Goal: Information Seeking & Learning: Learn about a topic

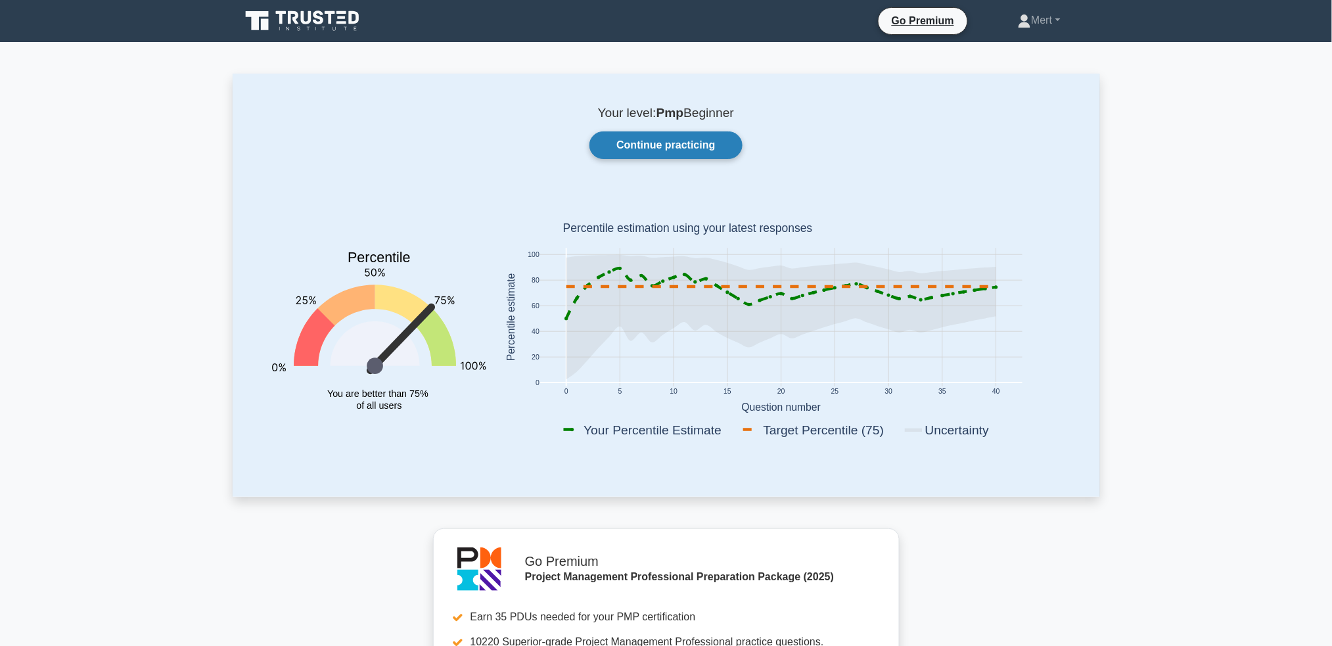
click at [623, 158] on link "Continue practicing" at bounding box center [665, 145] width 152 height 28
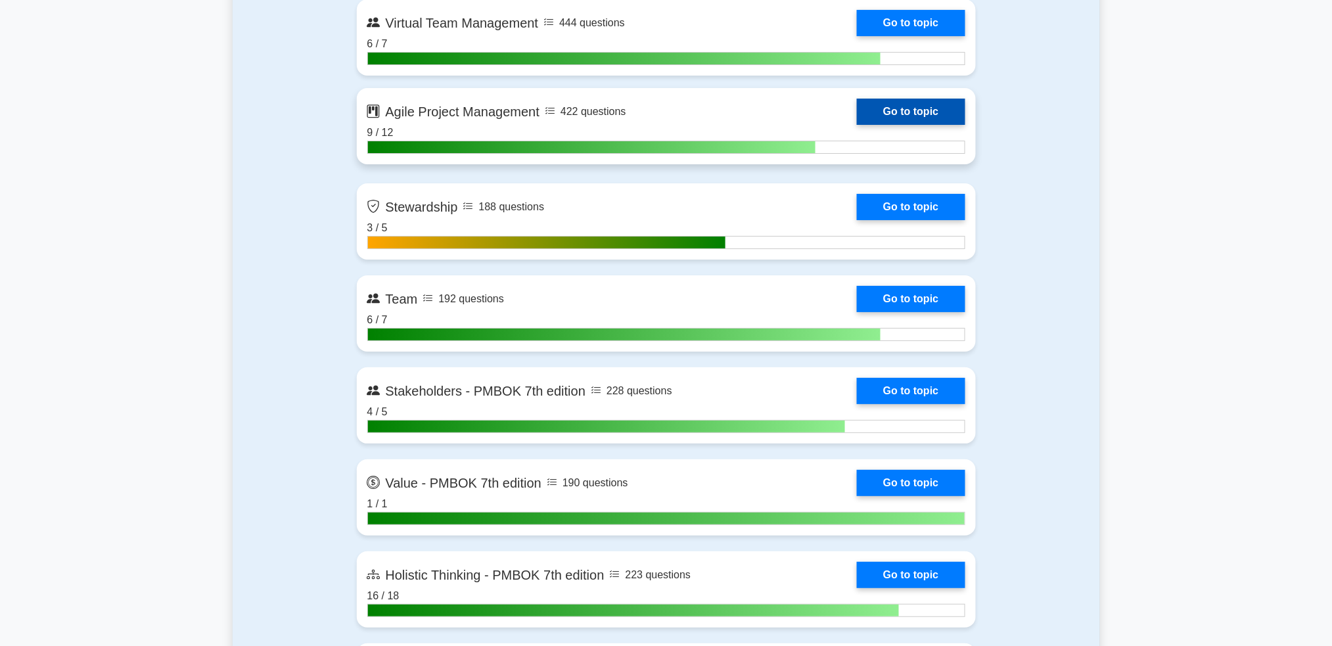
scroll to position [3767, 0]
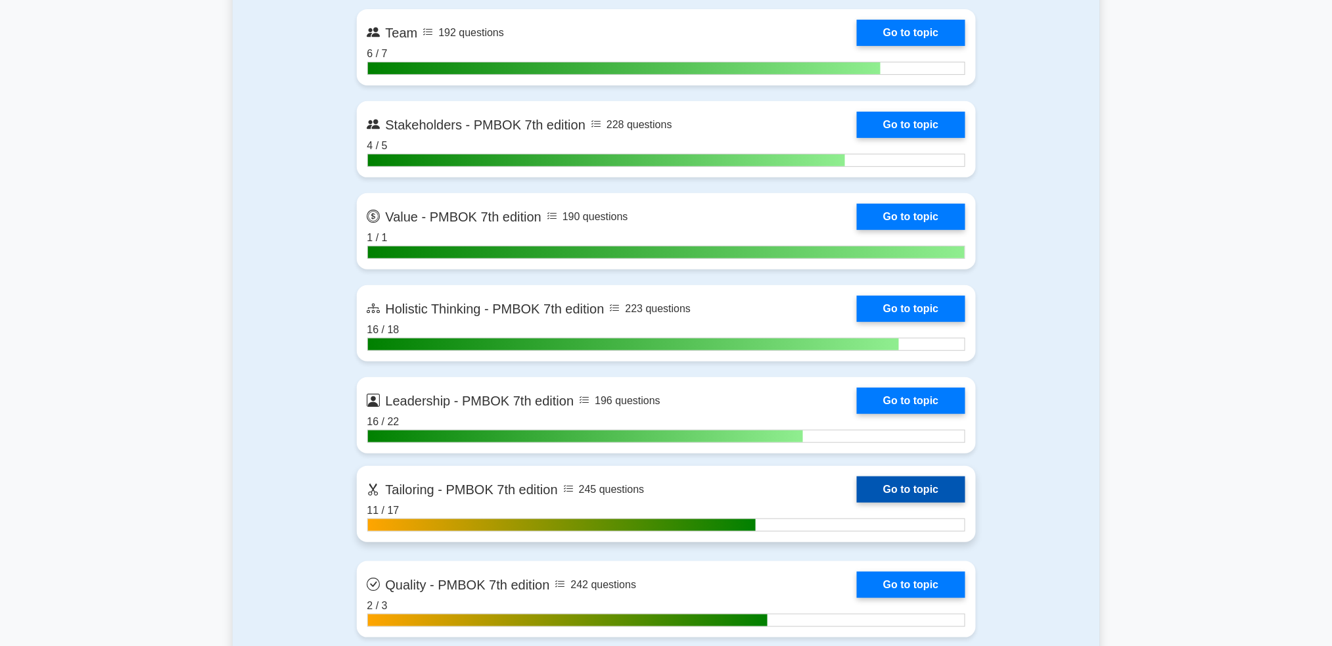
click at [909, 478] on link "Go to topic" at bounding box center [911, 489] width 108 height 26
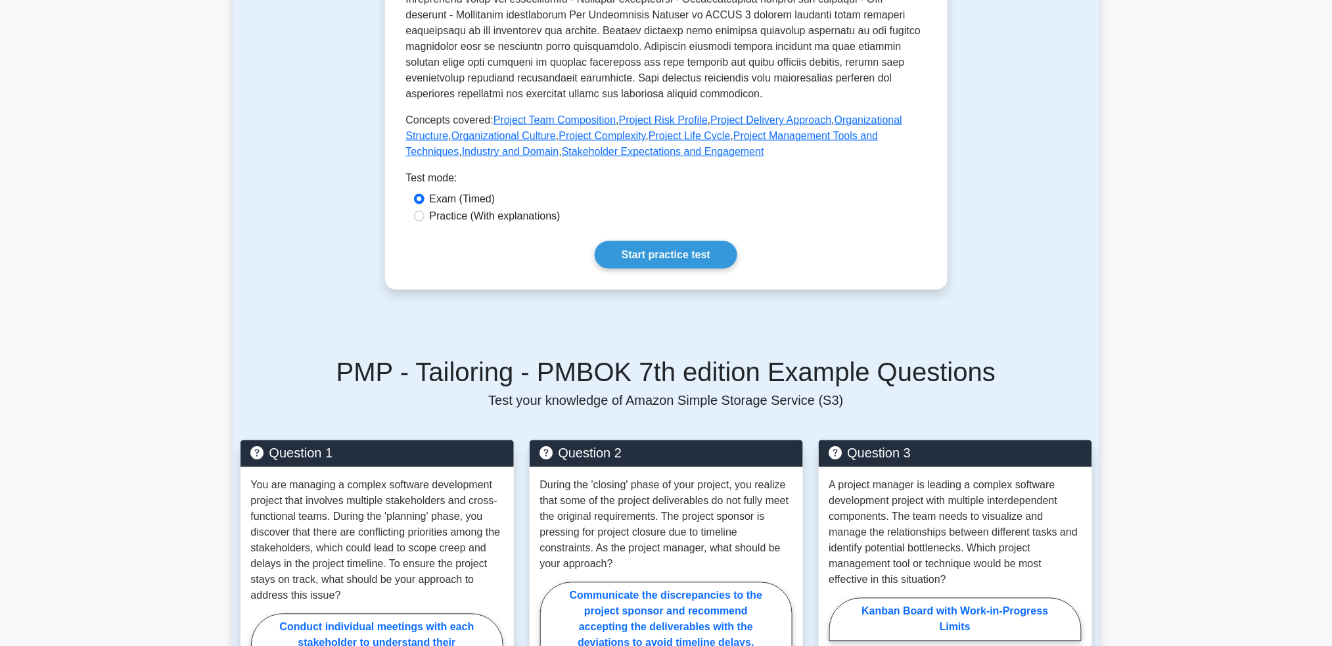
scroll to position [438, 0]
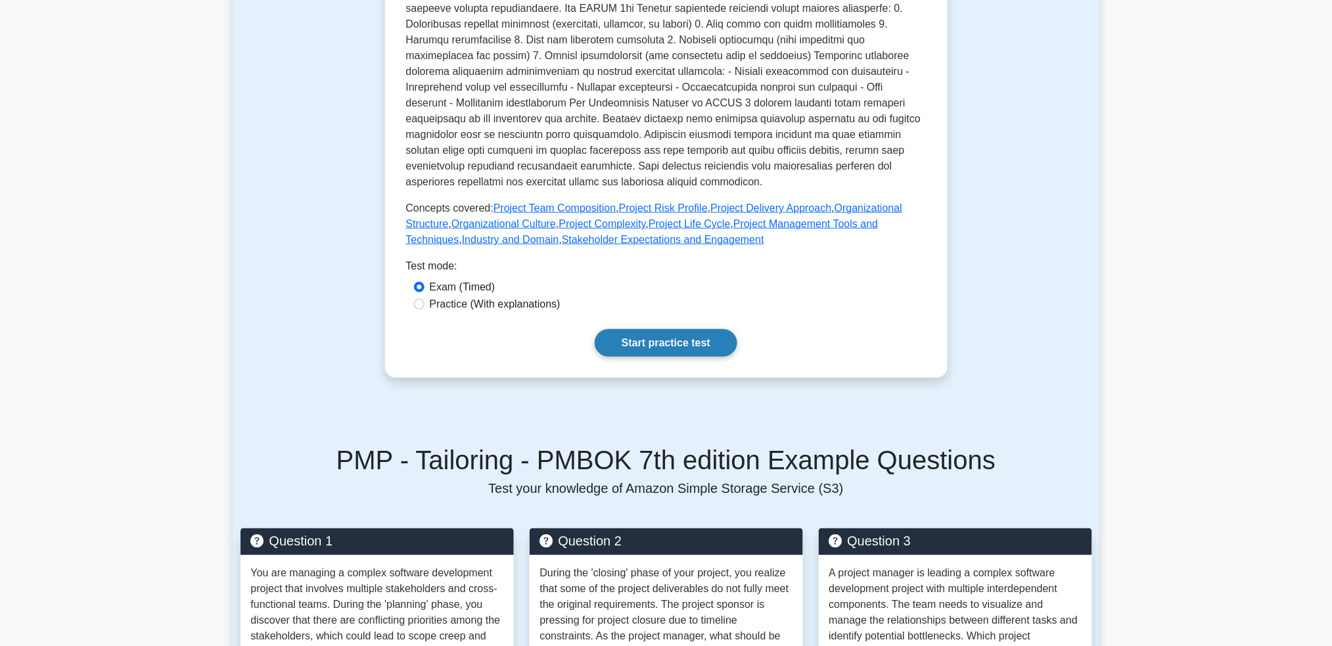
click at [665, 340] on link "Start practice test" at bounding box center [666, 343] width 143 height 28
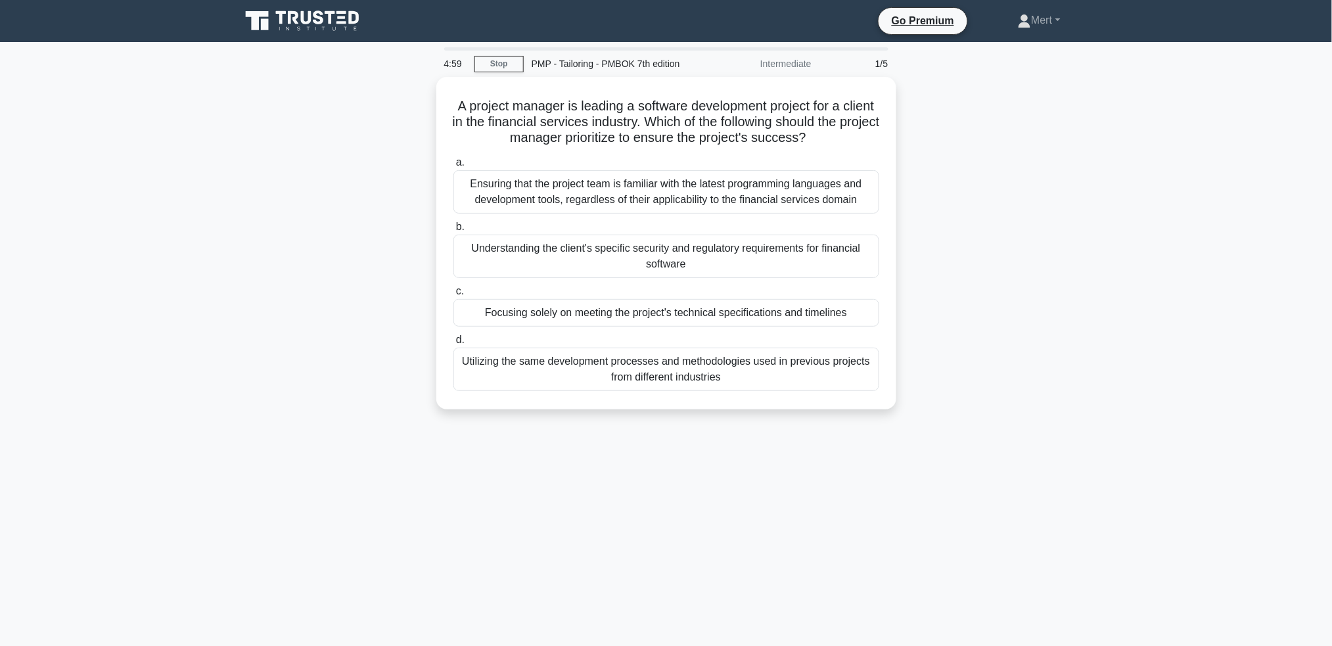
drag, startPoint x: 438, startPoint y: 85, endPoint x: 974, endPoint y: 480, distance: 665.5
click at [974, 480] on div "4:59 Stop PMP - Tailoring - PMBOK 7th edition Intermediate 1/5 A project manage…" at bounding box center [666, 375] width 867 height 657
copy div "A project manager is leading a software development project for a client in the…"
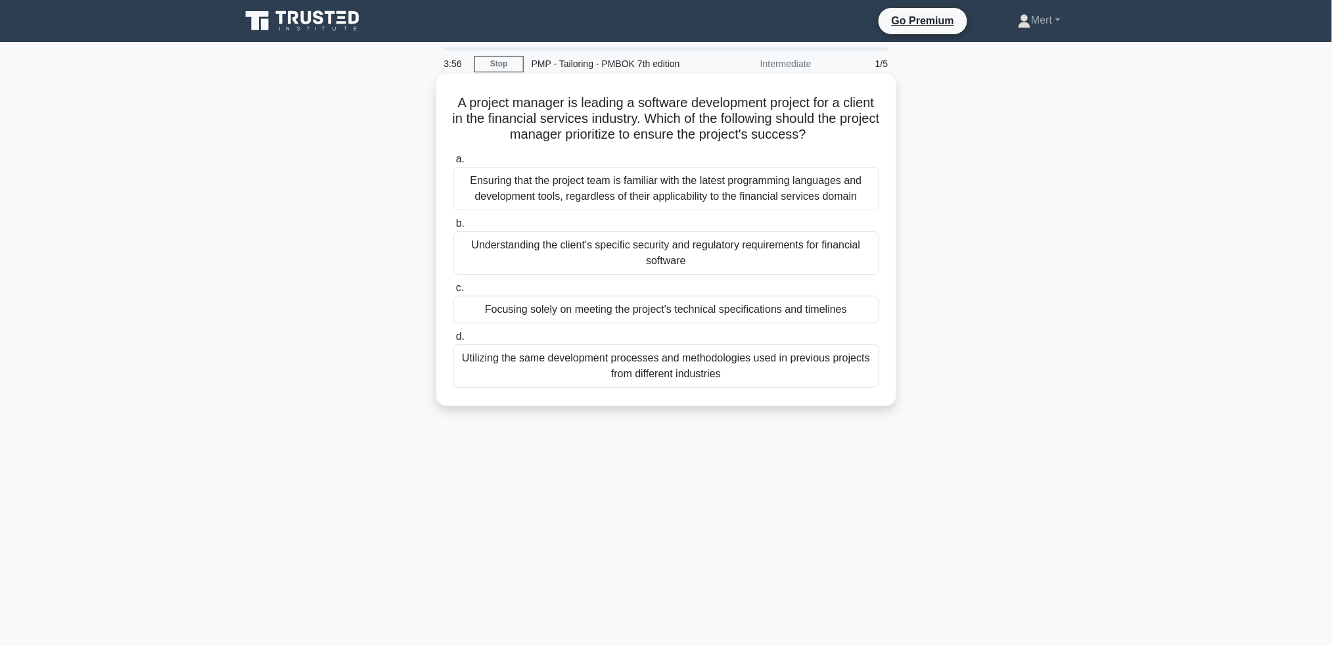
click at [641, 248] on div "Understanding the client's specific security and regulatory requirements for fi…" at bounding box center [666, 252] width 426 height 43
click at [453, 228] on input "b. Understanding the client's specific security and regulatory requirements for…" at bounding box center [453, 223] width 0 height 9
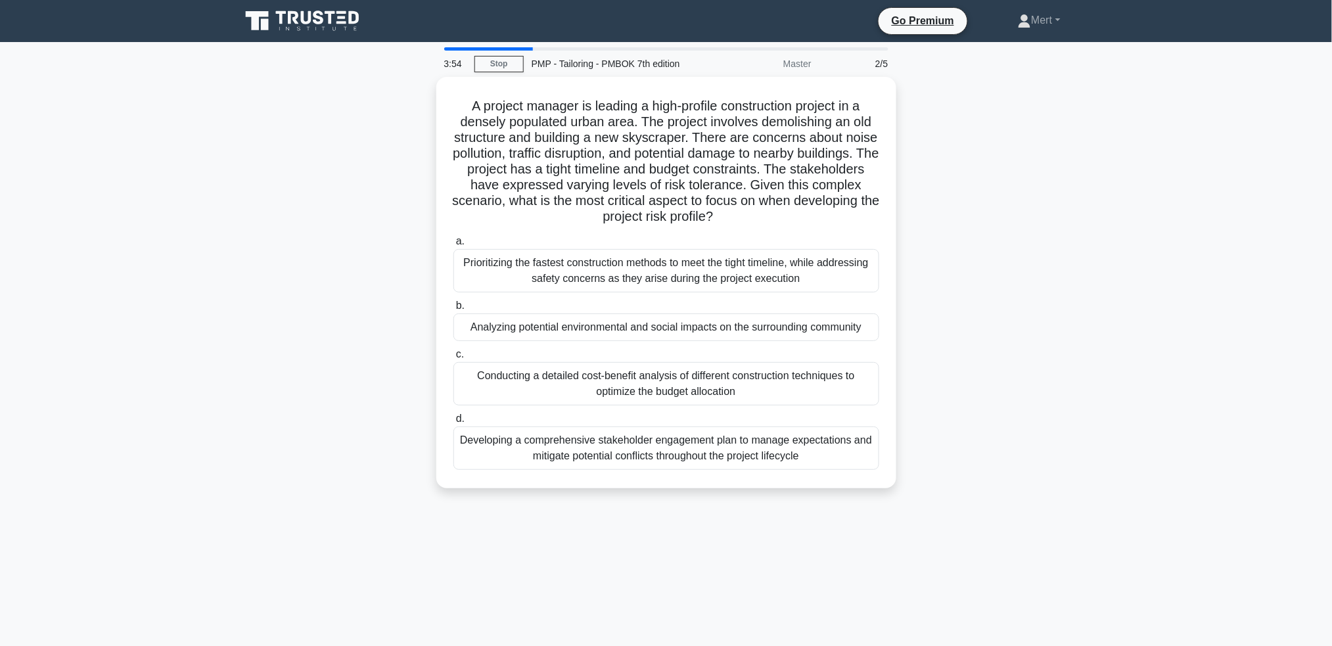
drag, startPoint x: 447, startPoint y: 98, endPoint x: 763, endPoint y: 516, distance: 523.9
click at [763, 516] on div "3:54 Stop PMP - Tailoring - PMBOK 7th edition Master 2/5 A project manager is l…" at bounding box center [666, 375] width 867 height 657
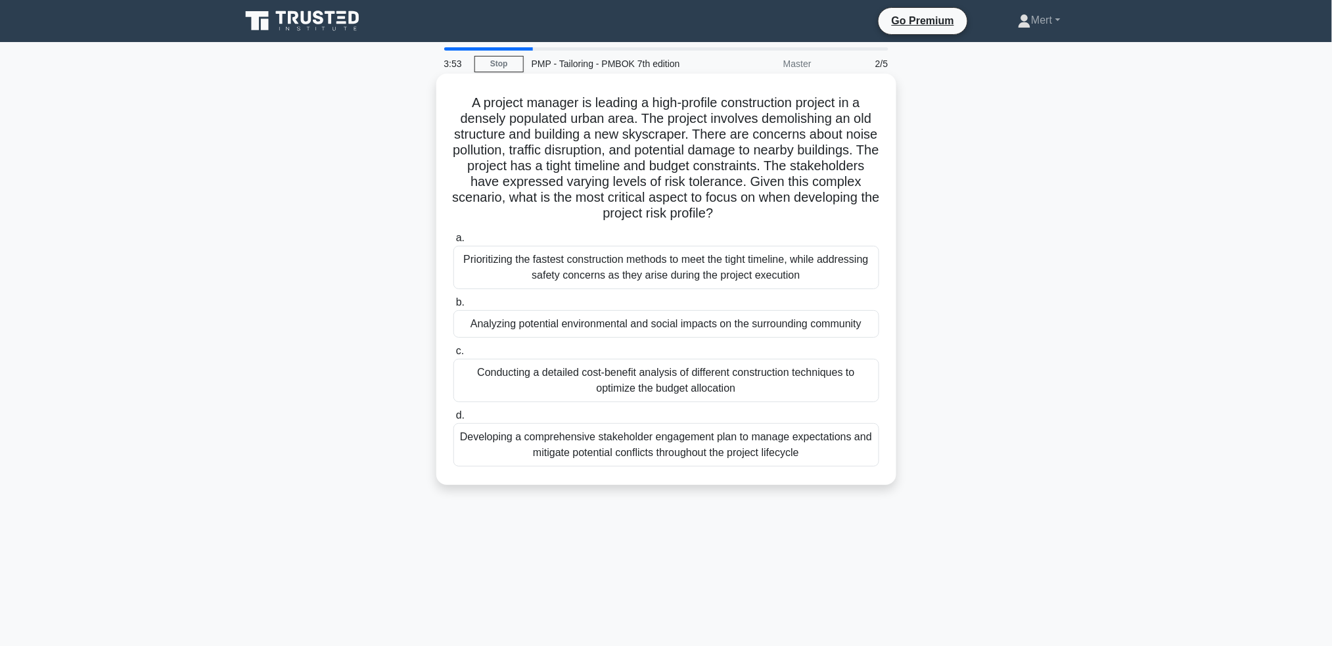
click at [481, 85] on div "A project manager is leading a high-profile construction project in a densely p…" at bounding box center [666, 279] width 449 height 401
click at [472, 99] on h5 "A project manager is leading a high-profile construction project in a densely p…" at bounding box center [666, 158] width 428 height 127
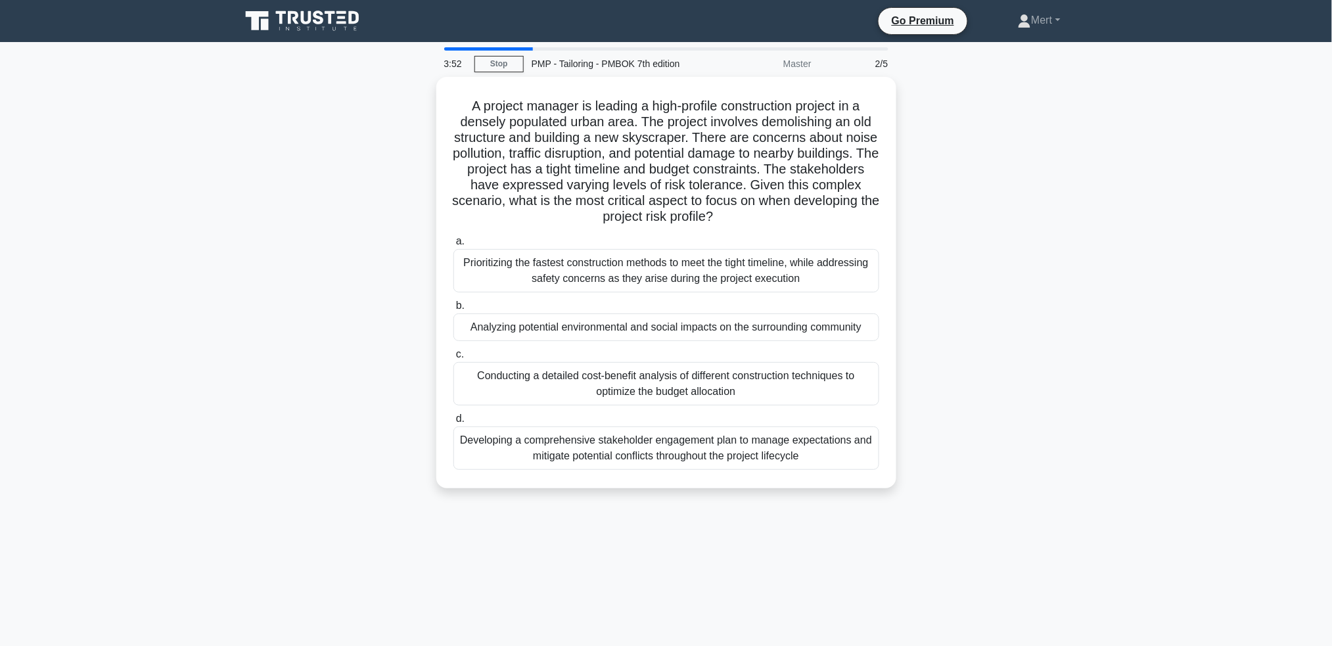
drag, startPoint x: 449, startPoint y: 101, endPoint x: 902, endPoint y: 502, distance: 605.5
click at [902, 502] on div "A project manager is leading a high-profile construction project in a densely p…" at bounding box center [666, 290] width 867 height 427
copy div "A project manager is leading a high-profile construction project in a densely p…"
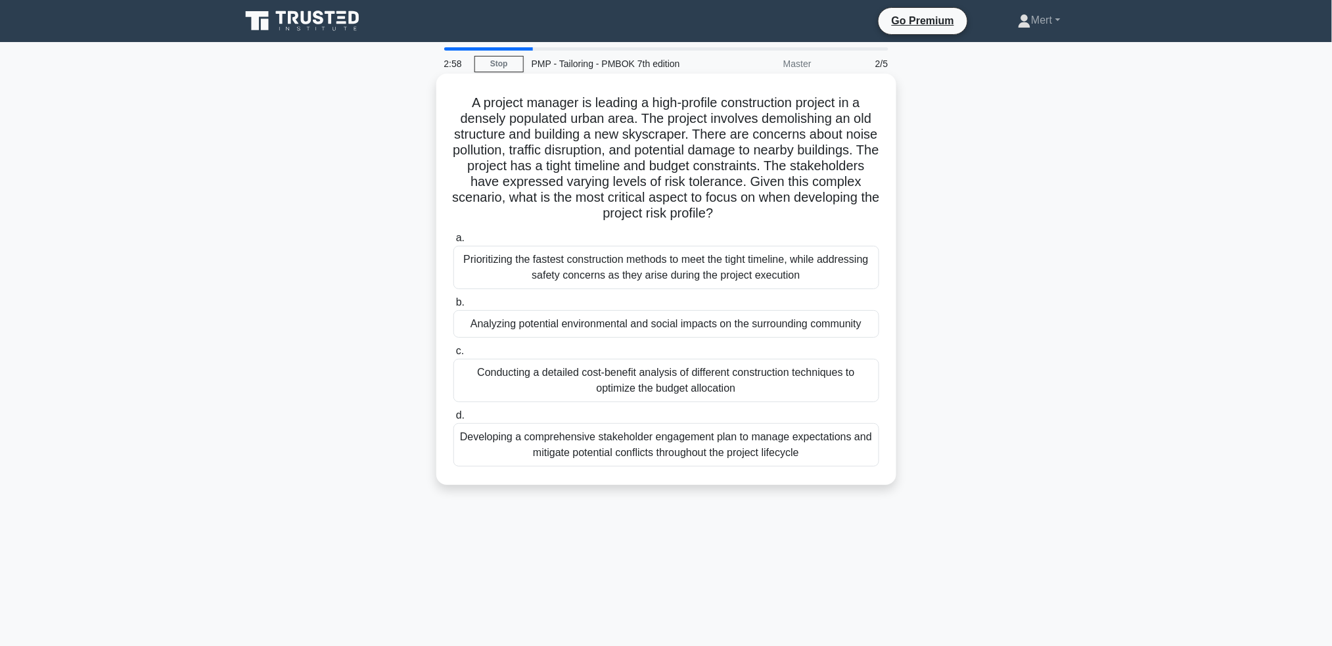
click at [649, 451] on div "Developing a comprehensive stakeholder engagement plan to manage expectations a…" at bounding box center [666, 444] width 426 height 43
click at [453, 420] on input "d. Developing a comprehensive stakeholder engagement plan to manage expectation…" at bounding box center [453, 415] width 0 height 9
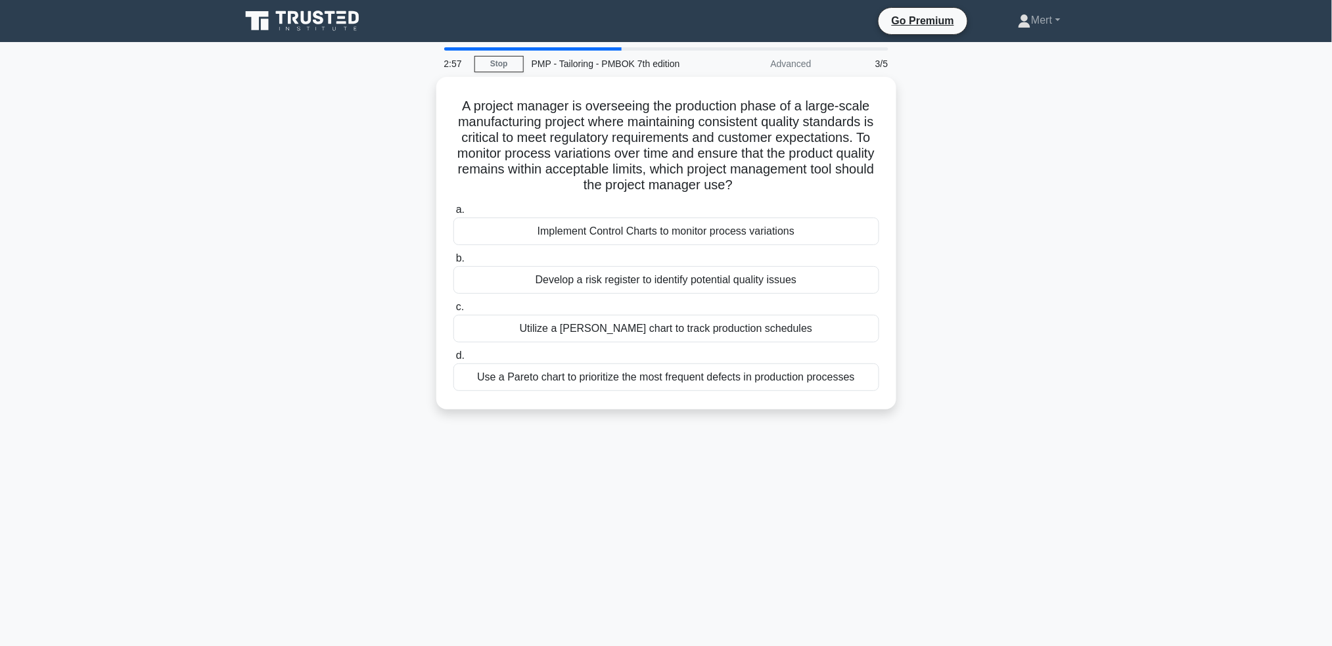
drag, startPoint x: 445, startPoint y: 97, endPoint x: 913, endPoint y: 527, distance: 634.7
click at [913, 527] on div "2:57 Stop PMP - Tailoring - PMBOK 7th edition Advanced 3/5 A project manager is…" at bounding box center [666, 375] width 867 height 657
copy div "A project manager is overseeing the production phase of a large-scale manufactu…"
click at [598, 237] on div "Implement Control Charts to monitor process variations" at bounding box center [666, 228] width 426 height 28
click at [453, 211] on input "a. Implement Control Charts to monitor process variations" at bounding box center [453, 206] width 0 height 9
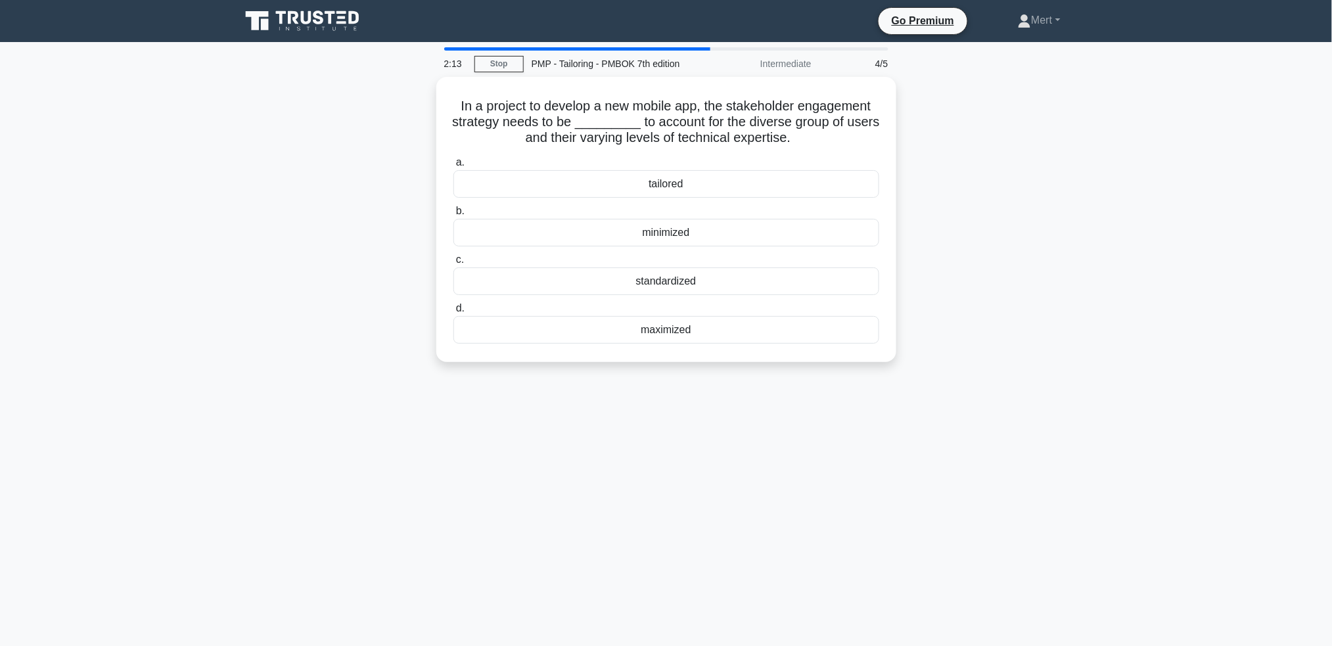
drag, startPoint x: 450, startPoint y: 95, endPoint x: 987, endPoint y: 509, distance: 677.8
click at [987, 509] on div "2:13 Stop PMP - Tailoring - PMBOK 7th edition Intermediate 4/5 In a project to …" at bounding box center [666, 375] width 867 height 657
copy div "In a project to develop a new mobile app, the stakeholder engagement strategy n…"
click at [685, 177] on div "tailored" at bounding box center [666, 181] width 426 height 28
click at [453, 164] on input "a. tailored" at bounding box center [453, 159] width 0 height 9
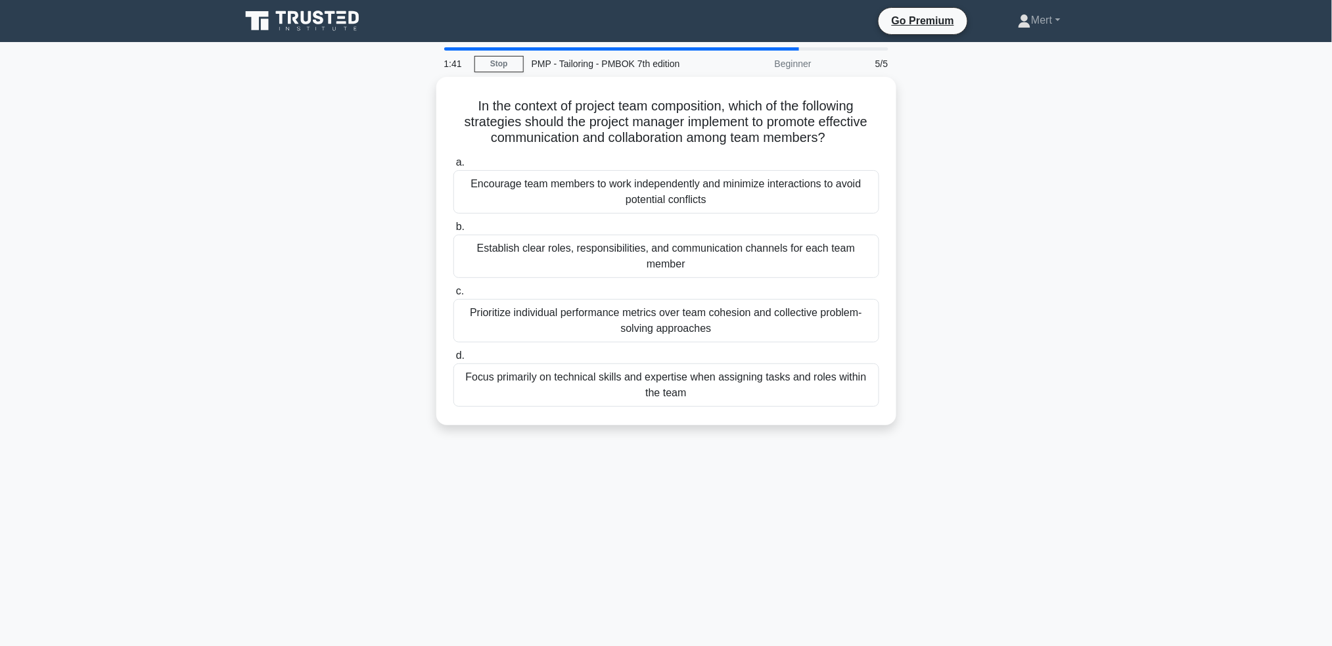
drag, startPoint x: 646, startPoint y: 261, endPoint x: 947, endPoint y: 547, distance: 415.0
click at [947, 547] on div "1:41 Stop PMP - Tailoring - PMBOK 7th edition Beginner 5/5 In the context of pr…" at bounding box center [666, 375] width 867 height 657
copy div "In the context of project team composition, which of the following strategies s…"
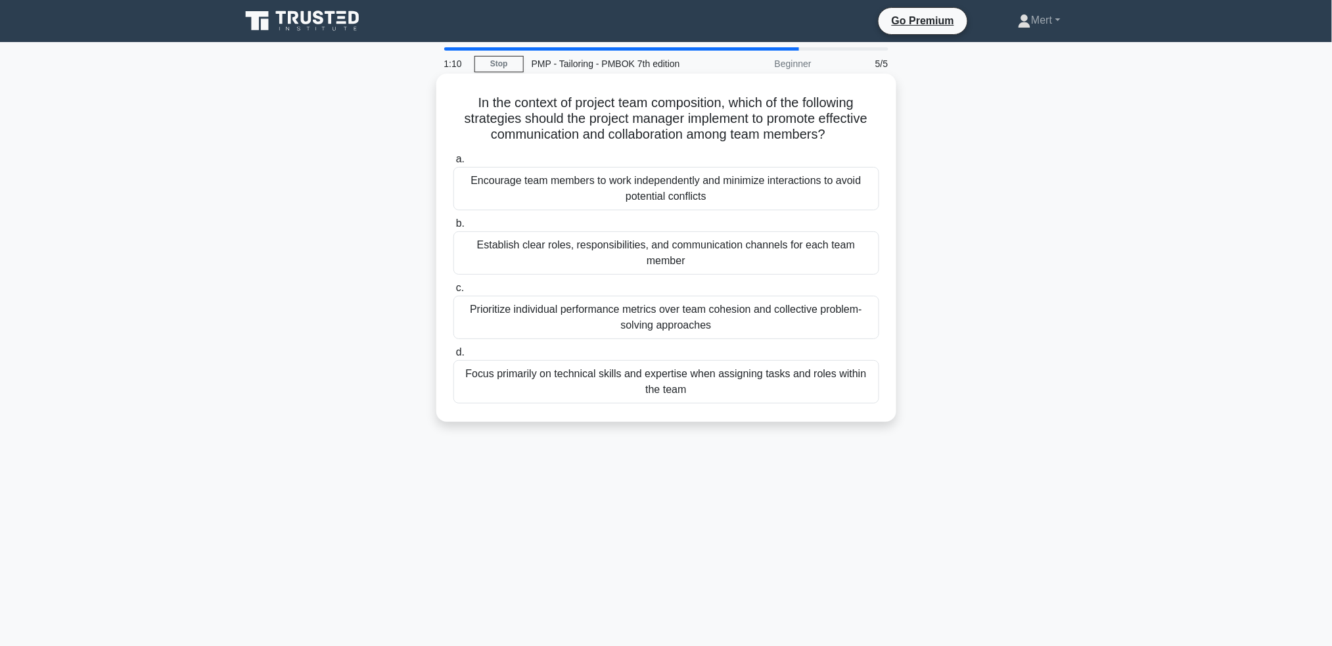
click at [617, 265] on div "Establish clear roles, responsibilities, and communication channels for each te…" at bounding box center [666, 252] width 426 height 43
click at [453, 228] on input "b. Establish clear roles, responsibilities, and communication channels for each…" at bounding box center [453, 223] width 0 height 9
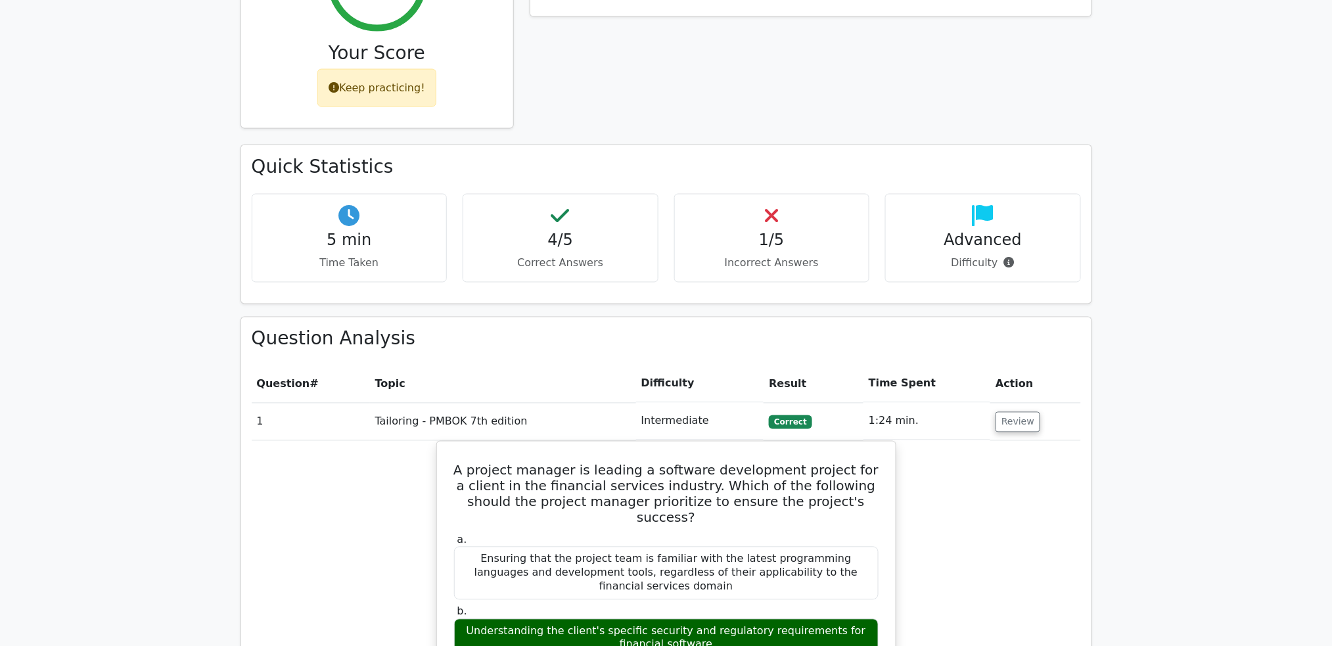
scroll to position [700, 0]
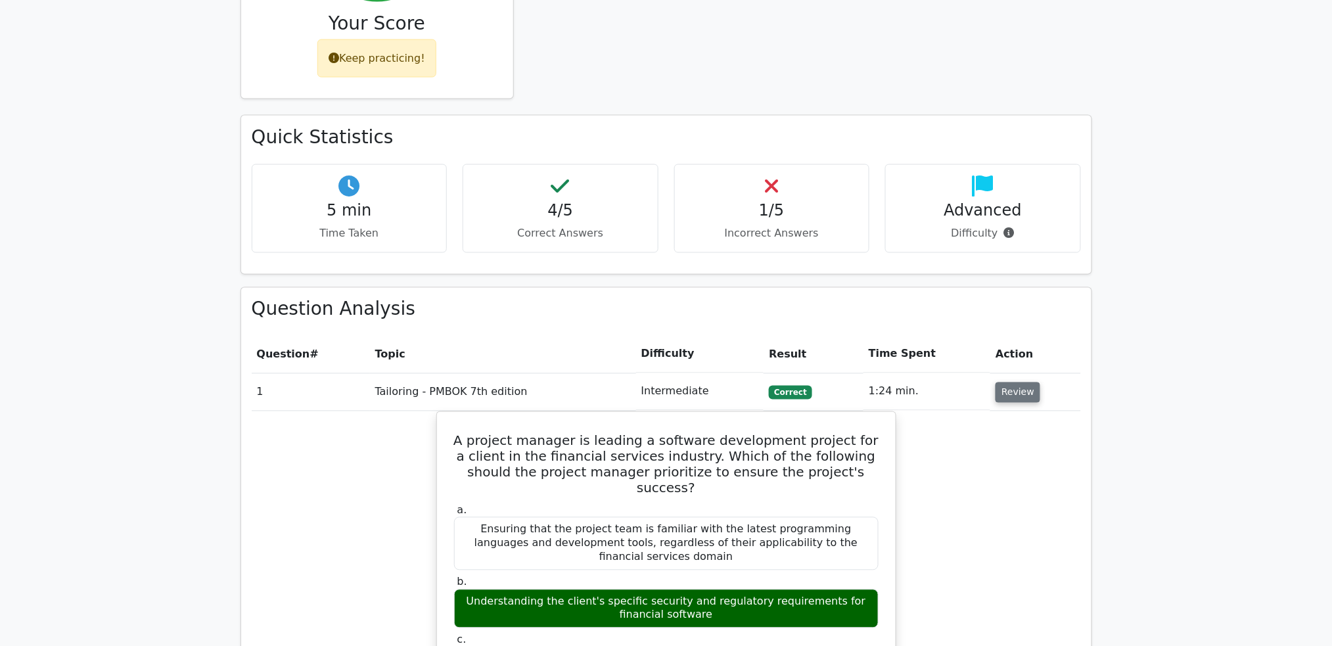
click at [1025, 382] on button "Review" at bounding box center [1017, 392] width 45 height 20
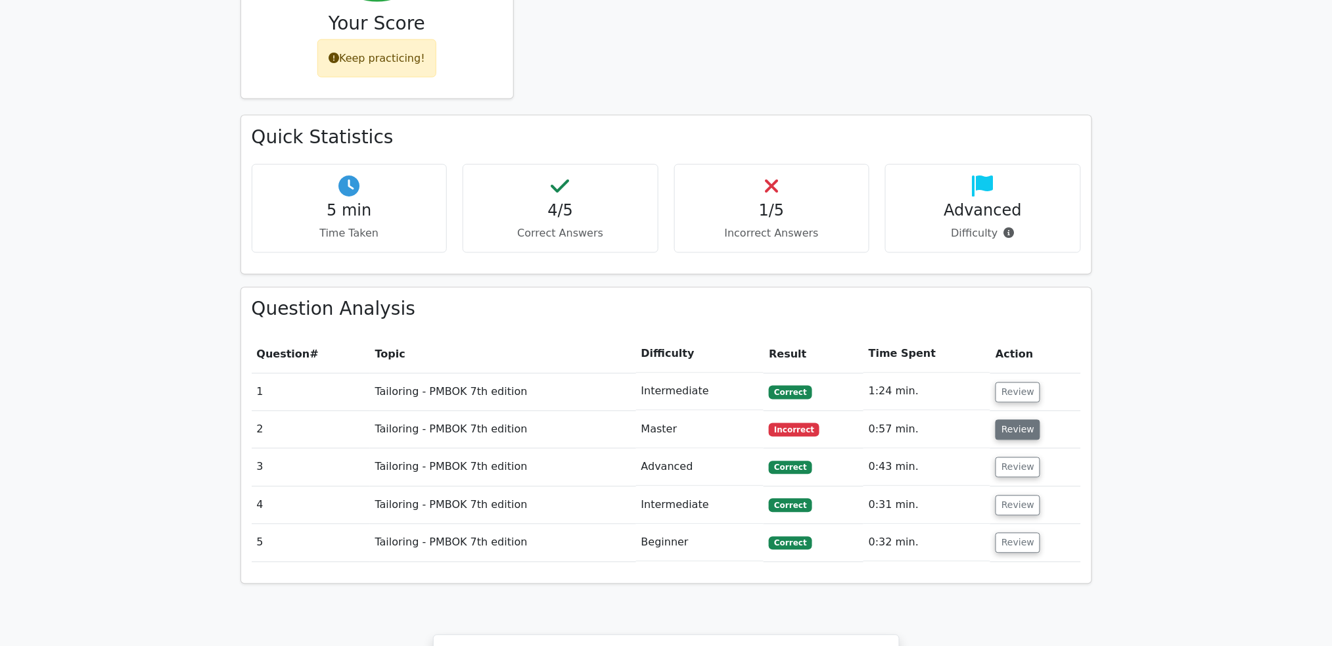
click at [1025, 420] on button "Review" at bounding box center [1017, 430] width 45 height 20
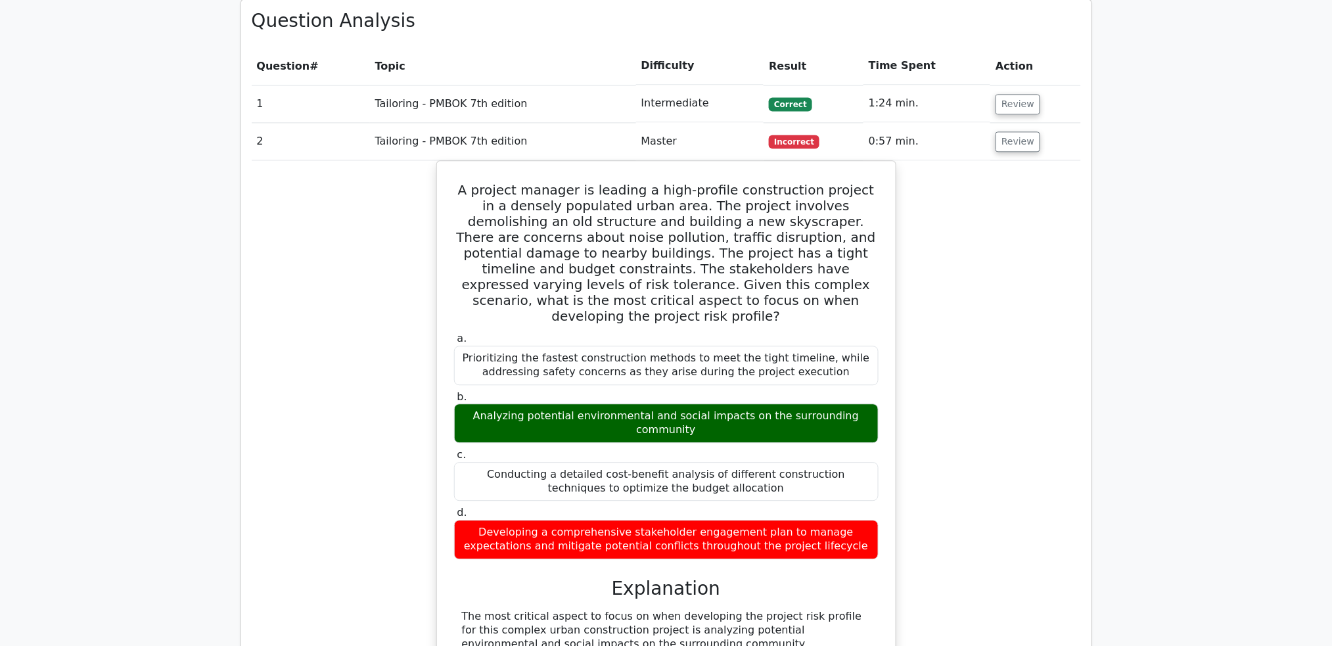
scroll to position [963, 0]
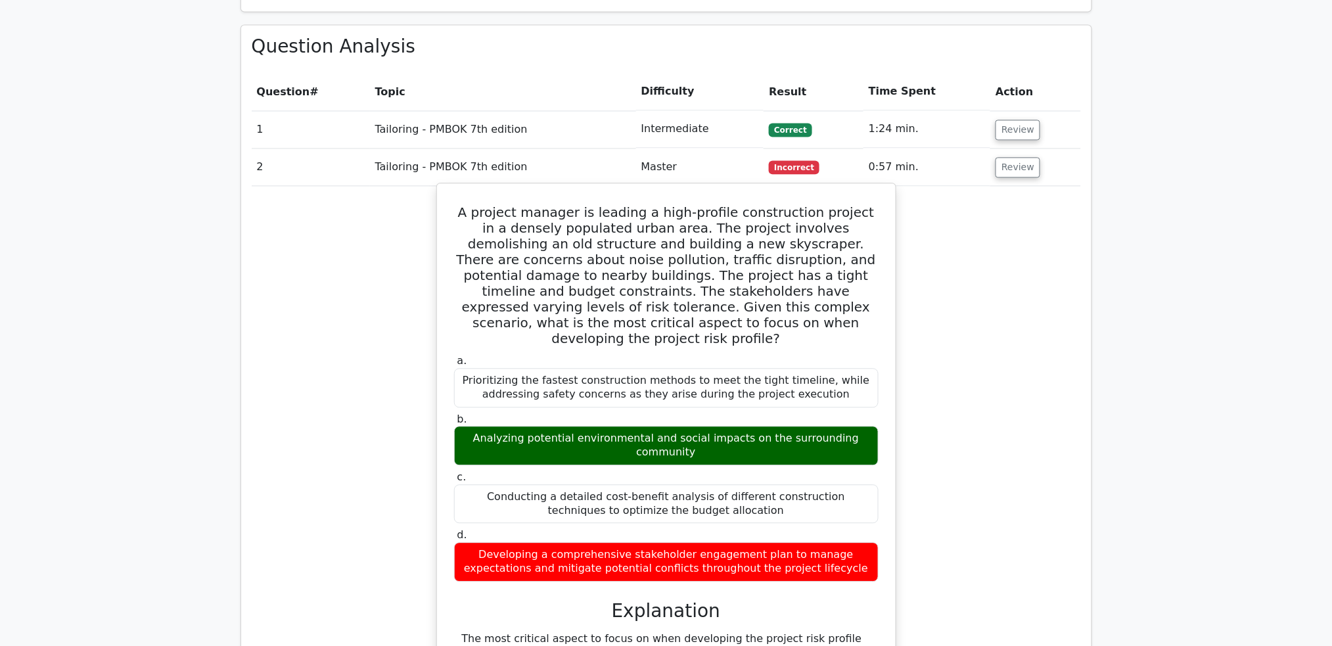
drag, startPoint x: 448, startPoint y: 148, endPoint x: 868, endPoint y: 483, distance: 536.8
copy div "A project manager is leading a high-profile construction project in a densely p…"
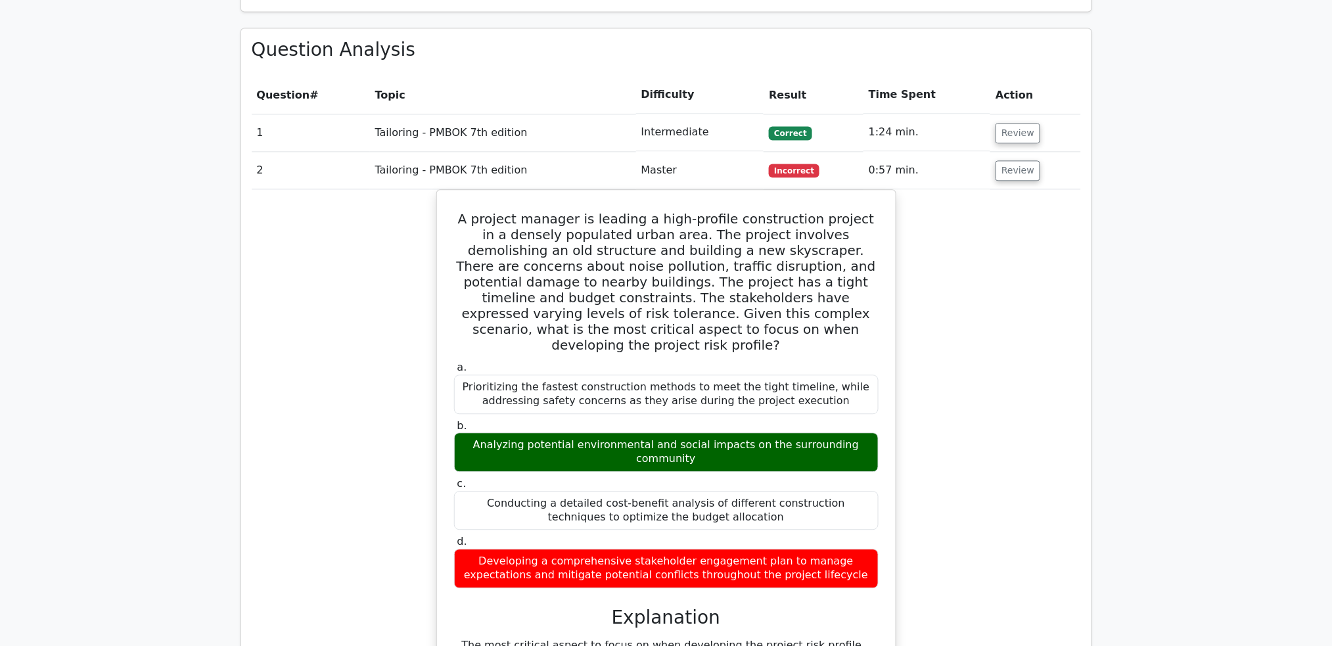
click at [1129, 292] on main "Go Premium Project Management Professional Preparation Package (2025) Earn 35 P…" at bounding box center [666, 518] width 1332 height 2878
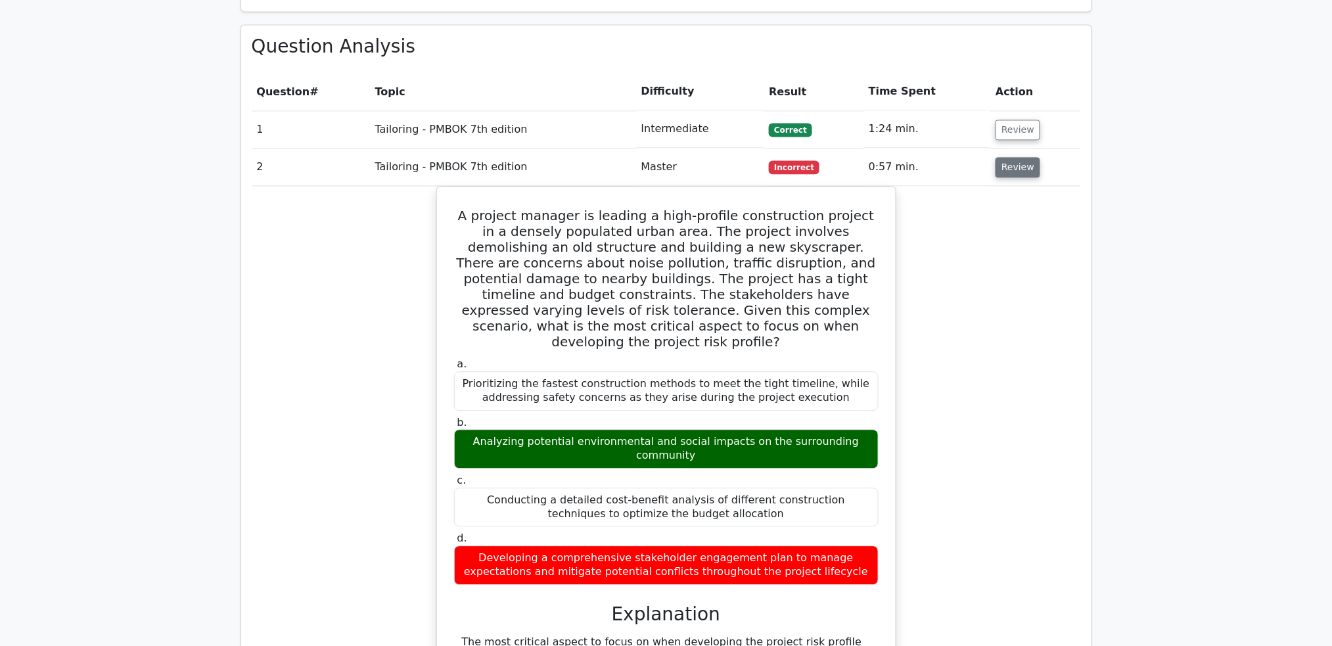
click at [1024, 157] on button "Review" at bounding box center [1017, 167] width 45 height 20
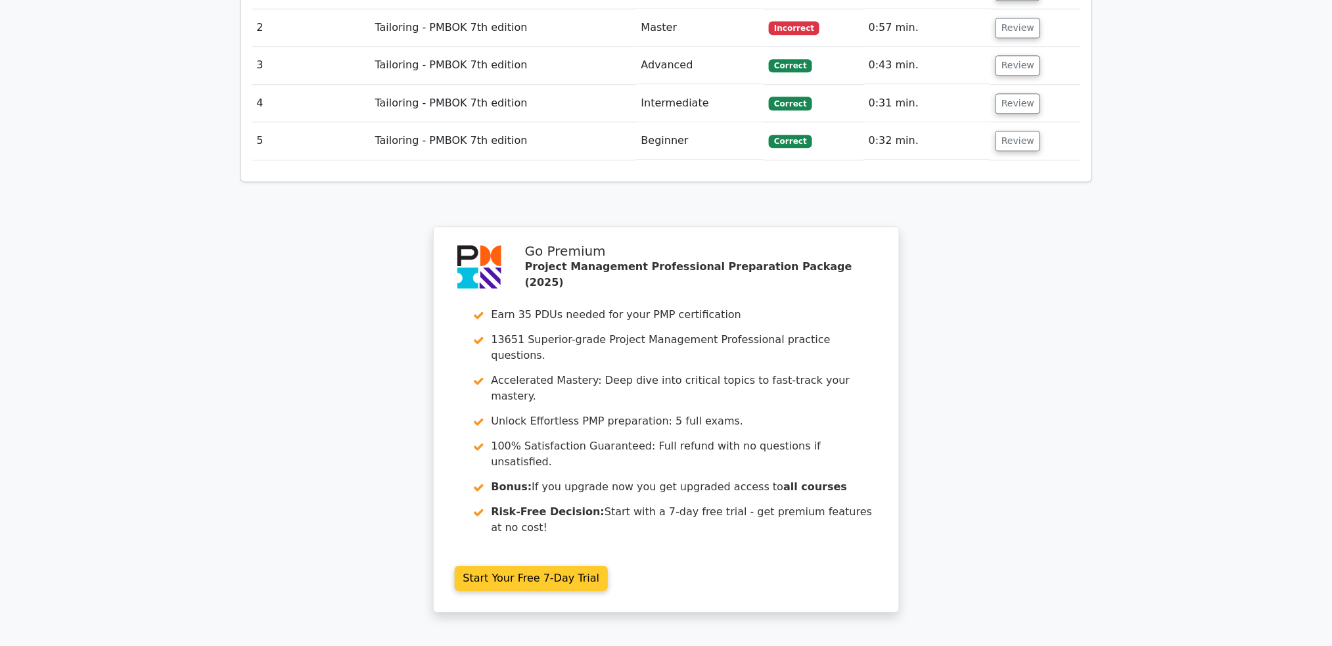
scroll to position [1210, 0]
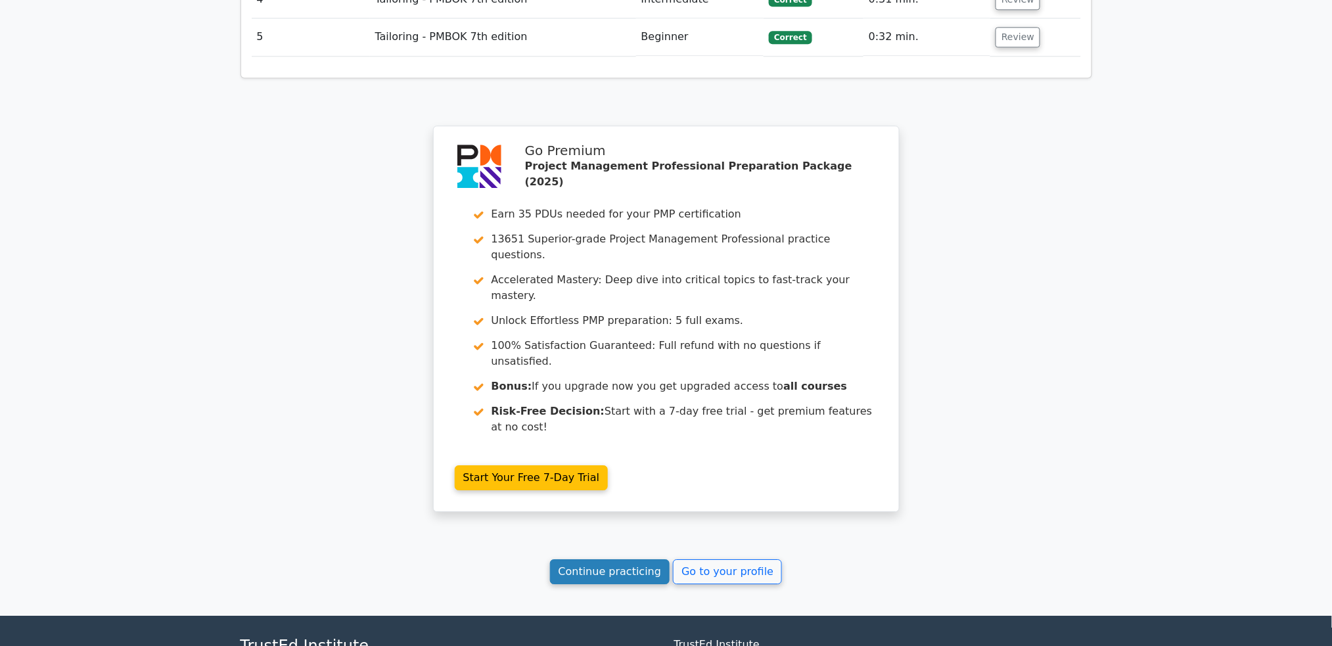
click at [624, 559] on link "Continue practicing" at bounding box center [610, 571] width 120 height 25
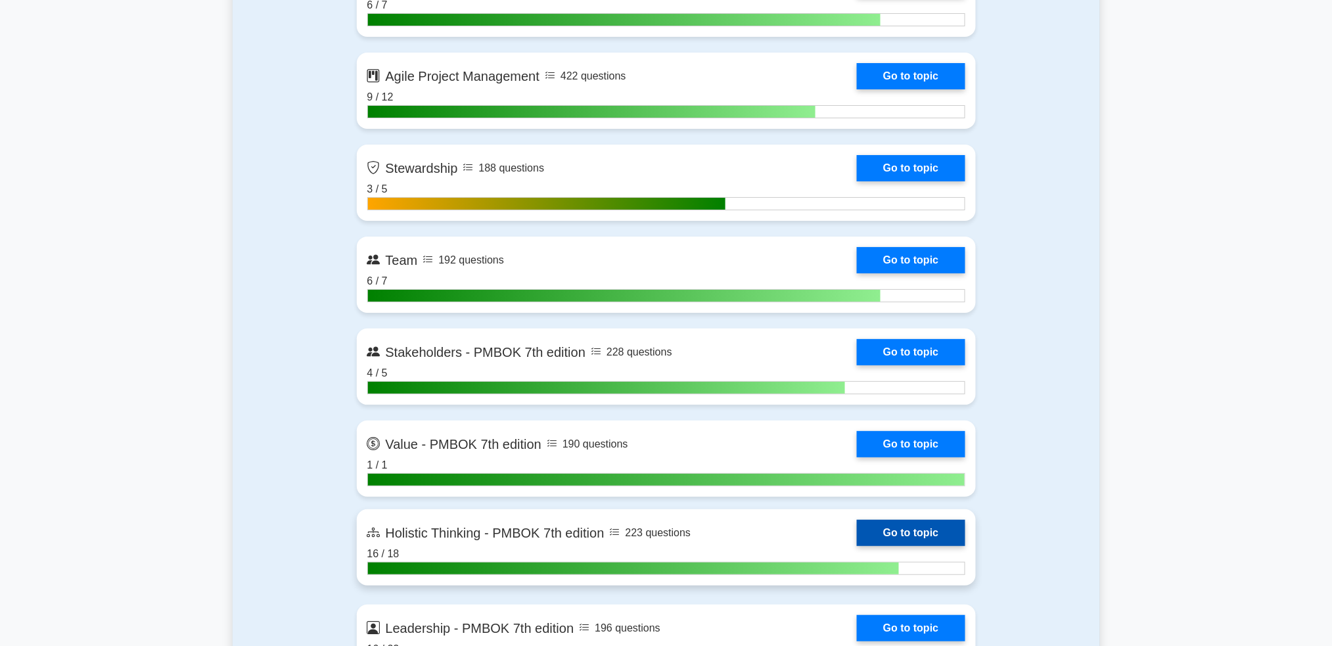
scroll to position [3417, 0]
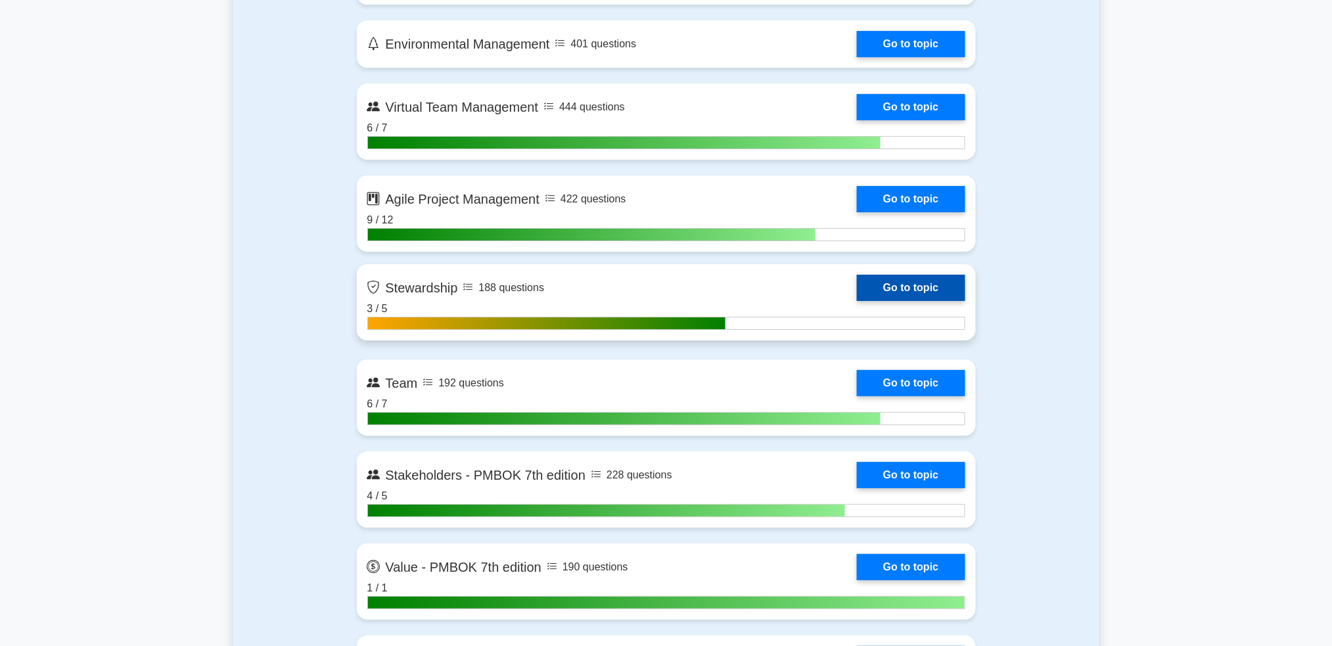
click at [894, 282] on link "Go to topic" at bounding box center [911, 288] width 108 height 26
click at [911, 286] on link "Go to topic" at bounding box center [911, 288] width 108 height 26
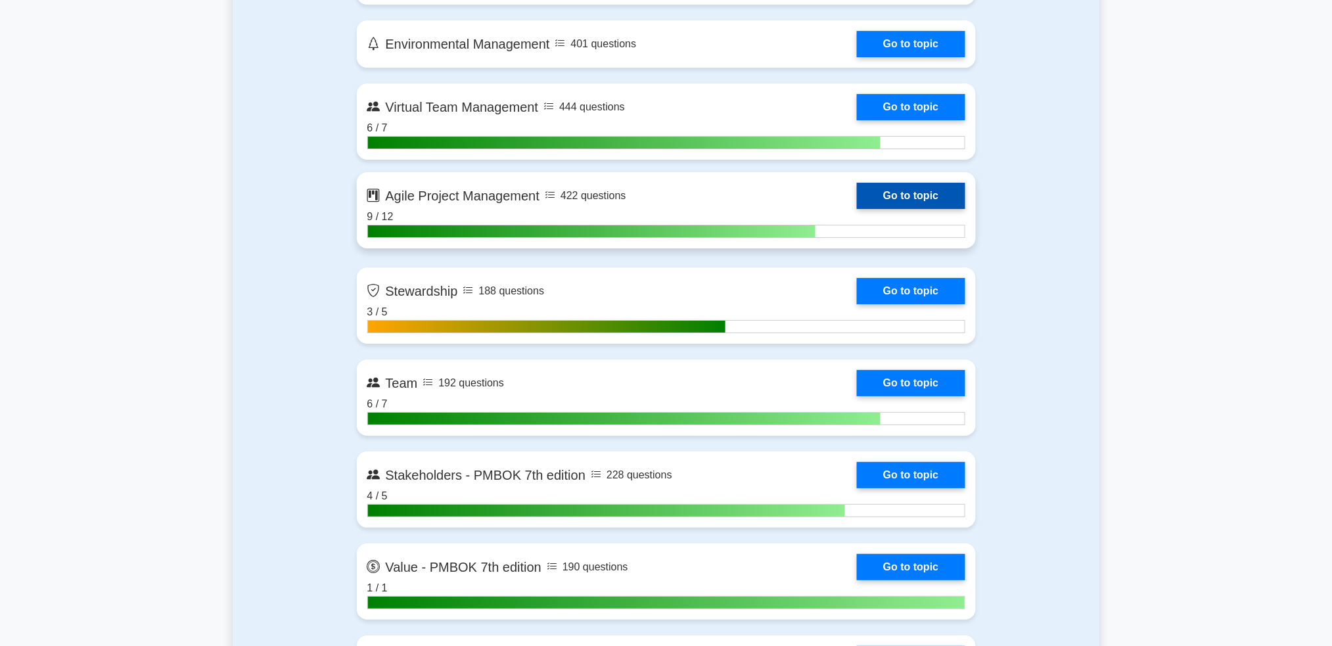
click at [885, 198] on link "Go to topic" at bounding box center [911, 196] width 108 height 26
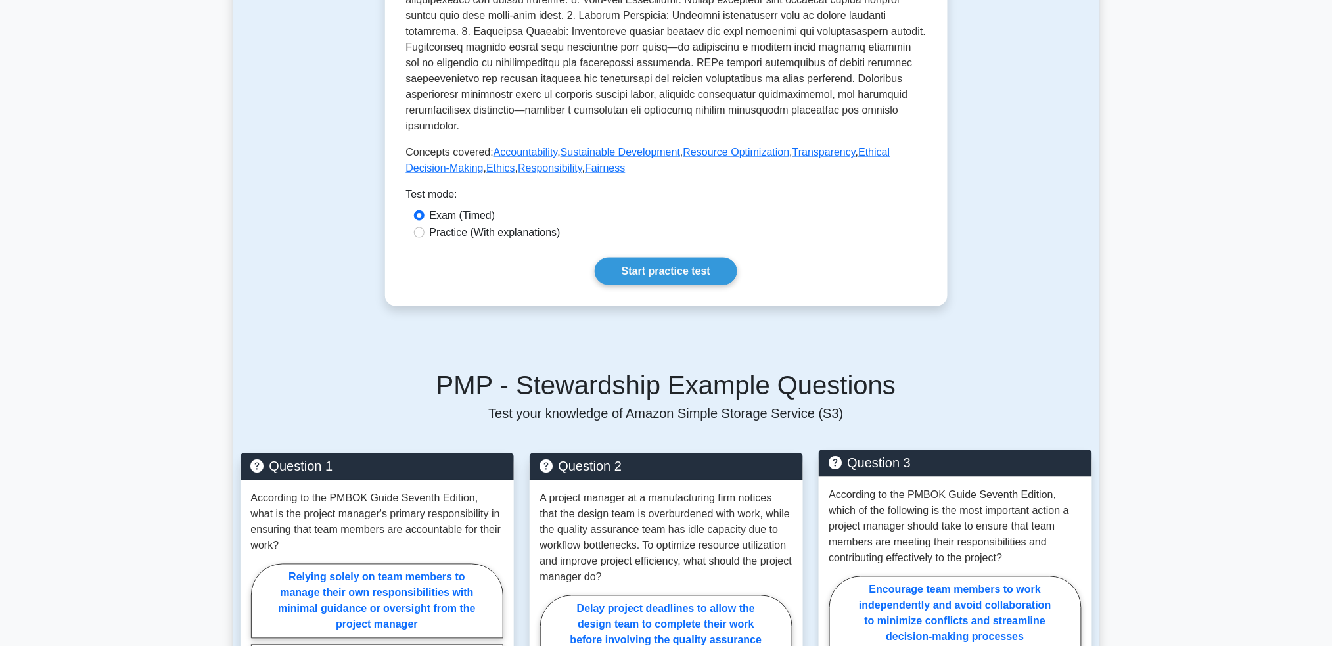
scroll to position [700, 0]
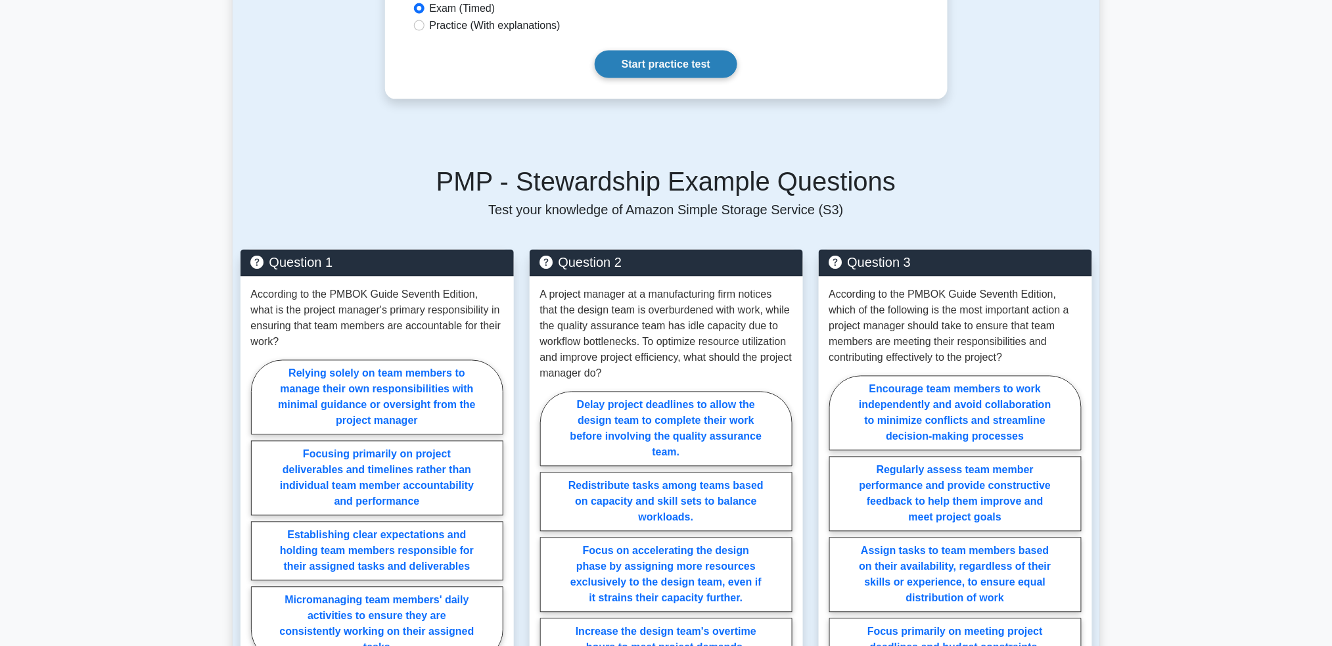
click at [681, 56] on link "Start practice test" at bounding box center [666, 65] width 143 height 28
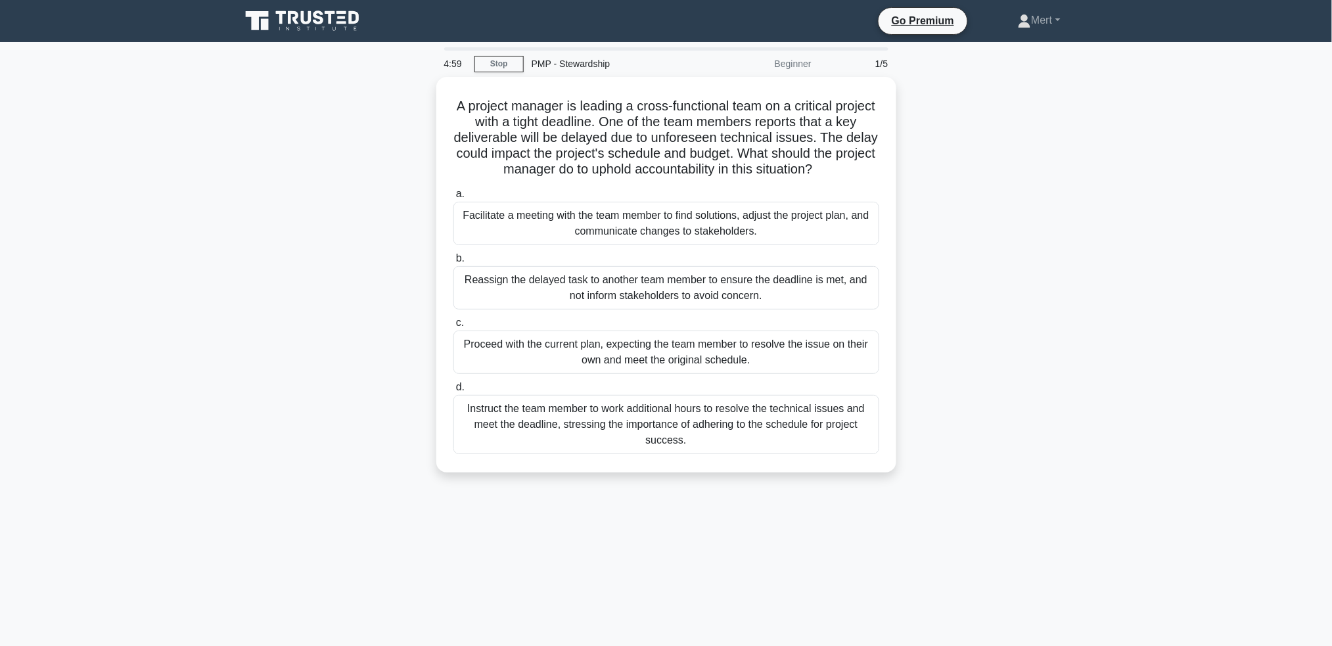
drag, startPoint x: 465, startPoint y: 97, endPoint x: 1102, endPoint y: 570, distance: 794.1
click at [1102, 570] on main "4:59 Stop PMP - Stewardship Beginner 1/5 A project manager is leading a cross-f…" at bounding box center [666, 376] width 1332 height 668
copy div "A project manager is leading a cross-functional team on a critical project with…"
click at [715, 224] on div "Facilitate a meeting with the team member to find solutions, adjust the project…" at bounding box center [666, 219] width 426 height 43
click at [453, 195] on input "a. Facilitate a meeting with the team member to find solutions, adjust the proj…" at bounding box center [453, 191] width 0 height 9
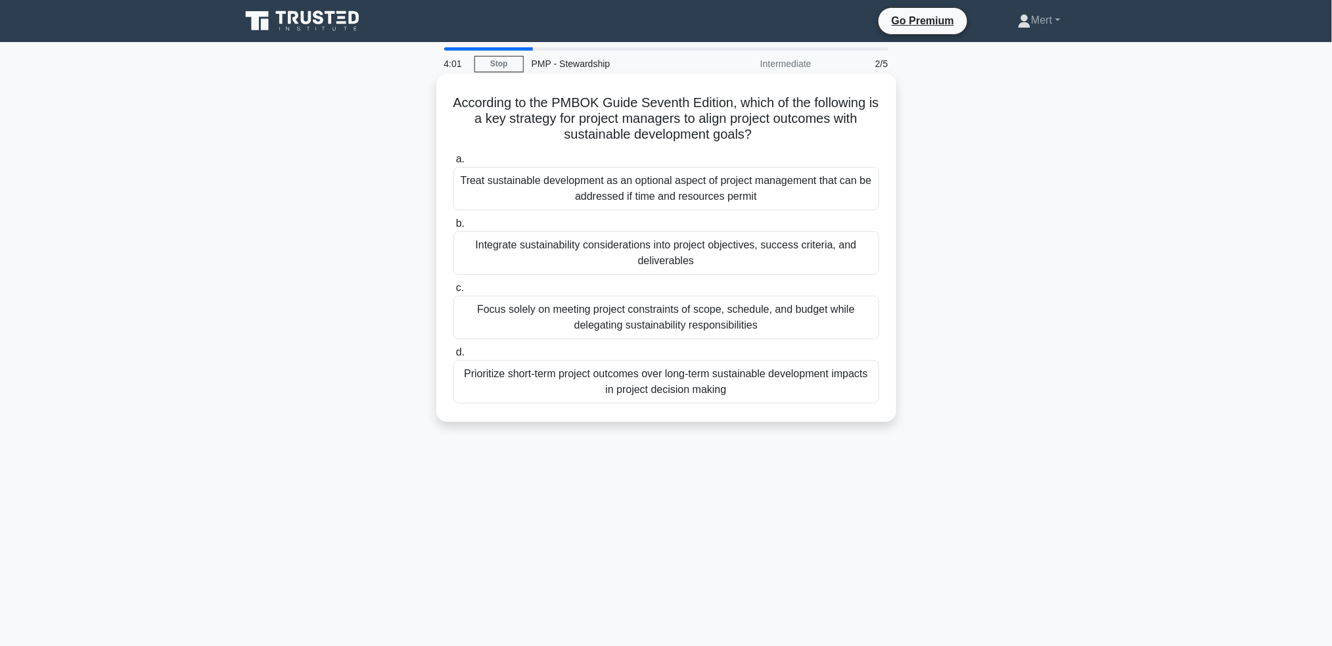
drag, startPoint x: 453, startPoint y: 98, endPoint x: 792, endPoint y: 218, distance: 359.7
click at [907, 466] on div "4:01 Stop PMP - Stewardship Intermediate 2/5 According to the PMBOK Guide Seven…" at bounding box center [666, 375] width 867 height 657
copy div "According to the PMBOK Guide Seventh Edition, which of the following is a key s…"
click at [681, 255] on div "Integrate sustainability considerations into project objectives, success criter…" at bounding box center [666, 252] width 426 height 43
click at [453, 228] on input "b. Integrate sustainability considerations into project objectives, success cri…" at bounding box center [453, 223] width 0 height 9
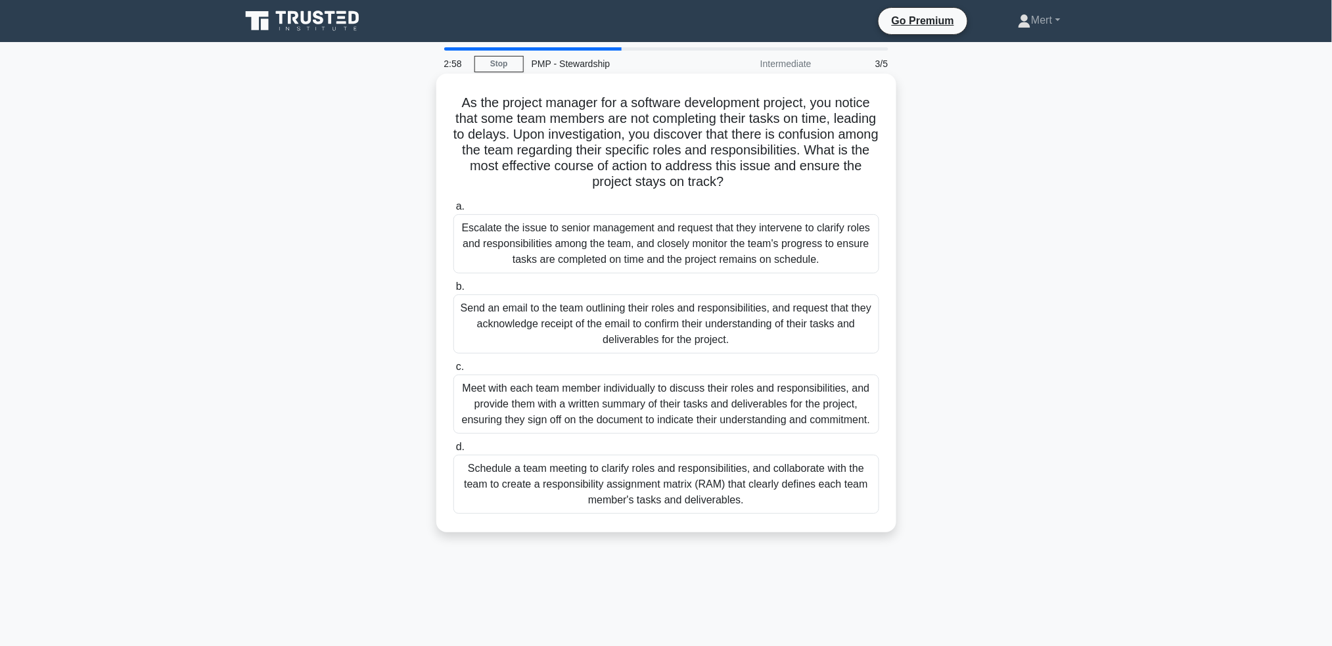
drag, startPoint x: 449, startPoint y: 96, endPoint x: 860, endPoint y: 383, distance: 501.1
click at [899, 539] on div "As the project manager for a software development project, you notice that some…" at bounding box center [666, 314] width 867 height 474
copy div "As the project manager for a software development project, you notice that some…"
click at [653, 494] on div "Schedule a team meeting to clarify roles and responsibilities, and collaborate …" at bounding box center [666, 487] width 426 height 59
click at [453, 455] on input "d. Schedule a team meeting to clarify roles and responsibilities, and collabora…" at bounding box center [453, 450] width 0 height 9
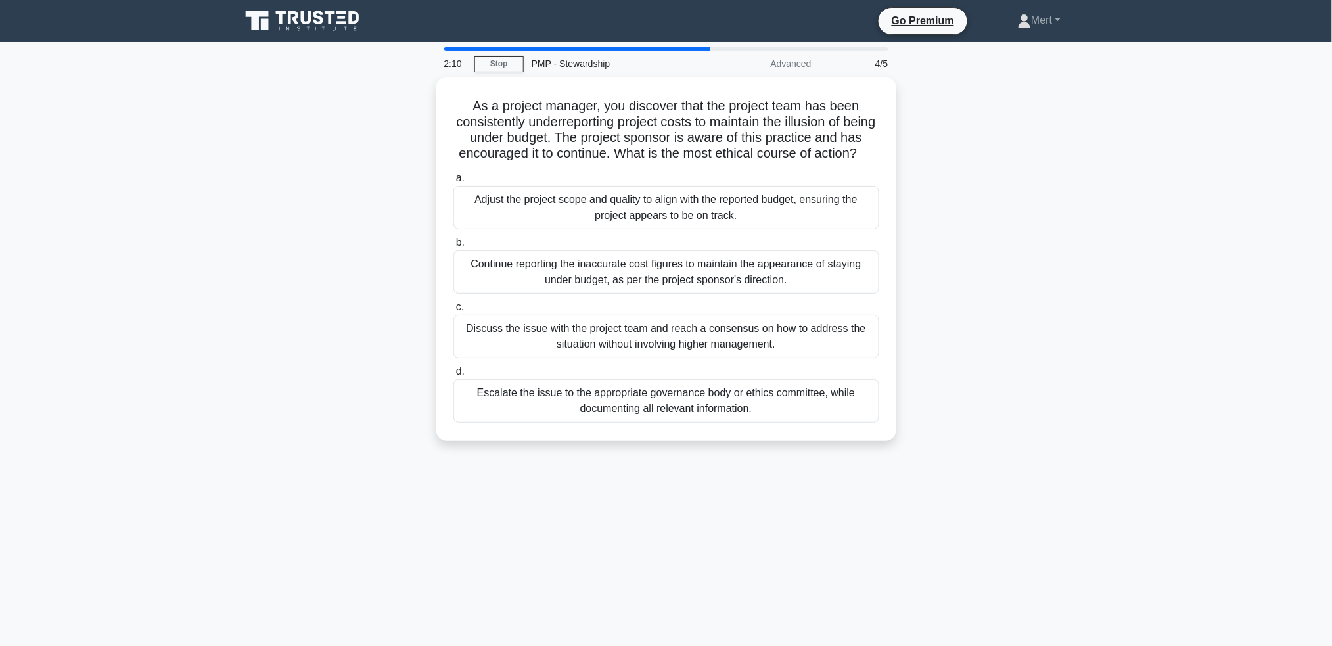
drag, startPoint x: 455, startPoint y: 85, endPoint x: 880, endPoint y: 514, distance: 603.5
click at [880, 514] on div "2:10 Stop PMP - Stewardship Advanced 4/5 As a project manager, you discover tha…" at bounding box center [666, 375] width 867 height 657
copy div "As a project manager, you discover that the project team has been consistently …"
click at [681, 406] on div "Escalate the issue to the appropriate governance body or ethics committee, whil…" at bounding box center [666, 397] width 426 height 43
click at [453, 373] on input "d. Escalate the issue to the appropriate governance body or ethics committee, w…" at bounding box center [453, 368] width 0 height 9
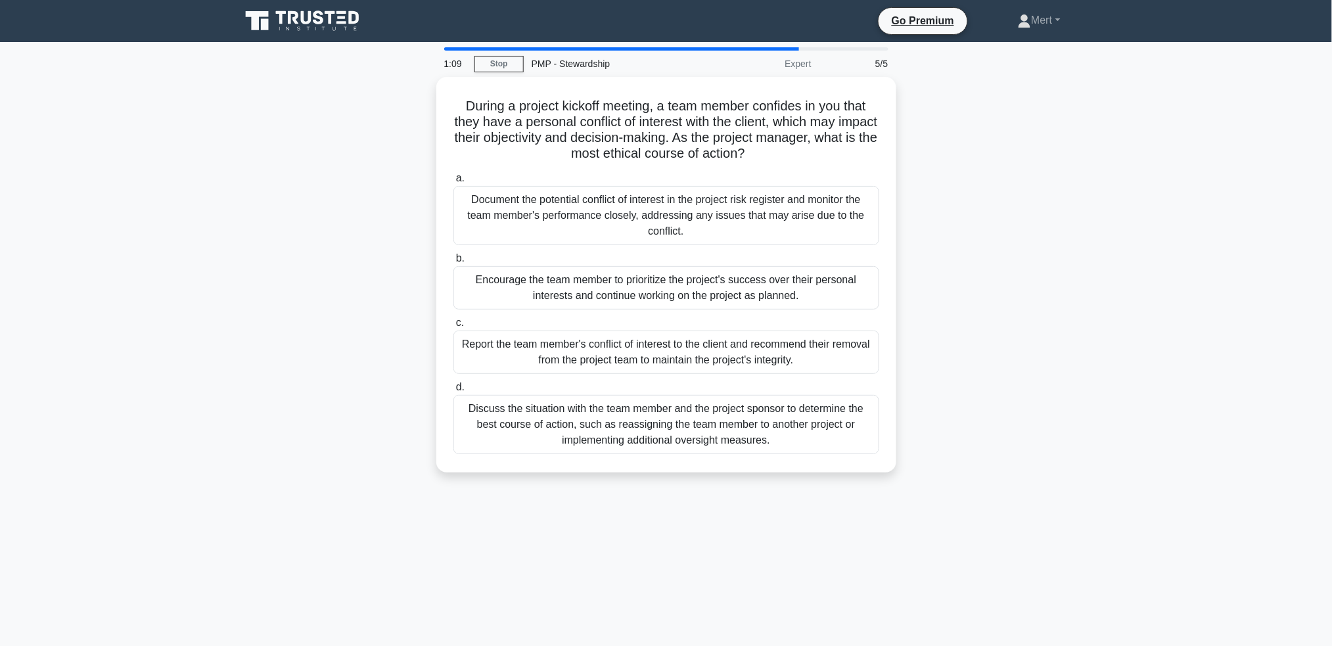
drag, startPoint x: 457, startPoint y: 90, endPoint x: 880, endPoint y: 472, distance: 570.8
click at [880, 472] on div "During a project kickoff meeting, a team member confides in you that they have …" at bounding box center [666, 282] width 867 height 411
copy div "During a project kickoff meeting, a team member confides in you that they have …"
click at [685, 216] on div "Document the potential conflict of interest in the project risk register and mo…" at bounding box center [666, 212] width 426 height 59
click at [453, 179] on input "a. Document the potential conflict of interest in the project risk register and…" at bounding box center [453, 175] width 0 height 9
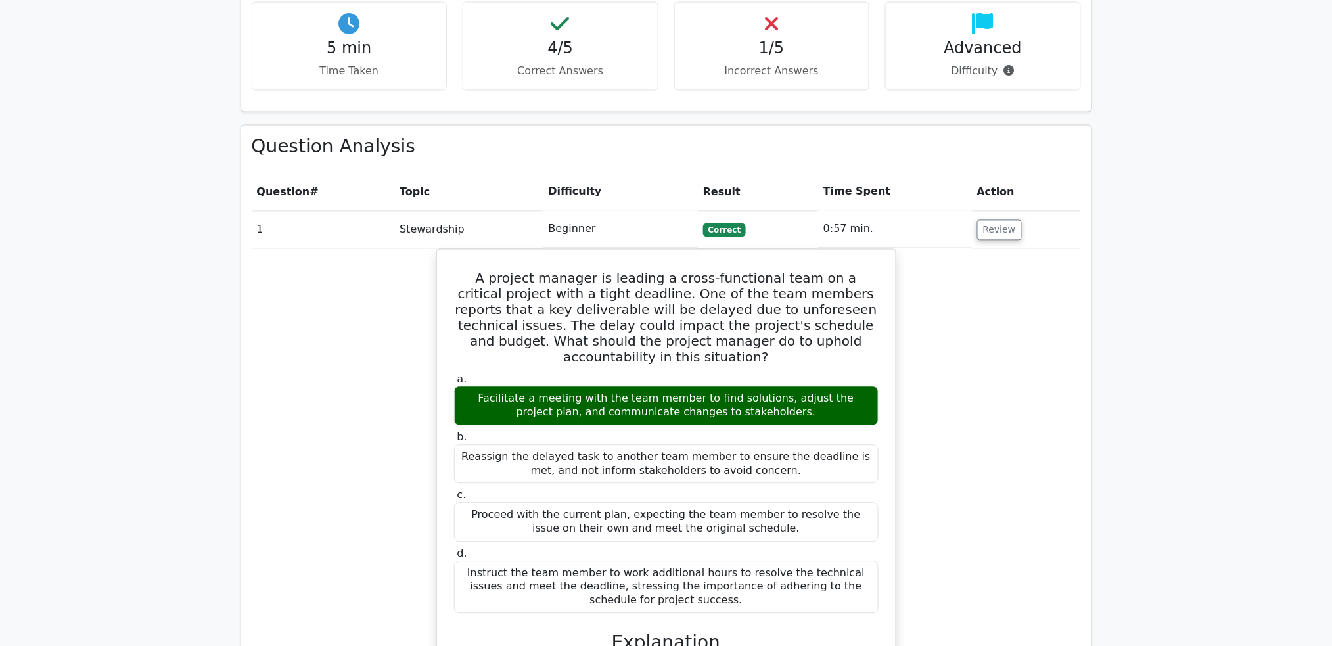
scroll to position [876, 0]
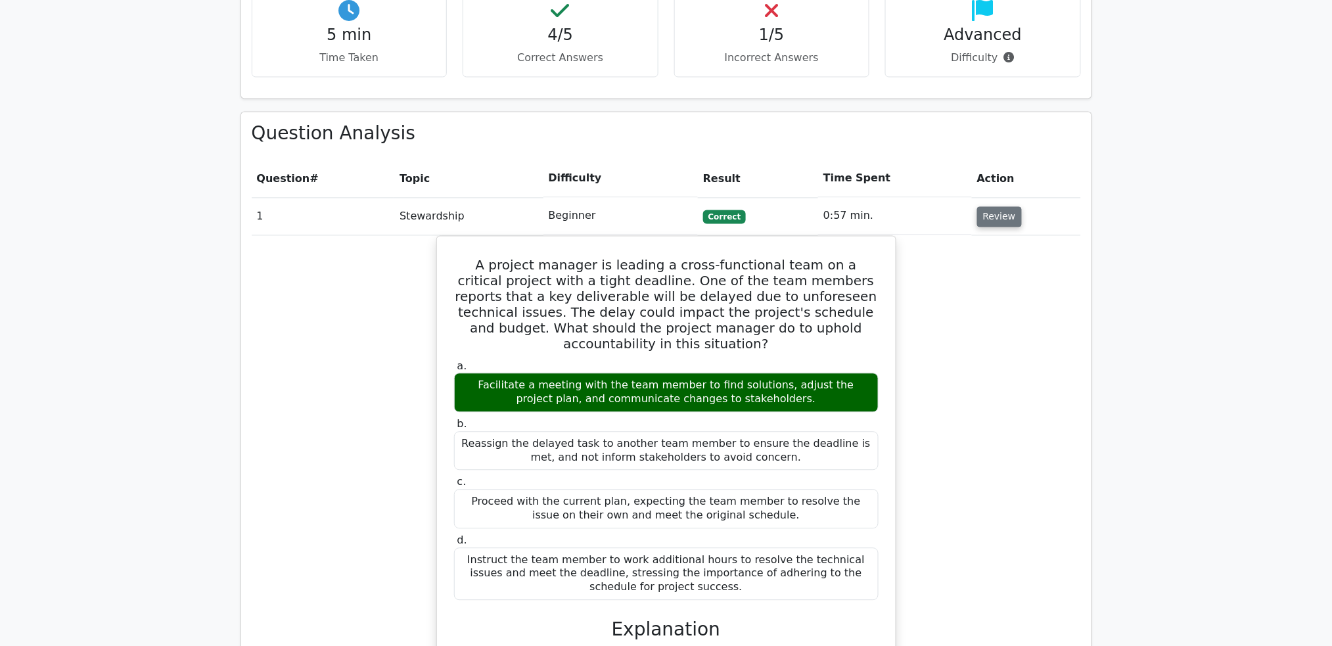
click at [1007, 207] on button "Review" at bounding box center [999, 217] width 45 height 20
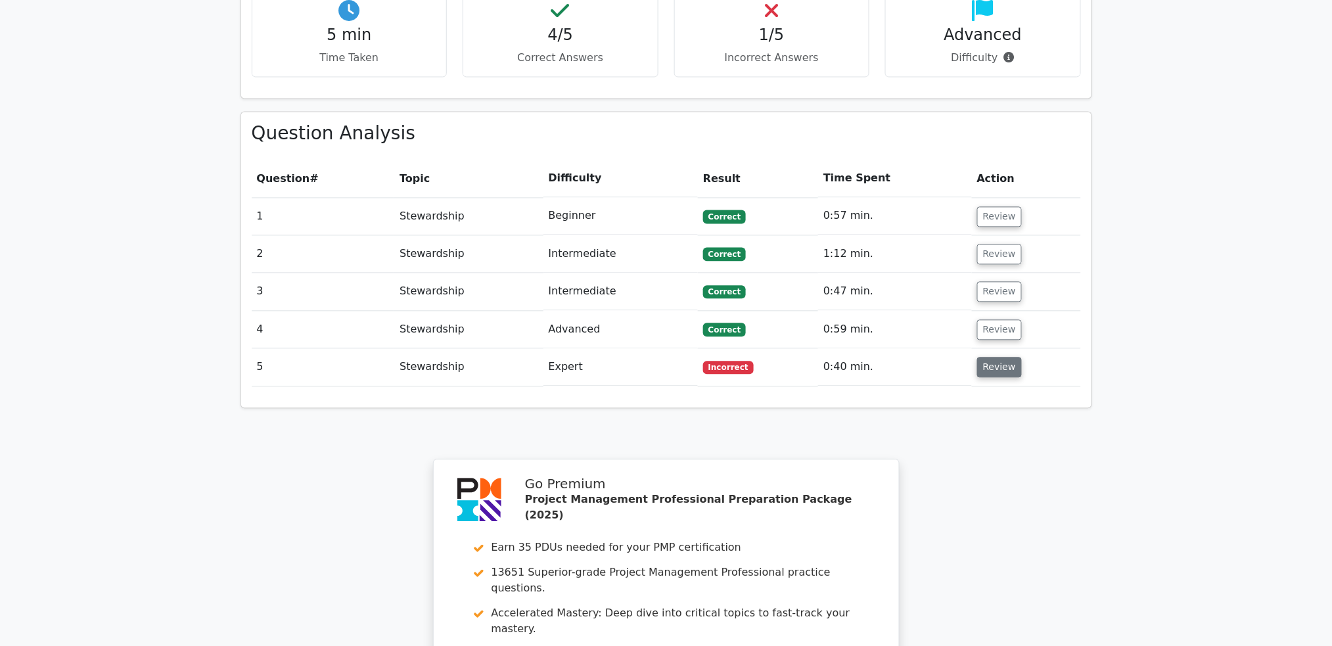
click at [1009, 357] on button "Review" at bounding box center [999, 367] width 45 height 20
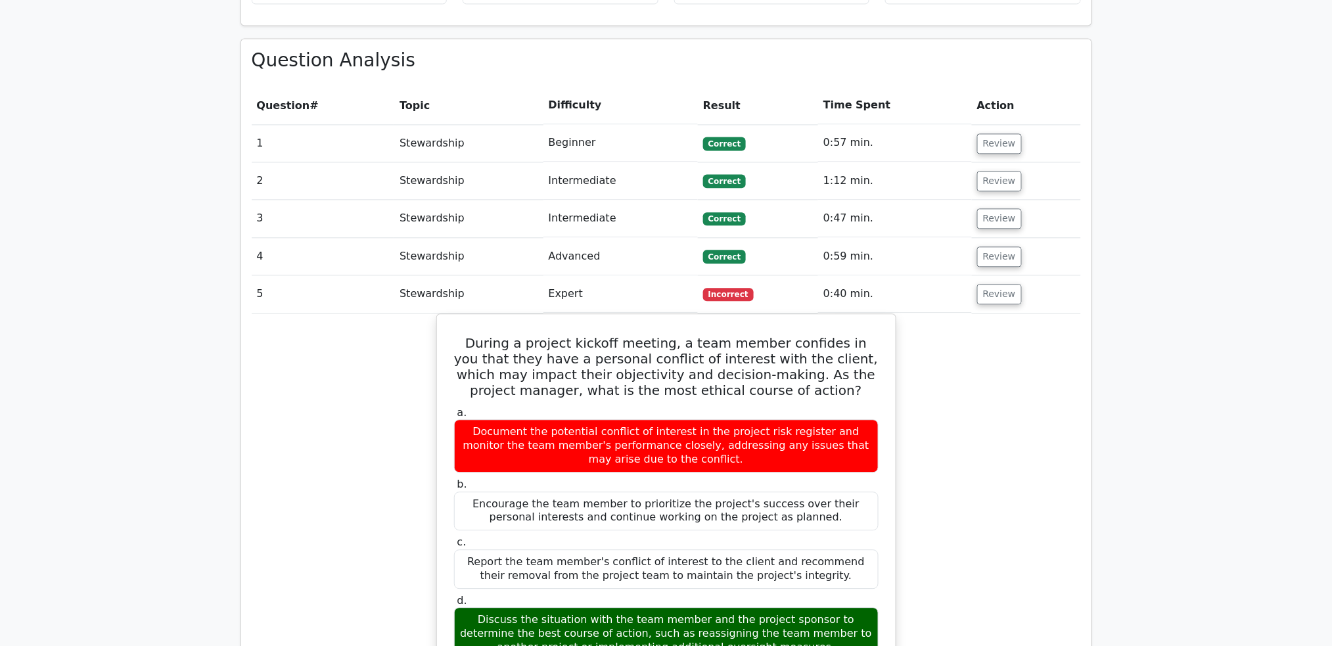
scroll to position [1051, 0]
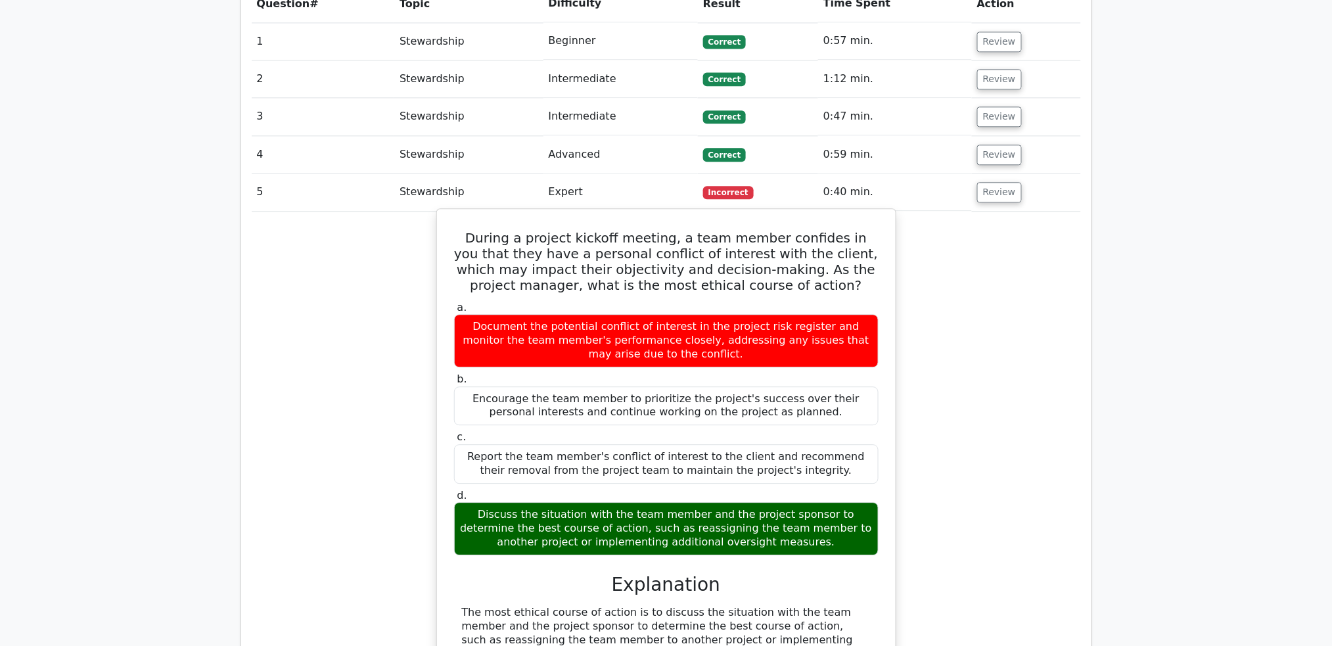
drag, startPoint x: 449, startPoint y: 169, endPoint x: 853, endPoint y: 485, distance: 513.0
click at [853, 485] on div "During a project kickoff meeting, a team member confides in you that they have …" at bounding box center [666, 591] width 448 height 755
copy div "During a project kickoff meeting, a team member confides in you that they have …"
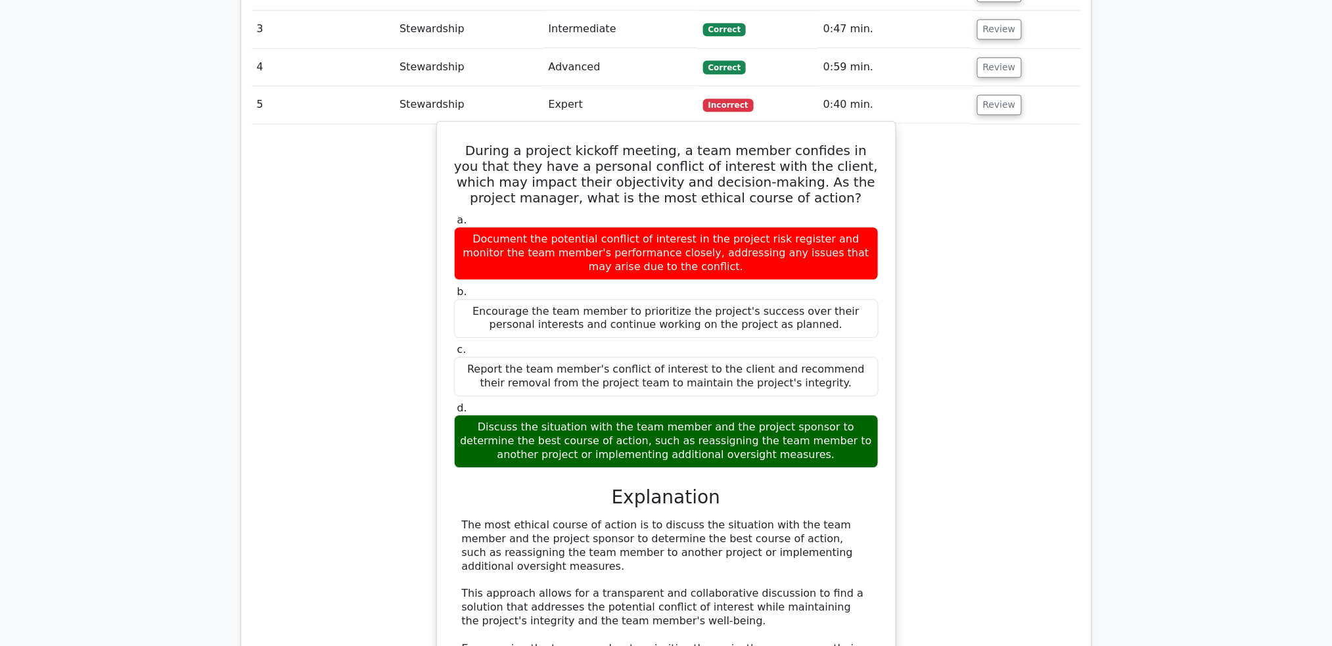
scroll to position [788, 0]
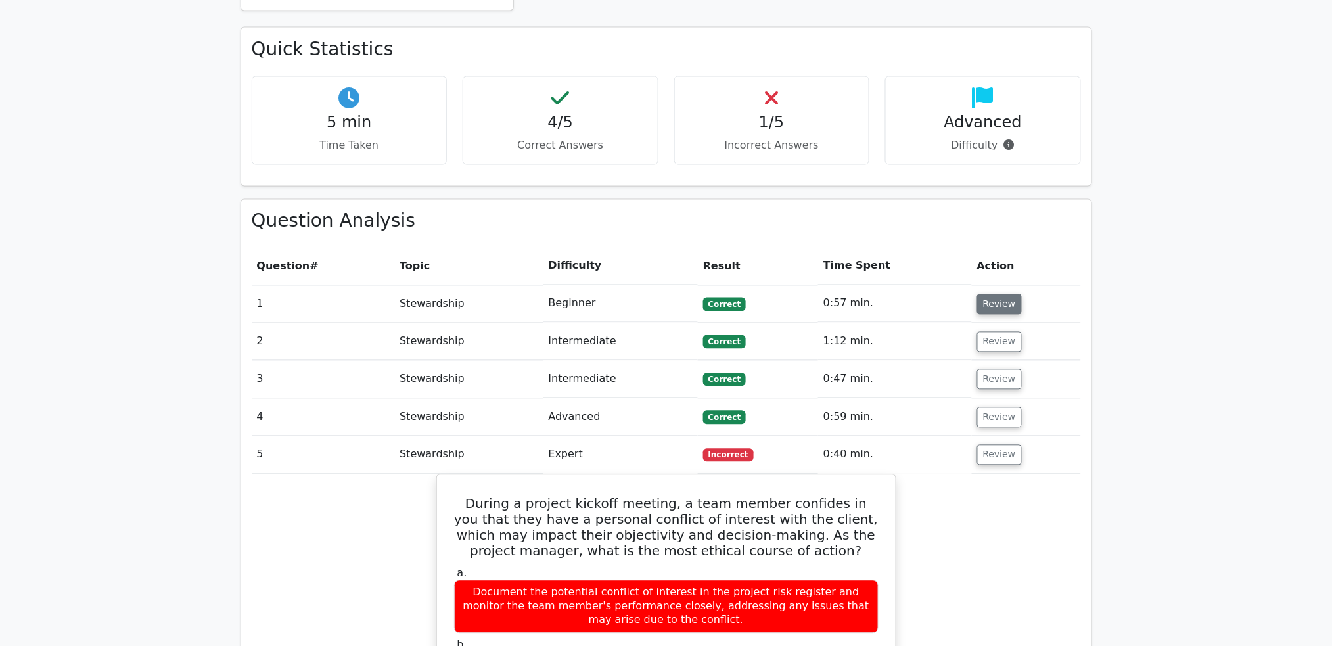
click at [1004, 294] on button "Review" at bounding box center [999, 304] width 45 height 20
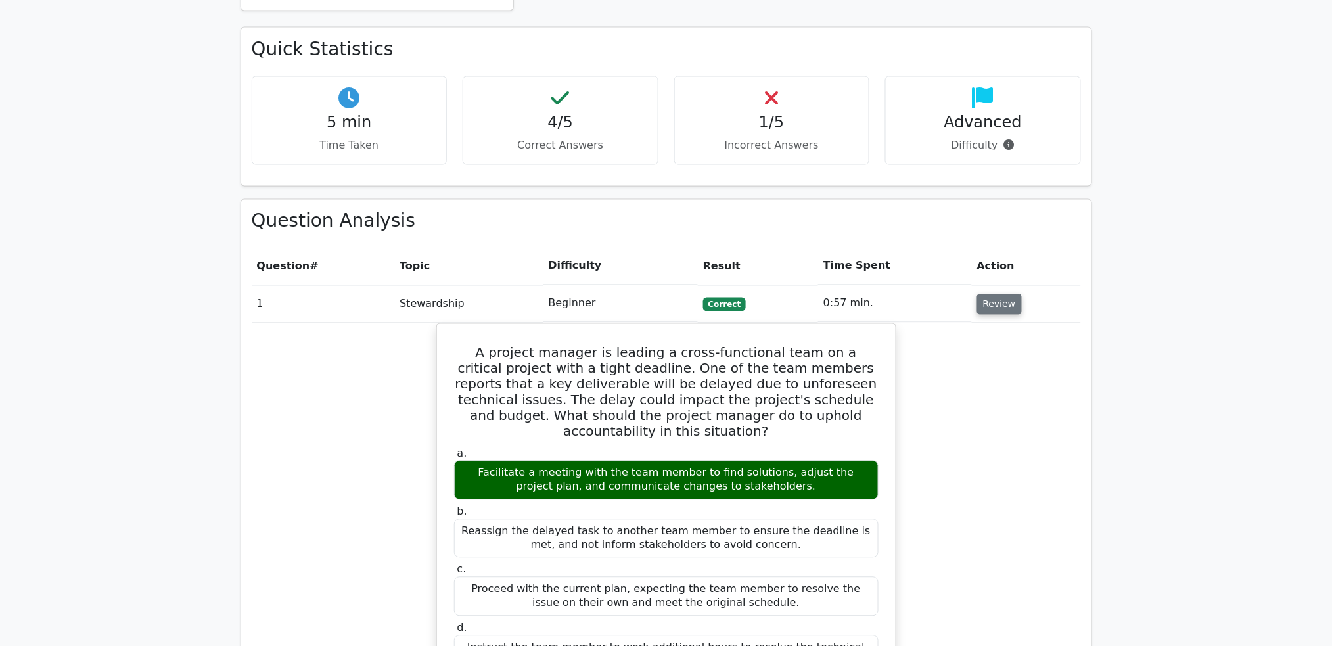
click at [1004, 294] on button "Review" at bounding box center [999, 304] width 45 height 20
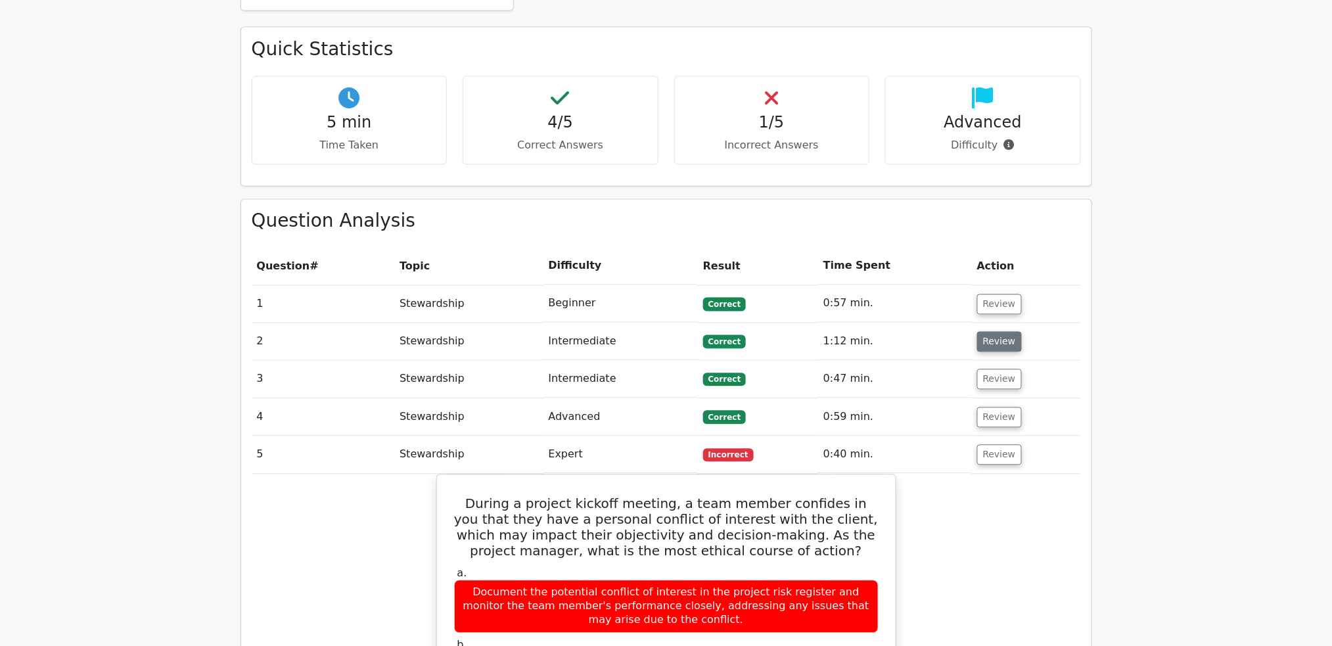
click at [993, 332] on button "Review" at bounding box center [999, 342] width 45 height 20
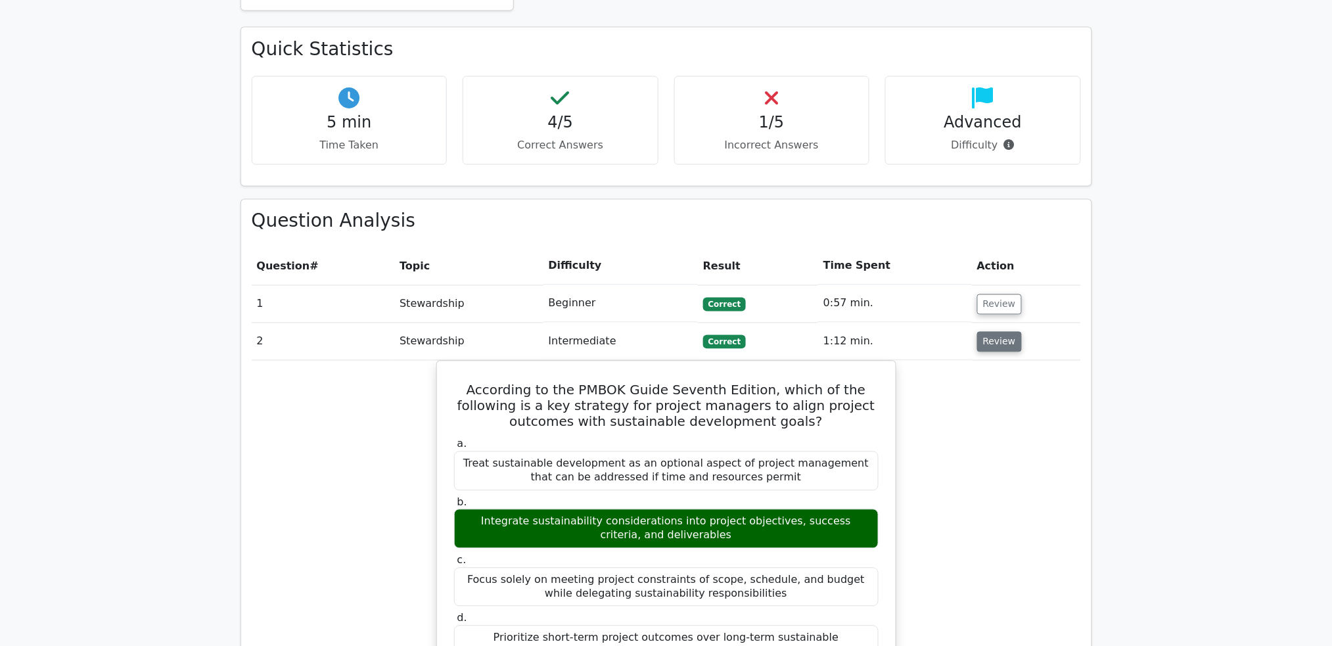
click at [993, 332] on button "Review" at bounding box center [999, 342] width 45 height 20
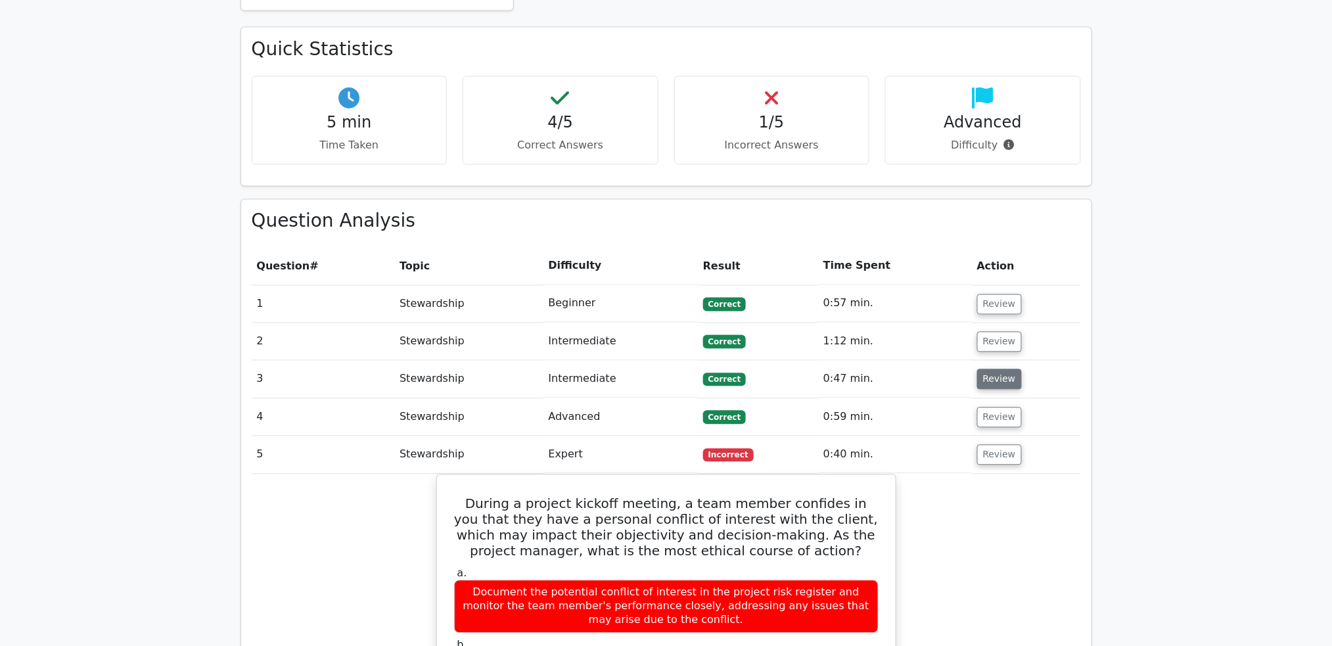
click at [984, 369] on button "Review" at bounding box center [999, 379] width 45 height 20
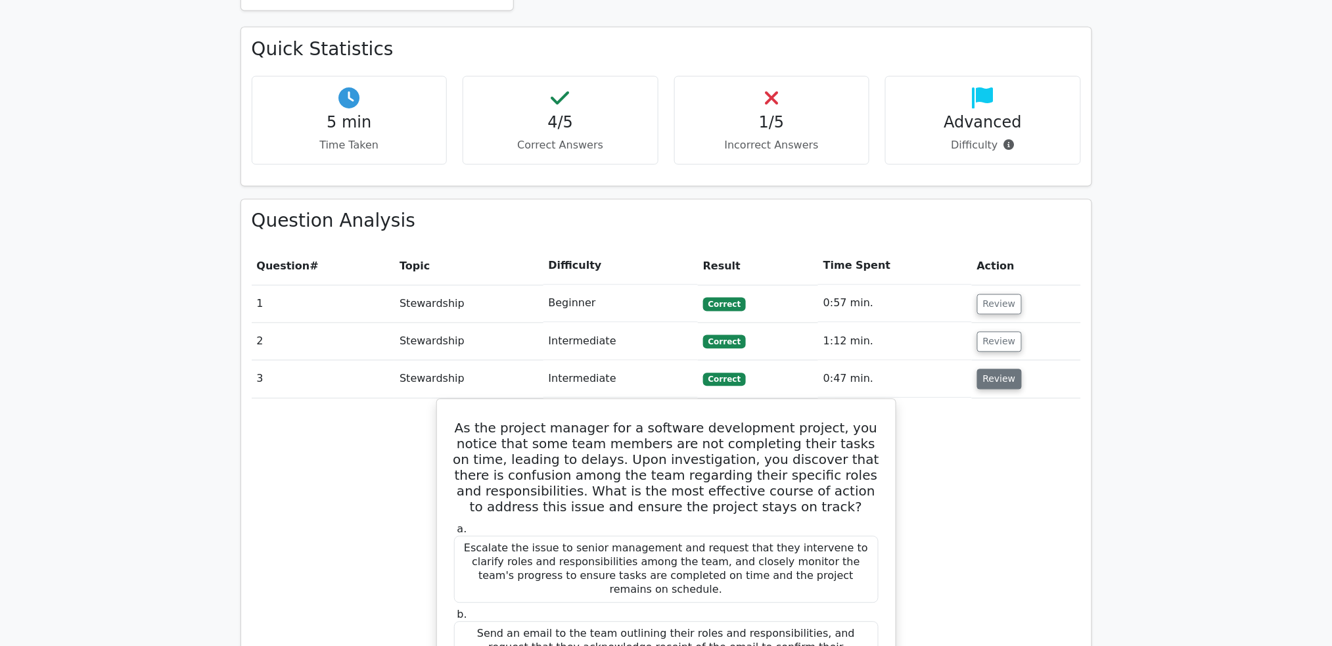
click at [985, 369] on button "Review" at bounding box center [999, 379] width 45 height 20
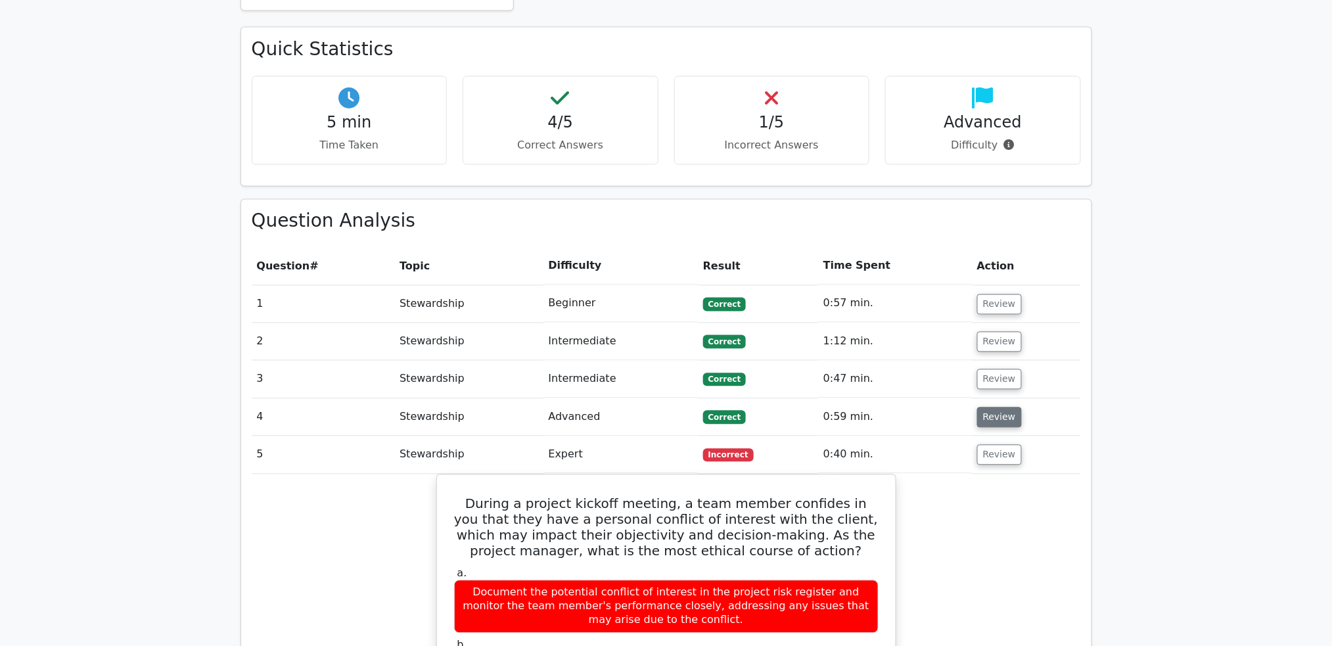
click at [992, 407] on button "Review" at bounding box center [999, 417] width 45 height 20
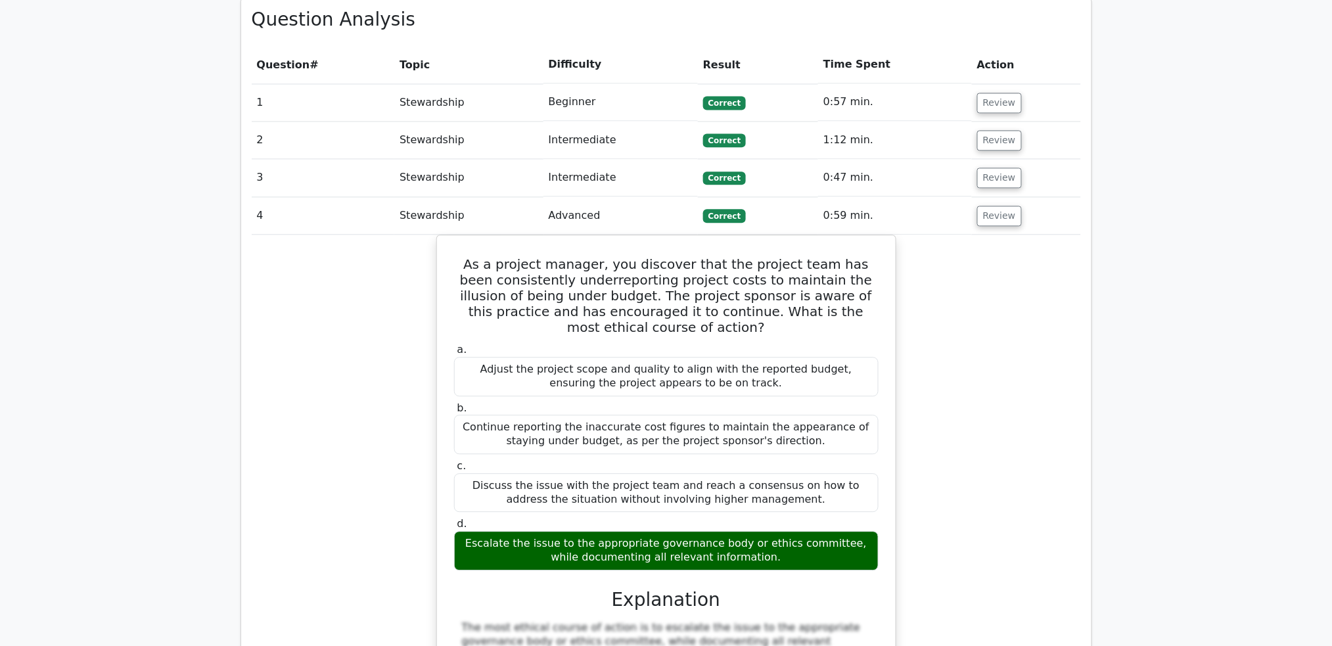
scroll to position [963, 0]
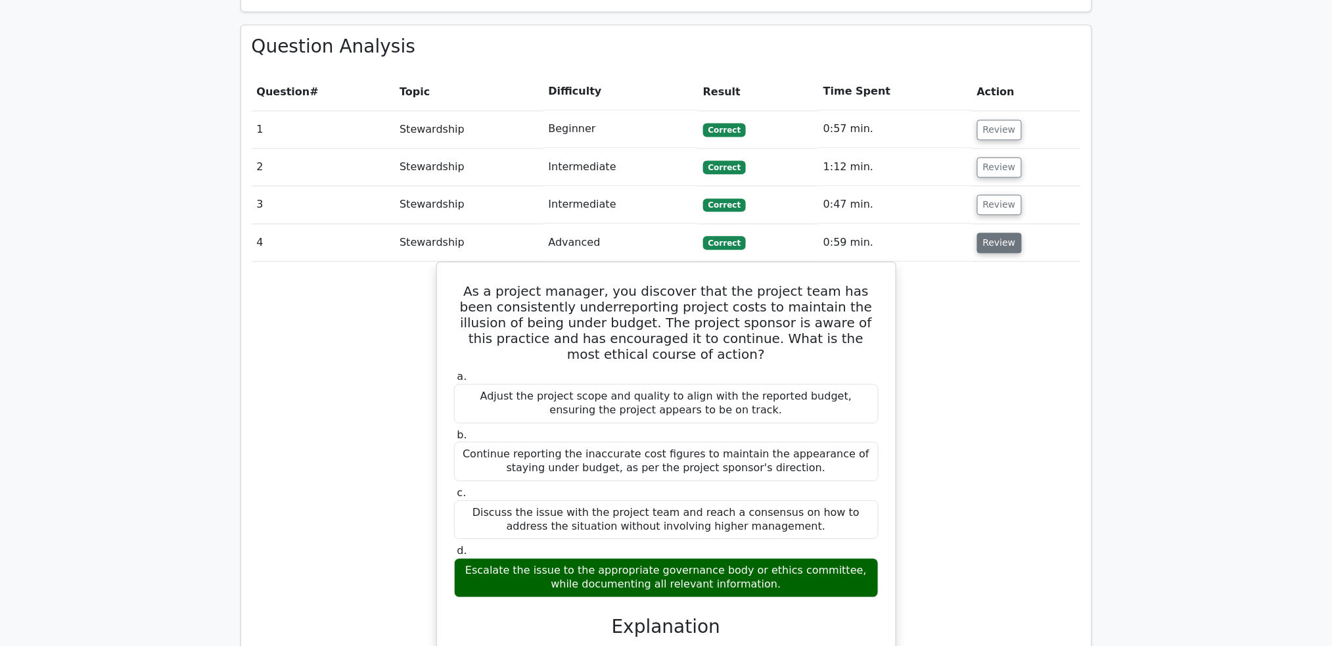
click at [986, 233] on button "Review" at bounding box center [999, 243] width 45 height 20
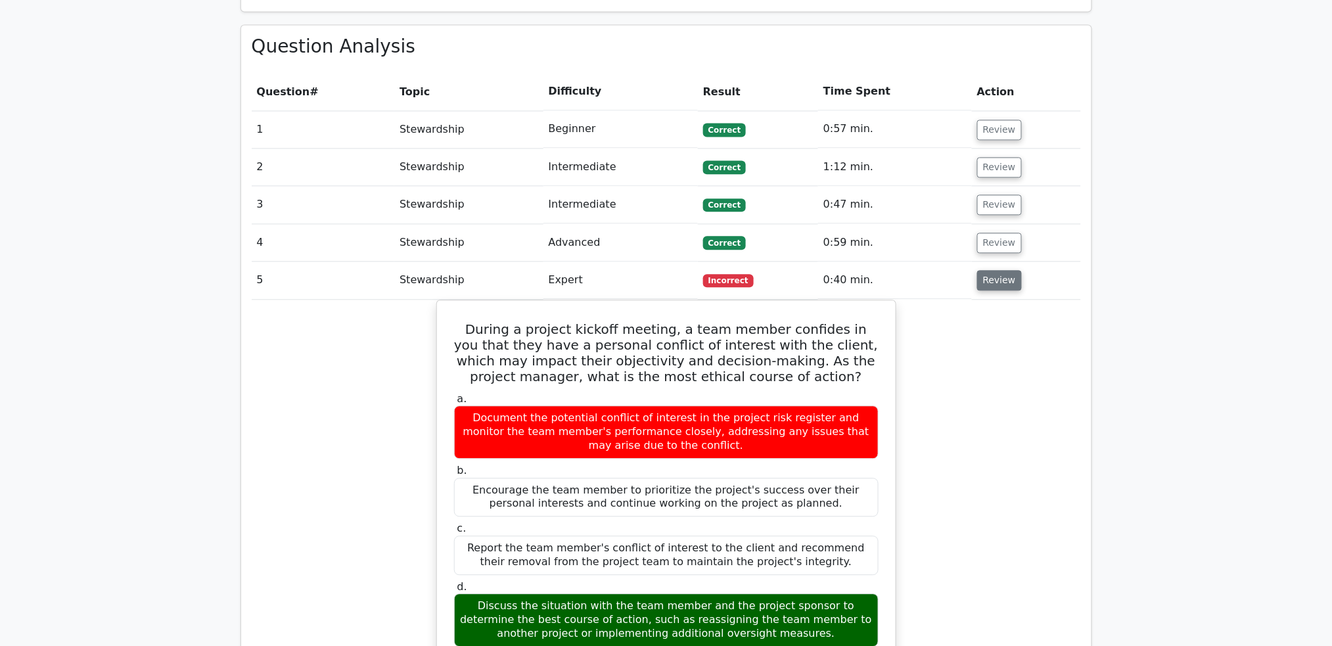
click at [983, 270] on button "Review" at bounding box center [999, 280] width 45 height 20
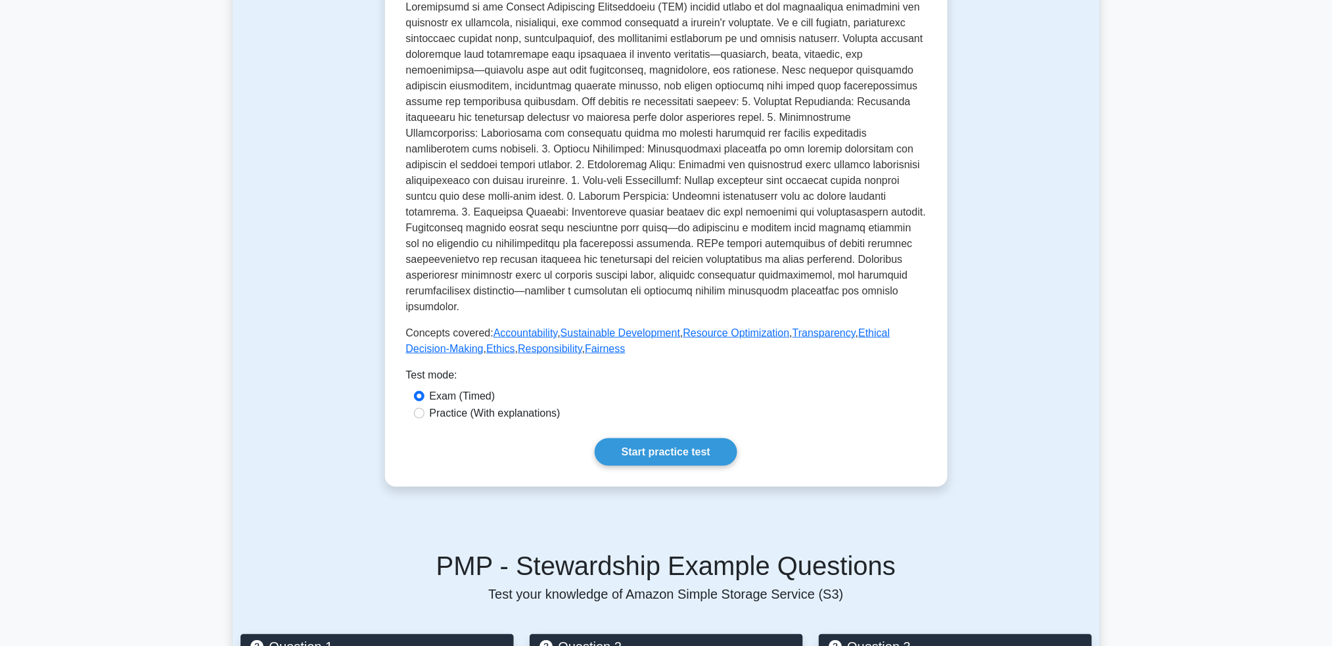
scroll to position [613, 0]
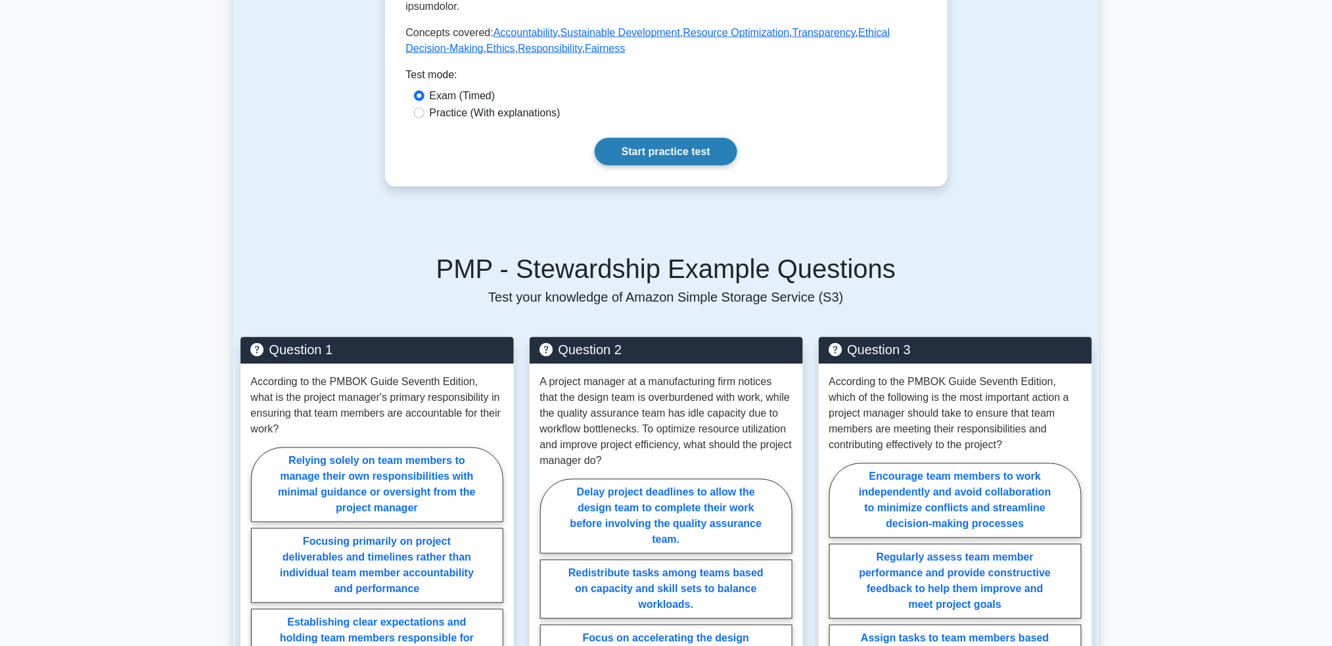
click at [647, 138] on link "Start practice test" at bounding box center [666, 152] width 143 height 28
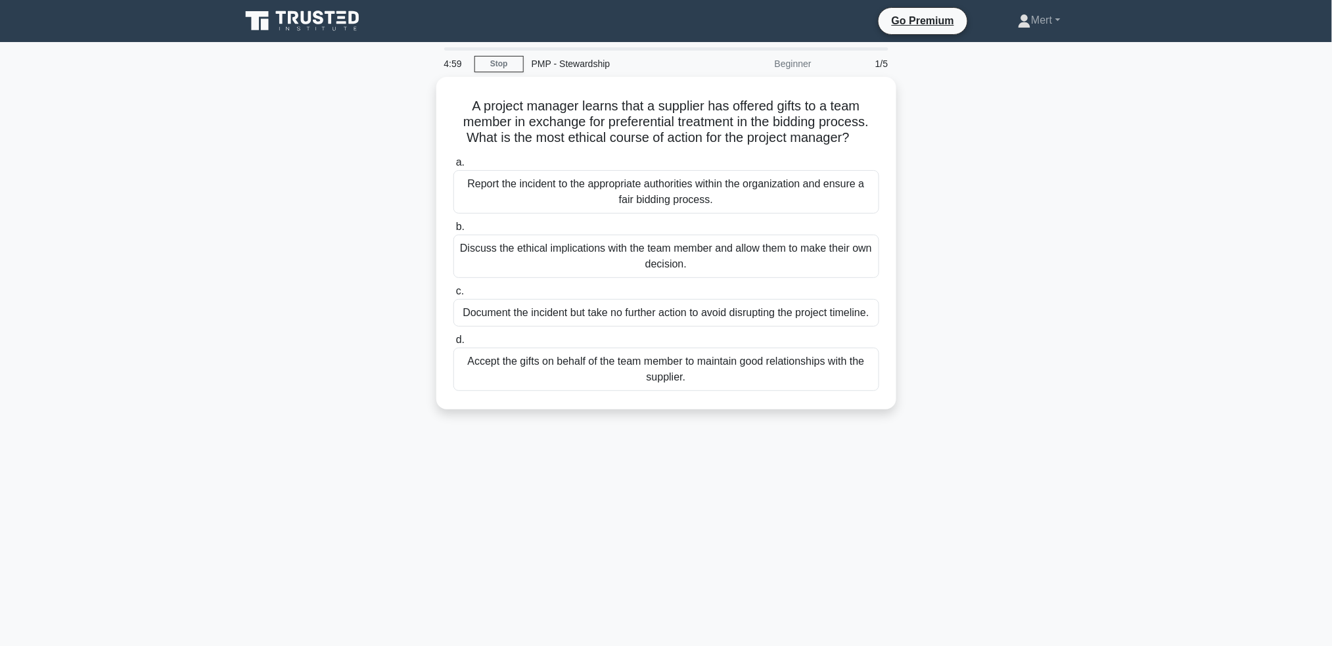
drag, startPoint x: 714, startPoint y: 258, endPoint x: 1055, endPoint y: 572, distance: 463.6
click at [1058, 578] on div "4:59 Stop PMP - Stewardship Beginner 1/5 A project manager learns that a suppli…" at bounding box center [666, 375] width 867 height 657
copy div "A project manager learns that a supplier has offered gifts to a team member in …"
click at [676, 194] on div "Report the incident to the appropriate authorities within the organization and …" at bounding box center [666, 188] width 426 height 43
click at [453, 164] on input "a. Report the incident to the appropriate authorities within the organization a…" at bounding box center [453, 159] width 0 height 9
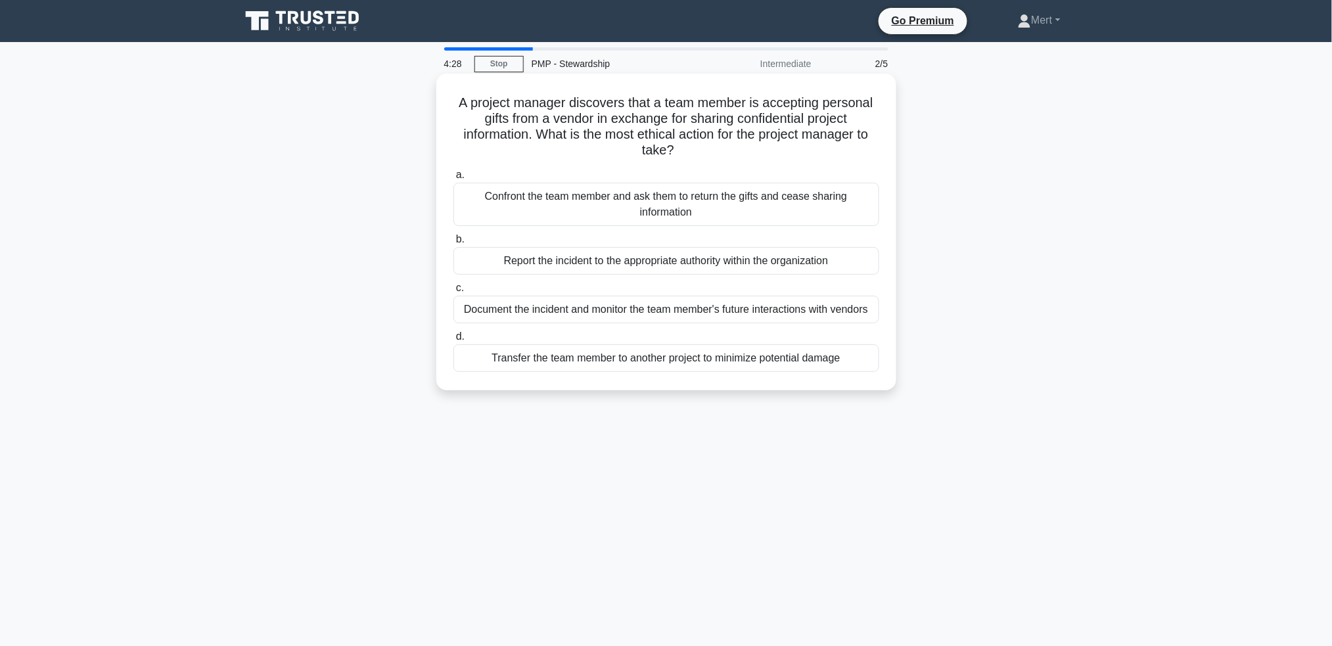
drag, startPoint x: 501, startPoint y: 155, endPoint x: 727, endPoint y: 150, distance: 226.1
click at [966, 539] on div "4:28 Stop PMP - Stewardship Intermediate 2/5 A project manager discovers that a…" at bounding box center [666, 375] width 867 height 657
copy div "A project manager discovers that a team member is accepting personal gifts from…"
click at [625, 266] on div "Report the incident to the appropriate authority within the organization" at bounding box center [666, 261] width 426 height 28
click at [453, 244] on input "b. Report the incident to the appropriate authority within the organization" at bounding box center [453, 239] width 0 height 9
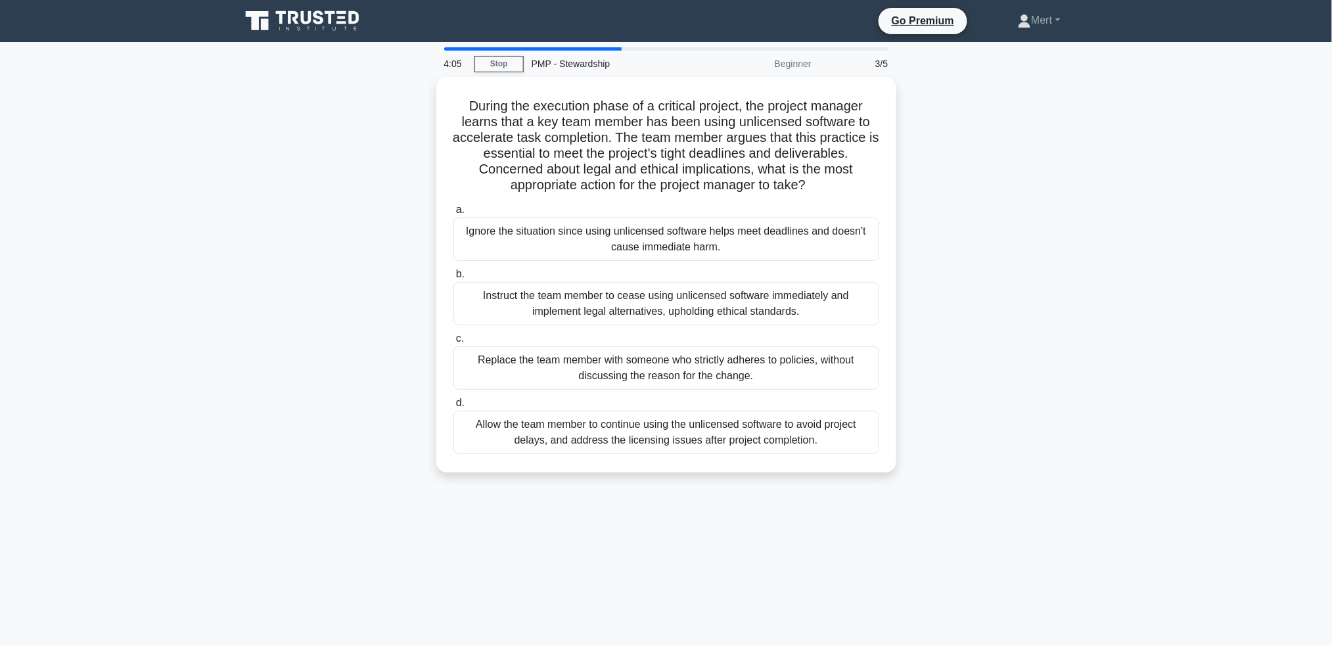
drag, startPoint x: 463, startPoint y: 96, endPoint x: 826, endPoint y: 43, distance: 366.5
click at [1001, 553] on div "4:05 Stop PMP - Stewardship Beginner 3/5 During the execution phase of a critic…" at bounding box center [666, 375] width 867 height 657
copy div "During the execution phase of a critical project, the project manager learns th…"
click at [710, 295] on div "Instruct the team member to cease using unlicensed software immediately and imp…" at bounding box center [666, 300] width 426 height 43
click at [453, 275] on input "b. Instruct the team member to cease using unlicensed software immediately and …" at bounding box center [453, 271] width 0 height 9
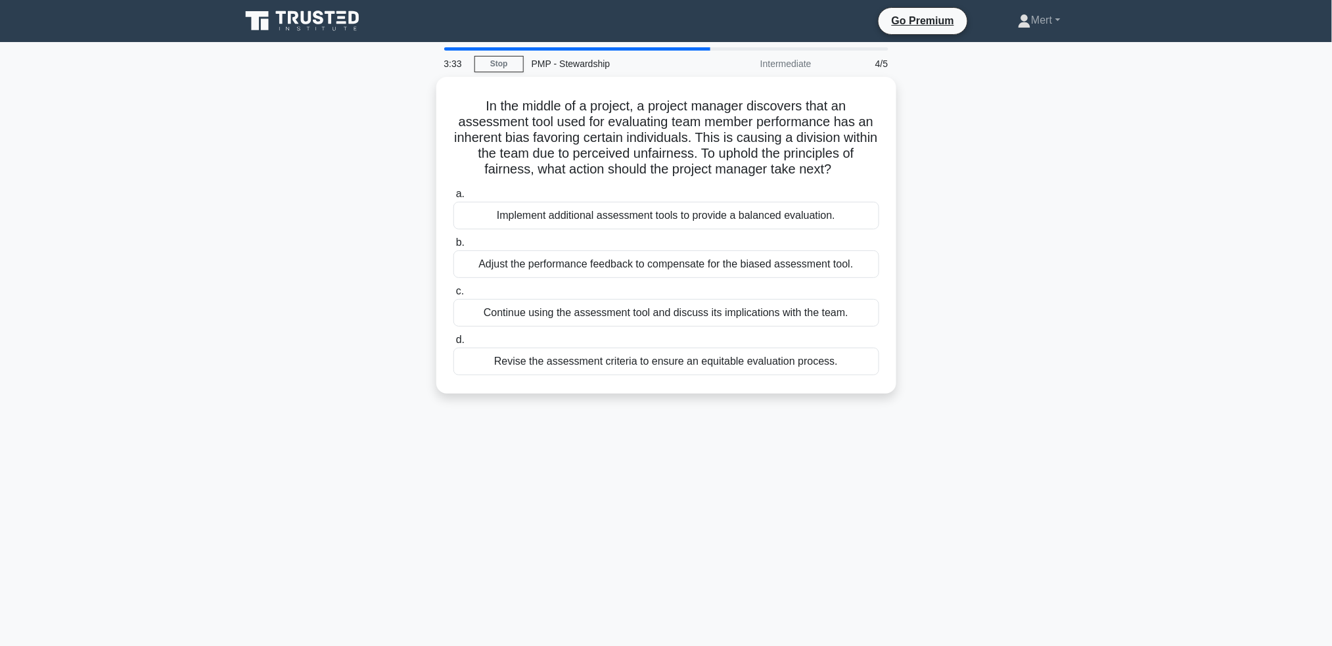
copy div "In the middle of a project, a project manager discovers that an assessment tool…"
drag, startPoint x: 482, startPoint y: 109, endPoint x: 899, endPoint y: 453, distance: 540.0
click at [894, 461] on div "3:33 Stop PMP - Stewardship Intermediate 4/5 In the middle of a project, a proj…" at bounding box center [666, 375] width 867 height 657
click at [668, 216] on div "Implement additional assessment tools to provide a balanced evaluation." at bounding box center [666, 212] width 426 height 28
click at [453, 195] on input "a. Implement additional assessment tools to provide a balanced evaluation." at bounding box center [453, 191] width 0 height 9
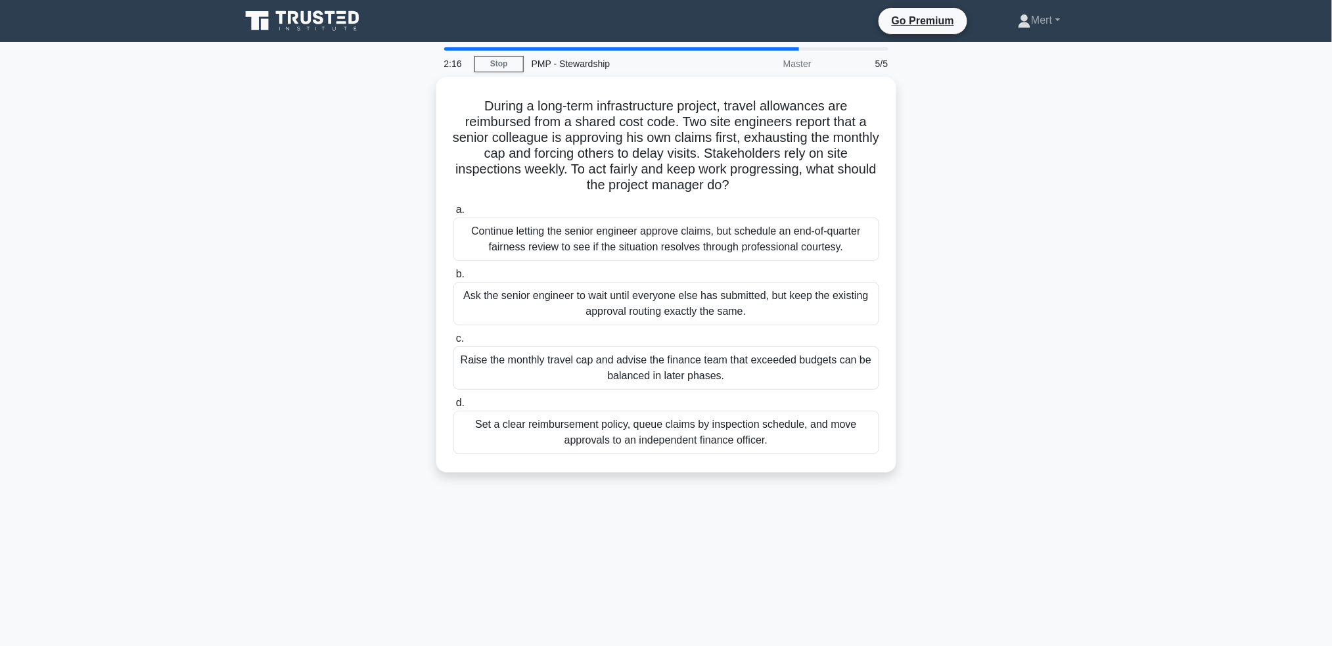
drag, startPoint x: 474, startPoint y: 91, endPoint x: 937, endPoint y: 495, distance: 615.1
click at [938, 507] on div "2:16 Stop PMP - Stewardship Master 5/5 During a long-term infrastructure projec…" at bounding box center [666, 375] width 867 height 657
copy div "During a long-term infrastructure project, travel allowances are reimbursed fro…"
click at [707, 433] on div "Set a clear reimbursement policy, queue claims by inspection schedule, and move…" at bounding box center [666, 428] width 426 height 43
click at [453, 404] on input "d. Set a clear reimbursement policy, queue claims by inspection schedule, and m…" at bounding box center [453, 400] width 0 height 9
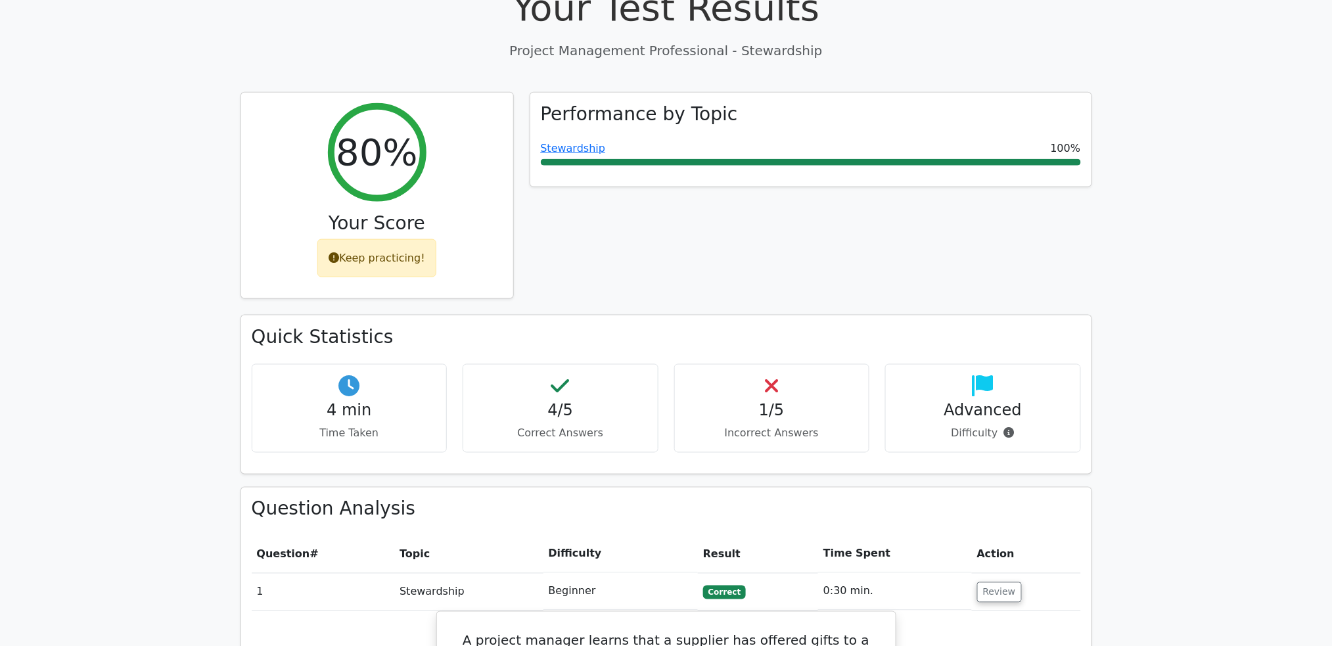
scroll to position [700, 0]
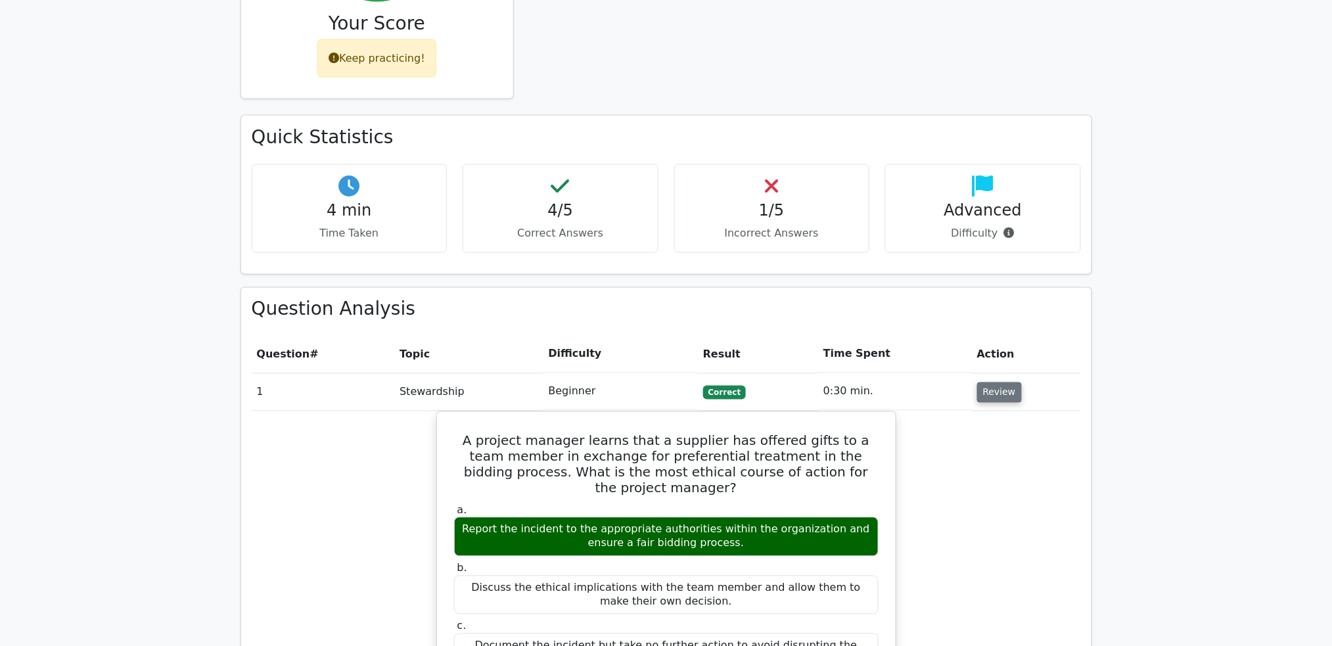
click at [1001, 382] on button "Review" at bounding box center [999, 392] width 45 height 20
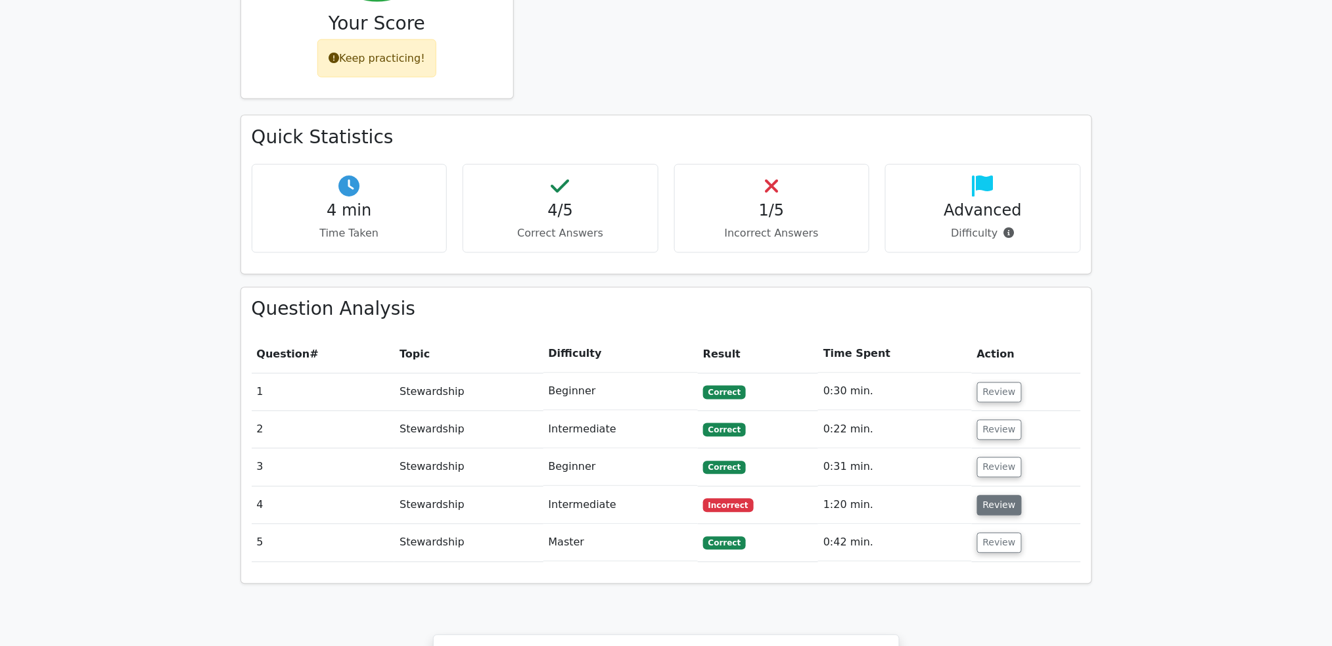
click at [984, 495] on button "Review" at bounding box center [999, 505] width 45 height 20
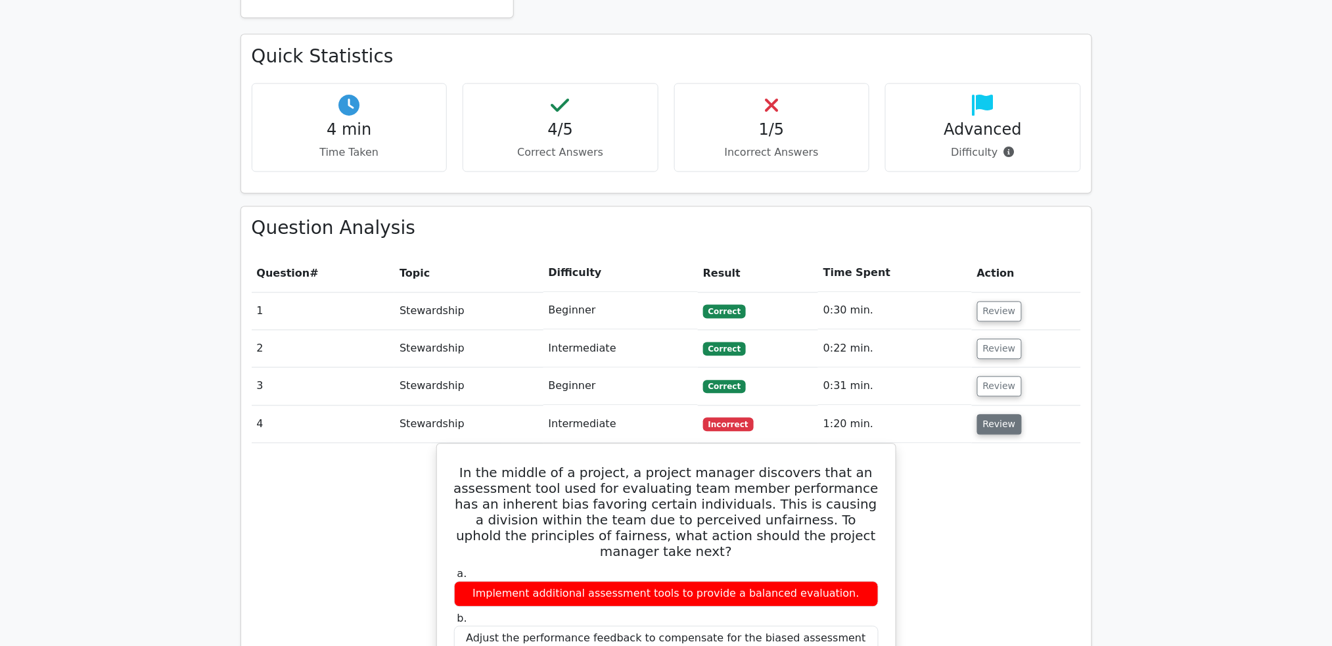
scroll to position [876, 0]
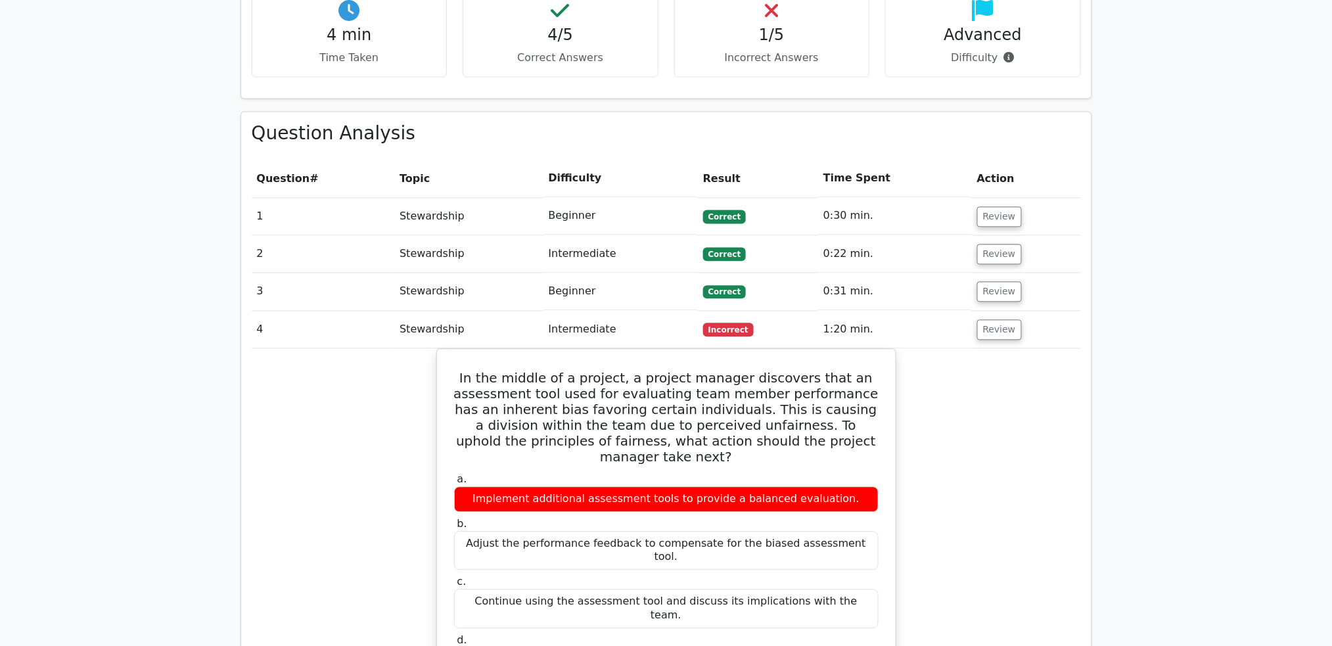
drag, startPoint x: 458, startPoint y: 304, endPoint x: 911, endPoint y: 568, distance: 525.0
copy div "In the middle of a project, a project manager discovers that an assessment tool…"
click at [1004, 320] on button "Review" at bounding box center [999, 330] width 45 height 20
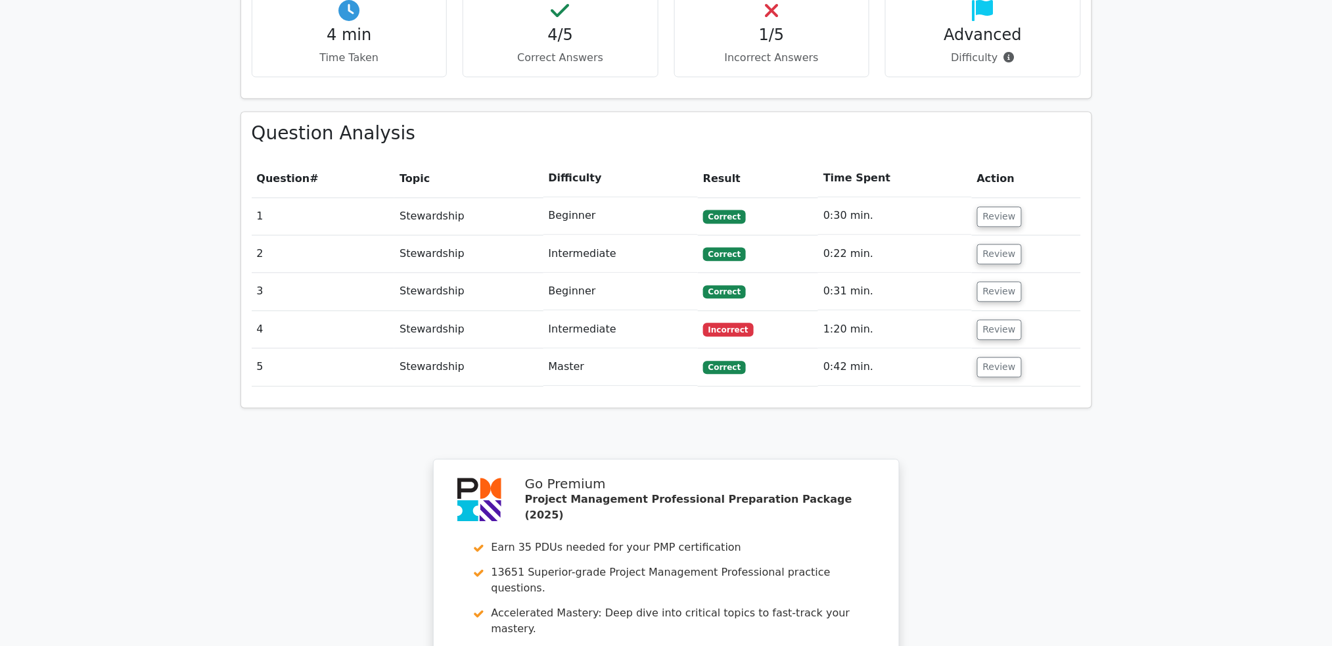
click at [987, 349] on td "Review" at bounding box center [1026, 367] width 109 height 37
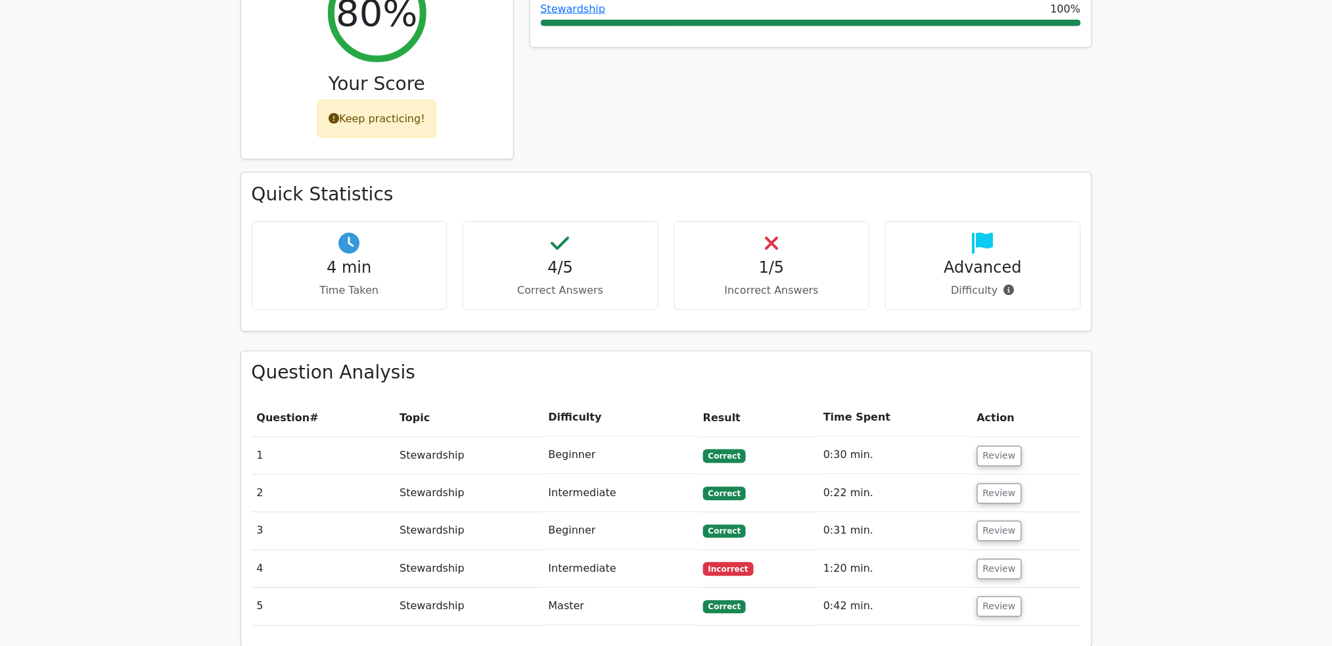
scroll to position [684, 0]
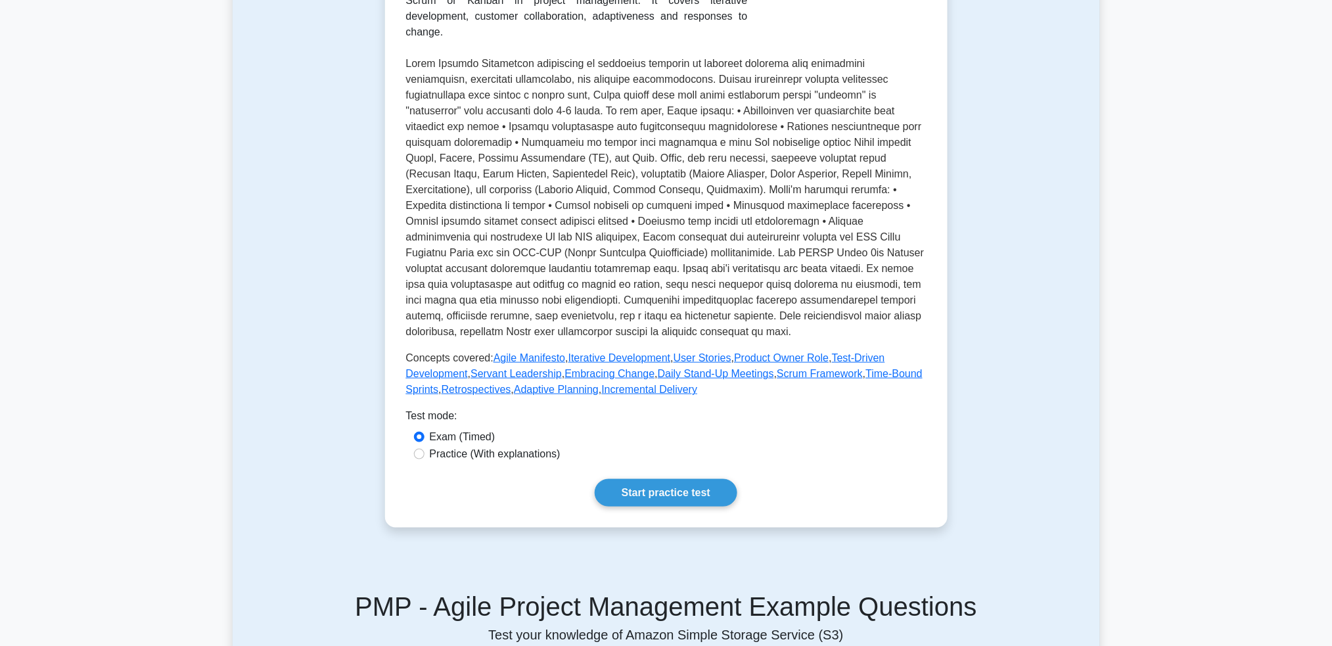
scroll to position [526, 0]
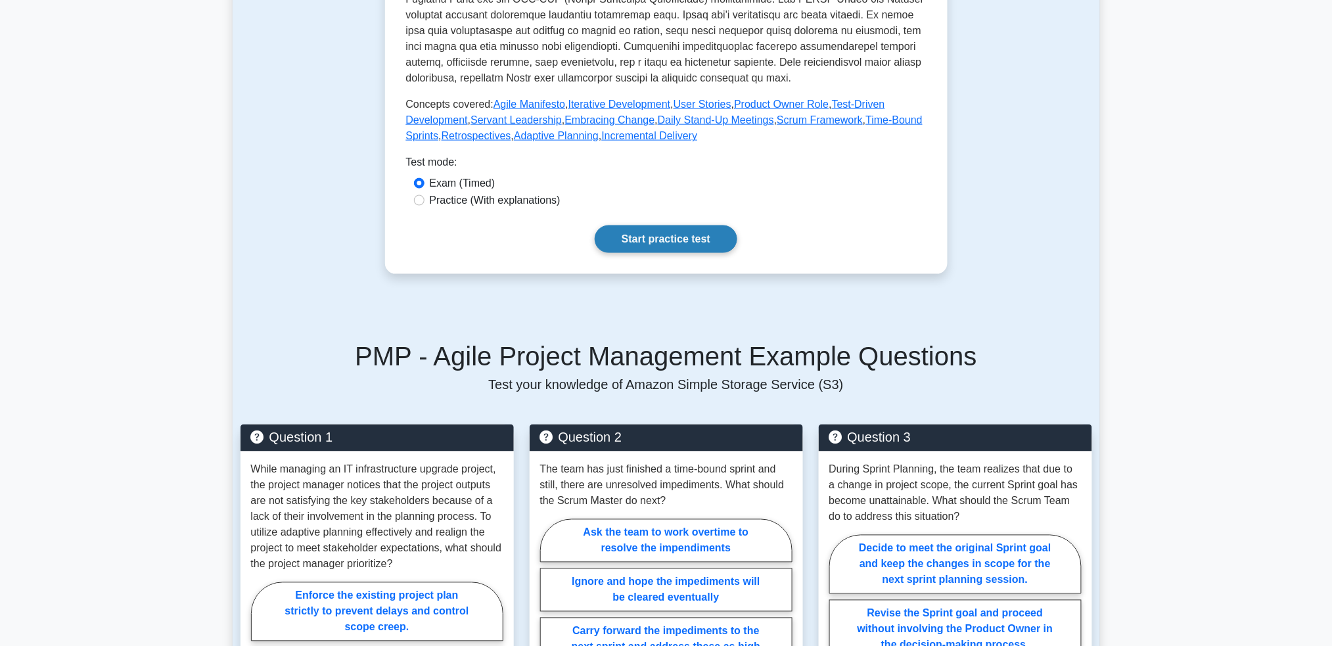
click at [622, 252] on link "Start practice test" at bounding box center [666, 239] width 143 height 28
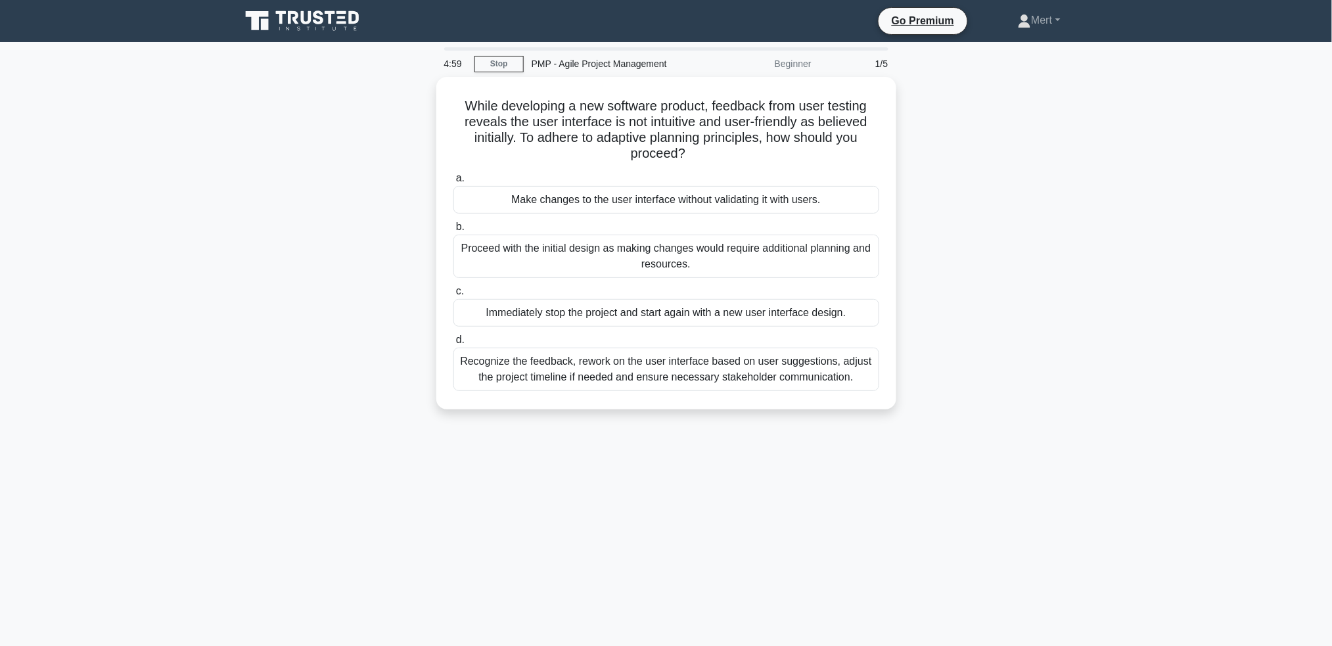
drag, startPoint x: 436, startPoint y: 86, endPoint x: 1055, endPoint y: 551, distance: 774.2
click at [1055, 551] on div "4:59 Stop PMP - Agile Project Management Beginner 1/5 While developing a new so…" at bounding box center [666, 375] width 867 height 657
copy div "While developing a new software product, feedback from user testing reveals the…"
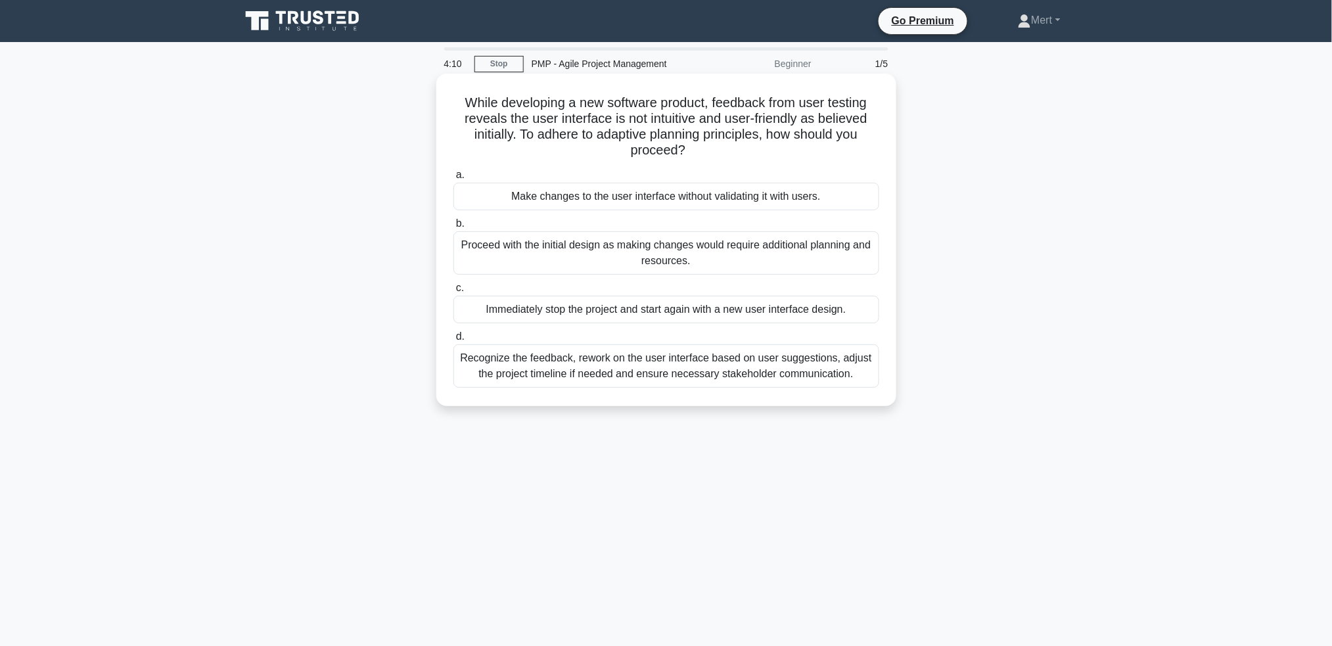
click at [673, 366] on div "Recognize the feedback, rework on the user interface based on user suggestions,…" at bounding box center [666, 365] width 426 height 43
click at [453, 341] on input "d. Recognize the feedback, rework on the user interface based on user suggestio…" at bounding box center [453, 336] width 0 height 9
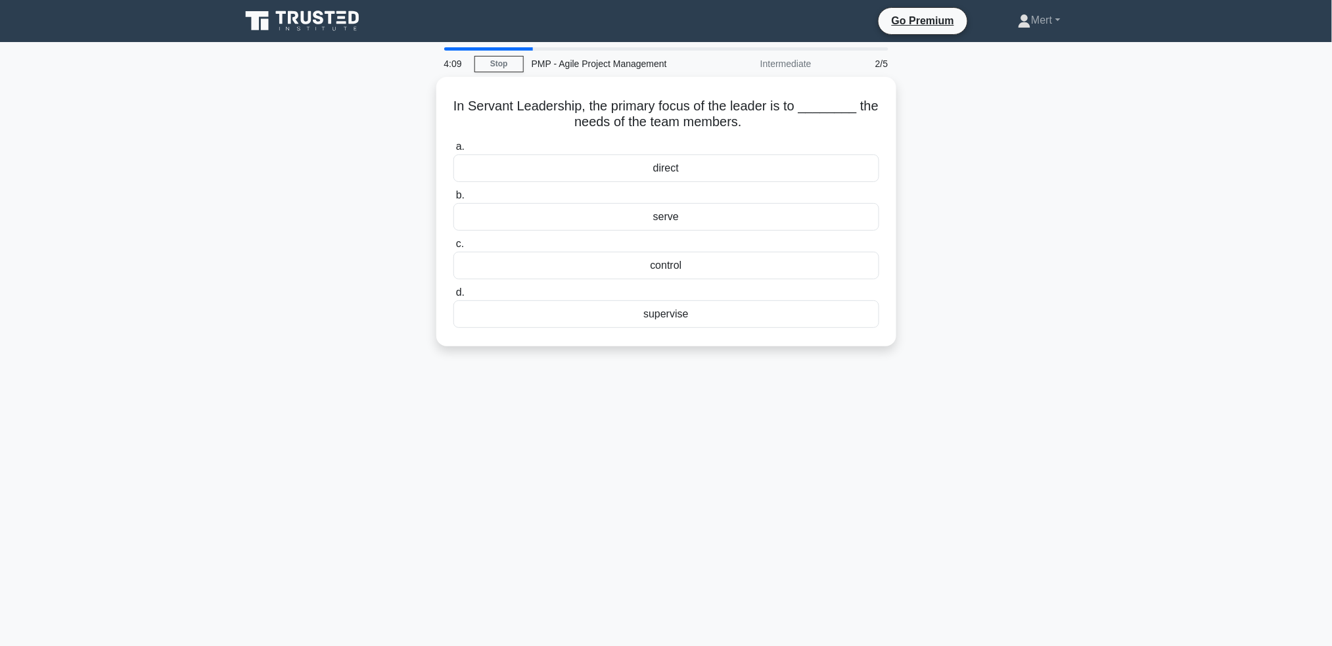
drag, startPoint x: 444, startPoint y: 88, endPoint x: 1107, endPoint y: 465, distance: 762.7
click at [1107, 465] on main "4:09 Stop PMP - Agile Project Management Intermediate 2/5 In Servant Leadership…" at bounding box center [666, 376] width 1332 height 668
copy div "In Servant Leadership, the primary focus of the leader is to ________ the needs…"
click at [647, 214] on div "serve" at bounding box center [666, 214] width 426 height 28
click at [453, 196] on input "b. serve" at bounding box center [453, 192] width 0 height 9
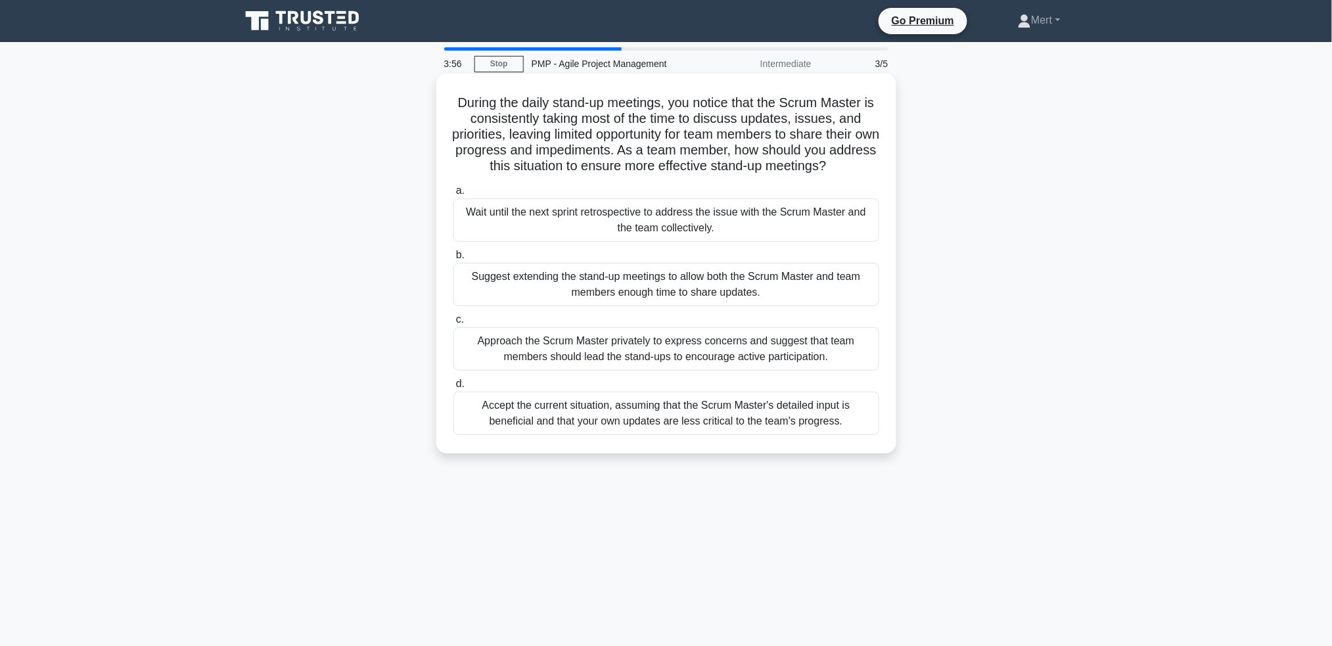
drag, startPoint x: 465, startPoint y: 95, endPoint x: 759, endPoint y: 226, distance: 322.3
click at [1045, 489] on div "3:56 Stop PMP - Agile Project Management Intermediate 3/5 During the daily stan…" at bounding box center [666, 375] width 867 height 657
drag, startPoint x: 443, startPoint y: 78, endPoint x: 454, endPoint y: 95, distance: 20.4
click at [442, 79] on div "During the daily stand-up meetings, you notice that the Scrum Master is consist…" at bounding box center [666, 263] width 449 height 369
drag, startPoint x: 456, startPoint y: 98, endPoint x: 1080, endPoint y: 582, distance: 790.0
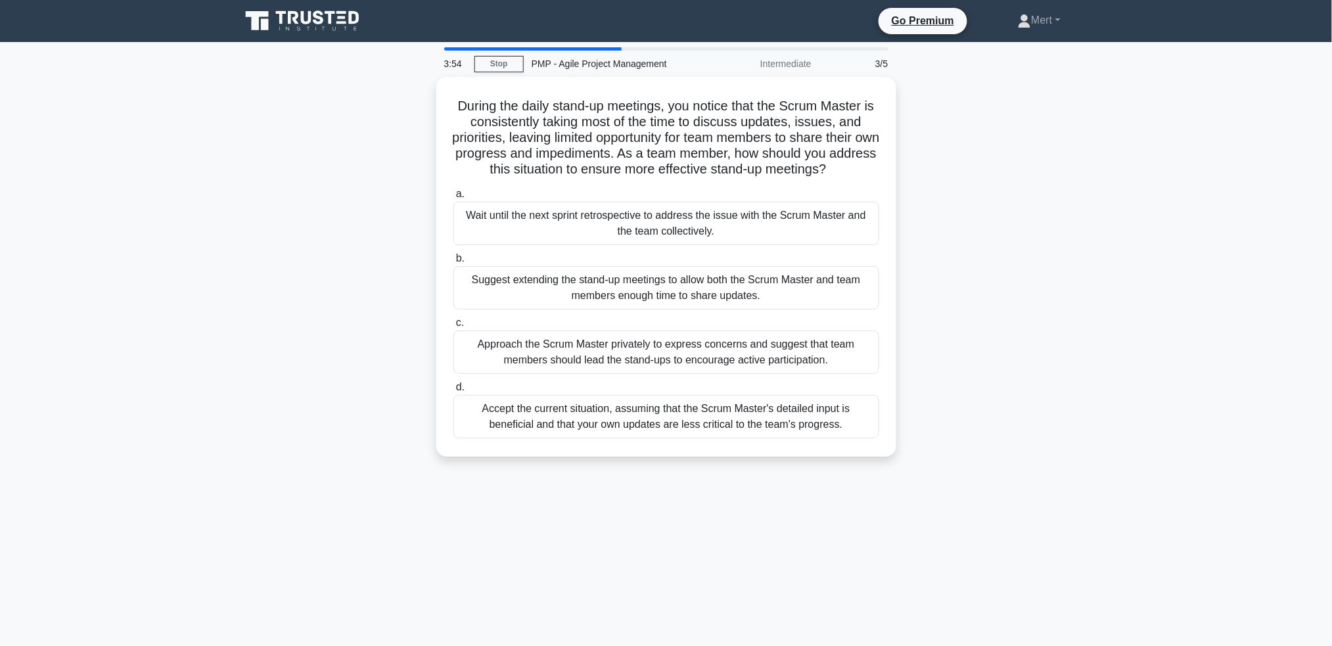
click at [1080, 582] on div "3:54 Stop PMP - Agile Project Management Intermediate 3/5 During the daily stan…" at bounding box center [666, 375] width 867 height 657
copy div "During the daily stand-up meetings, you notice that the Scrum Master is consist…"
click at [740, 371] on div "Approach the Scrum Master privately to express concerns and suggest that team m…" at bounding box center [666, 348] width 426 height 43
click at [453, 324] on input "c. Approach the Scrum Master privately to express concerns and suggest that tea…" at bounding box center [453, 319] width 0 height 9
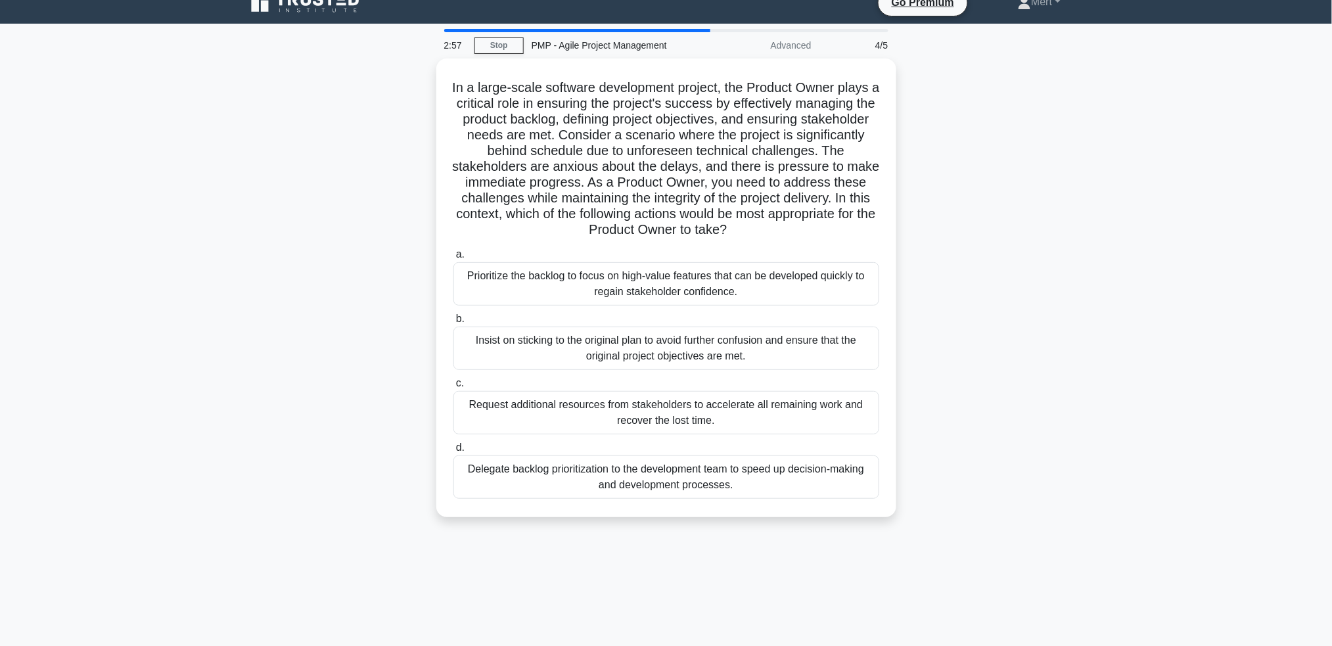
scroll to position [64, 0]
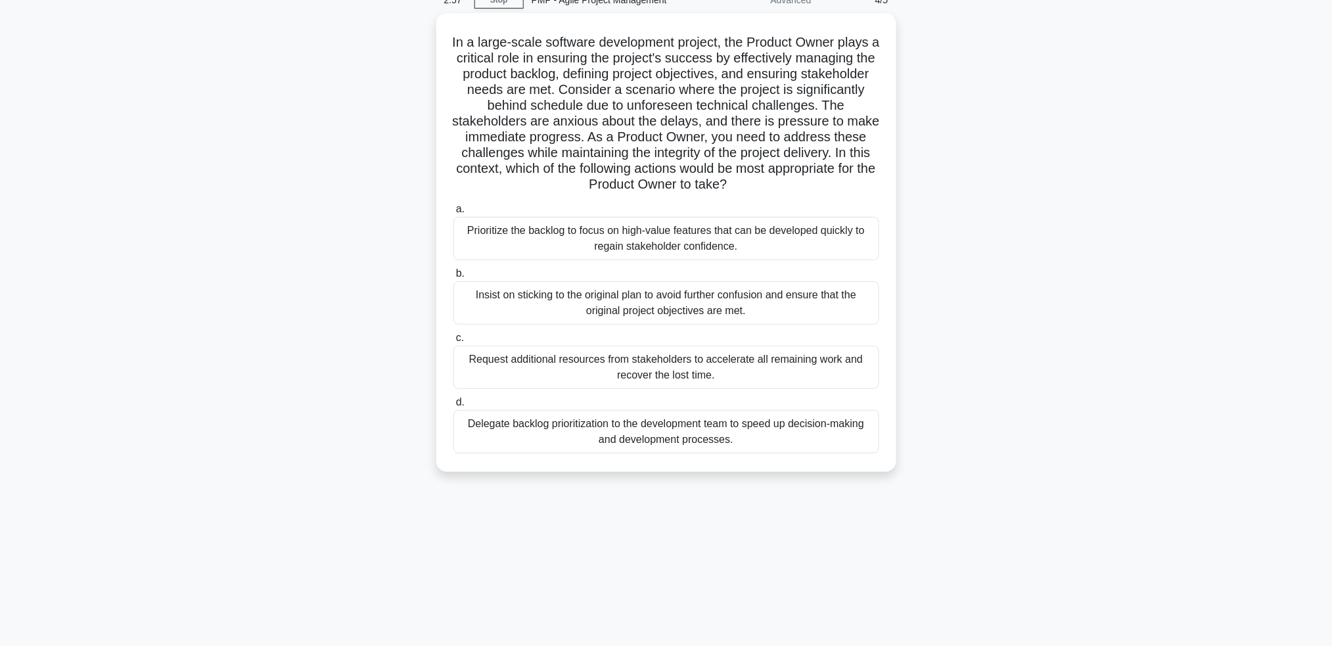
drag, startPoint x: 448, startPoint y: 104, endPoint x: 1005, endPoint y: 643, distance: 774.1
click at [1004, 644] on main "2:57 Stop PMP - Agile Project Management Advanced 4/5 In a large-scale software…" at bounding box center [666, 312] width 1332 height 668
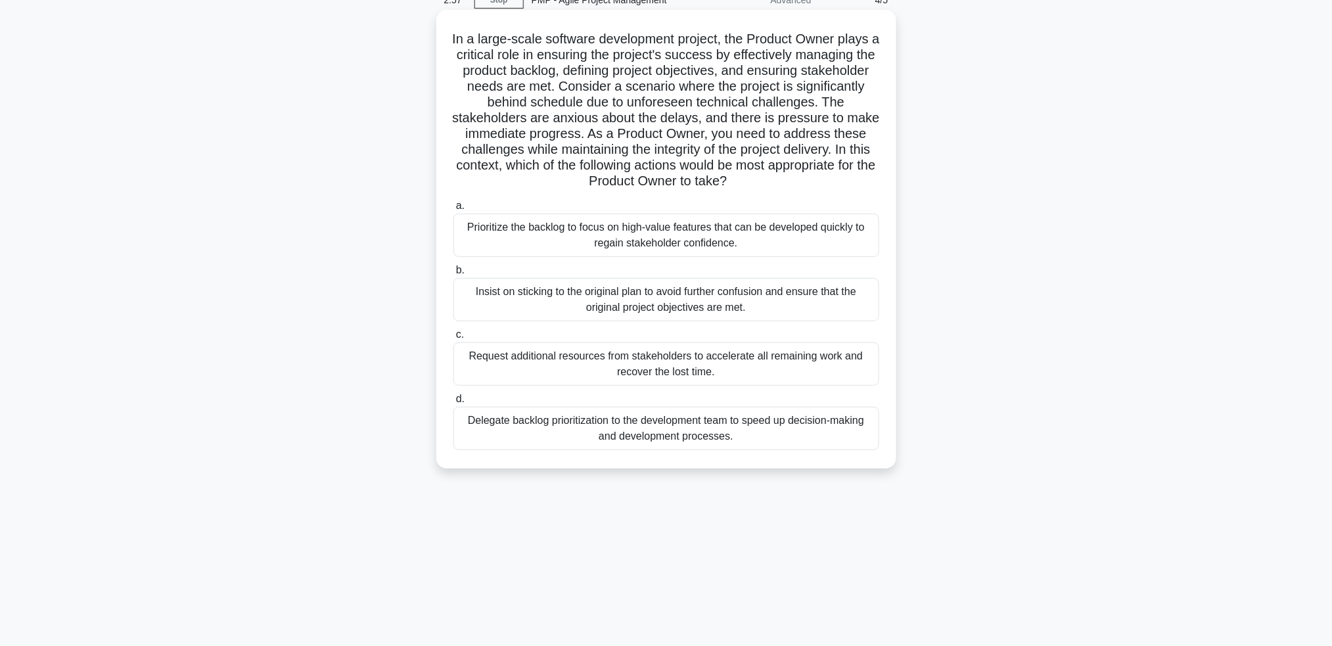
copy div "In a large-scale software development project, the Product Owner plays a critic…"
click at [708, 244] on div "Prioritize the backlog to focus on high-value features that can be developed qu…" at bounding box center [666, 235] width 426 height 43
click at [453, 210] on input "a. Prioritize the backlog to focus on high-value features that can be developed…" at bounding box center [453, 206] width 0 height 9
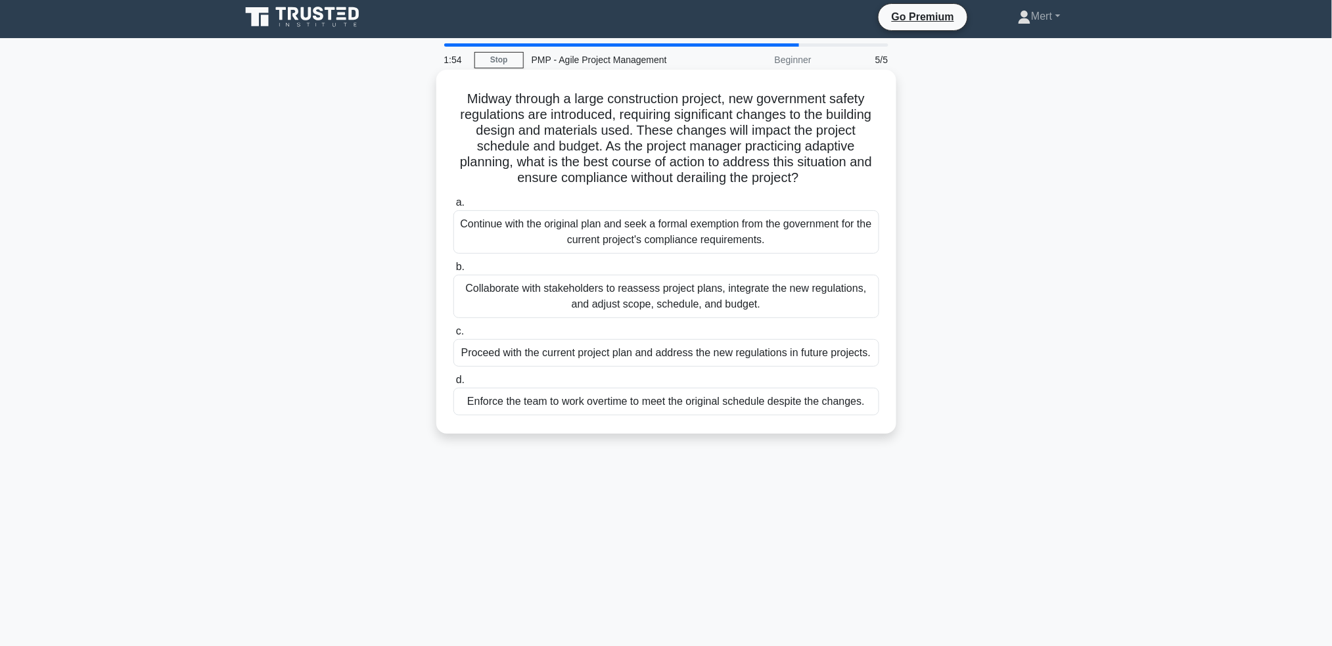
scroll to position [0, 0]
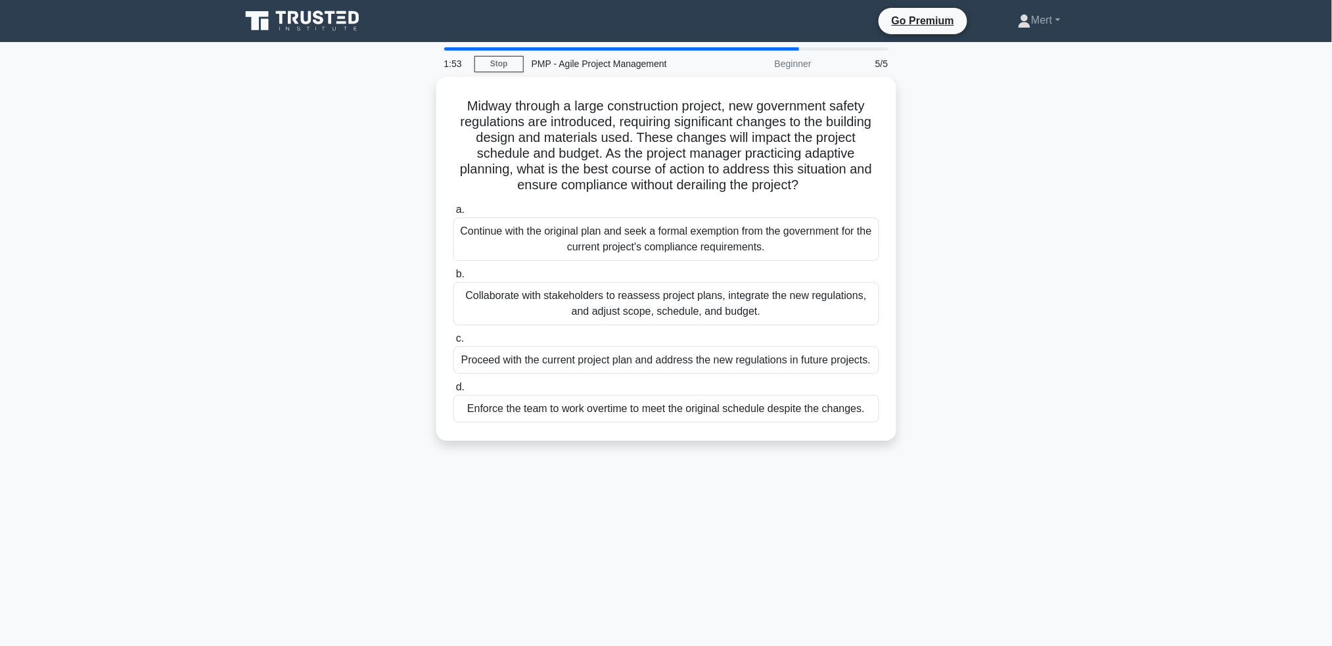
drag, startPoint x: 439, startPoint y: 24, endPoint x: 985, endPoint y: 503, distance: 726.3
click at [985, 503] on div "1:53 Stop PMP - Agile Project Management Beginner 5/5 Midway through a large co…" at bounding box center [666, 375] width 867 height 657
click at [539, 106] on h5 "Midway through a large construction project, new government safety regulations …" at bounding box center [666, 143] width 428 height 96
drag, startPoint x: 481, startPoint y: 116, endPoint x: 1089, endPoint y: 464, distance: 700.7
click at [1092, 483] on div "1:51 Stop PMP - Agile Project Management Beginner 5/5 Midway through a large co…" at bounding box center [666, 375] width 867 height 657
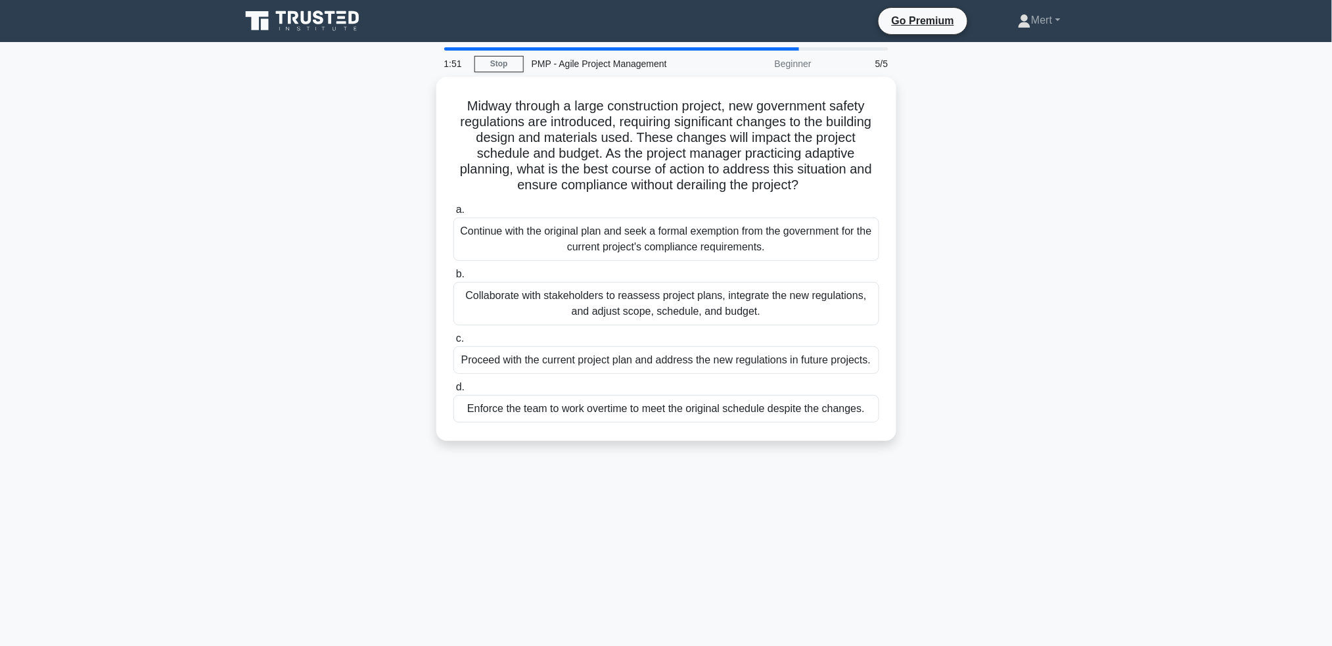
copy div "Midway through a large construction project, new government safety regulations …"
click at [608, 292] on div "Collaborate with stakeholders to reassess project plans, integrate the new regu…" at bounding box center [666, 300] width 426 height 43
click at [453, 275] on input "b. Collaborate with stakeholders to reassess project plans, integrate the new r…" at bounding box center [453, 271] width 0 height 9
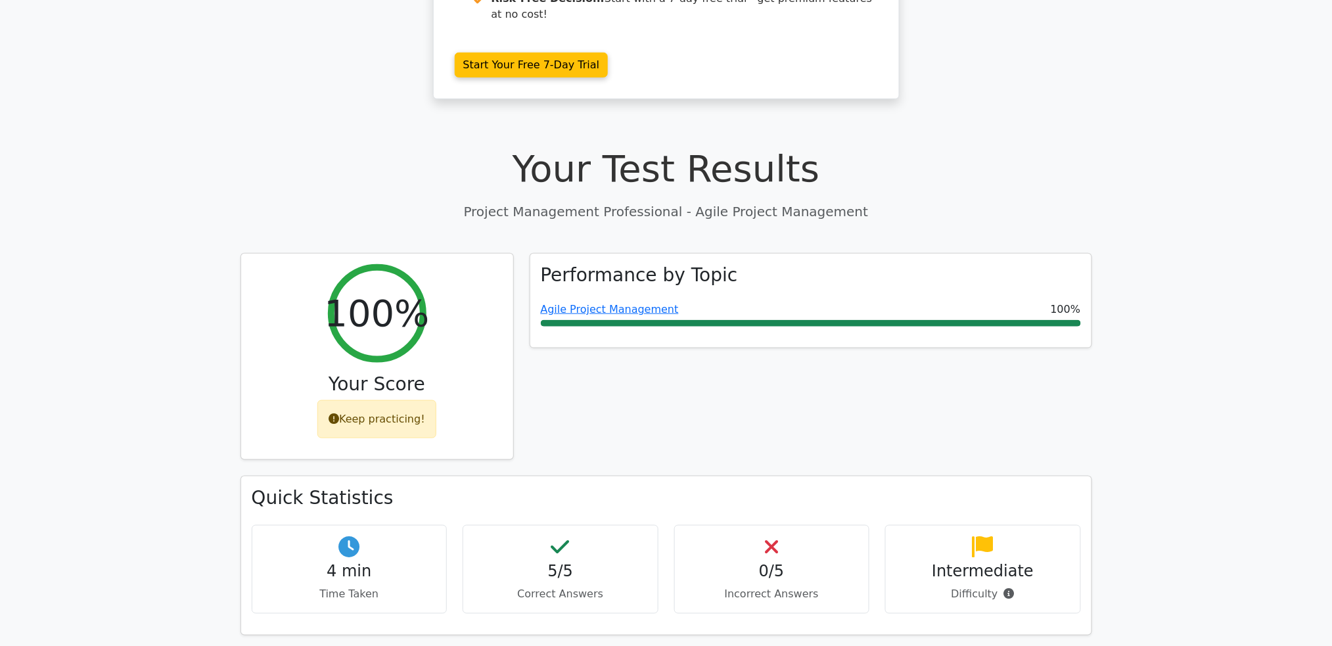
scroll to position [700, 0]
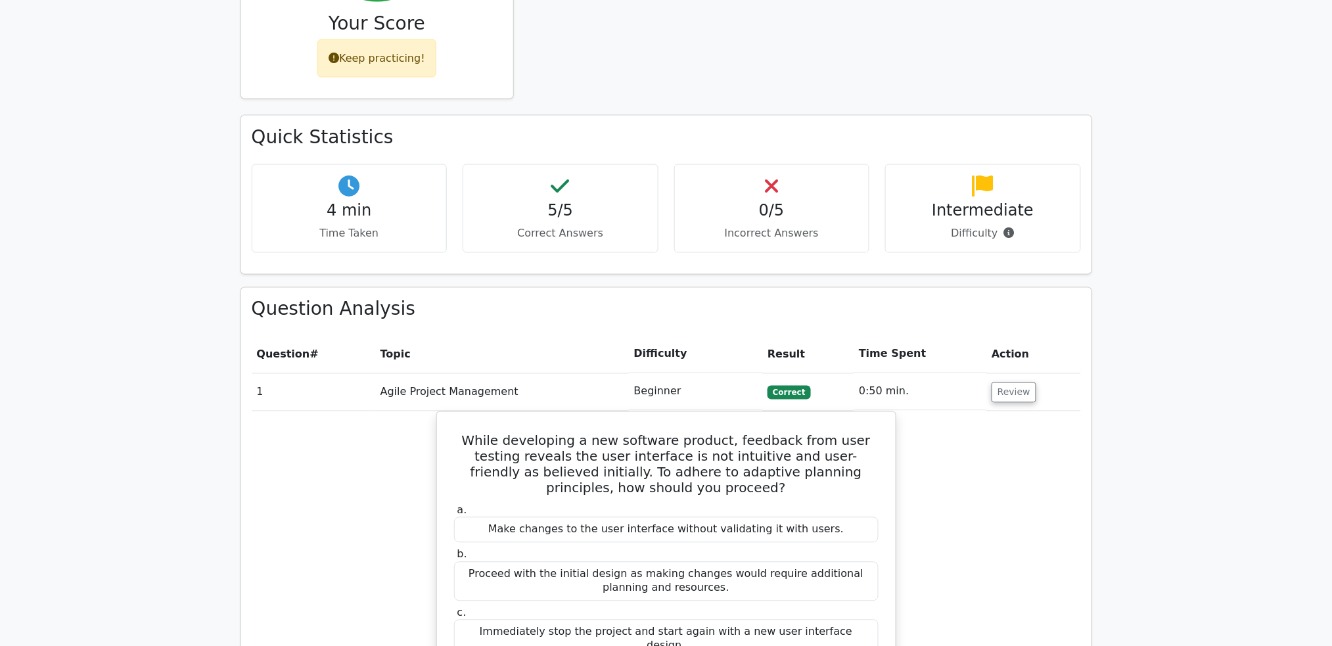
click at [1028, 336] on th "Action" at bounding box center [1033, 354] width 94 height 37
click at [1020, 382] on button "Review" at bounding box center [1013, 392] width 45 height 20
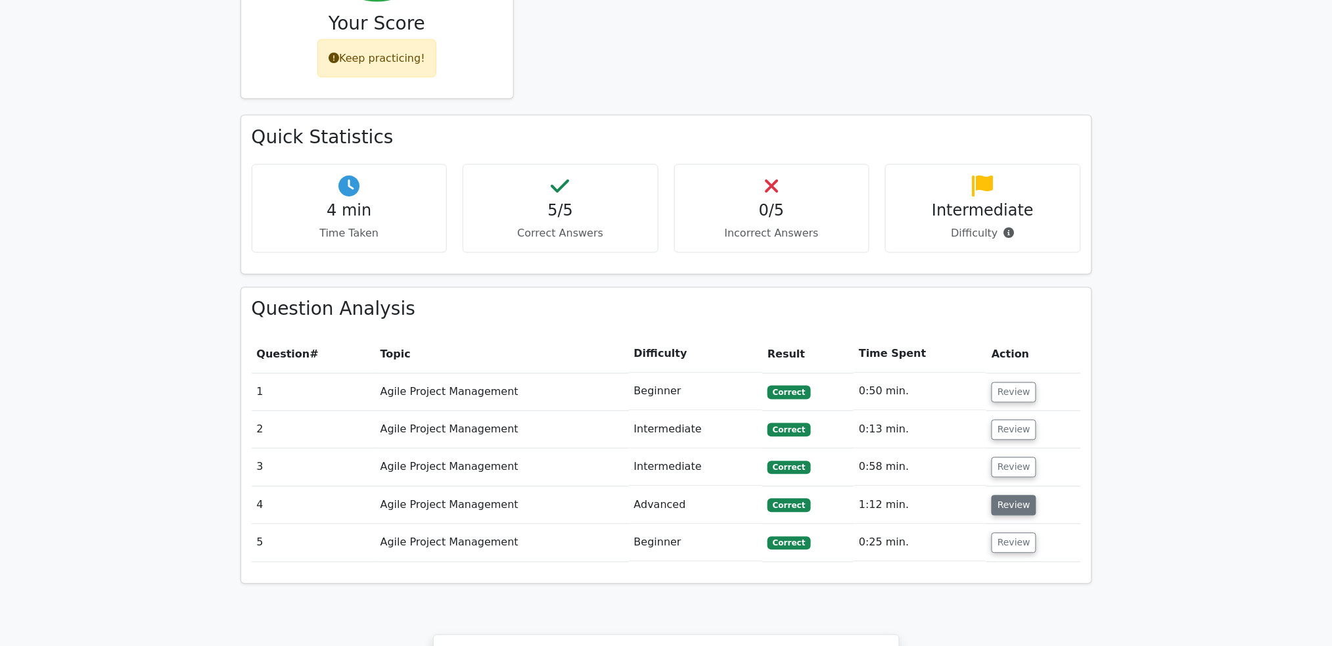
click at [1007, 495] on button "Review" at bounding box center [1013, 505] width 45 height 20
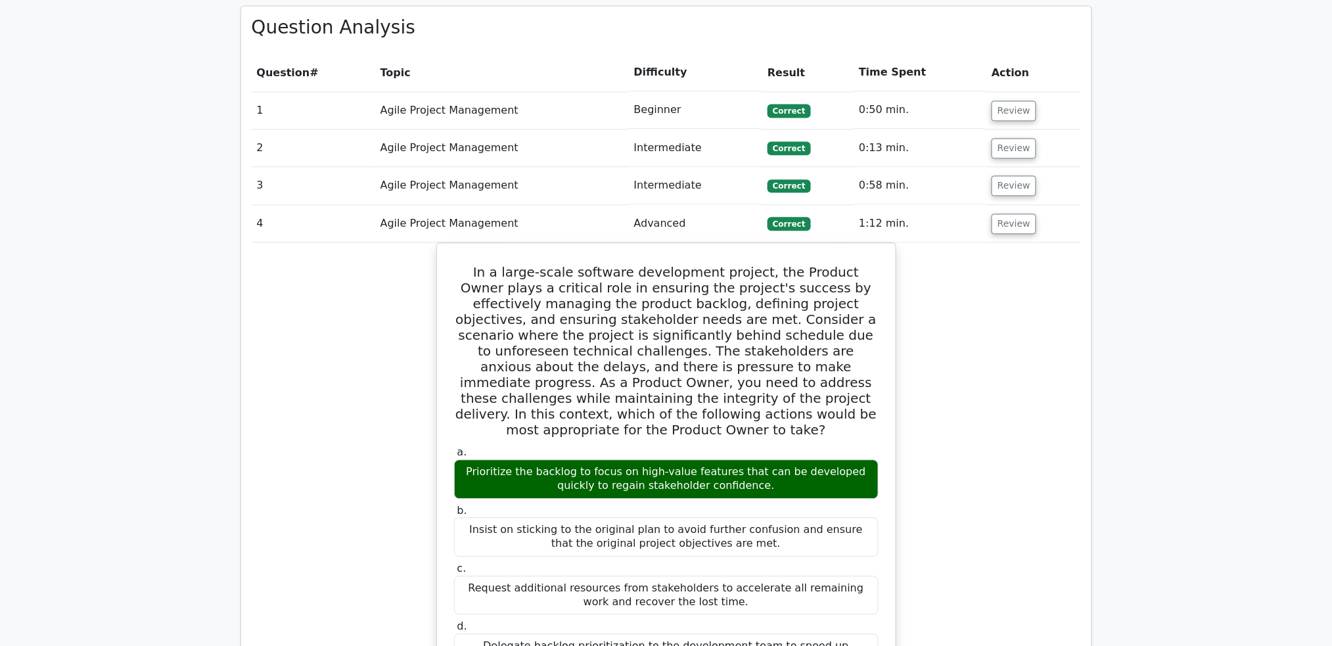
scroll to position [788, 0]
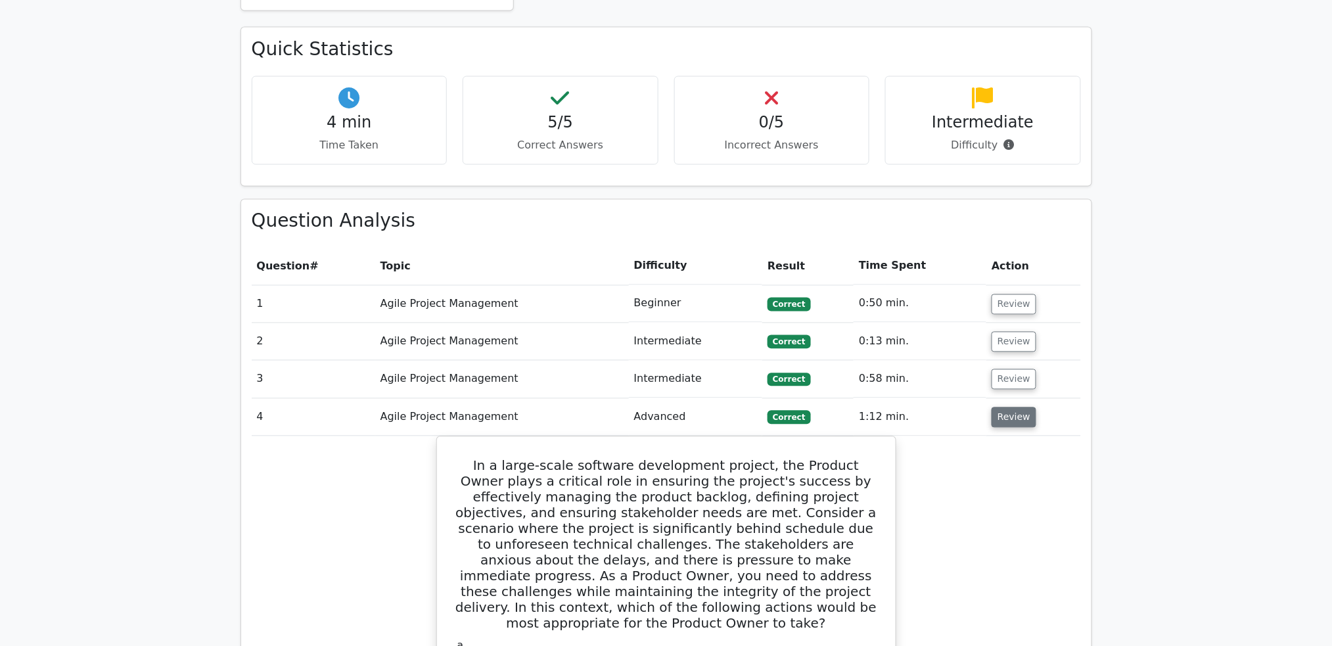
click at [1013, 407] on button "Review" at bounding box center [1013, 417] width 45 height 20
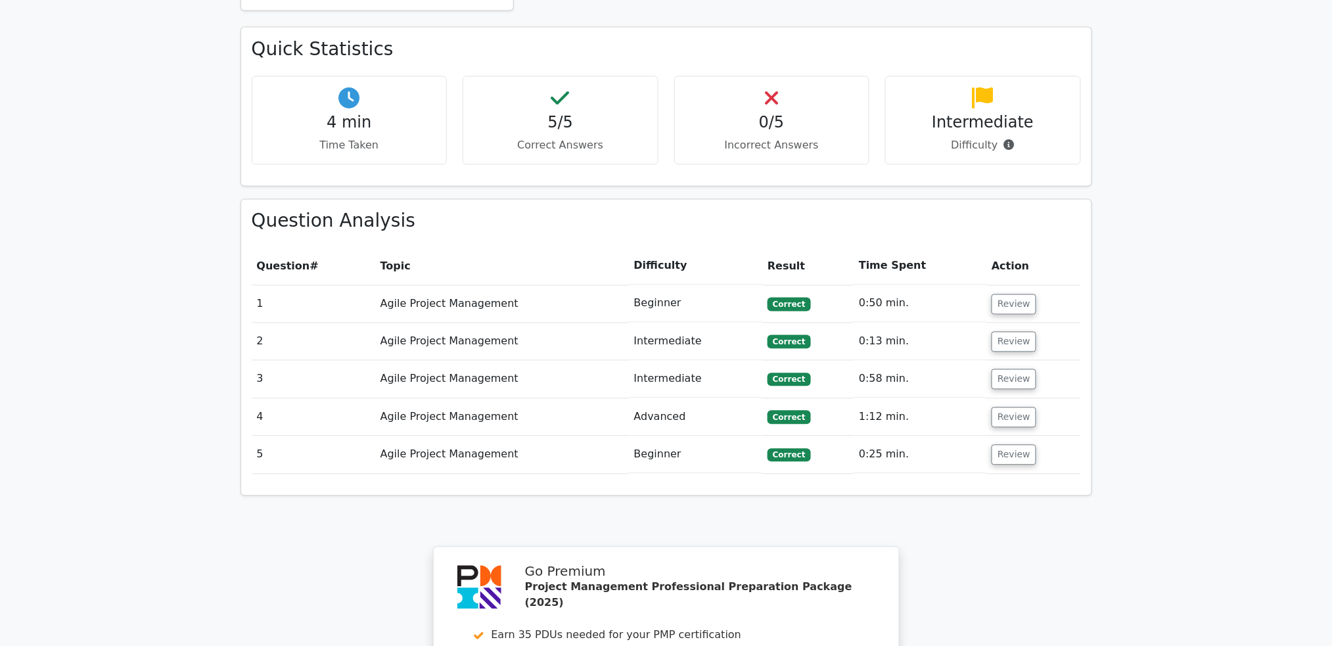
click at [1010, 361] on td "Review" at bounding box center [1033, 379] width 94 height 37
click at [1024, 332] on button "Review" at bounding box center [1013, 342] width 45 height 20
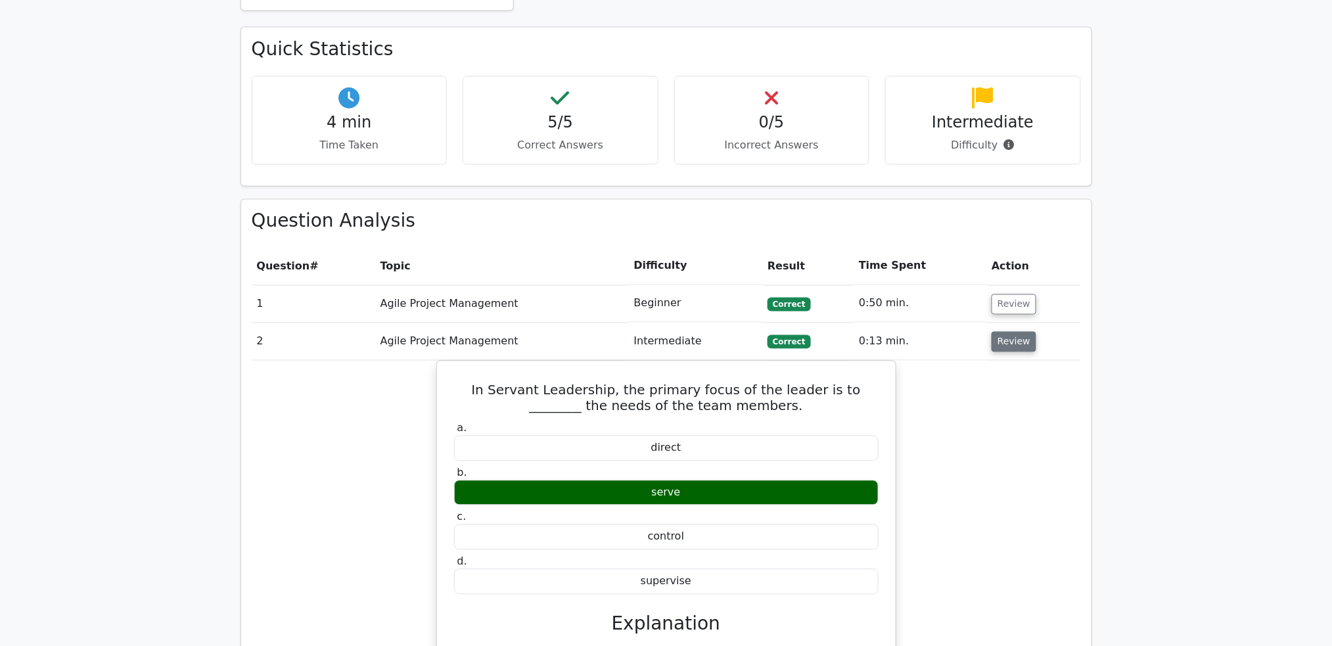
click at [1023, 332] on button "Review" at bounding box center [1013, 342] width 45 height 20
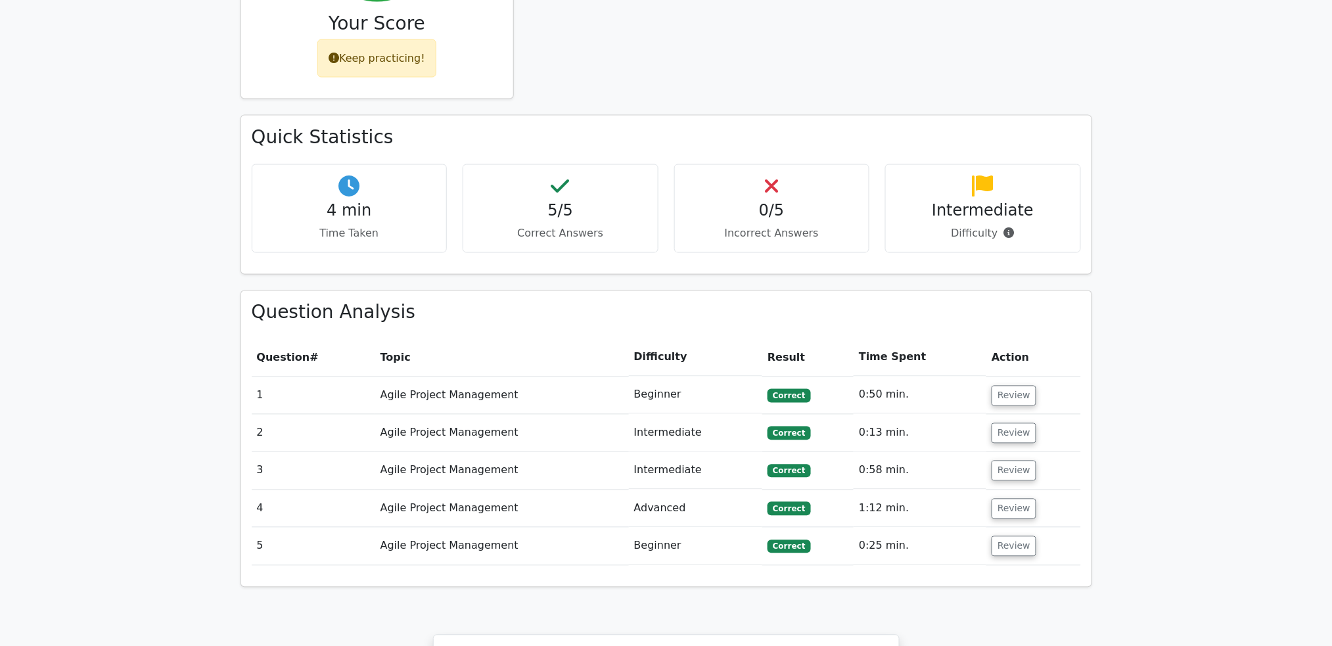
scroll to position [1210, 0]
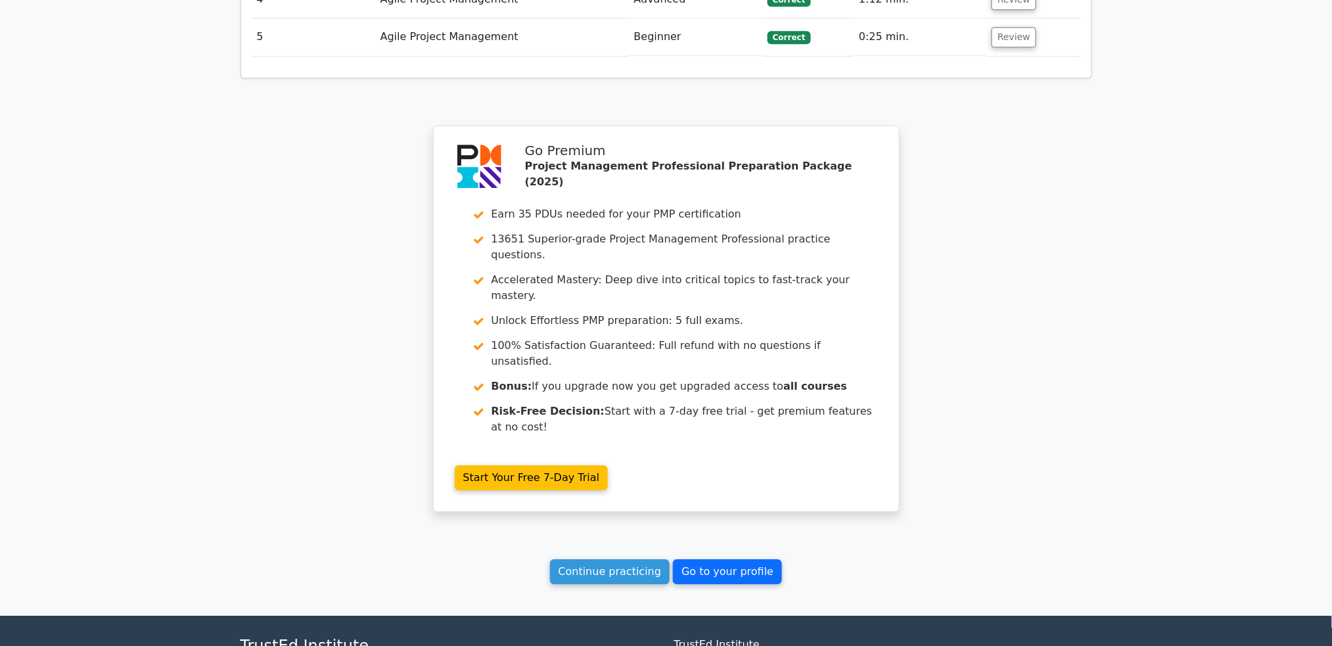
click at [757, 559] on link "Go to your profile" at bounding box center [727, 571] width 109 height 25
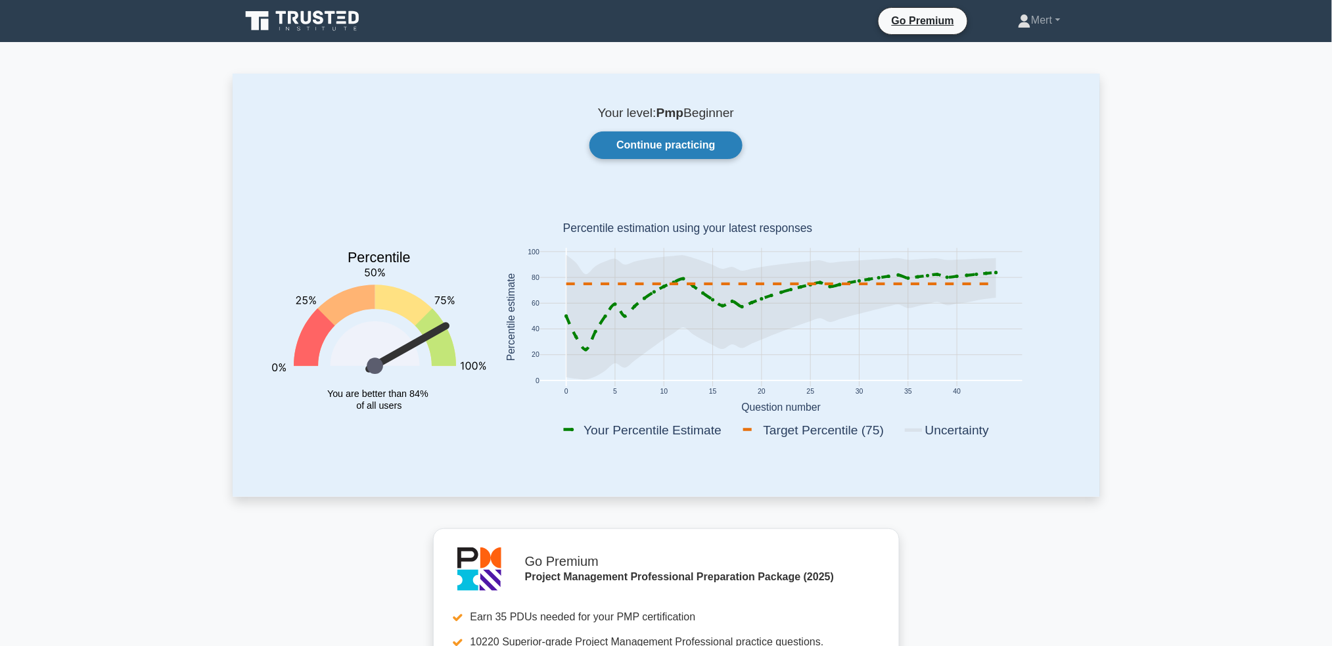
click at [712, 137] on link "Continue practicing" at bounding box center [665, 145] width 152 height 28
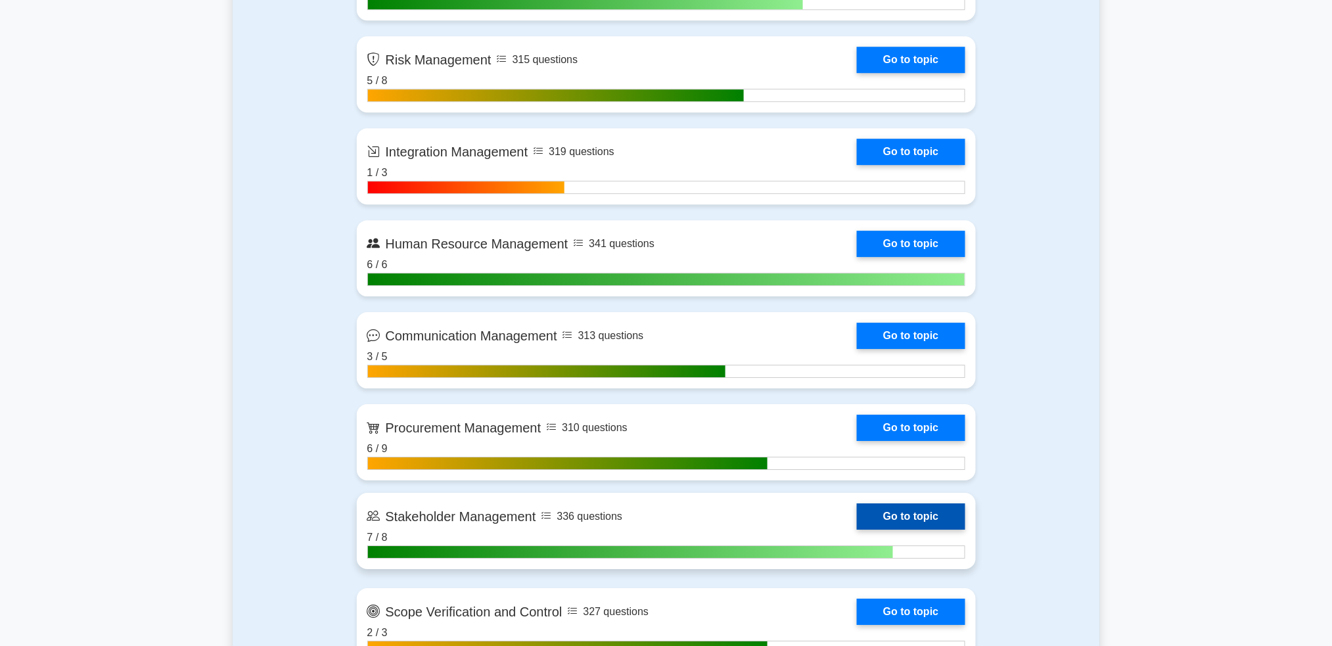
scroll to position [3289, 0]
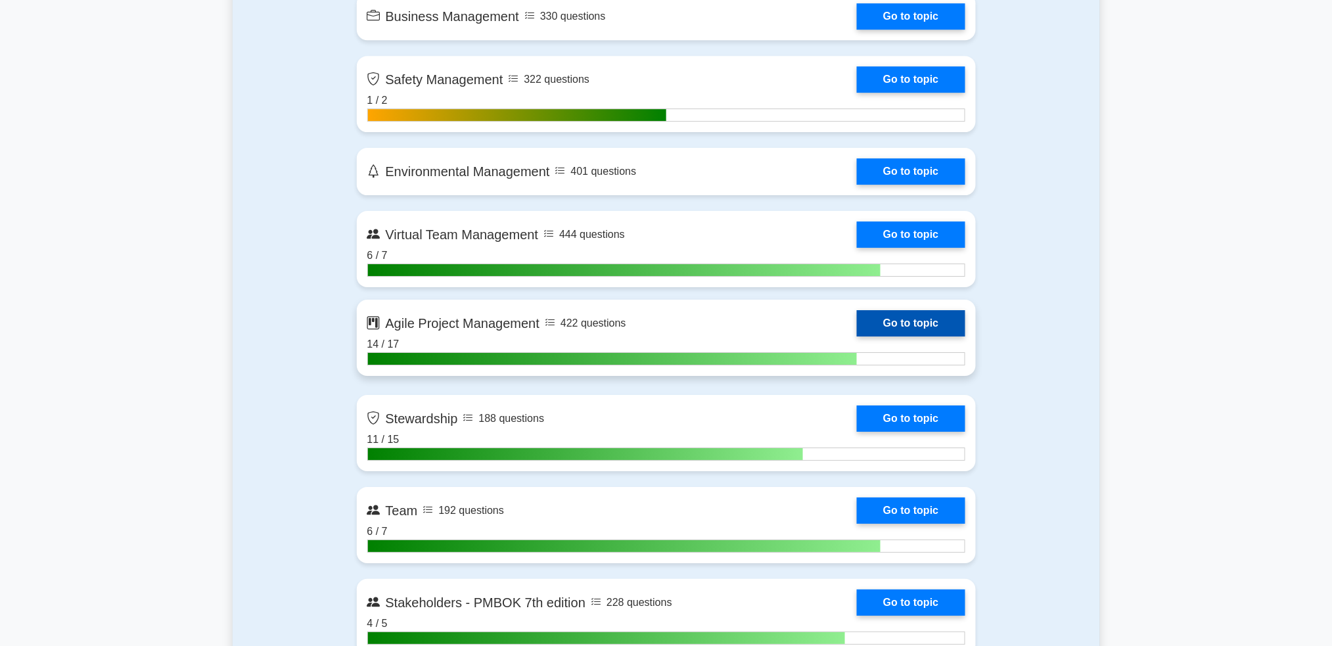
click at [884, 314] on link "Go to topic" at bounding box center [911, 323] width 108 height 26
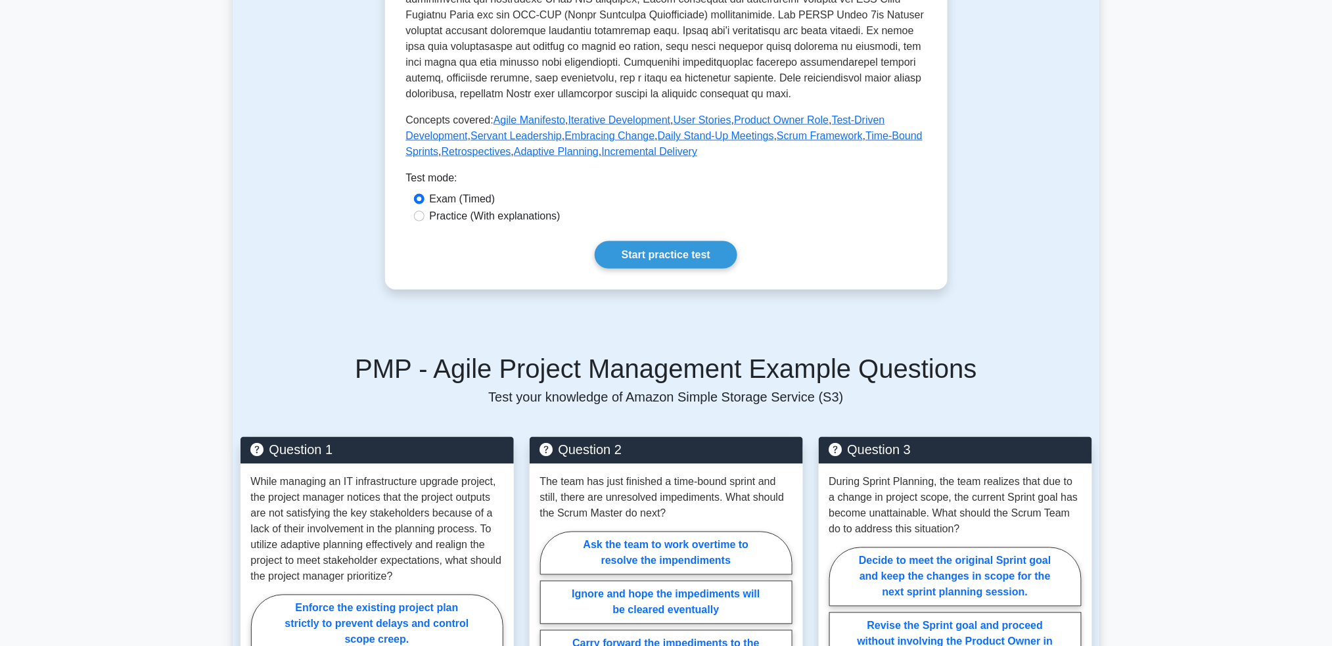
scroll to position [526, 0]
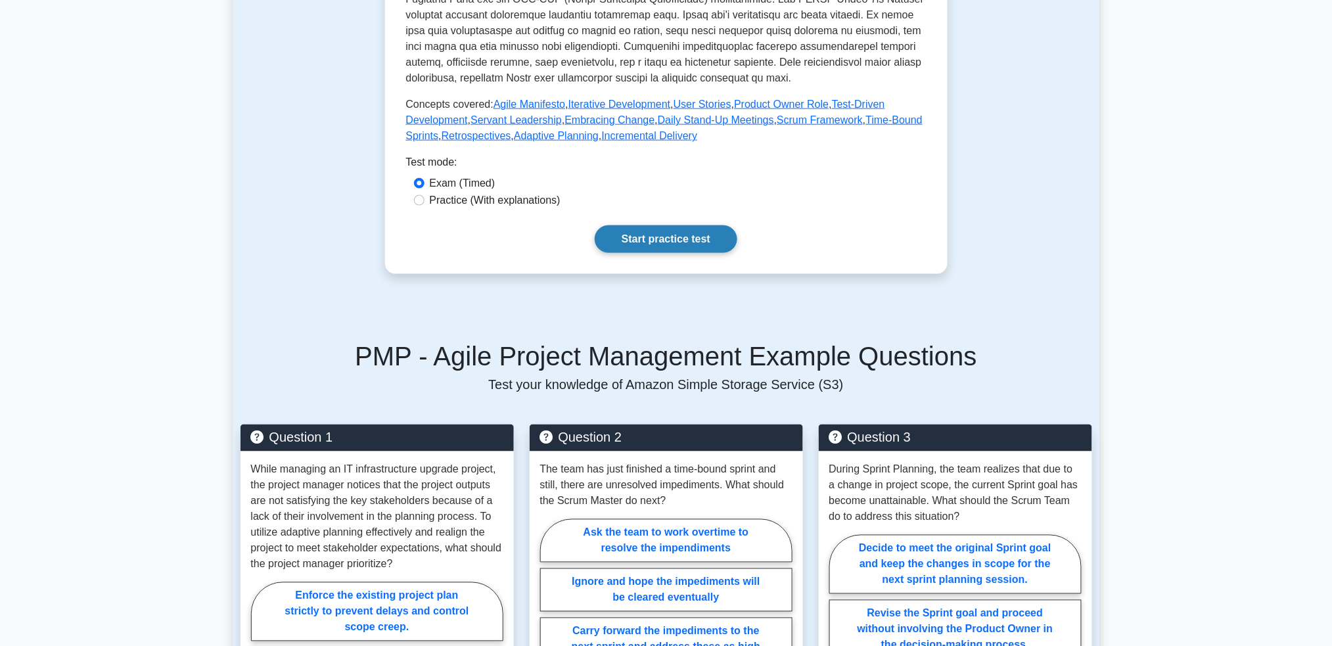
click at [671, 253] on link "Start practice test" at bounding box center [666, 239] width 143 height 28
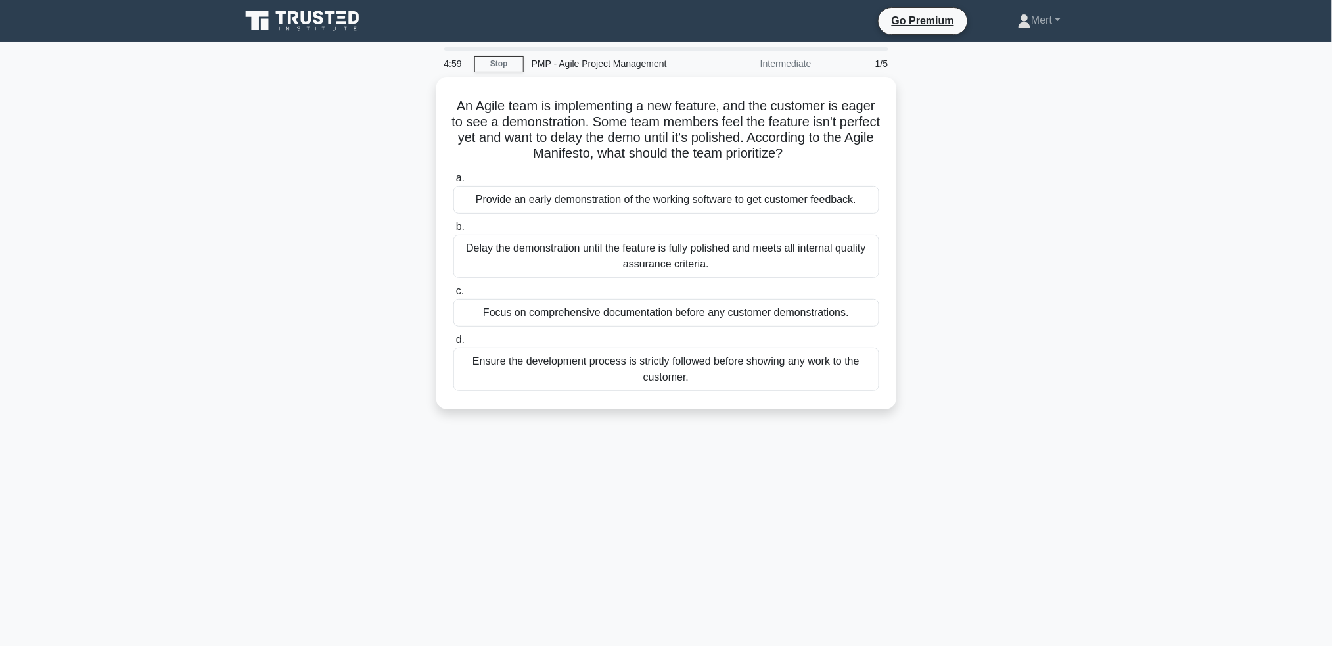
drag, startPoint x: 461, startPoint y: 87, endPoint x: 944, endPoint y: 373, distance: 561.4
click at [1000, 547] on div "4:59 Stop PMP - Agile Project Management Intermediate 1/5 An Agile team is impl…" at bounding box center [666, 375] width 867 height 657
copy div "An Agile team is implementing a new feature, and the customer is eager to see a…"
click at [627, 204] on div "Provide an early demonstration of the working software to get customer feedback." at bounding box center [666, 197] width 426 height 28
click at [453, 179] on input "a. Provide an early demonstration of the working software to get customer feedb…" at bounding box center [453, 175] width 0 height 9
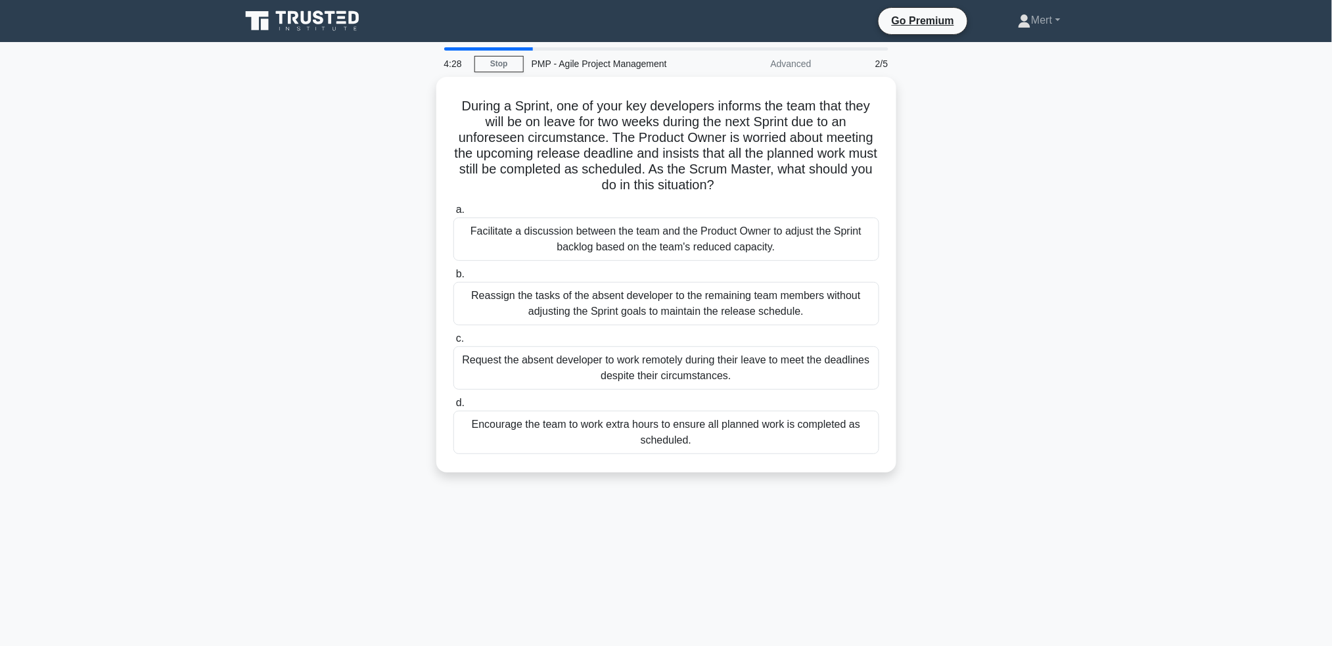
drag, startPoint x: 453, startPoint y: 101, endPoint x: 896, endPoint y: 496, distance: 593.8
click at [896, 496] on div "4:28 Stop PMP - Agile Project Management Advanced 2/5 During a Sprint, one of y…" at bounding box center [666, 375] width 867 height 657
copy div "During a Sprint, one of your key developers informs the team that they will be …"
click at [652, 248] on div "Facilitate a discussion between the team and the Product Owner to adjust the Sp…" at bounding box center [666, 235] width 426 height 43
click at [453, 211] on input "a. Facilitate a discussion between the team and the Product Owner to adjust the…" at bounding box center [453, 206] width 0 height 9
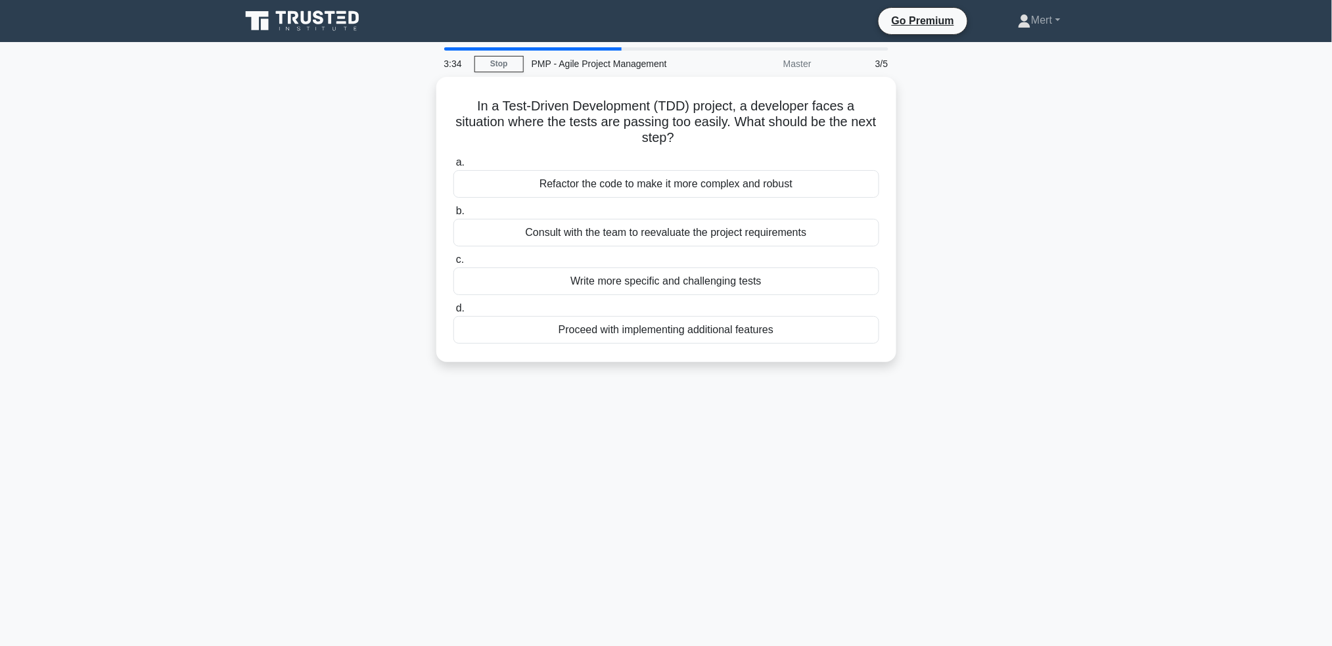
drag, startPoint x: 716, startPoint y: 245, endPoint x: 989, endPoint y: 466, distance: 351.8
click at [989, 466] on div "3:34 Stop PMP - Agile Project Management Master 3/5 In a Test-Driven Developmen…" at bounding box center [666, 375] width 867 height 657
copy div "In a Test-Driven Development (TDD) project, a developer faces a situation where…"
click at [634, 245] on div "a. Refactor the code to make it more complex and robust b. Consult with the tea…" at bounding box center [666, 245] width 442 height 194
click at [618, 234] on div "Consult with the team to reevaluate the project requirements" at bounding box center [666, 230] width 426 height 28
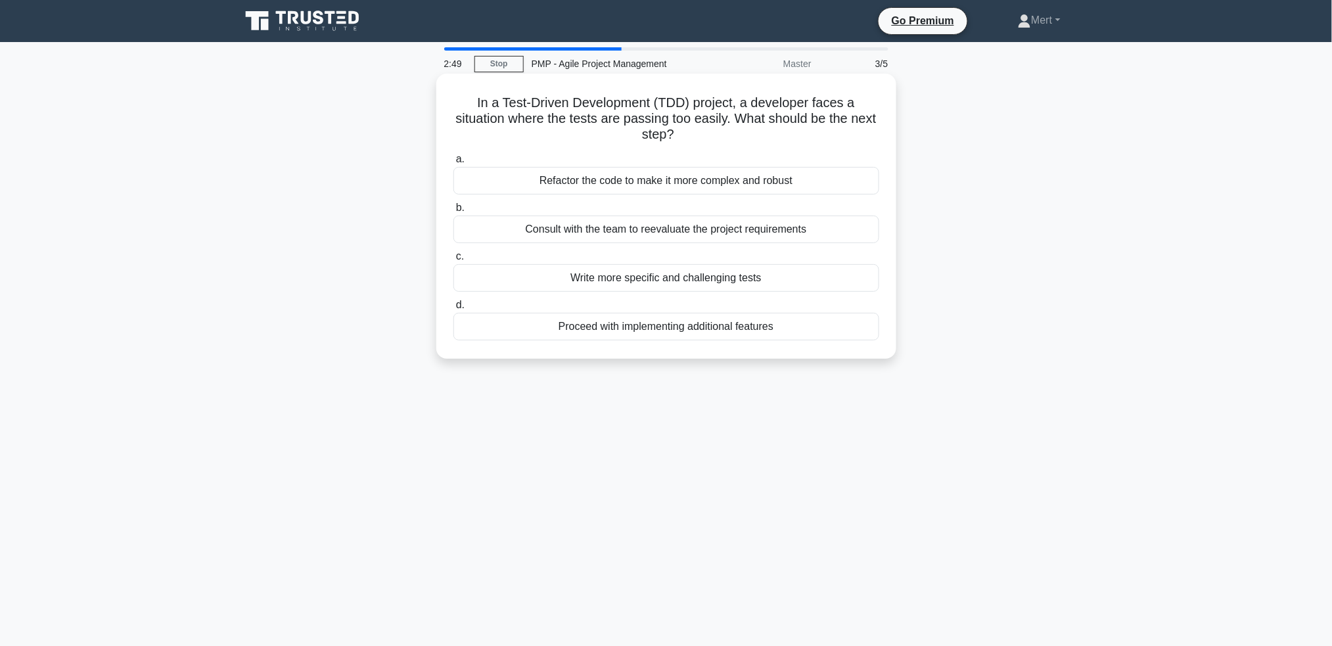
click at [453, 212] on input "b. Consult with the team to reevaluate the project requirements" at bounding box center [453, 208] width 0 height 9
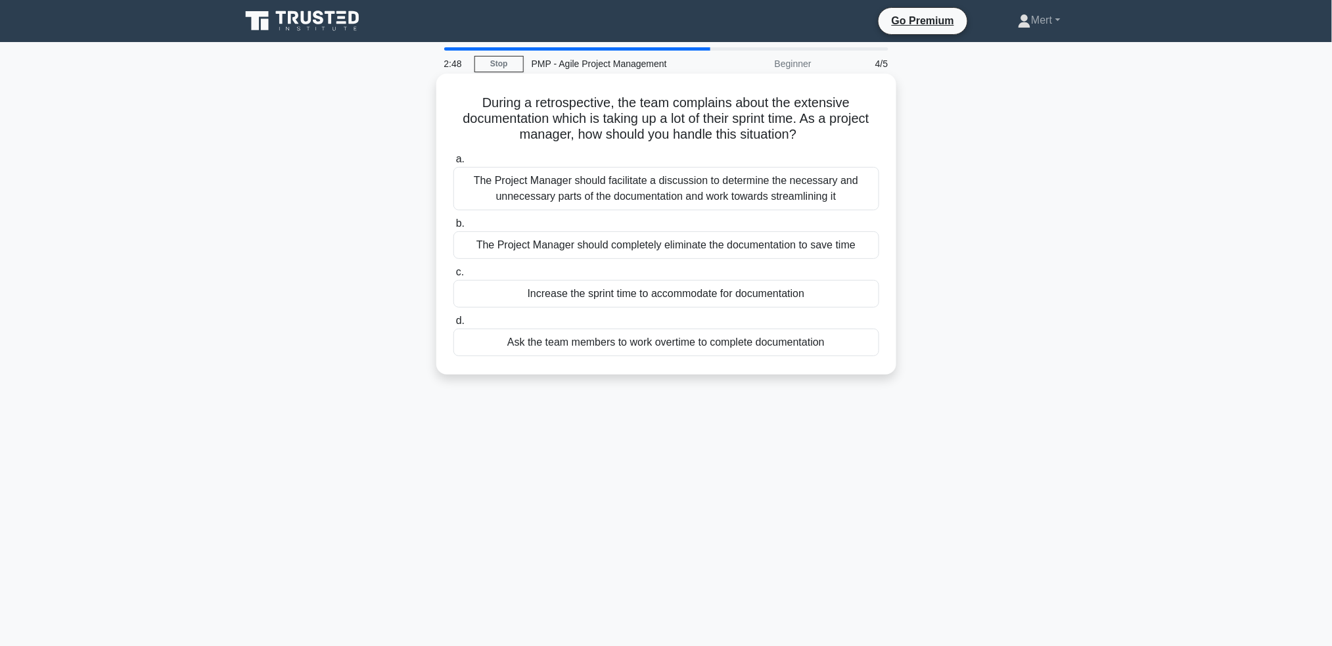
drag, startPoint x: 469, startPoint y: 99, endPoint x: 808, endPoint y: 171, distance: 346.6
click at [917, 453] on div "2:48 Stop PMP - Agile Project Management Beginner 4/5 During a retrospective, t…" at bounding box center [666, 375] width 867 height 657
copy div "During a retrospective, the team complains about the extensive documentation wh…"
click at [583, 183] on div "The Project Manager should facilitate a discussion to determine the necessary a…" at bounding box center [666, 188] width 426 height 43
click at [453, 164] on input "a. The Project Manager should facilitate a discussion to determine the necessar…" at bounding box center [453, 159] width 0 height 9
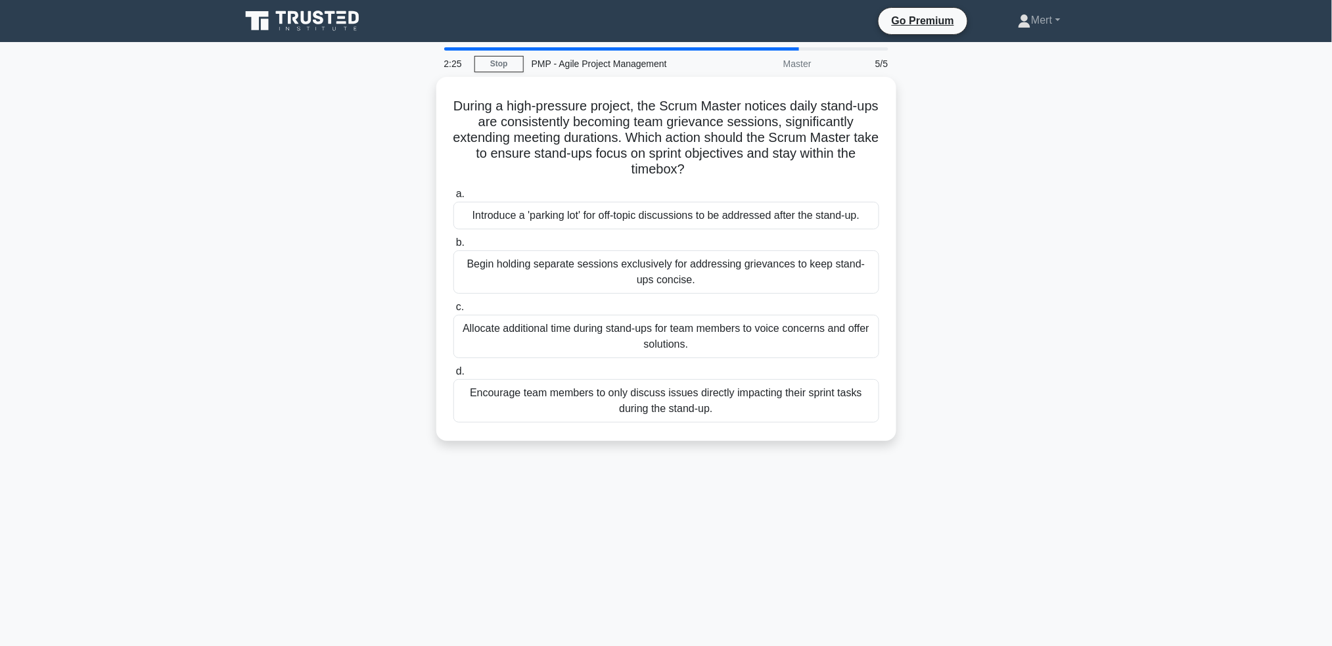
drag, startPoint x: 442, startPoint y: 97, endPoint x: 1003, endPoint y: 511, distance: 696.7
click at [1003, 511] on div "2:25 Stop PMP - Agile Project Management Master 5/5 During a high-pressure proj…" at bounding box center [666, 375] width 867 height 657
copy div "During a high-pressure project, the Scrum Master notices daily stand-ups are co…"
click at [658, 404] on div "Encourage team members to only discuss issues directly impacting their sprint t…" at bounding box center [666, 397] width 426 height 43
click at [453, 373] on input "d. Encourage team members to only discuss issues directly impacting their sprin…" at bounding box center [453, 368] width 0 height 9
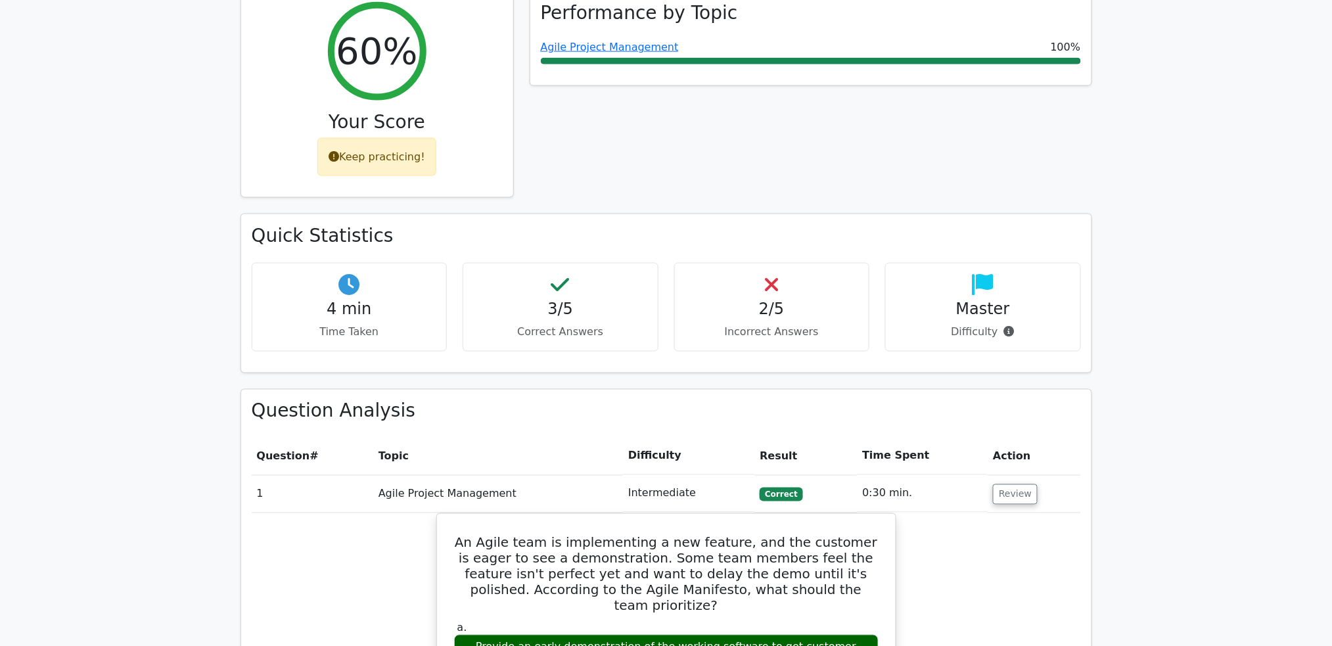
scroll to position [526, 0]
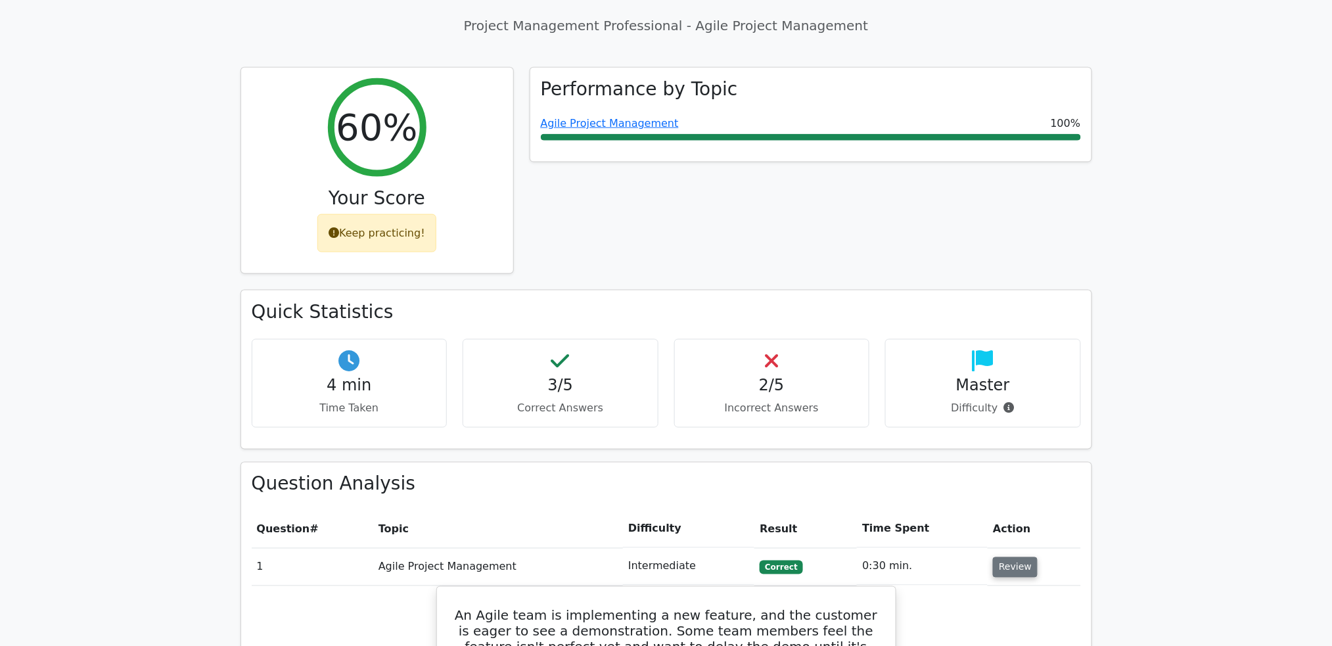
click at [1013, 557] on button "Review" at bounding box center [1015, 567] width 45 height 20
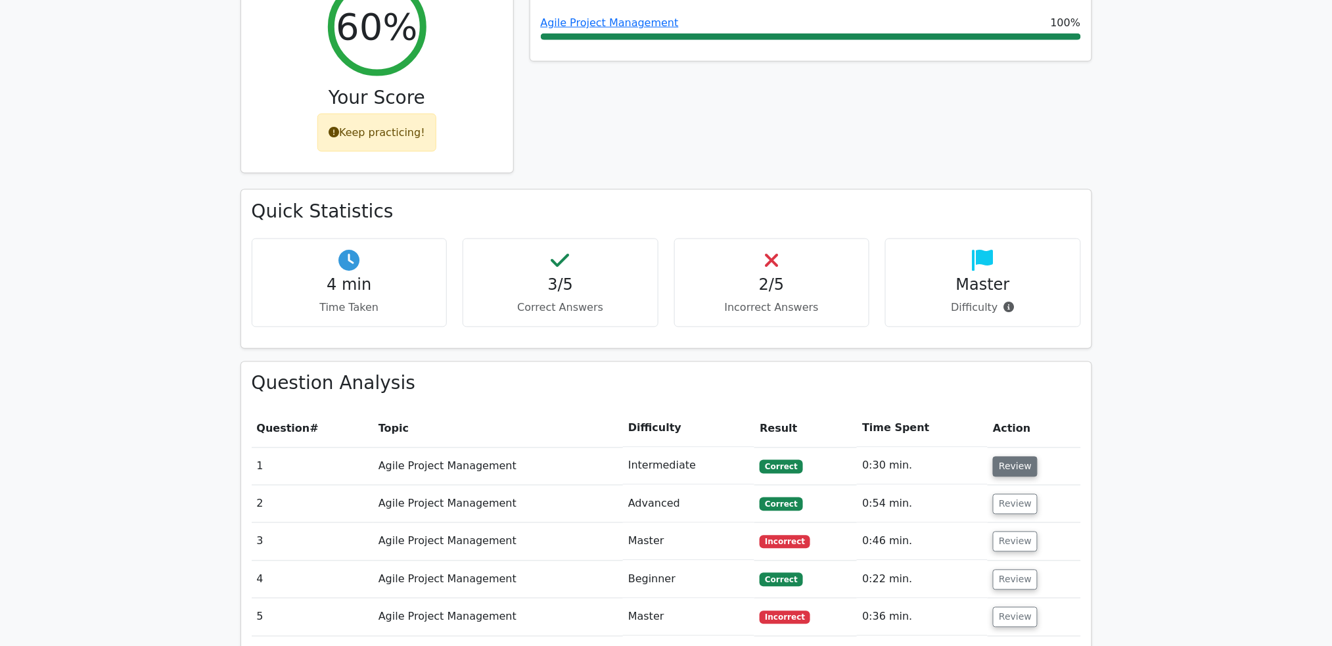
scroll to position [700, 0]
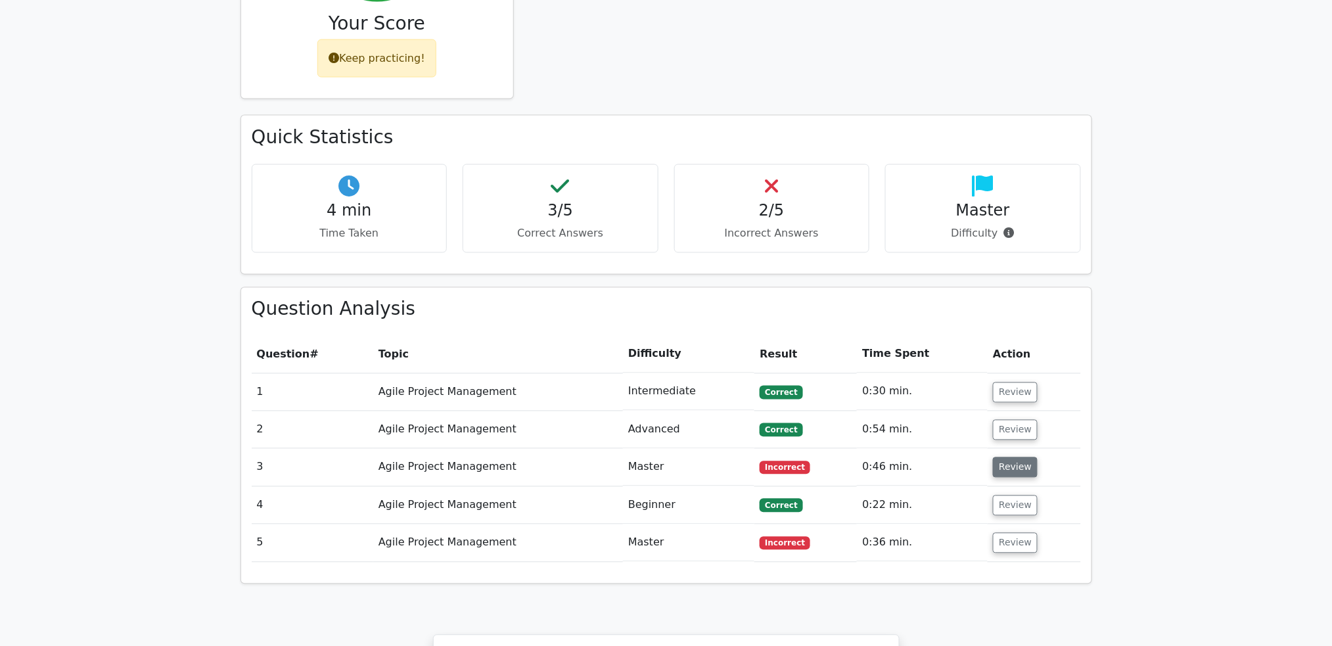
click at [1024, 457] on button "Review" at bounding box center [1015, 467] width 45 height 20
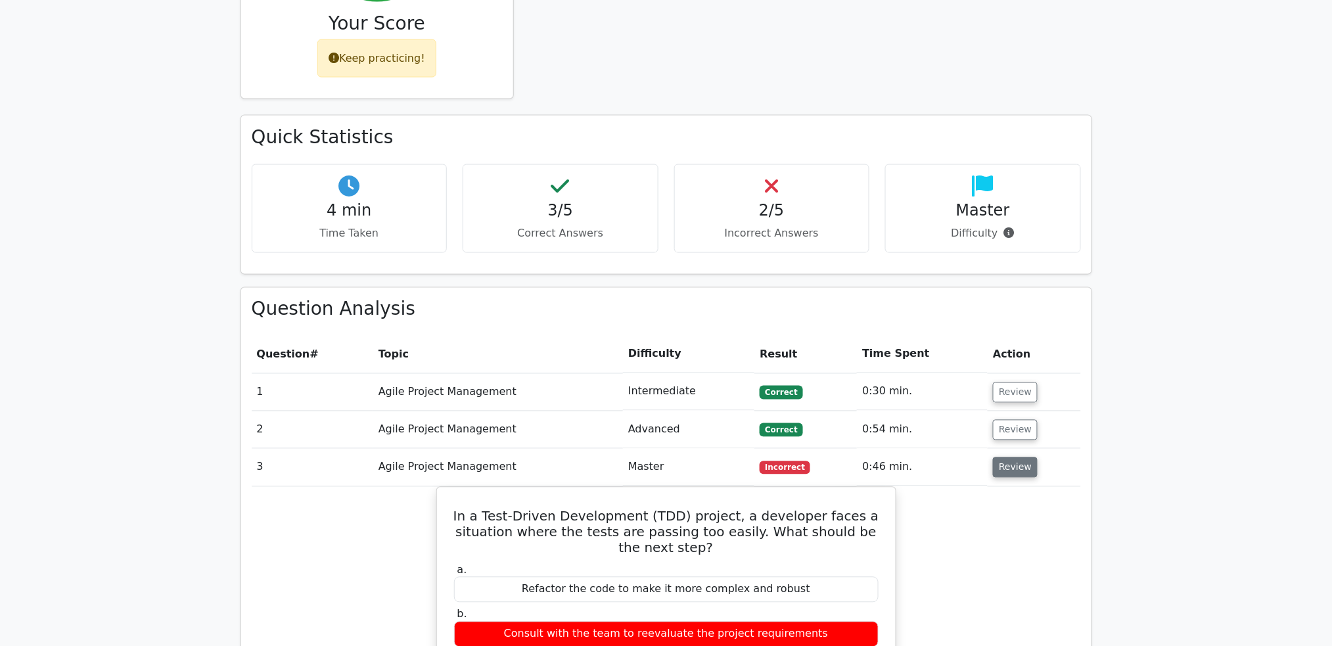
click at [1014, 457] on button "Review" at bounding box center [1015, 467] width 45 height 20
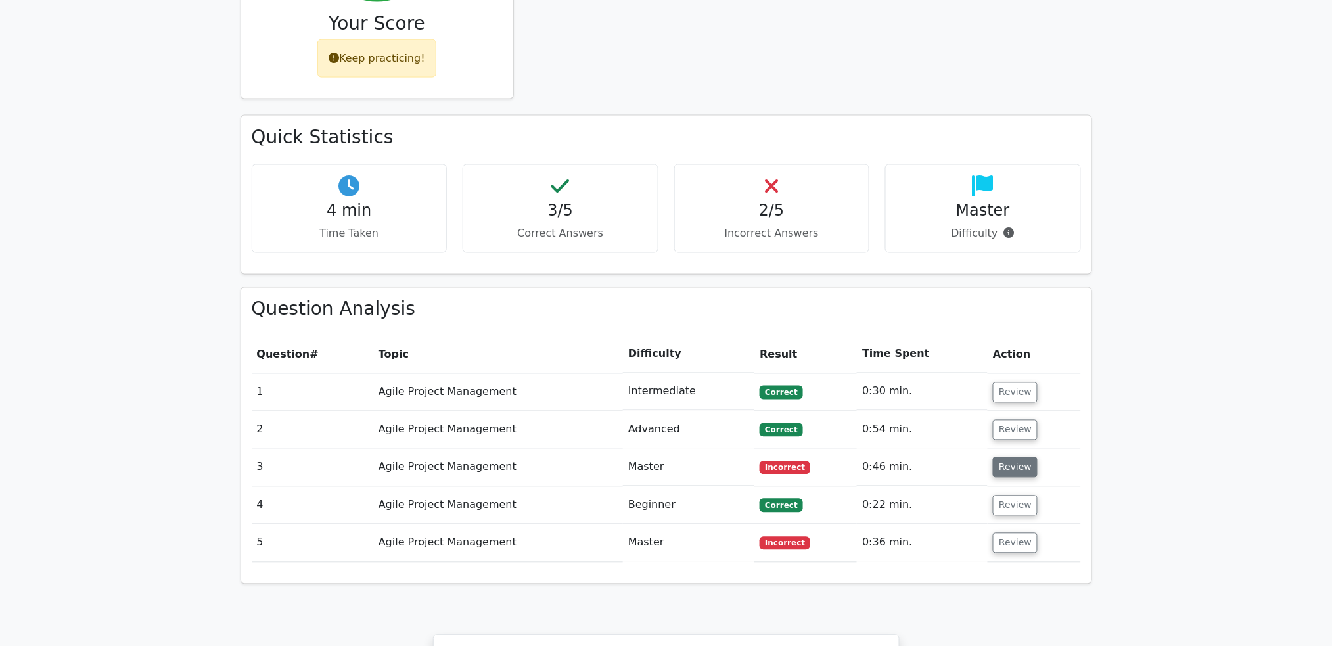
click at [1014, 457] on button "Review" at bounding box center [1015, 467] width 45 height 20
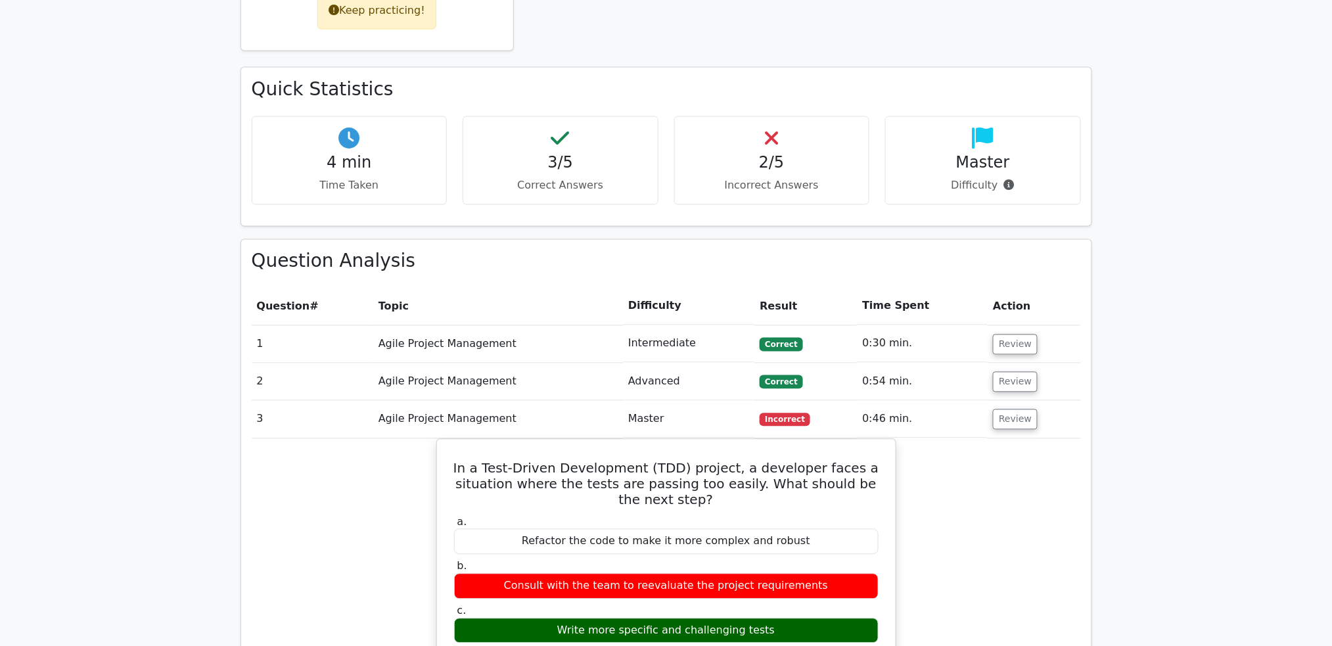
scroll to position [788, 0]
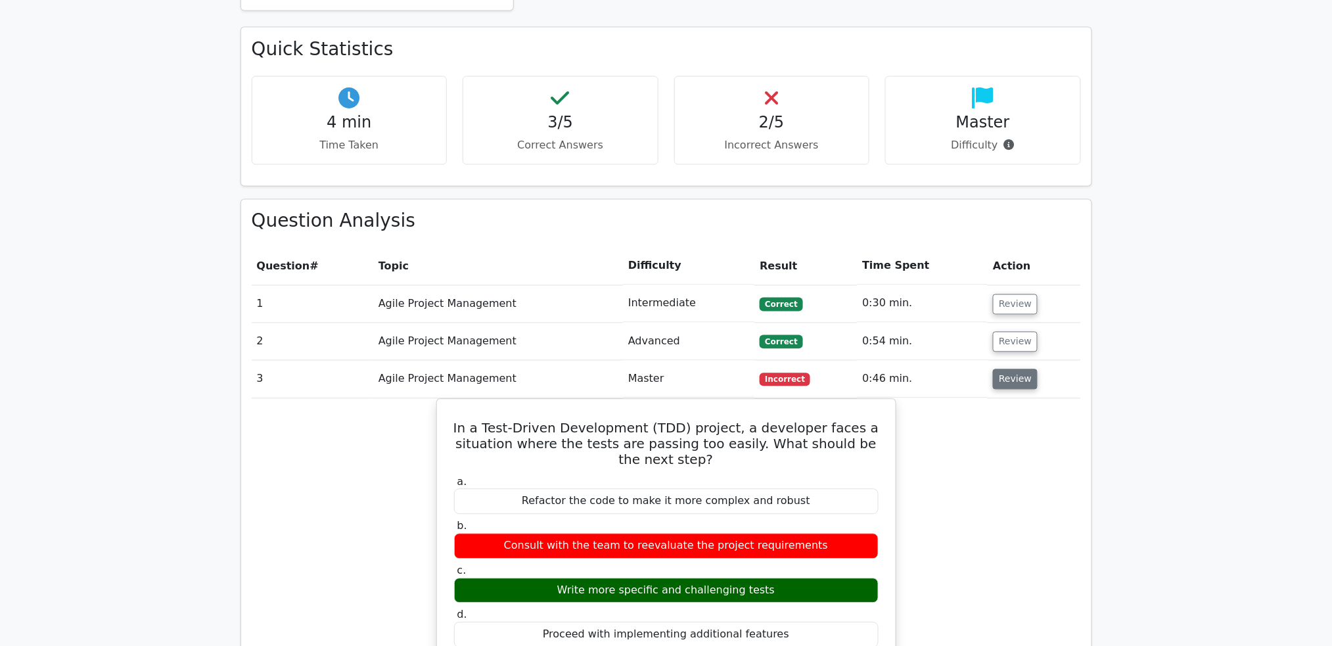
click at [1007, 369] on button "Review" at bounding box center [1015, 379] width 45 height 20
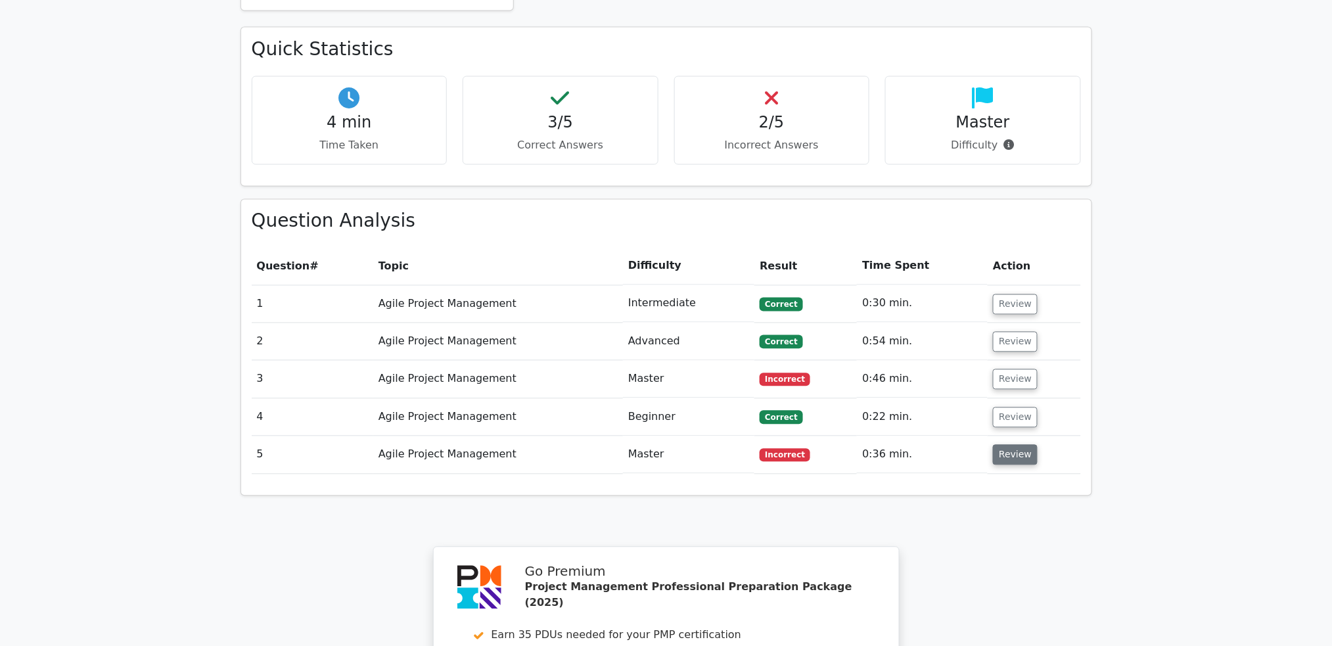
click at [1007, 445] on button "Review" at bounding box center [1015, 455] width 45 height 20
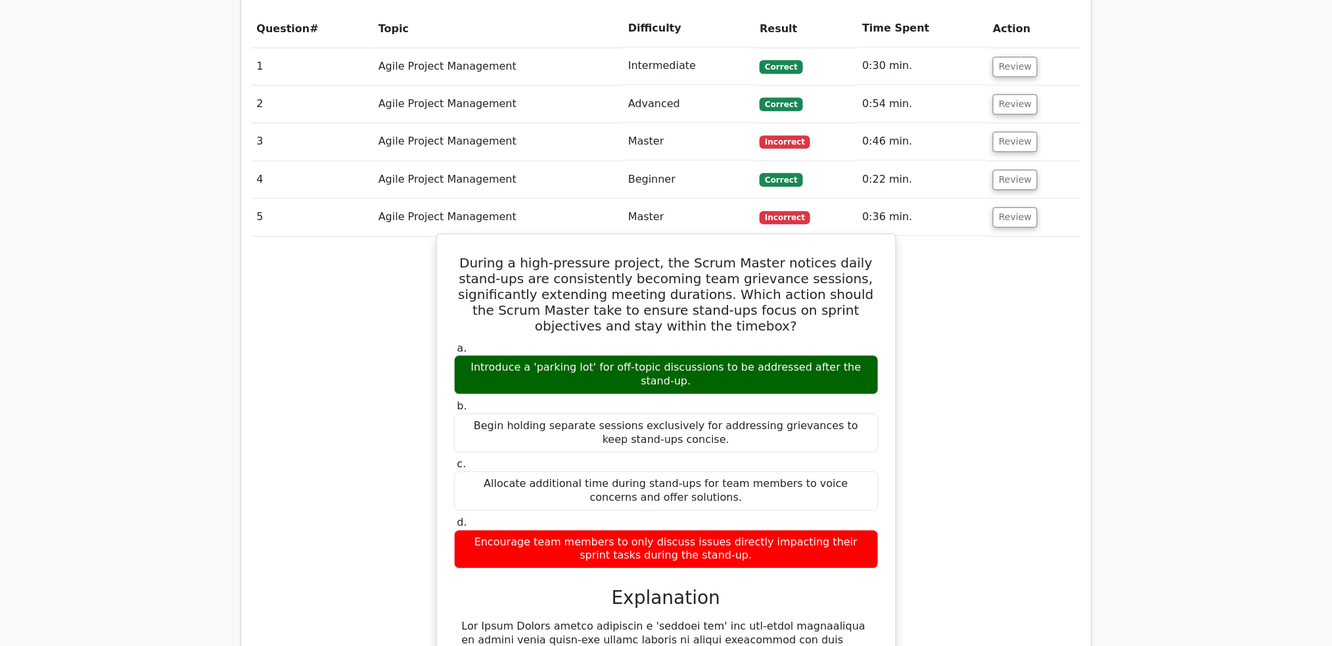
scroll to position [963, 0]
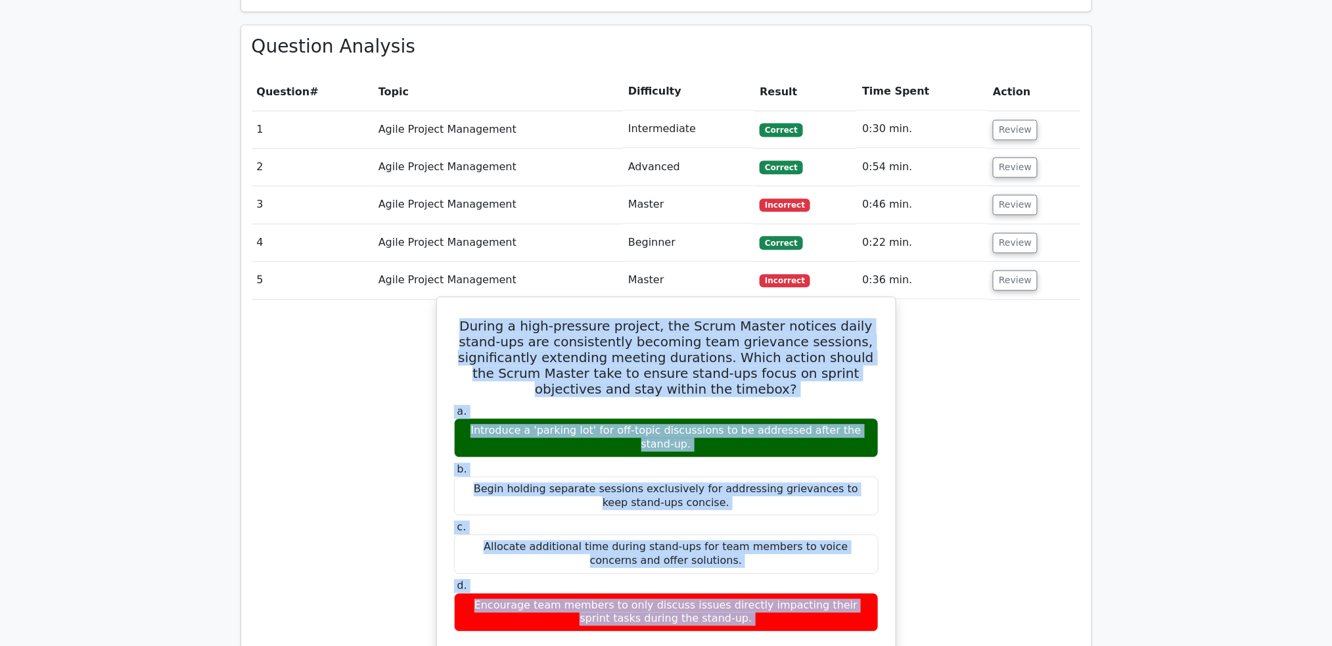
drag, startPoint x: 399, startPoint y: 260, endPoint x: 871, endPoint y: 587, distance: 574.1
click at [871, 587] on div "During a high-pressure project, the Scrum Master notices daily stand-ups are co…" at bounding box center [666, 651] width 829 height 702
click at [829, 593] on div "Encourage team members to only discuss issues directly impacting their sprint t…" at bounding box center [666, 612] width 424 height 39
click at [760, 593] on div "Encourage team members to only discuss issues directly impacting their sprint t…" at bounding box center [666, 612] width 424 height 39
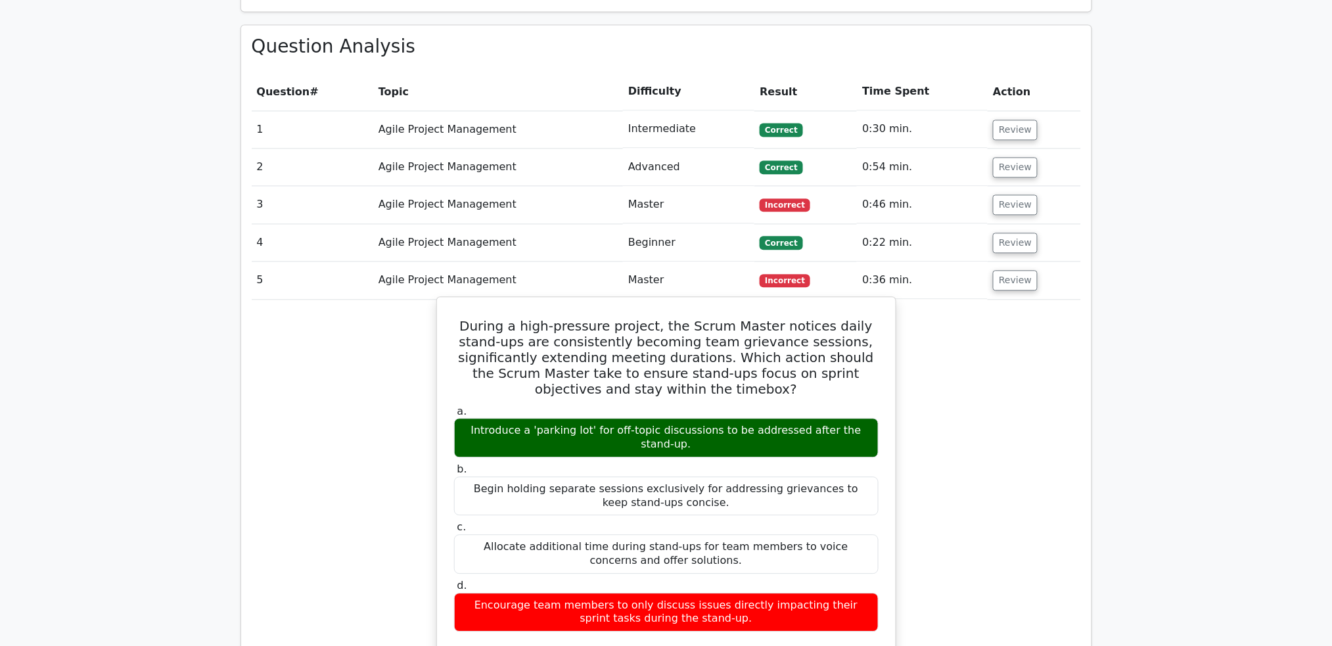
drag, startPoint x: 732, startPoint y: 542, endPoint x: 447, endPoint y: 267, distance: 395.9
click at [447, 302] on div "During a high-pressure project, the Scrum Master notices daily stand-ups are co…" at bounding box center [666, 639] width 448 height 675
copy div "During a high-pressure project, the Scrum Master notices daily stand-ups are co…"
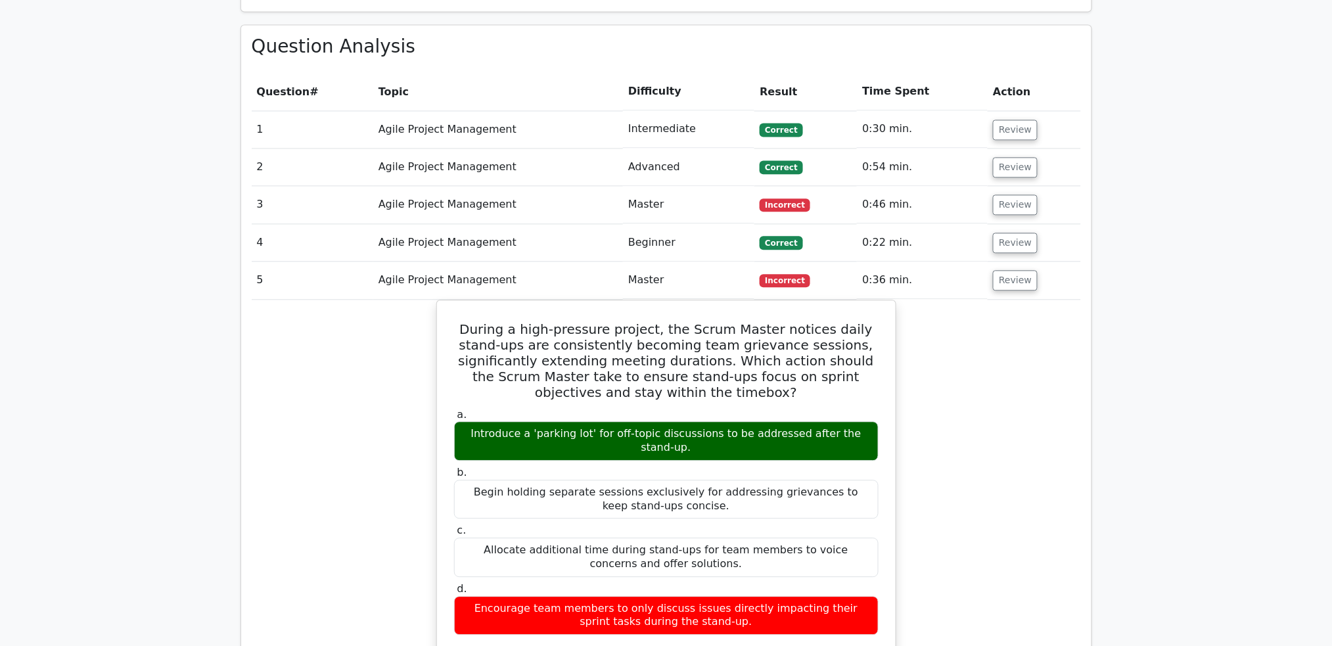
click at [1026, 261] on td "Review" at bounding box center [1034, 279] width 93 height 37
drag, startPoint x: 1018, startPoint y: 219, endPoint x: 1016, endPoint y: 193, distance: 27.0
click at [1018, 270] on button "Review" at bounding box center [1015, 280] width 45 height 20
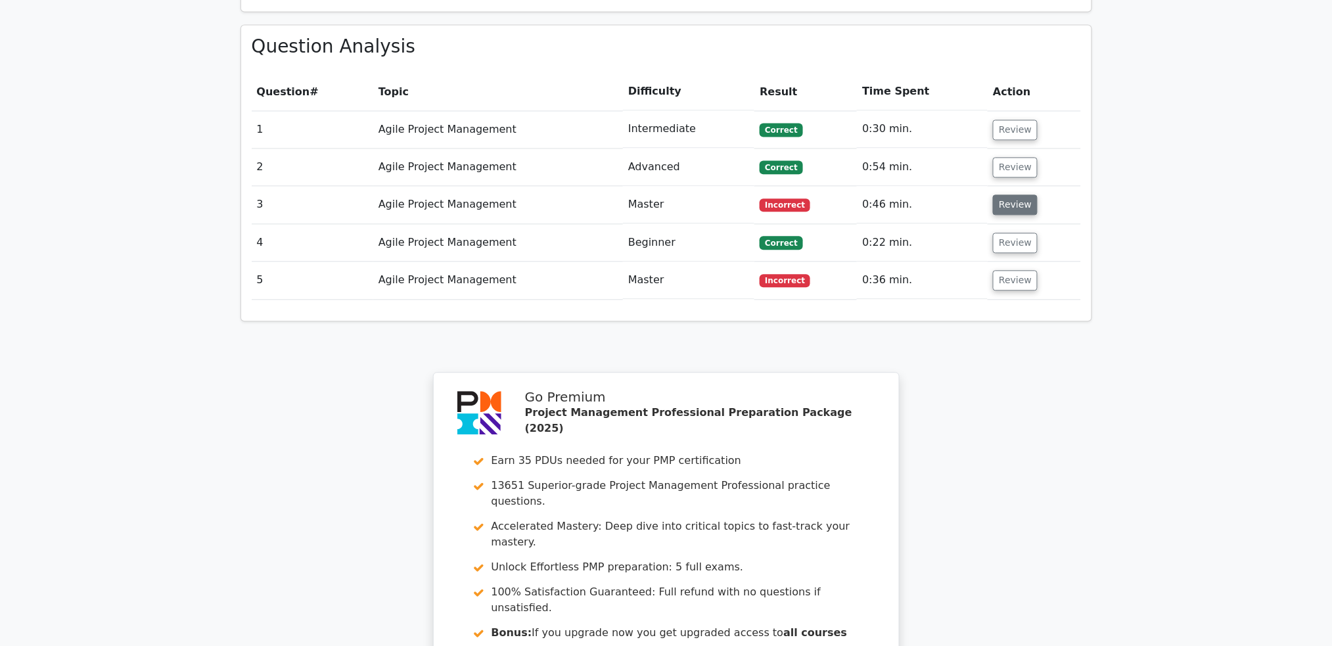
click at [1005, 194] on button "Review" at bounding box center [1015, 204] width 45 height 20
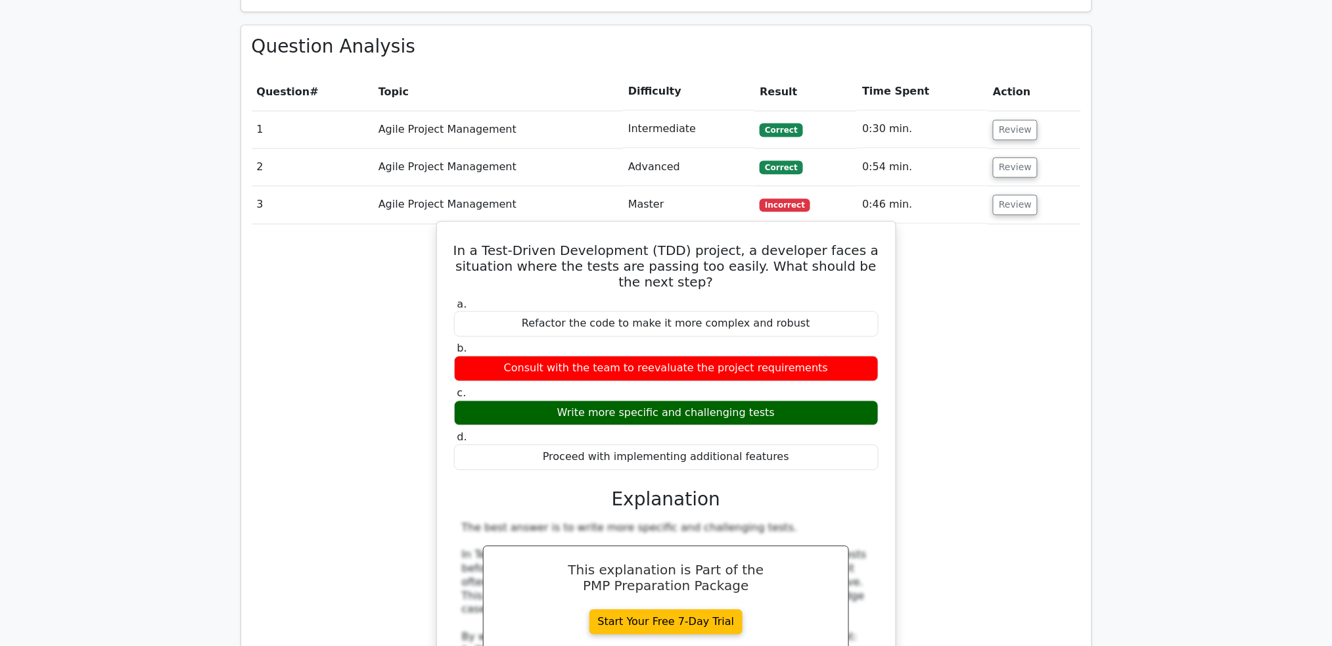
drag, startPoint x: 541, startPoint y: 227, endPoint x: 858, endPoint y: 409, distance: 364.9
click at [858, 409] on div "In a Test-Driven Development (TDD) project, a developer faces a situation where…" at bounding box center [666, 617] width 448 height 780
copy div "In a Test-Driven Development (TDD) project, a developer faces a situation where…"
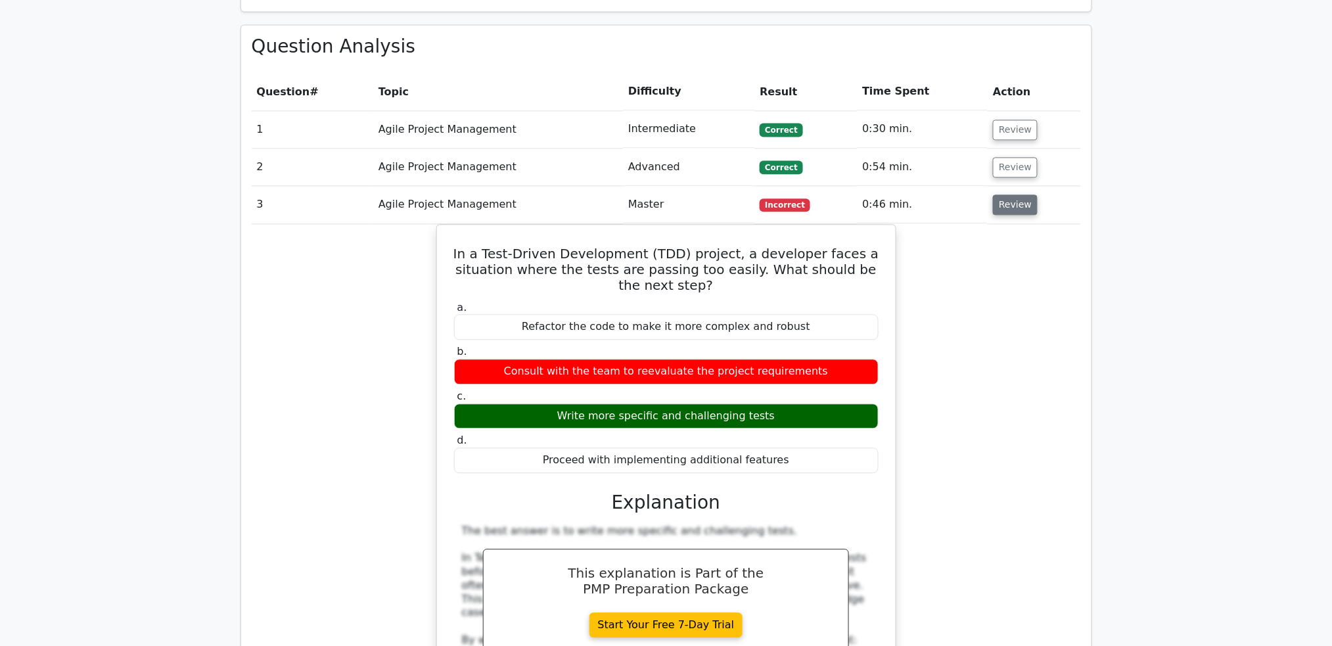
click at [1008, 194] on button "Review" at bounding box center [1015, 204] width 45 height 20
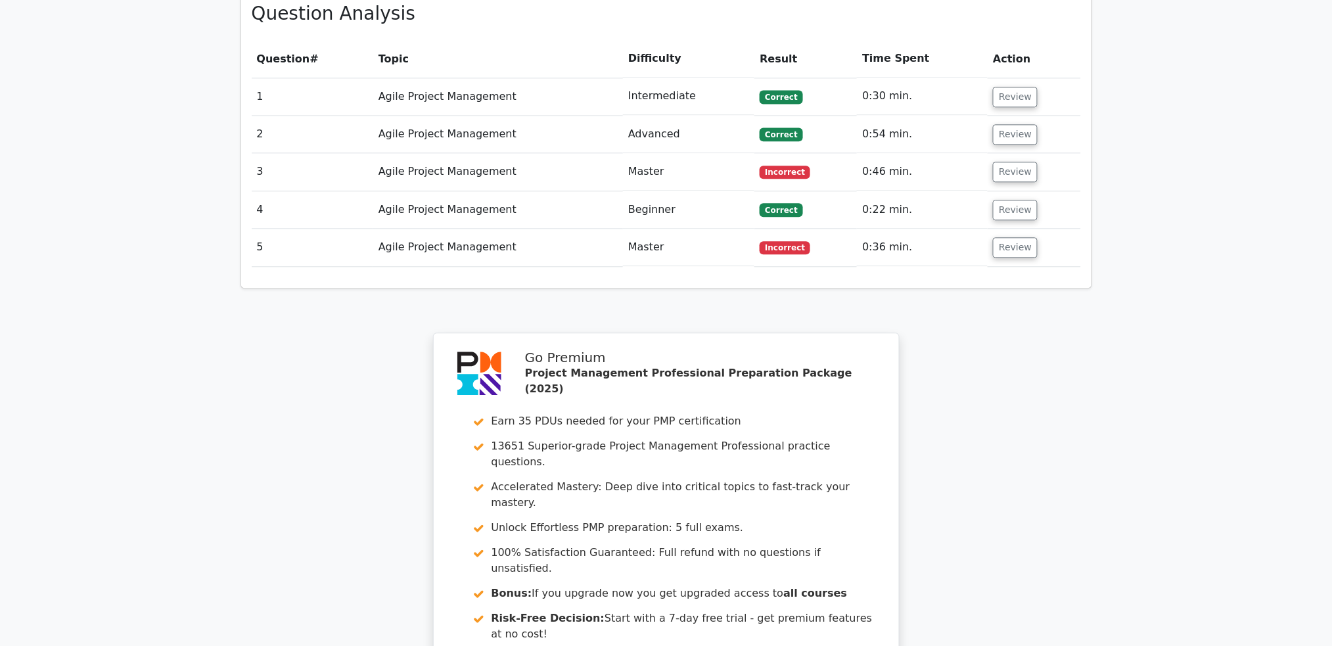
scroll to position [1051, 0]
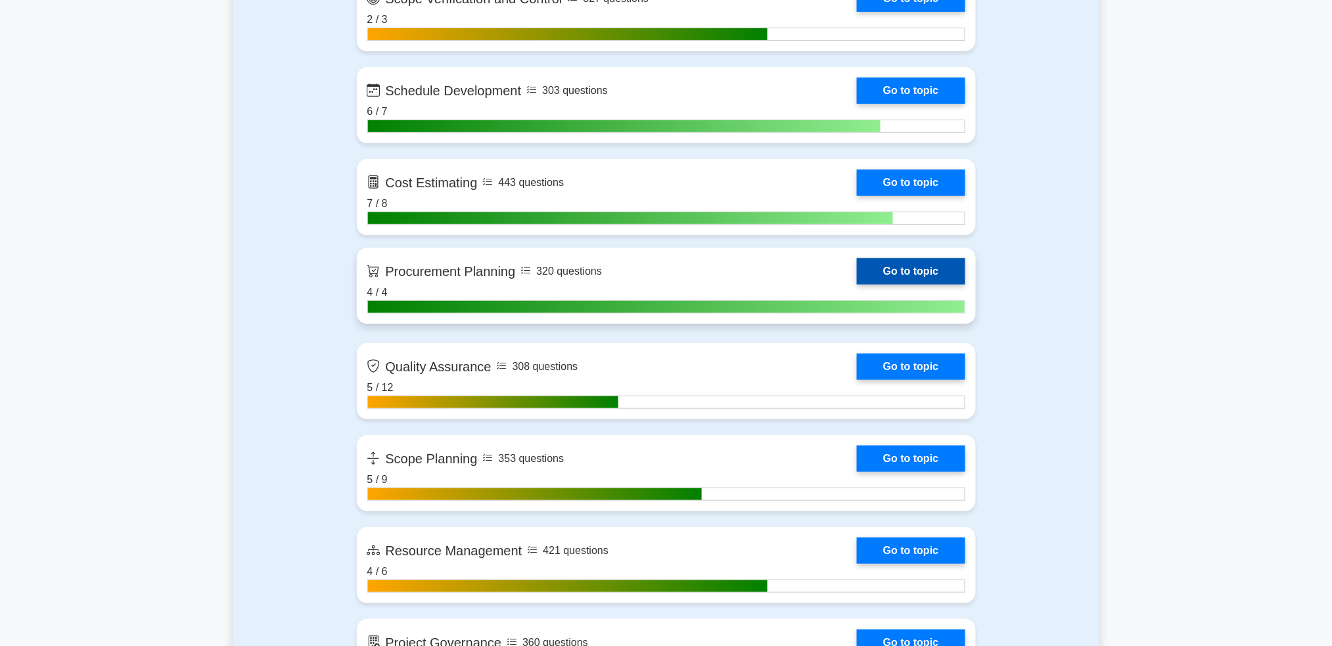
scroll to position [3289, 0]
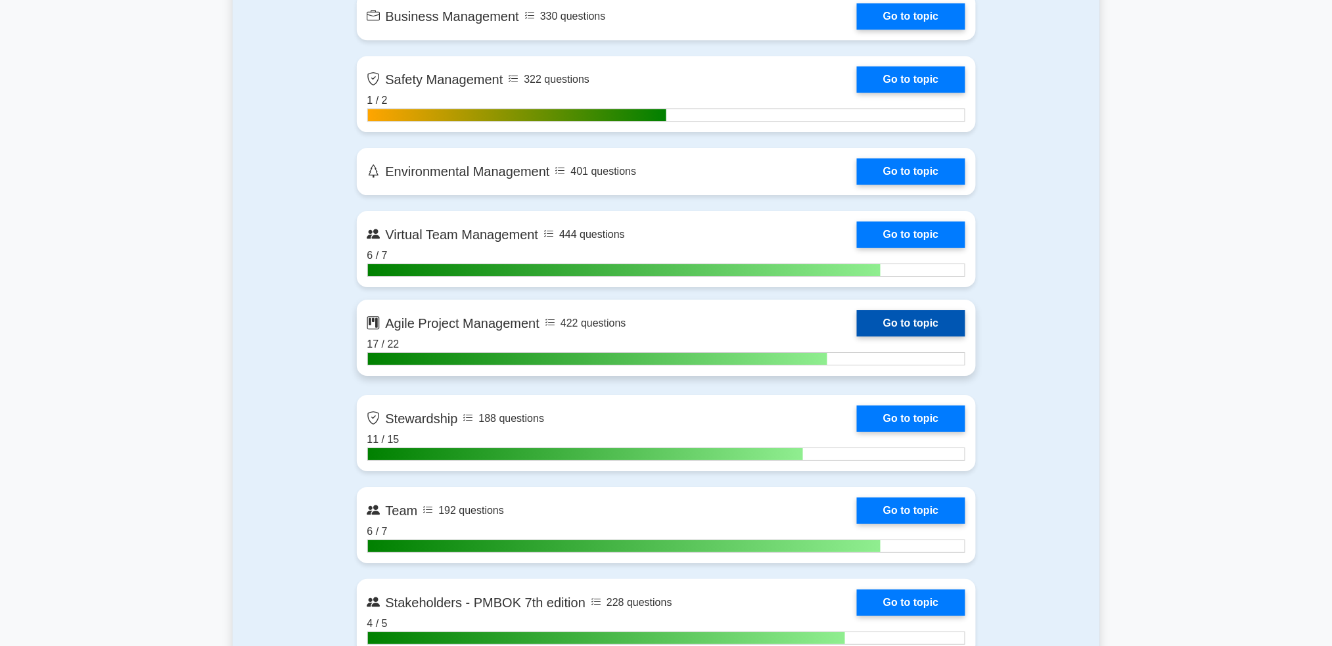
click at [934, 310] on link "Go to topic" at bounding box center [911, 323] width 108 height 26
click at [931, 324] on link "Go to topic" at bounding box center [911, 323] width 108 height 26
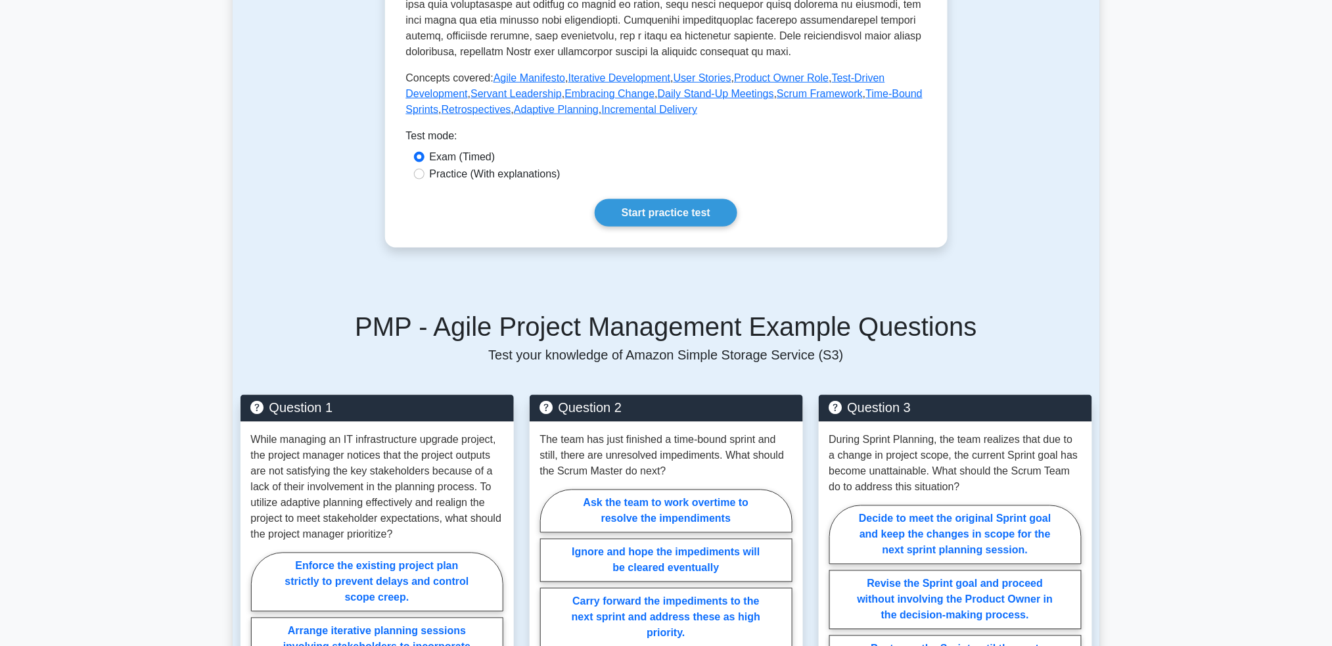
scroll to position [526, 0]
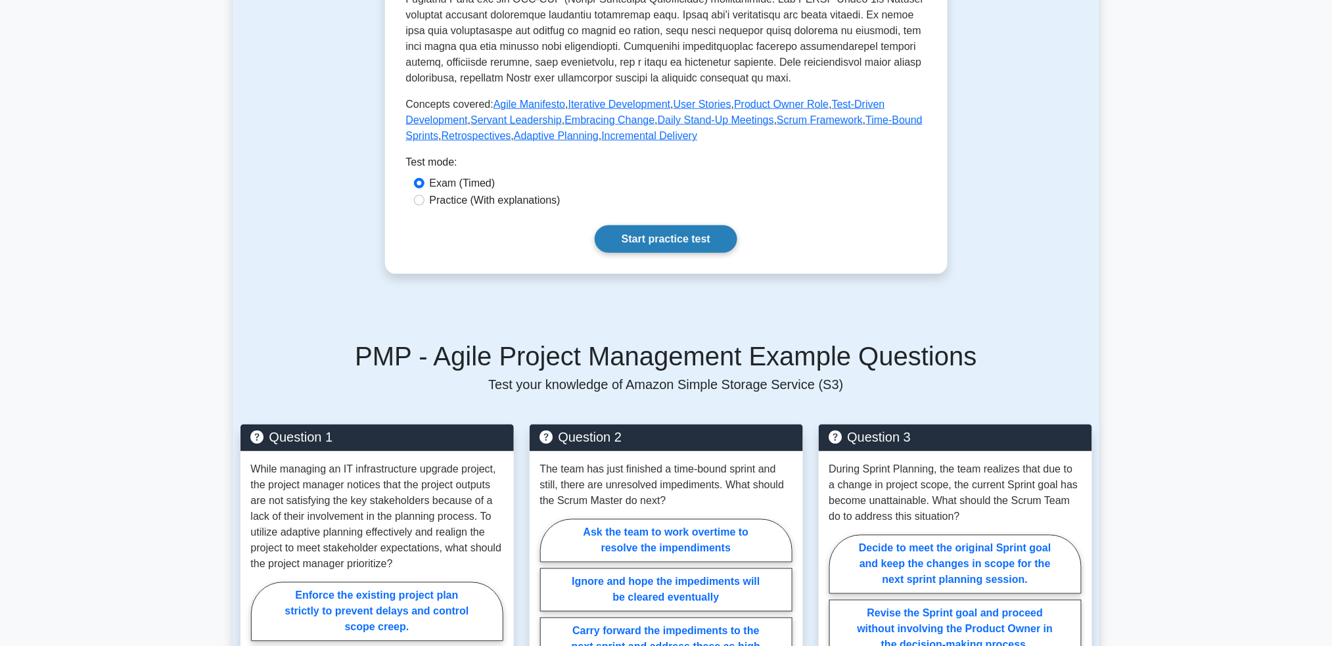
click at [659, 253] on link "Start practice test" at bounding box center [666, 239] width 143 height 28
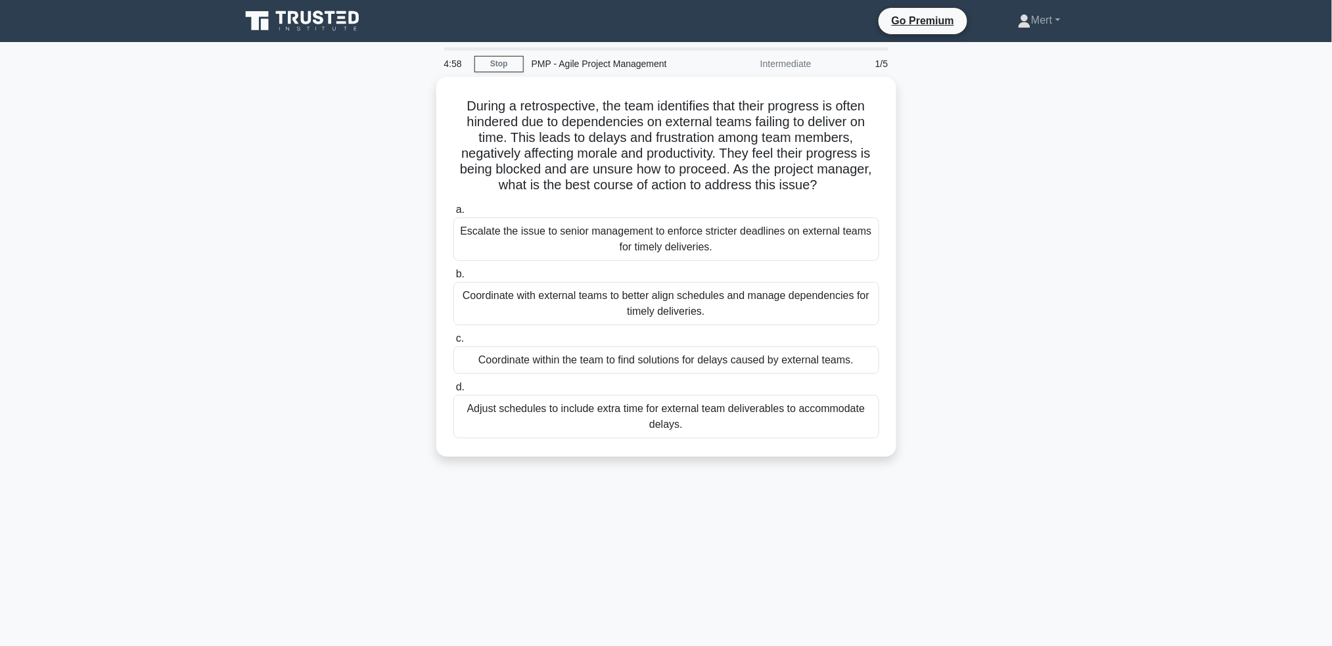
drag, startPoint x: 465, startPoint y: 93, endPoint x: 1030, endPoint y: 484, distance: 688.0
click at [1030, 484] on div "4:58 Stop PMP - Agile Project Management Intermediate 1/5 During a retrospectiv…" at bounding box center [666, 375] width 867 height 657
copy div "uring a retrospective, the team identifies that their progress is often hindere…"
click at [583, 303] on div "Coordinate with external teams to better align schedules and manage dependencie…" at bounding box center [666, 300] width 426 height 43
click at [453, 275] on input "b. Coordinate with external teams to better align schedules and manage dependen…" at bounding box center [453, 271] width 0 height 9
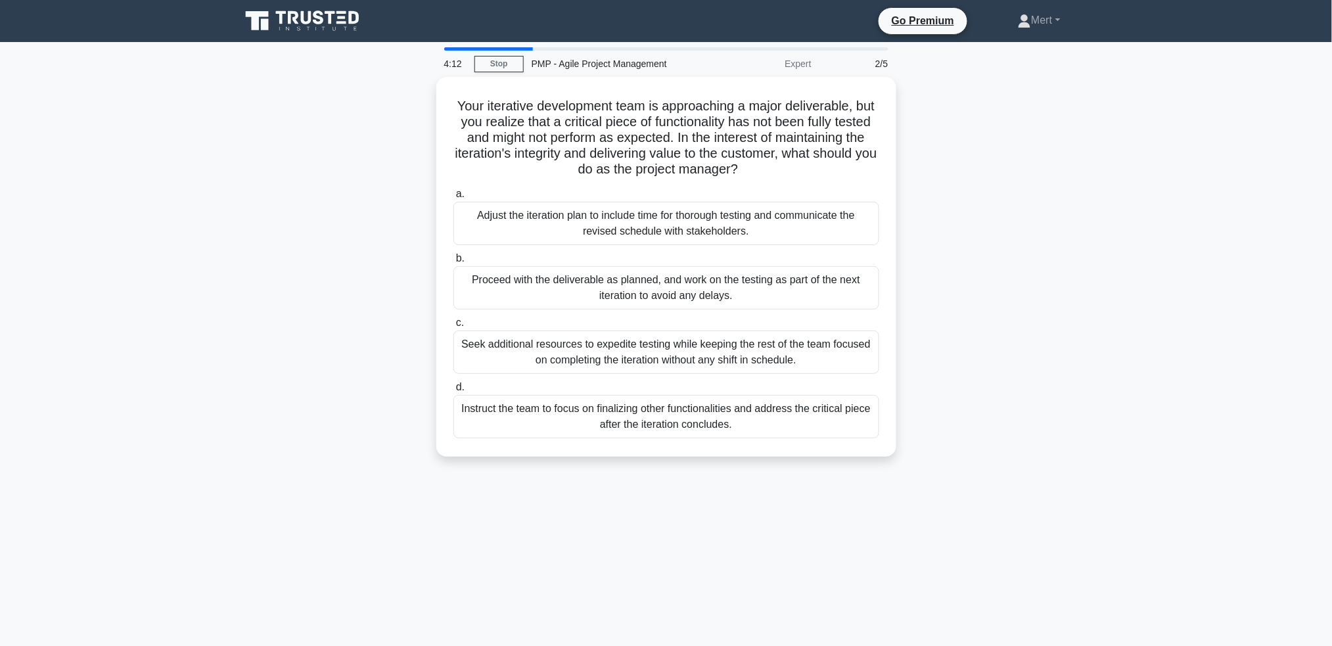
drag, startPoint x: 452, startPoint y: 110, endPoint x: 943, endPoint y: 491, distance: 621.8
click at [943, 491] on div "4:12 Stop PMP - Agile Project Management Expert 2/5 Your iterative development …" at bounding box center [666, 375] width 867 height 657
copy div "Your iterative development team is approaching a major deliverable, but you rea…"
click at [731, 367] on div "Seek additional resources to expedite testing while keeping the rest of the tea…" at bounding box center [666, 348] width 426 height 43
click at [453, 324] on input "c. Seek additional resources to expedite testing while keeping the rest of the …" at bounding box center [453, 319] width 0 height 9
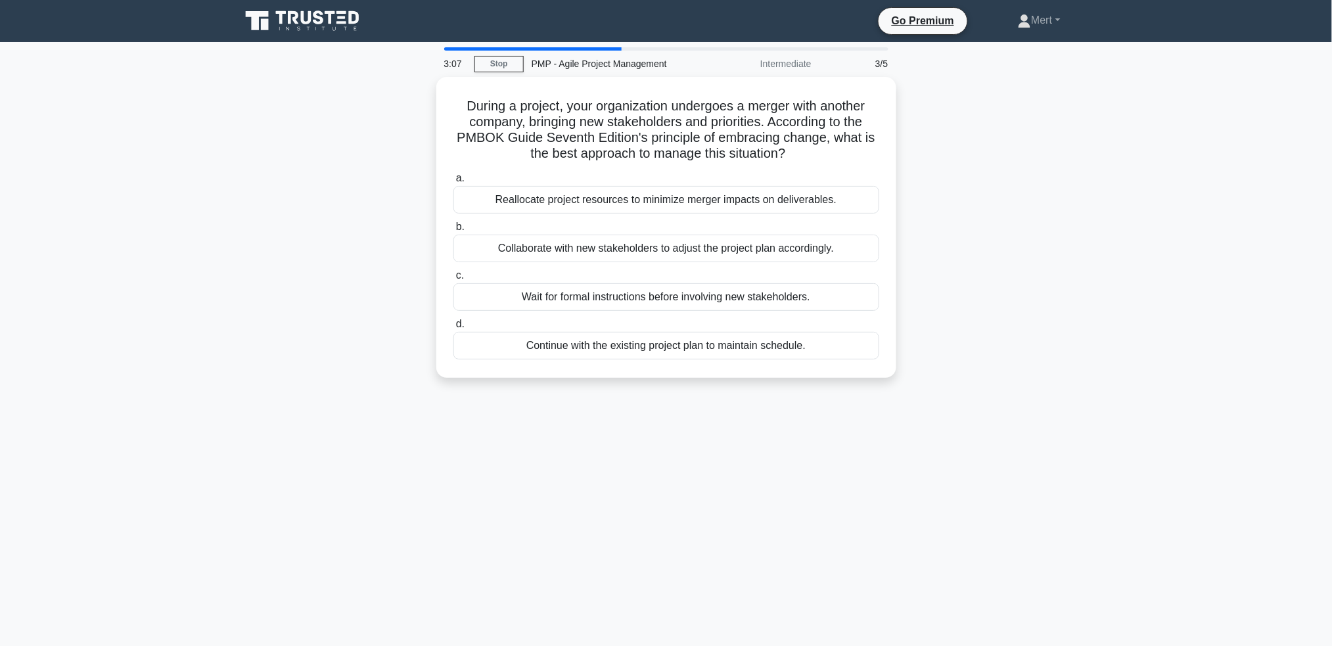
drag, startPoint x: 447, startPoint y: 99, endPoint x: 934, endPoint y: 371, distance: 557.7
click at [934, 371] on div "During a project, your organization undergoes a merger with another company, br…" at bounding box center [666, 235] width 867 height 317
copy div "During a project, your organization undergoes a merger with another company, br…"
click at [589, 197] on div "Reallocate project resources to minimize merger impacts on deliverables." at bounding box center [666, 197] width 426 height 28
click at [453, 179] on input "a. Reallocate project resources to minimize merger impacts on deliverables." at bounding box center [453, 175] width 0 height 9
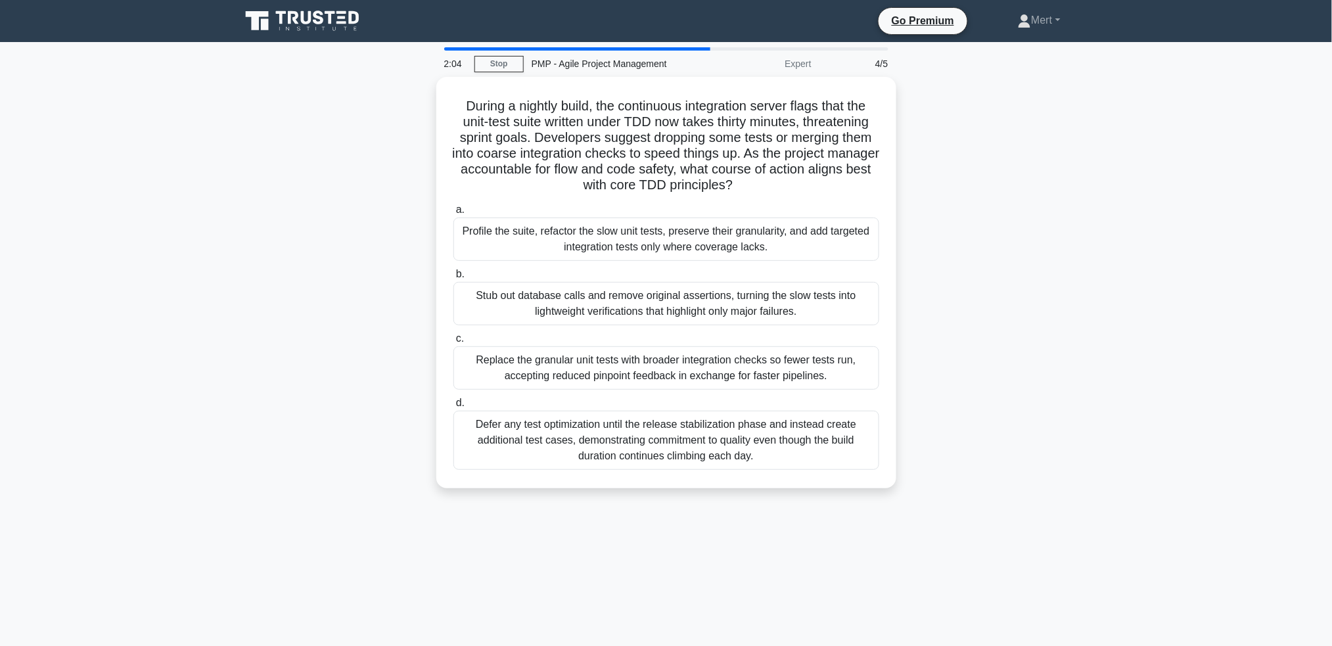
drag, startPoint x: 447, startPoint y: 87, endPoint x: 859, endPoint y: 493, distance: 578.9
click at [859, 493] on div "During a nightly build, the continuous integration server flags that the unit-t…" at bounding box center [666, 290] width 867 height 427
copy div "During a nightly build, the continuous integration server flags that the unit-t…"
click at [612, 230] on div "Profile the suite, refactor the slow unit tests, preserve their granularity, an…" at bounding box center [666, 235] width 426 height 43
click at [453, 211] on input "a. Profile the suite, refactor the slow unit tests, preserve their granularity,…" at bounding box center [453, 206] width 0 height 9
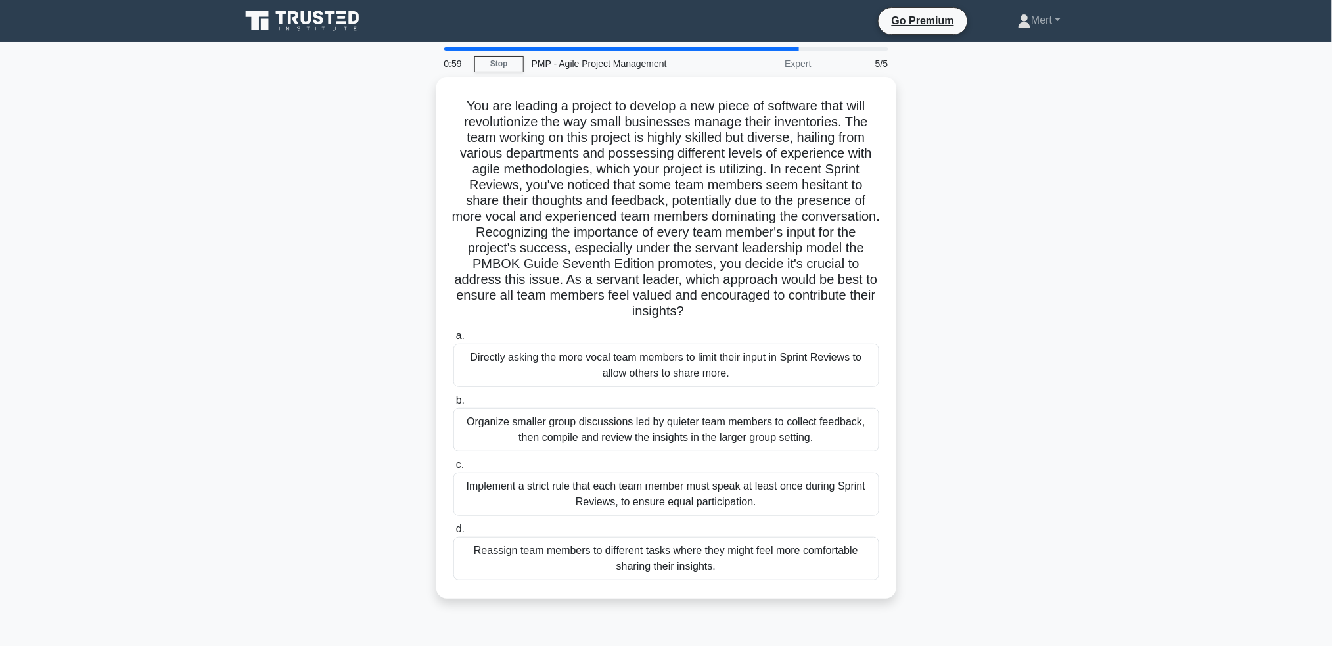
drag, startPoint x: 445, startPoint y: 81, endPoint x: 941, endPoint y: 623, distance: 733.8
click at [941, 623] on div "0:59 Stop PMP - Agile Project Management Expert 5/5 .spinner_0XTQ{transform-ori…" at bounding box center [666, 375] width 867 height 657
copy div "You are leading a project to develop a new piece of software that will revoluti…"
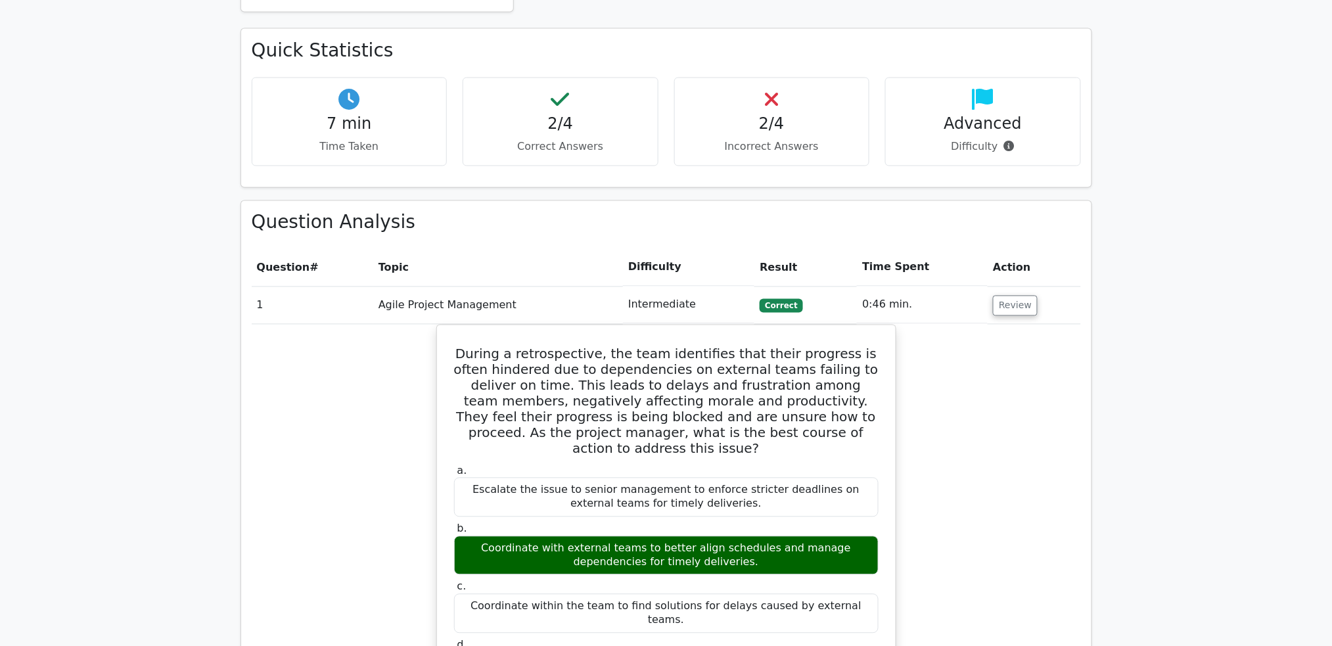
scroll to position [788, 0]
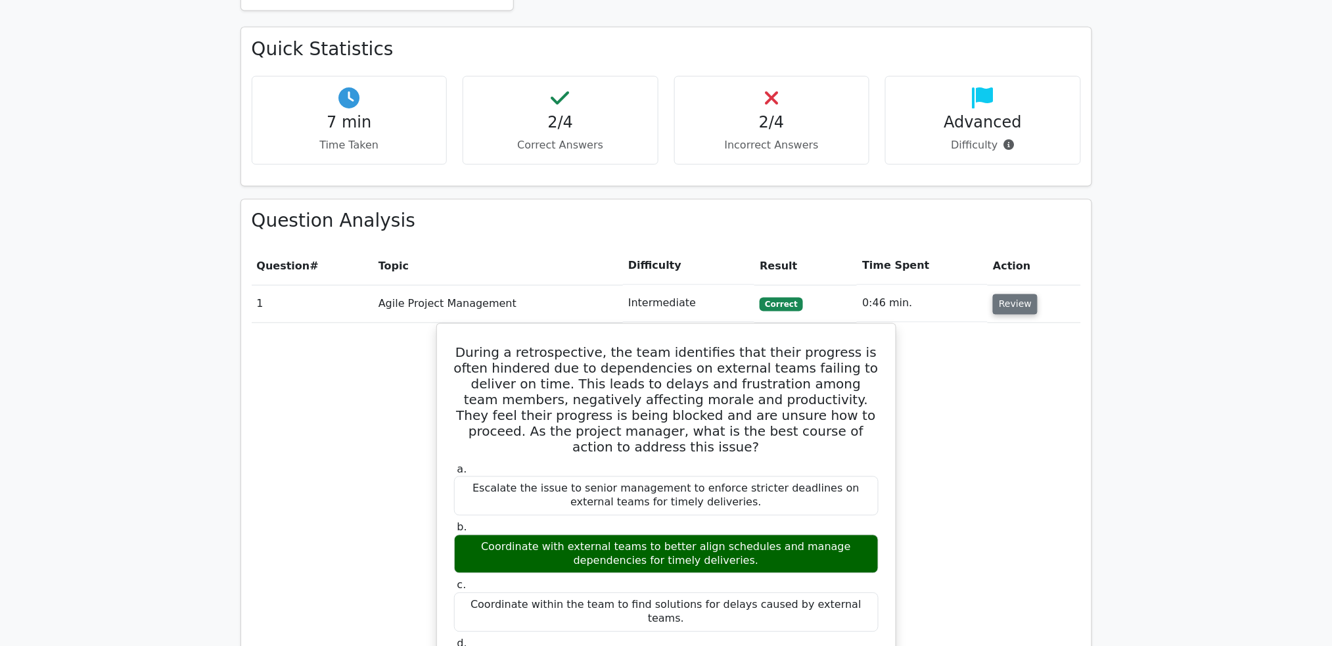
click at [996, 294] on button "Review" at bounding box center [1015, 304] width 45 height 20
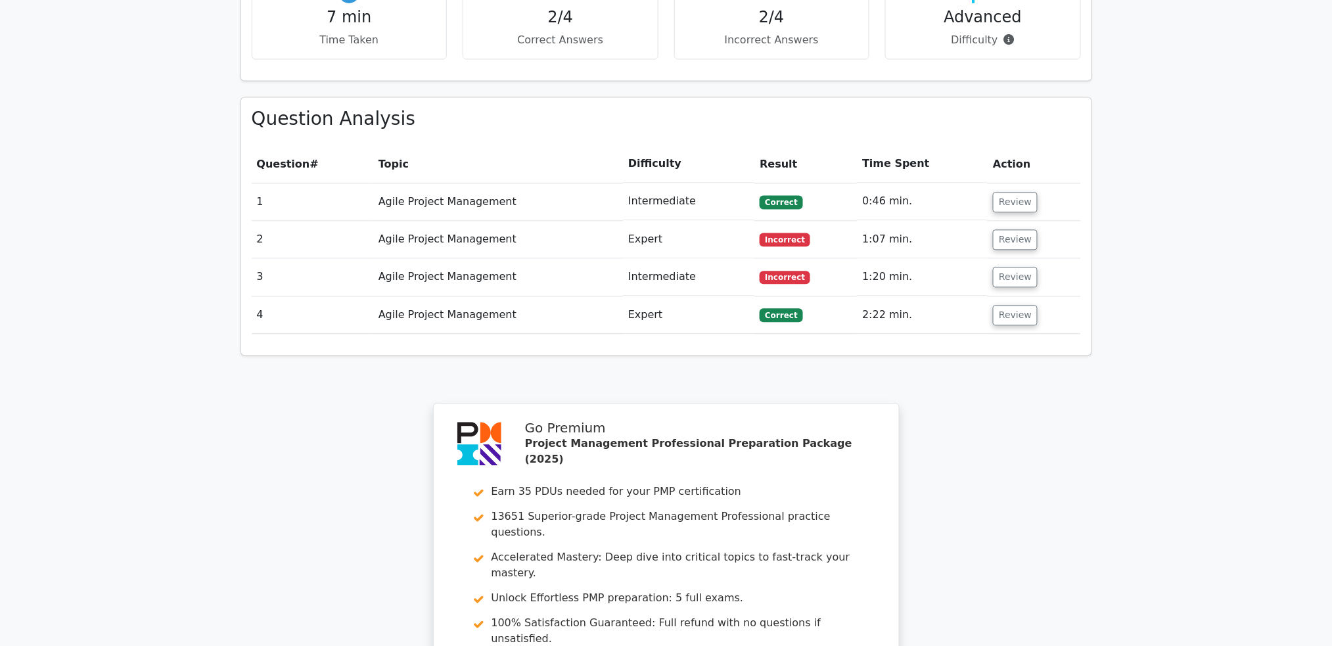
scroll to position [700, 0]
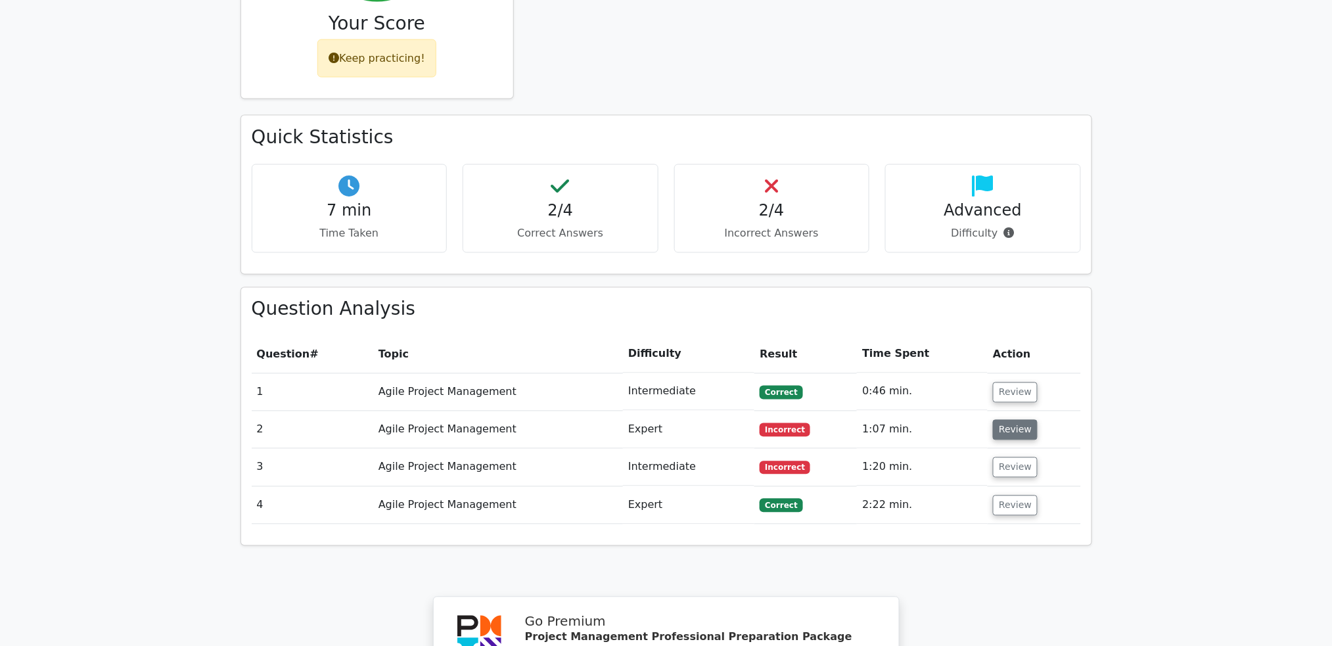
click at [1018, 420] on button "Review" at bounding box center [1015, 430] width 45 height 20
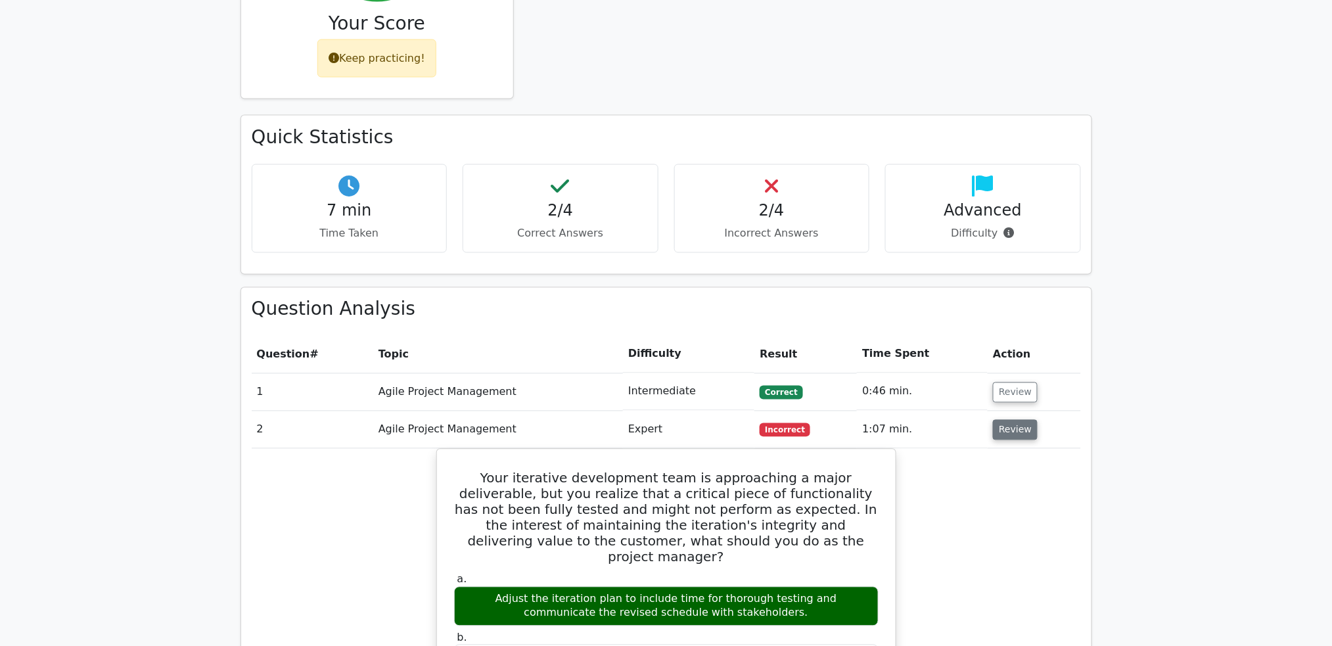
click at [1018, 420] on button "Review" at bounding box center [1015, 430] width 45 height 20
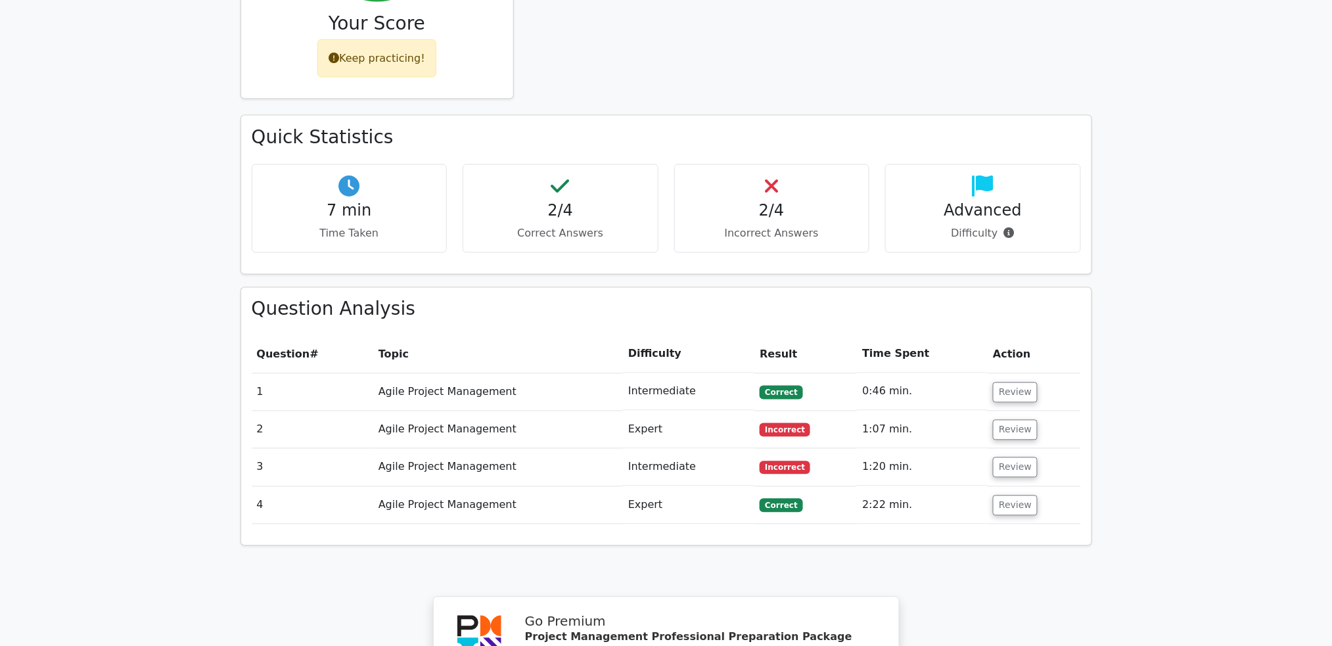
click at [1009, 487] on td "Review" at bounding box center [1034, 505] width 93 height 37
click at [1024, 495] on button "Review" at bounding box center [1015, 505] width 45 height 20
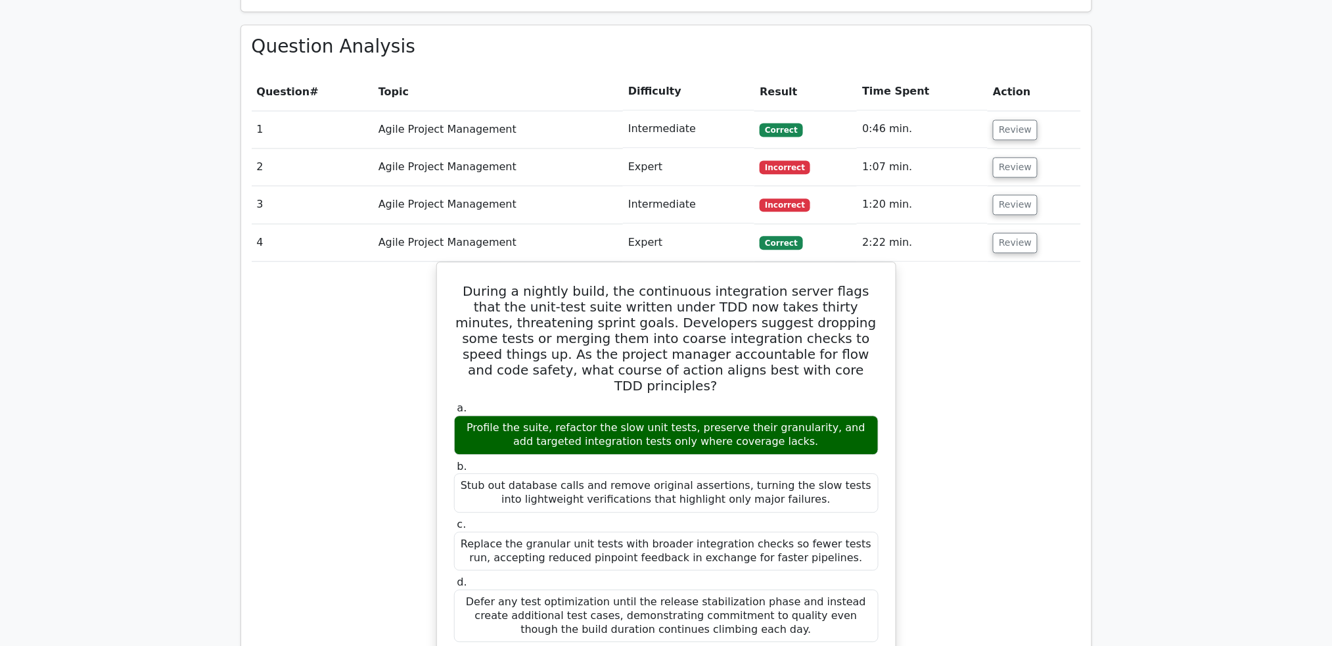
scroll to position [788, 0]
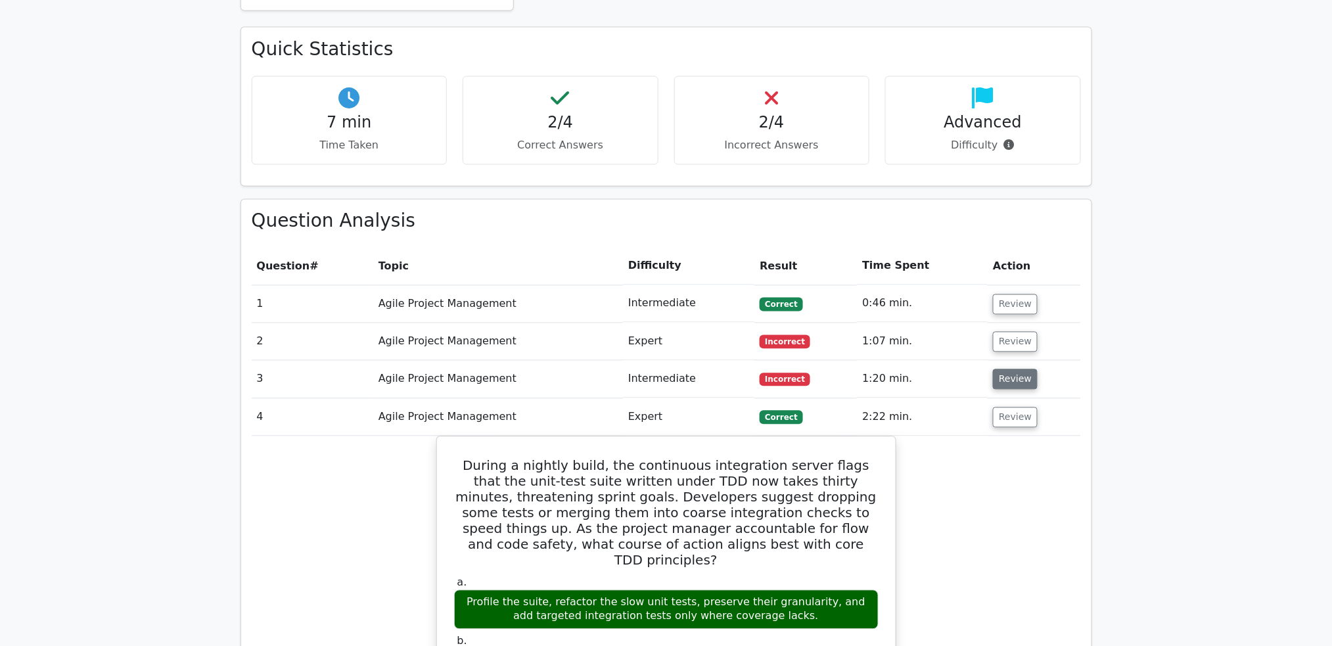
click at [1007, 369] on button "Review" at bounding box center [1015, 379] width 45 height 20
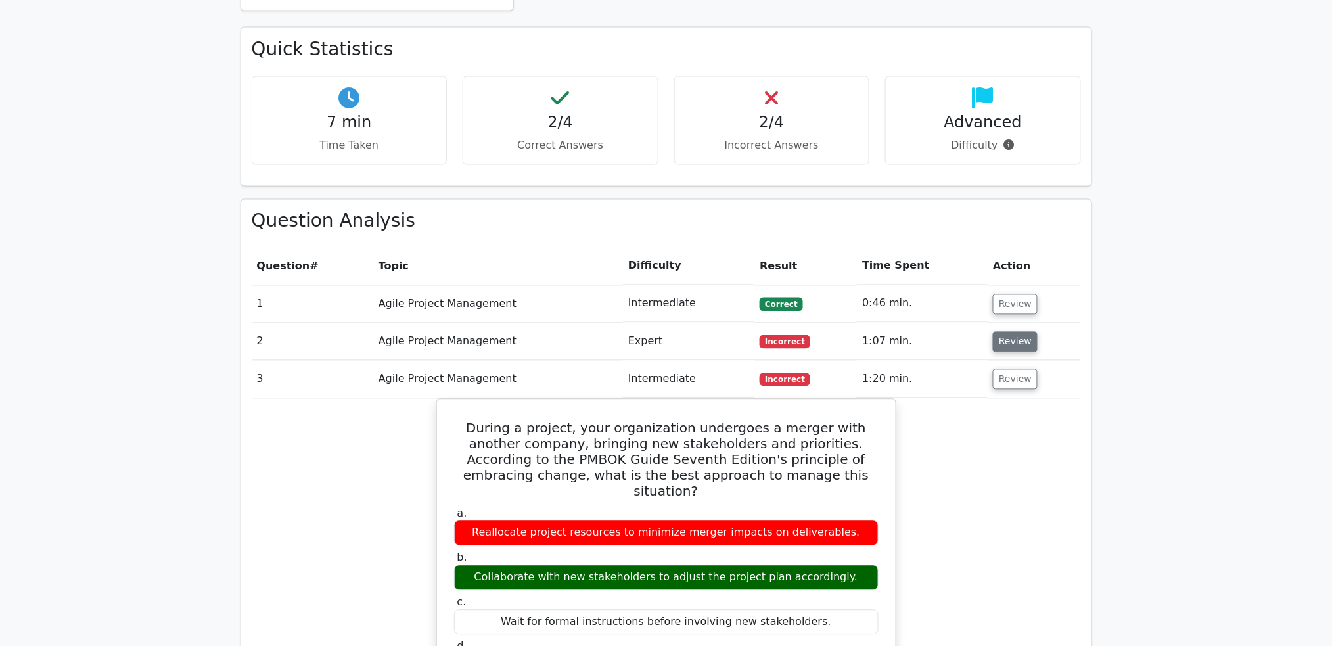
click at [1018, 332] on button "Review" at bounding box center [1015, 342] width 45 height 20
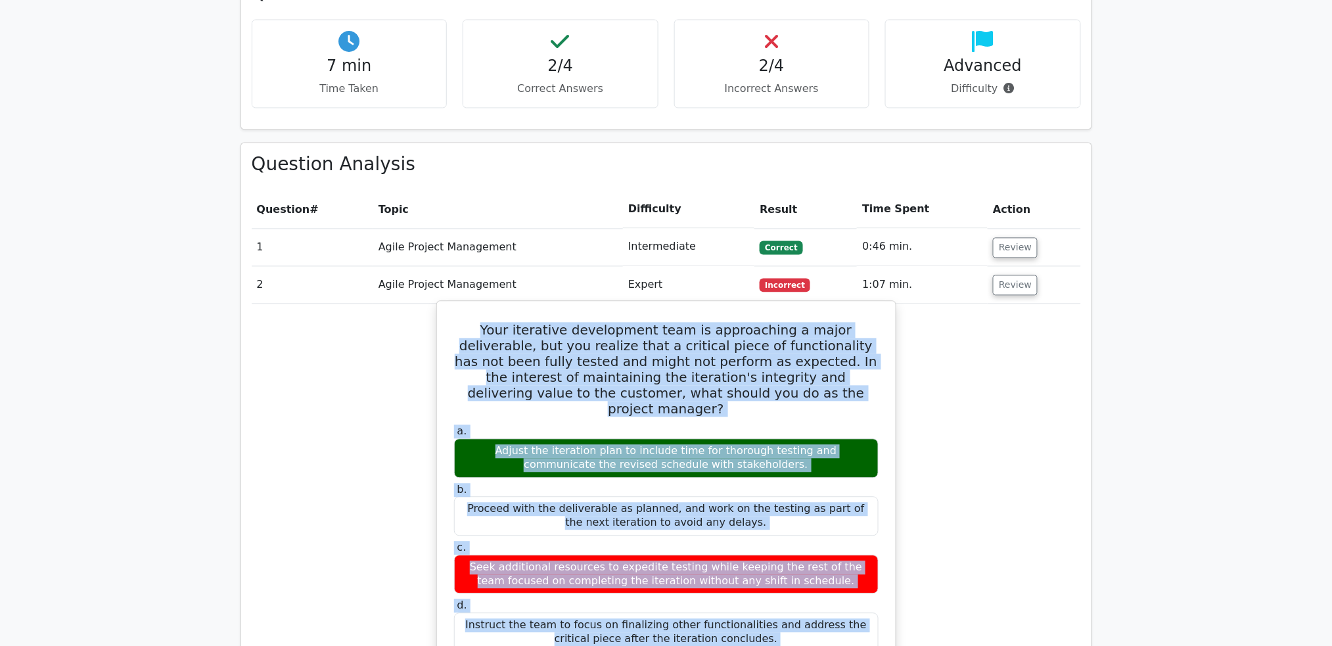
scroll to position [876, 0]
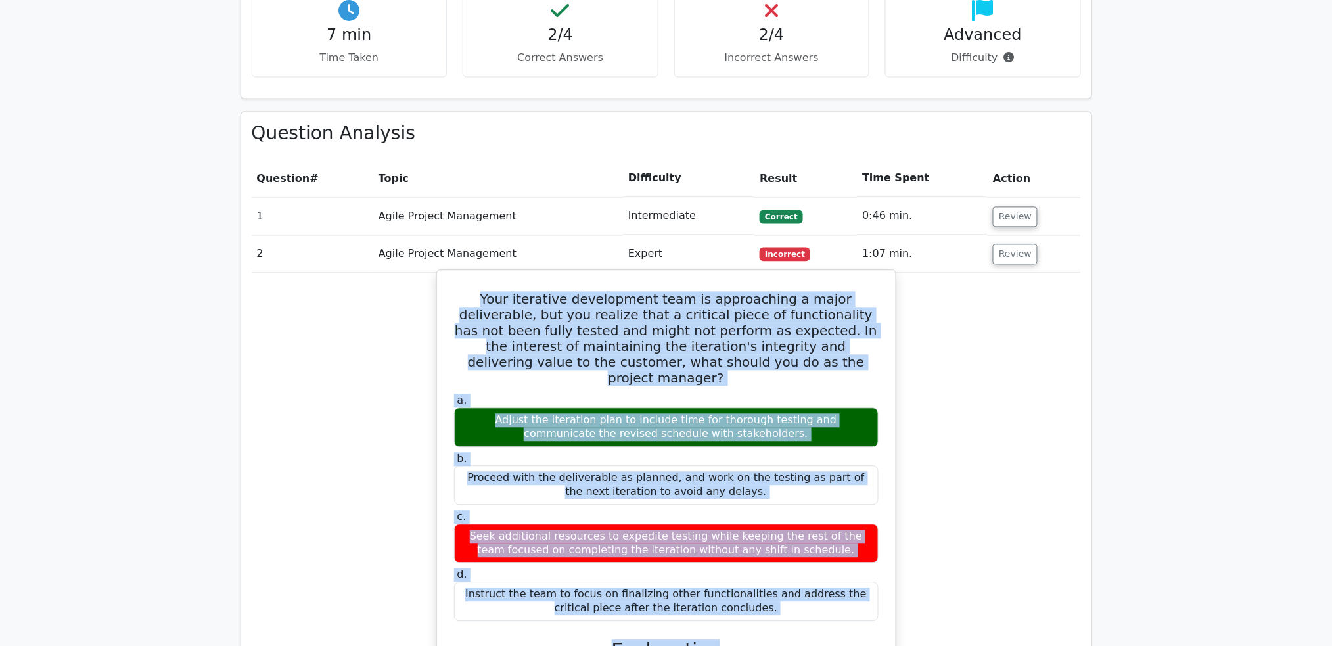
copy div "Your iterative development team is approaching a major deliverable, but you rea…"
drag, startPoint x: 463, startPoint y: 311, endPoint x: 884, endPoint y: 524, distance: 472.2
click at [884, 524] on div "Your iterative development team is approaching a major deliverable, but you rea…" at bounding box center [666, 628] width 448 height 704
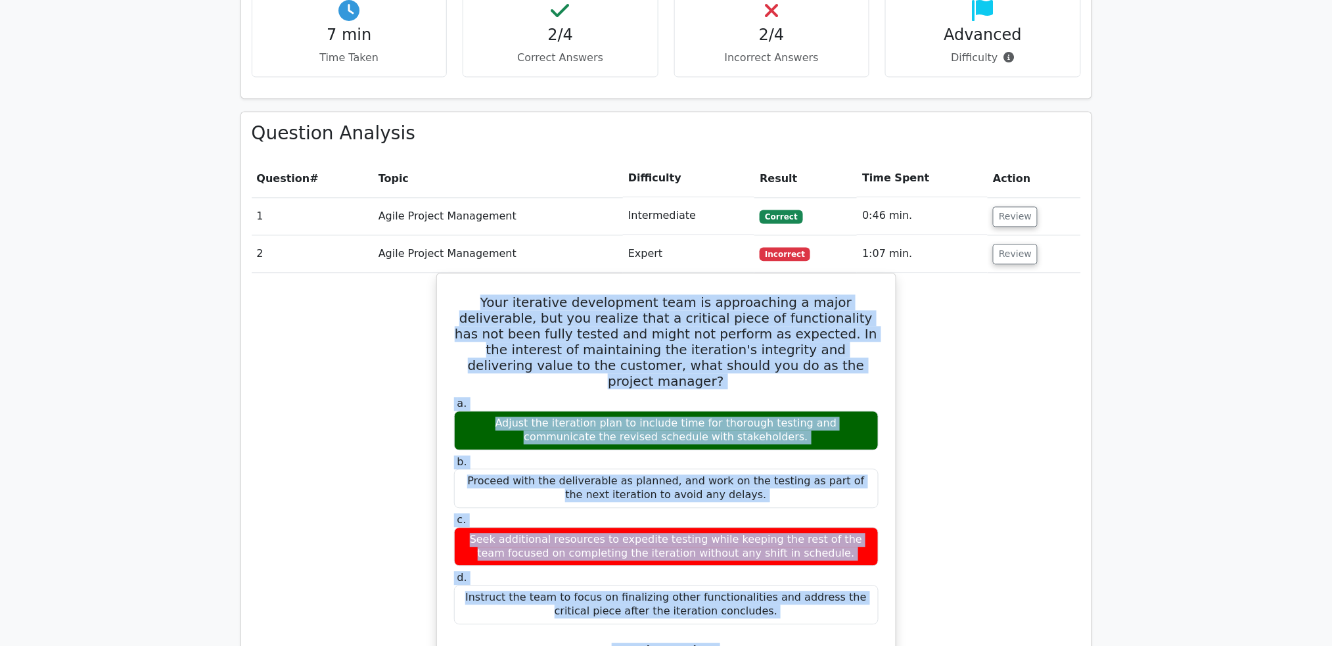
click at [1049, 336] on div "Your iterative development team is approaching a major deliverable, but you rea…" at bounding box center [666, 639] width 829 height 732
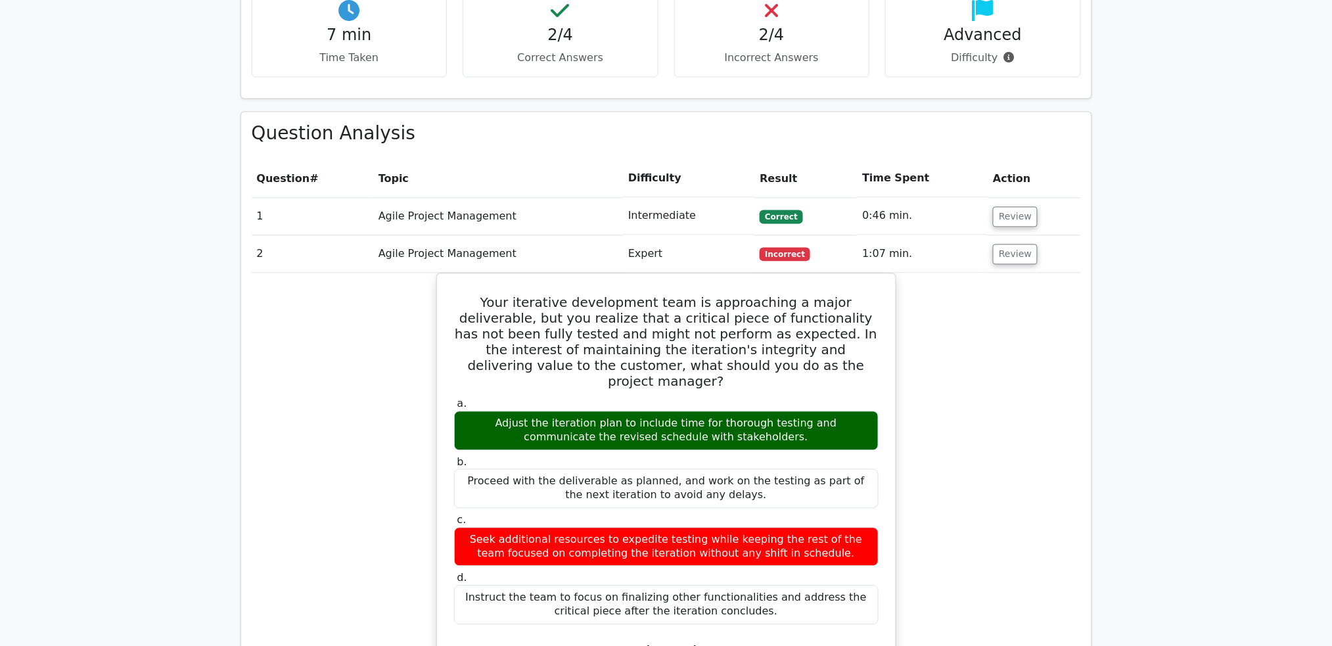
click at [1024, 236] on td "Review" at bounding box center [1034, 254] width 93 height 37
click at [1011, 244] on button "Review" at bounding box center [1015, 254] width 45 height 20
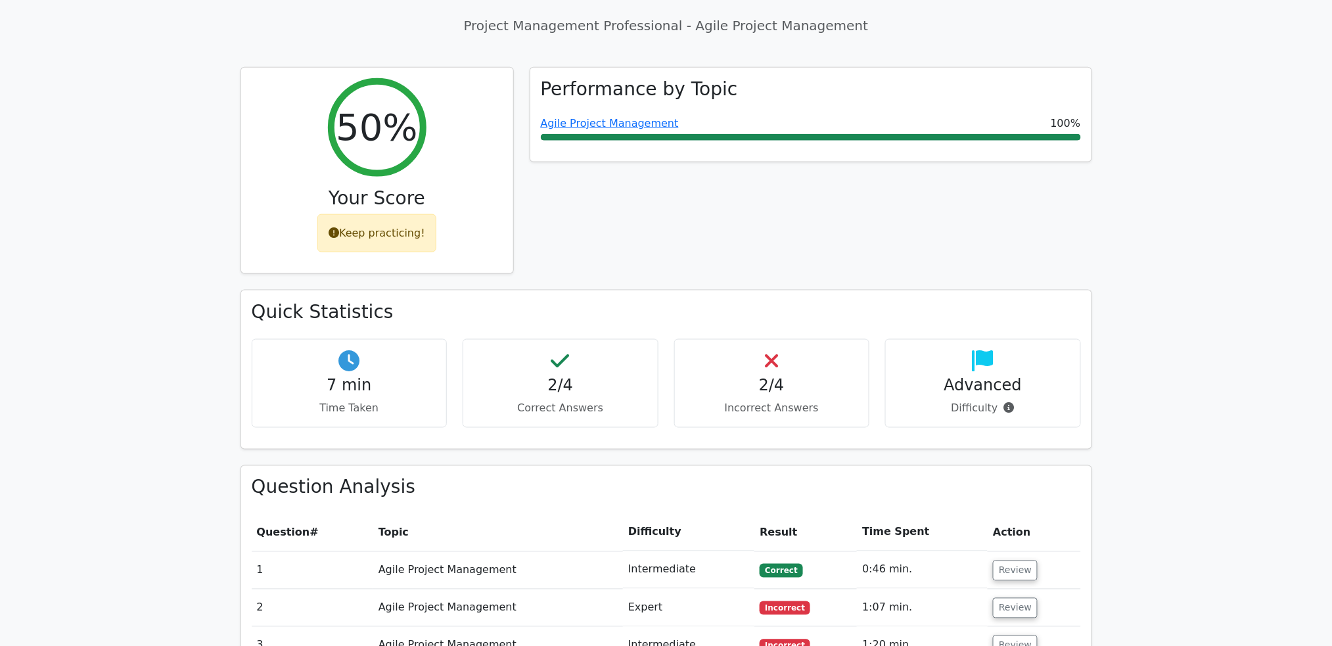
scroll to position [0, 0]
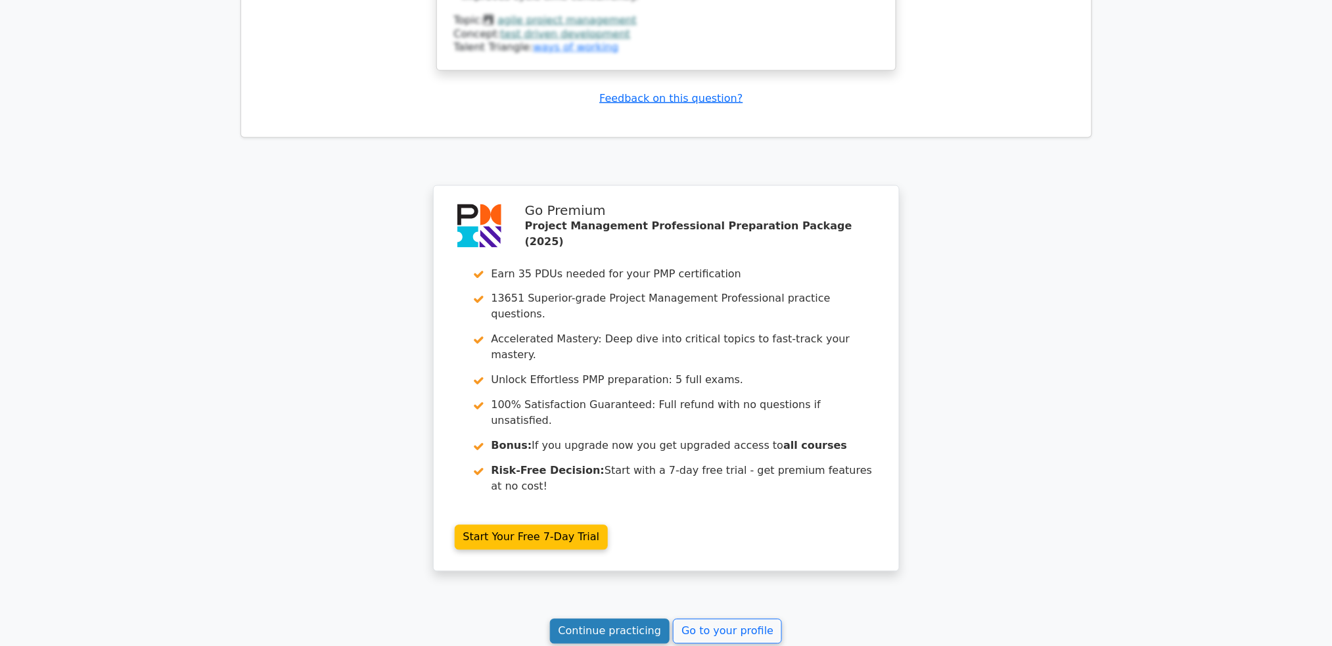
click at [619, 619] on link "Continue practicing" at bounding box center [610, 631] width 120 height 25
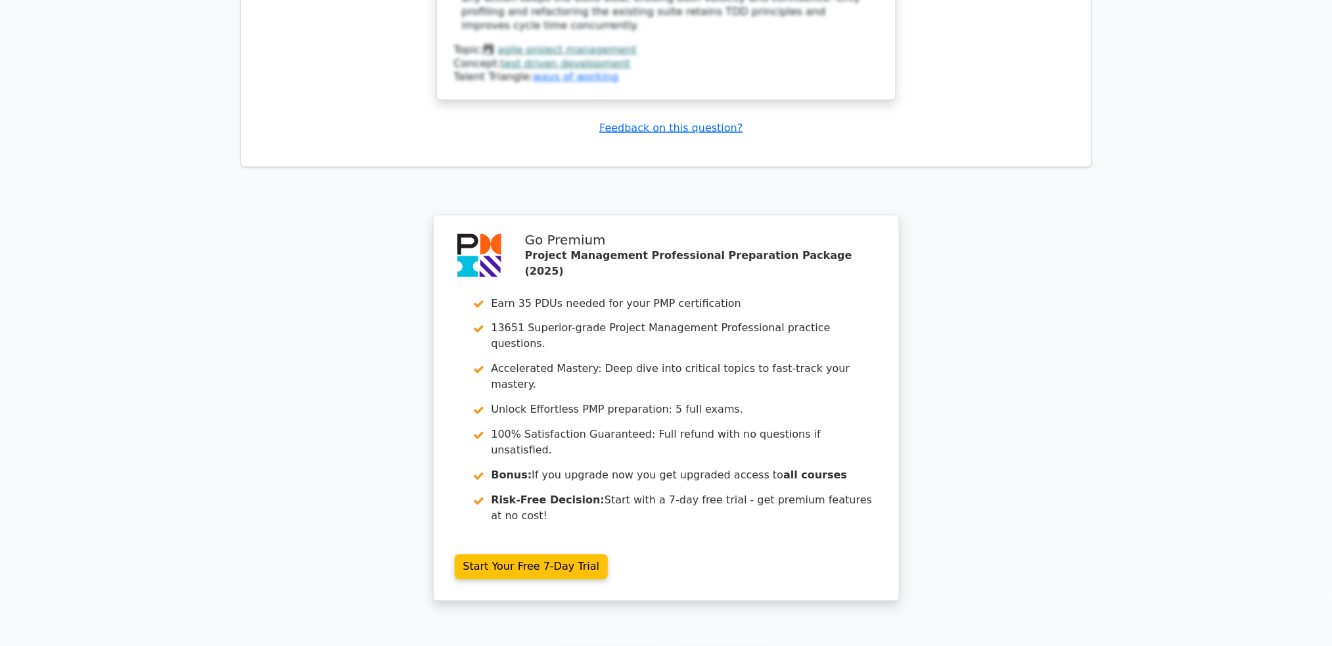
scroll to position [2367, 0]
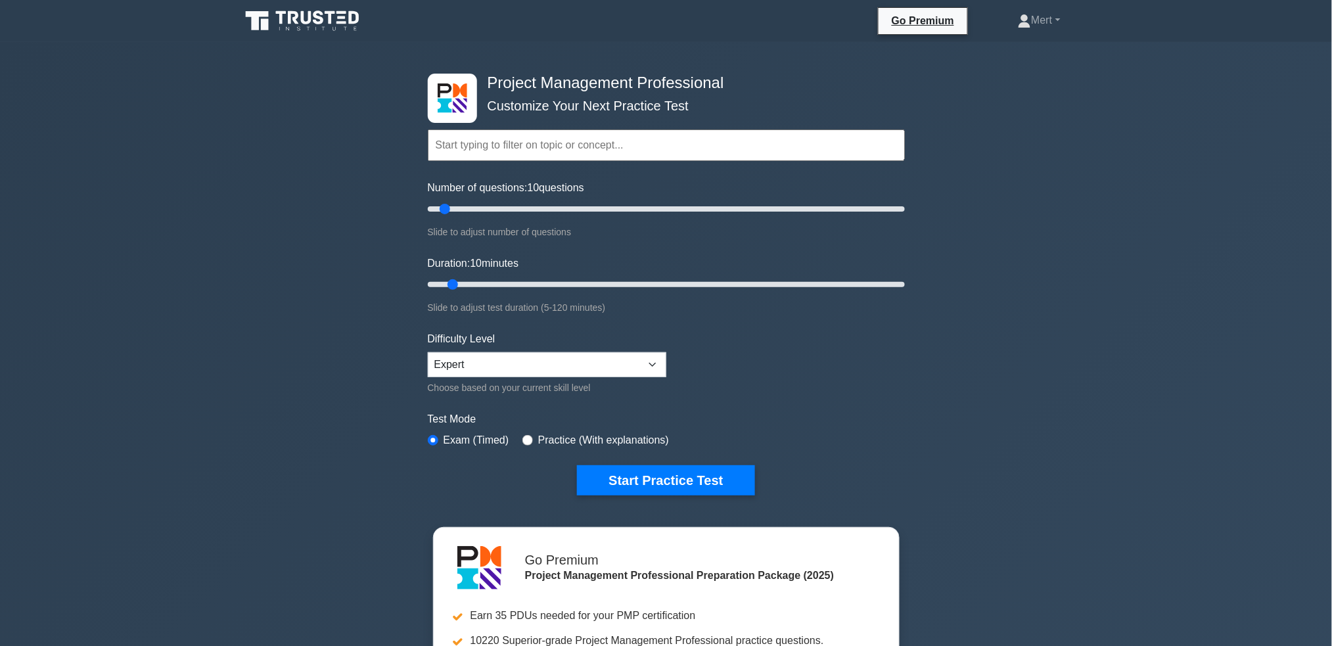
scroll to position [3289, 0]
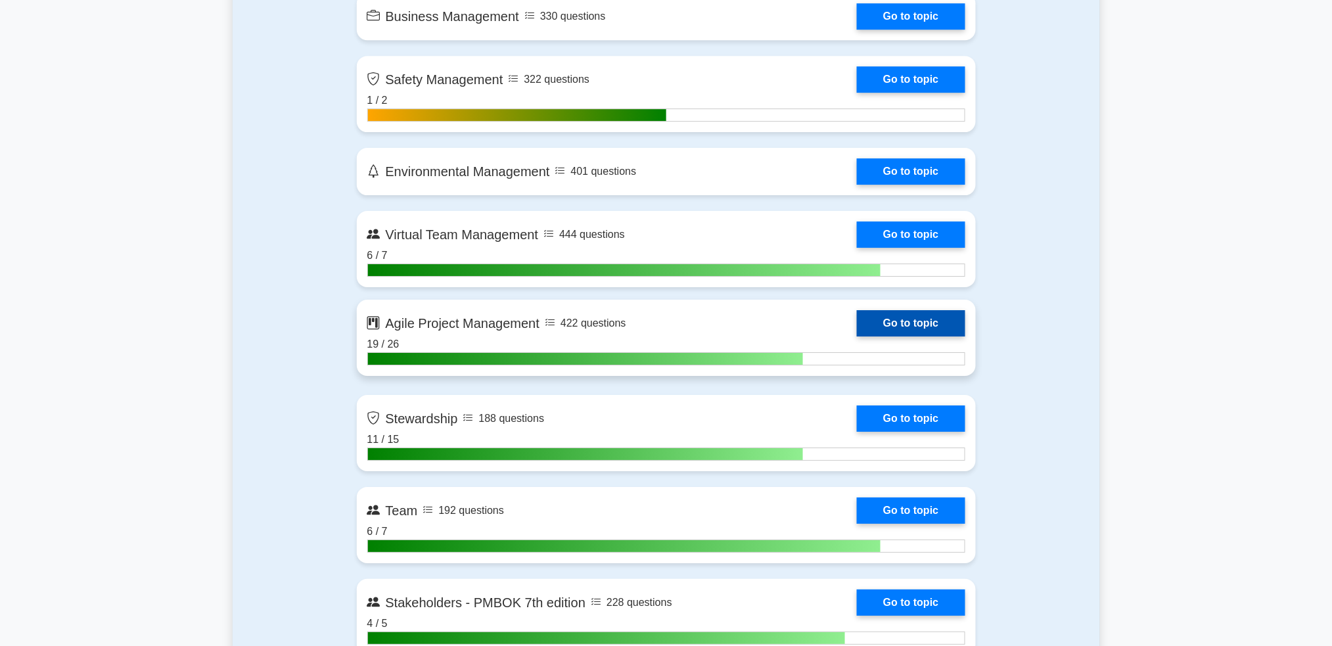
click at [940, 329] on link "Go to topic" at bounding box center [911, 323] width 108 height 26
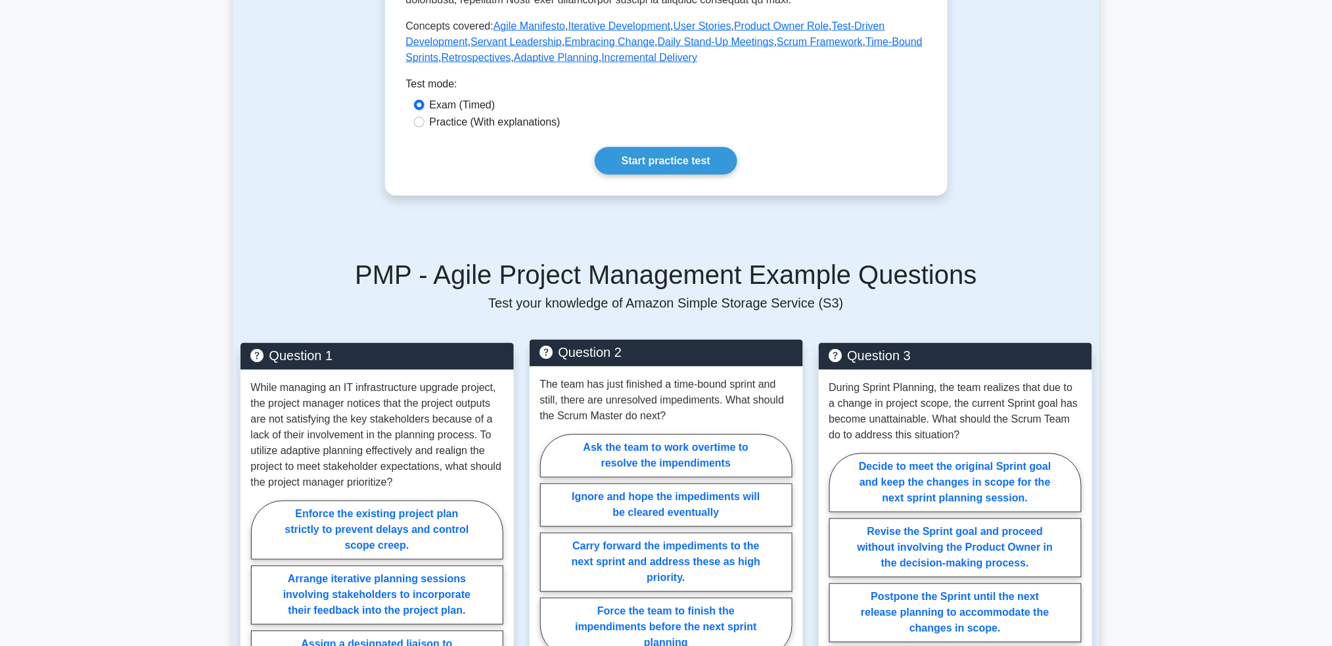
scroll to position [613, 0]
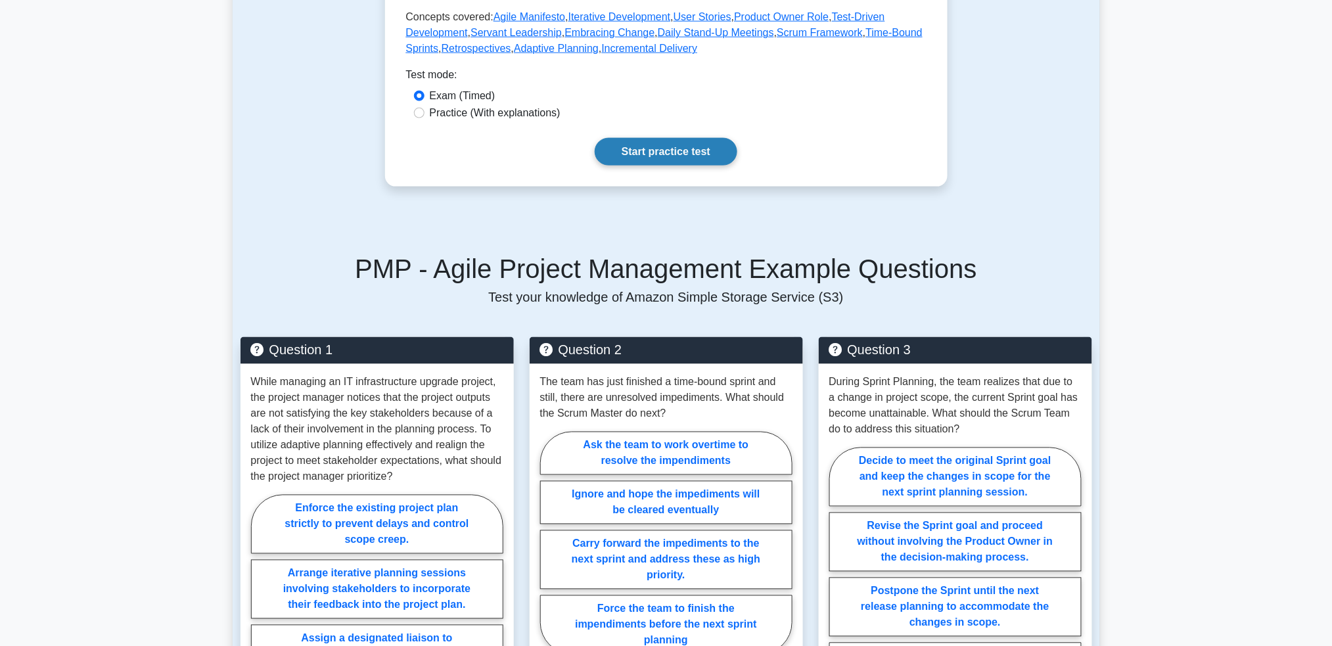
click at [639, 166] on link "Start practice test" at bounding box center [666, 152] width 143 height 28
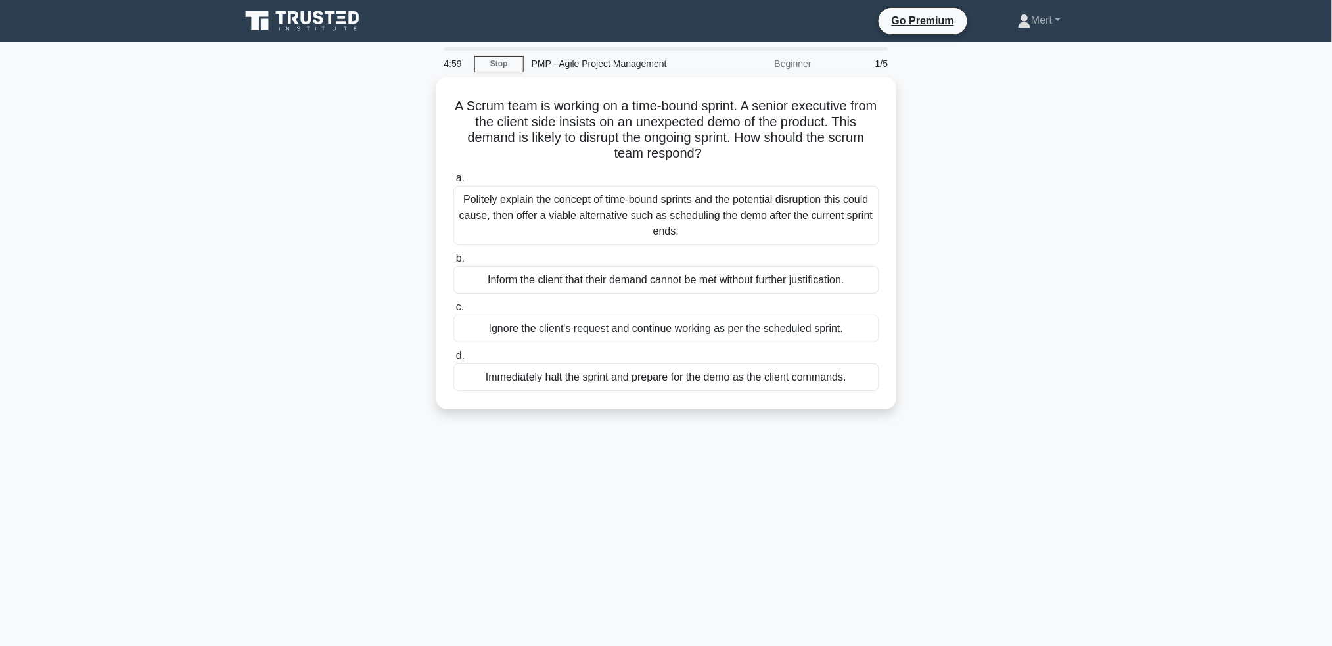
drag, startPoint x: 448, startPoint y: 93, endPoint x: 951, endPoint y: 436, distance: 608.9
click at [951, 436] on div "4:59 Stop PMP - Agile Project Management Beginner 1/5 A Scrum team is working o…" at bounding box center [666, 375] width 867 height 657
copy div "A Scrum team is working on a time-bound sprint. A senior executive from the cli…"
click at [580, 200] on div "Politely explain the concept of time-bound sprints and the potential disruption…" at bounding box center [666, 212] width 426 height 59
click at [453, 179] on input "a. Politely explain the concept of time-bound sprints and the potential disrupt…" at bounding box center [453, 175] width 0 height 9
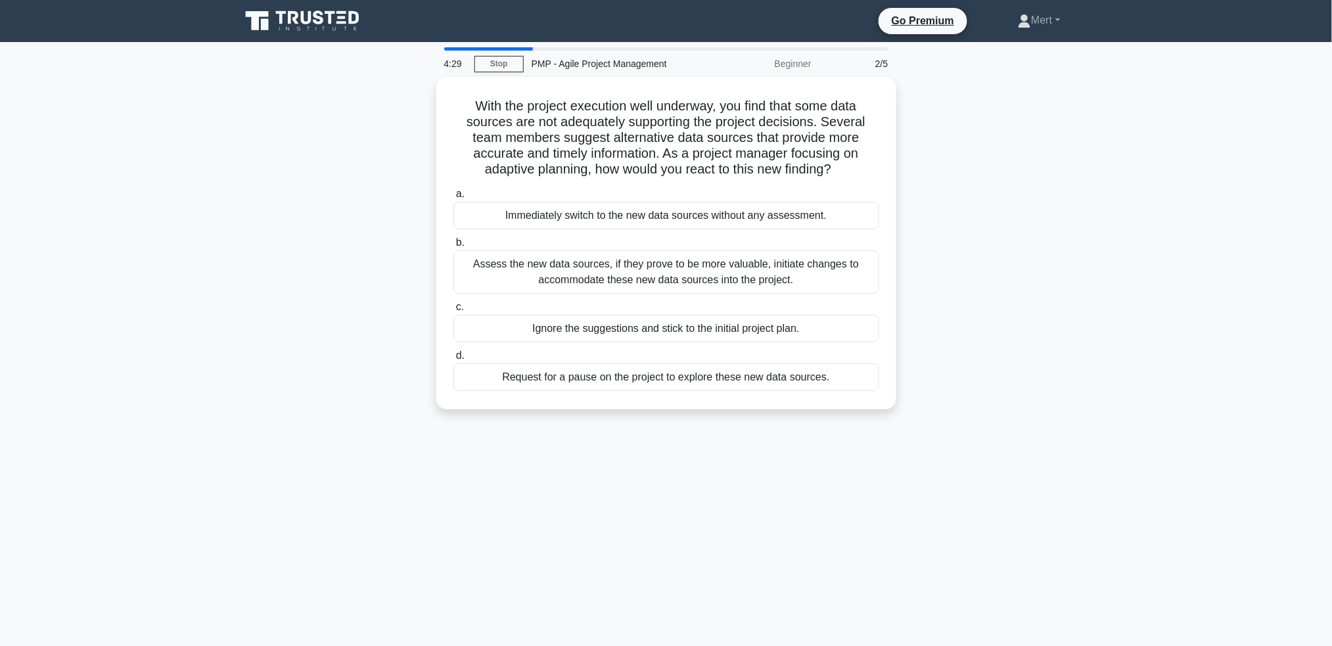
drag, startPoint x: 449, startPoint y: 89, endPoint x: 928, endPoint y: 491, distance: 625.4
click at [927, 491] on div "4:29 Stop PMP - Agile Project Management Beginner 2/5 With the project executio…" at bounding box center [666, 375] width 867 height 657
copy div "With the project execution well underway, you find that some data sources are n…"
click at [616, 280] on div "Assess the new data sources, if they prove to be more valuable, initiate change…" at bounding box center [666, 268] width 426 height 43
click at [453, 244] on input "b. Assess the new data sources, if they prove to be more valuable, initiate cha…" at bounding box center [453, 239] width 0 height 9
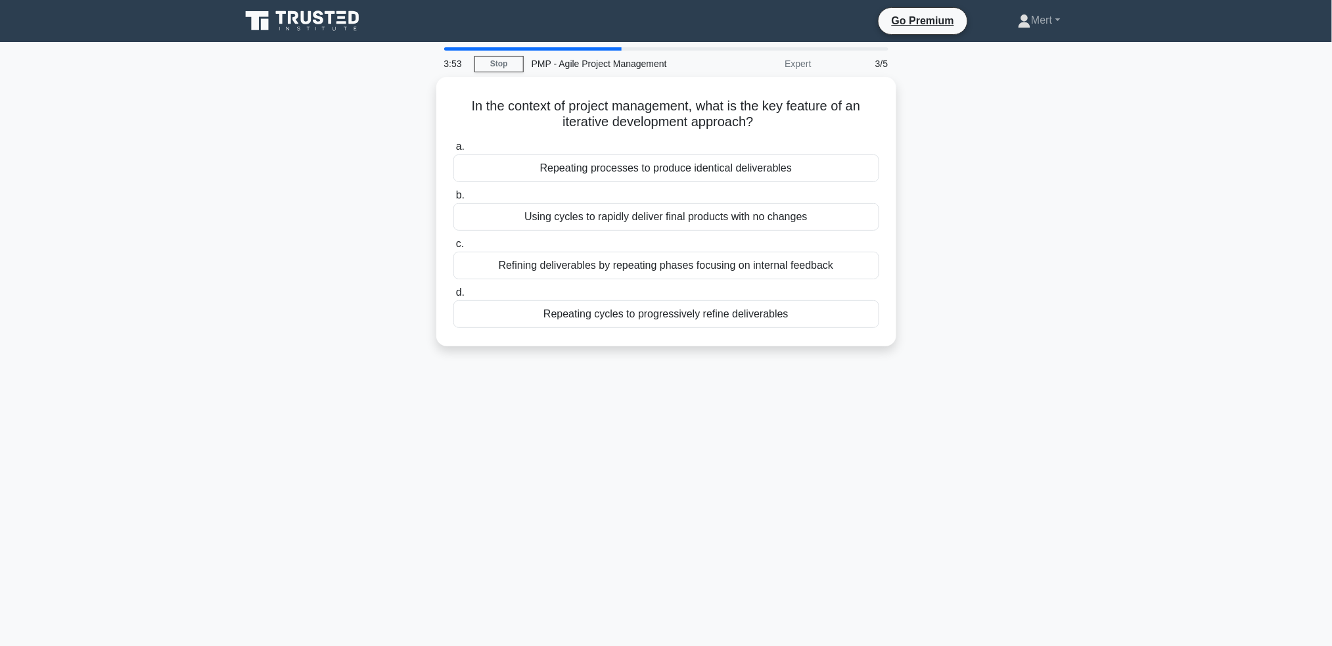
drag, startPoint x: 460, startPoint y: 95, endPoint x: 880, endPoint y: 351, distance: 491.5
click at [880, 351] on div "In the context of project management, what is the key feature of an iterative d…" at bounding box center [666, 219] width 867 height 285
copy div "In the context of project management, what is the key feature of an iterative d…"
click at [661, 319] on div "Repeating cycles to progressively refine deliverables" at bounding box center [666, 311] width 426 height 28
click at [453, 294] on input "d. Repeating cycles to progressively refine deliverables" at bounding box center [453, 289] width 0 height 9
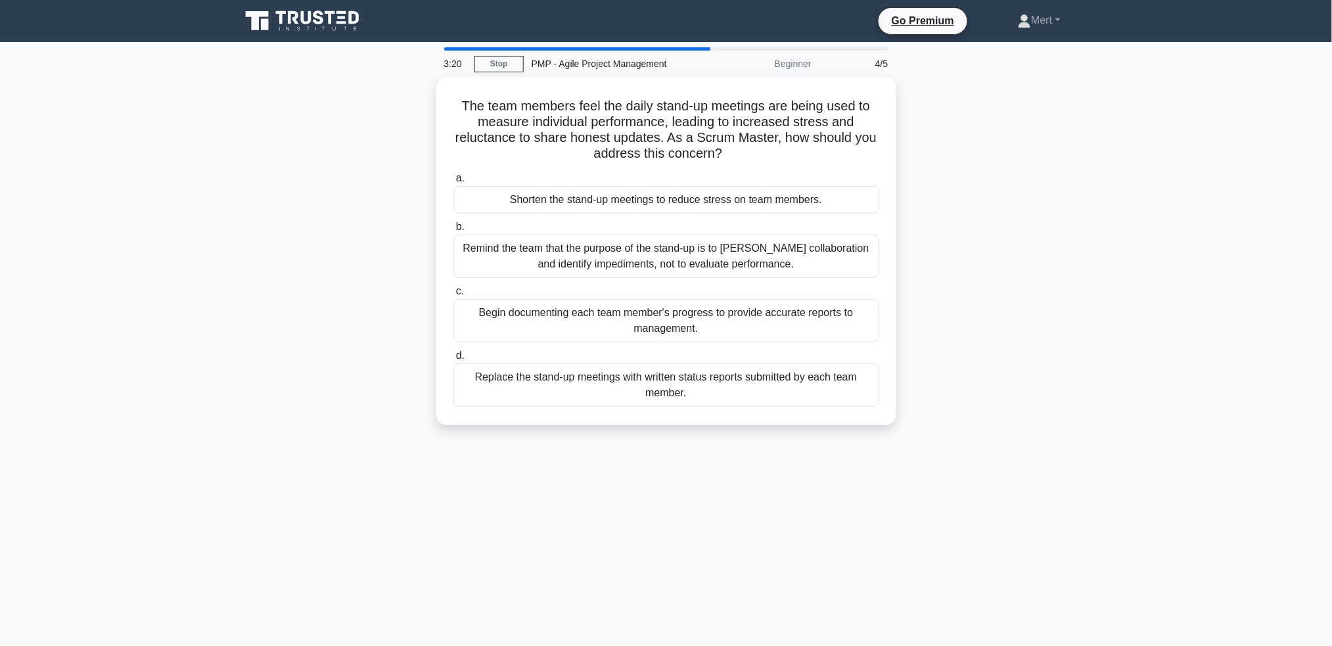
drag, startPoint x: 443, startPoint y: 104, endPoint x: 959, endPoint y: 390, distance: 589.7
click at [957, 390] on div "The team members feel the daily stand-up meetings are being used to measure ind…" at bounding box center [666, 259] width 867 height 364
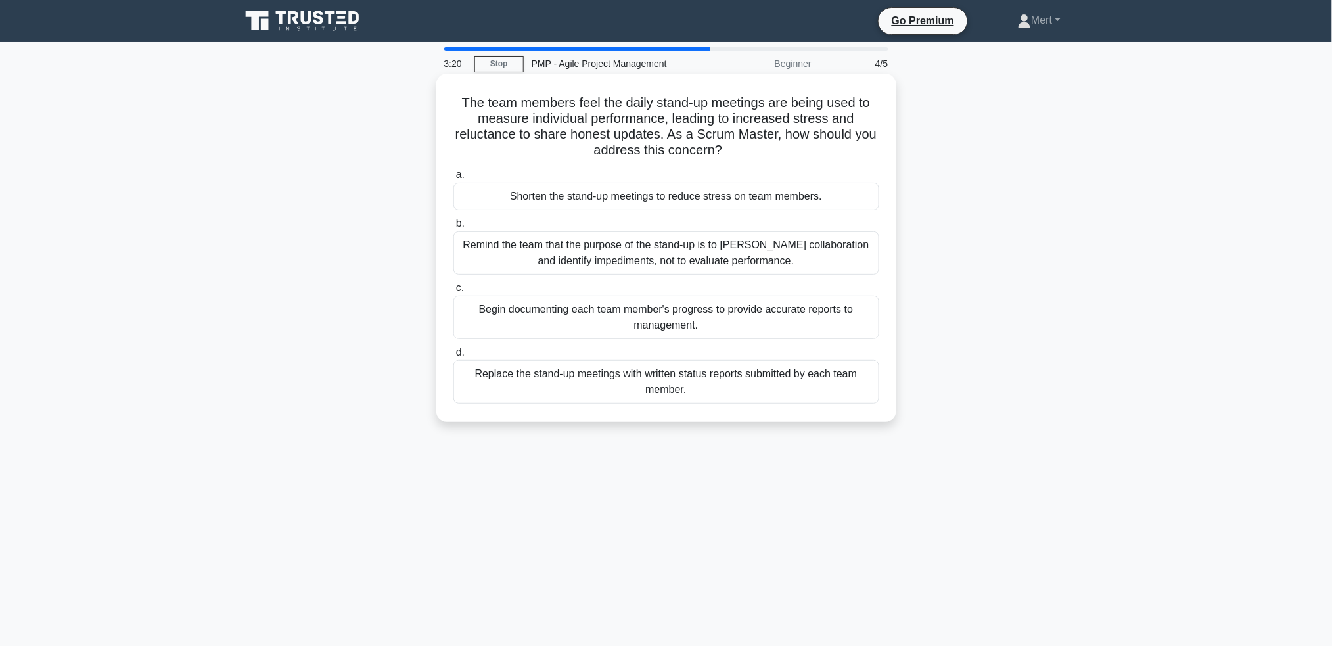
copy div "The team members feel the daily stand-up meetings are being used to measure ind…"
click at [574, 250] on div "Remind the team that the purpose of the stand-up is to foster collaboration and…" at bounding box center [666, 252] width 426 height 43
click at [453, 228] on input "b. Remind the team that the purpose of the stand-up is to foster collaboration …" at bounding box center [453, 223] width 0 height 9
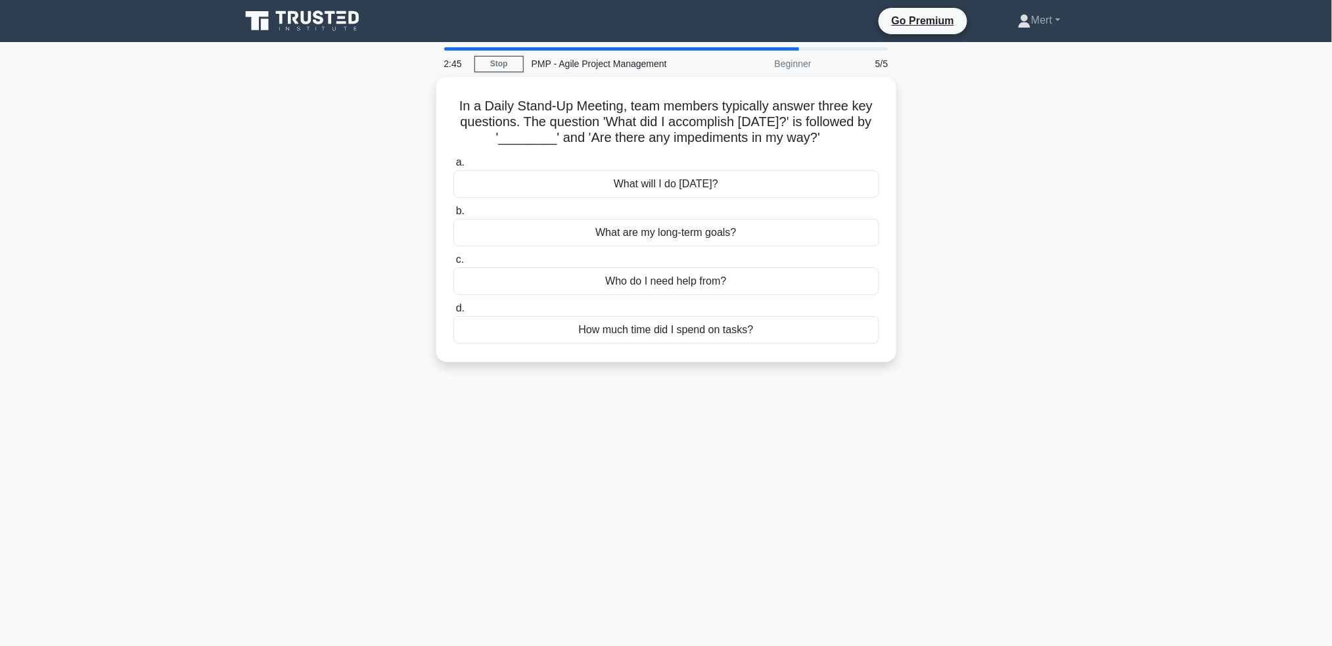
drag, startPoint x: 430, startPoint y: 99, endPoint x: 920, endPoint y: 443, distance: 599.5
click at [920, 443] on div "2:45 Stop PMP - Agile Project Management Beginner 5/5 In a Daily Stand-Up Meeti…" at bounding box center [666, 375] width 867 height 657
copy div "In a Daily Stand-Up Meeting, team members typically answer three key questions.…"
click at [680, 181] on div "What will I do today?" at bounding box center [666, 181] width 426 height 28
click at [453, 164] on input "a. What will I do today?" at bounding box center [453, 159] width 0 height 9
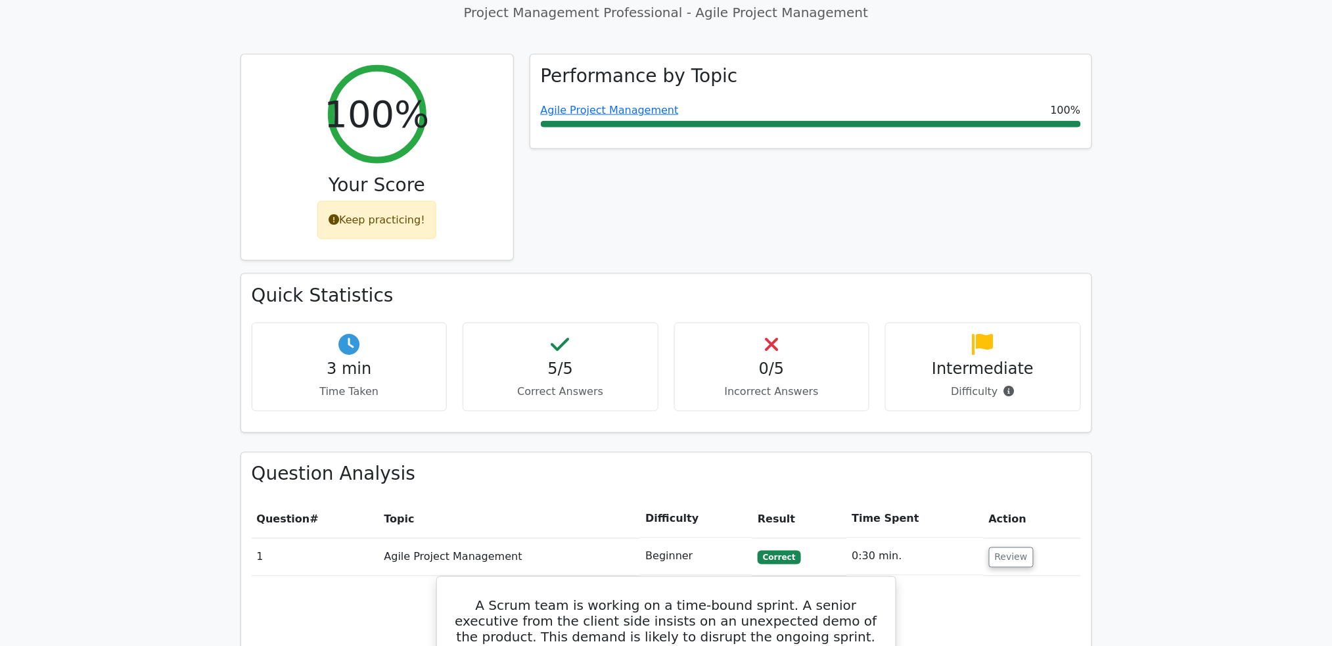
scroll to position [613, 0]
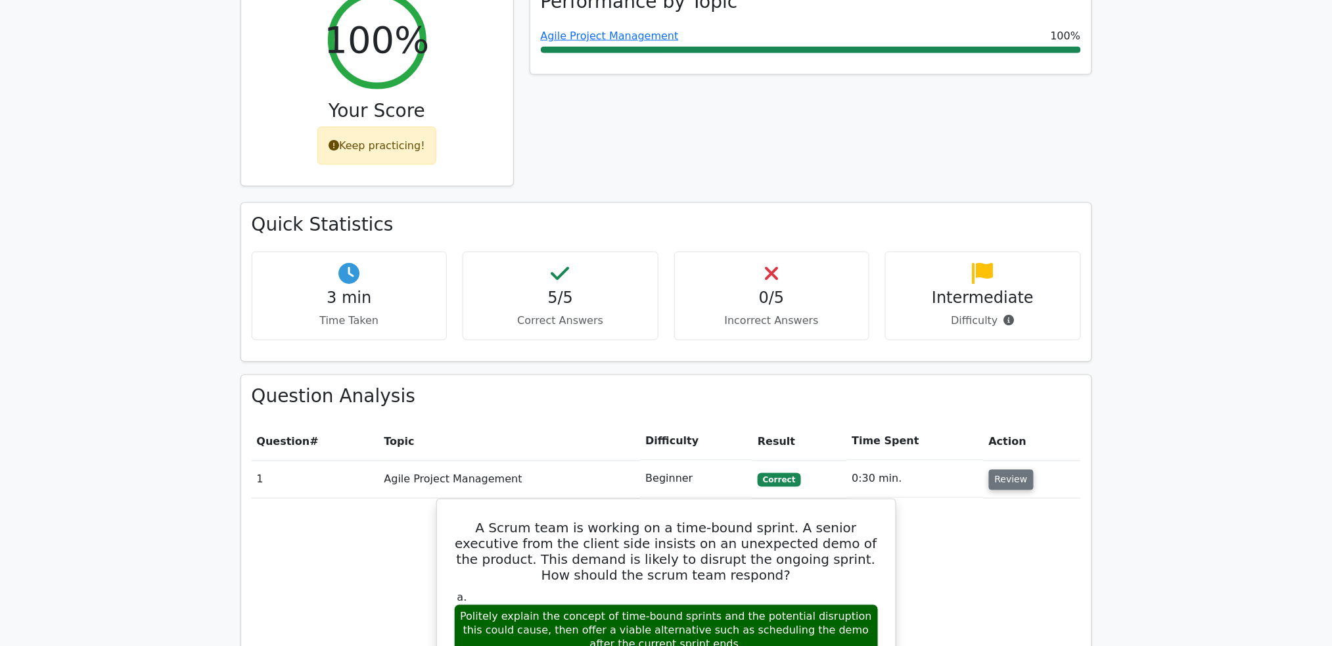
click at [1002, 470] on button "Review" at bounding box center [1011, 480] width 45 height 20
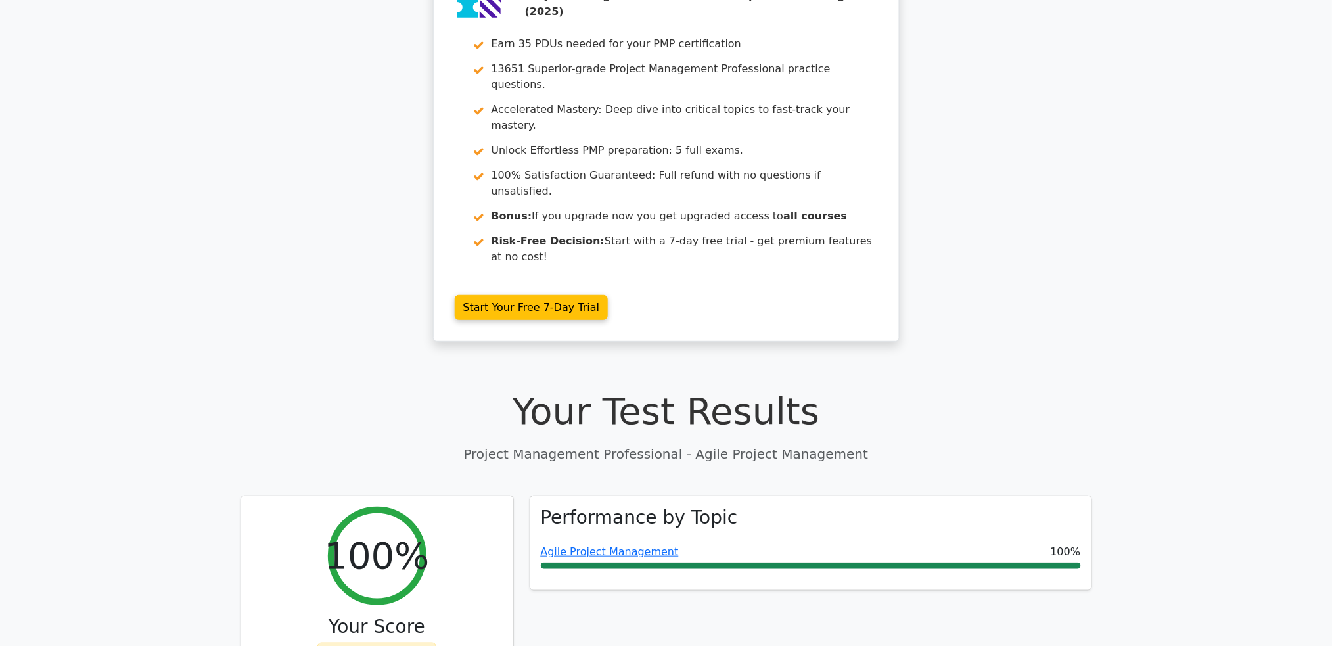
scroll to position [0, 0]
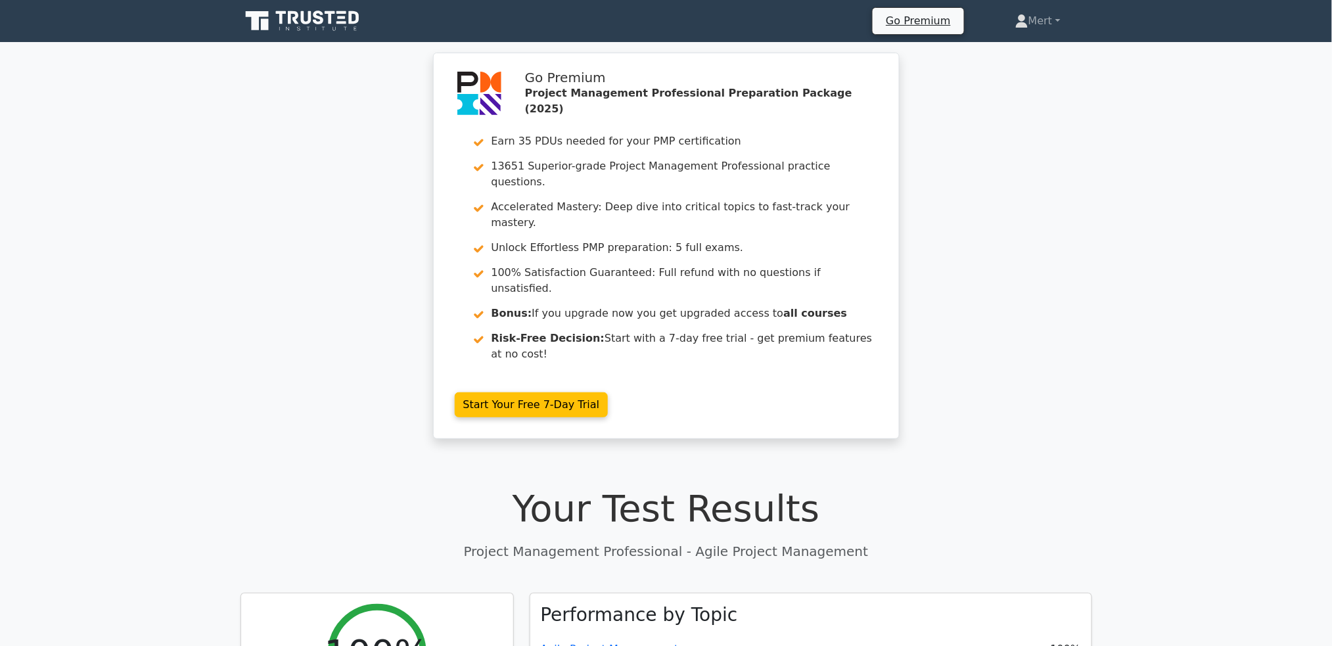
click at [291, 15] on icon at bounding box center [303, 21] width 126 height 25
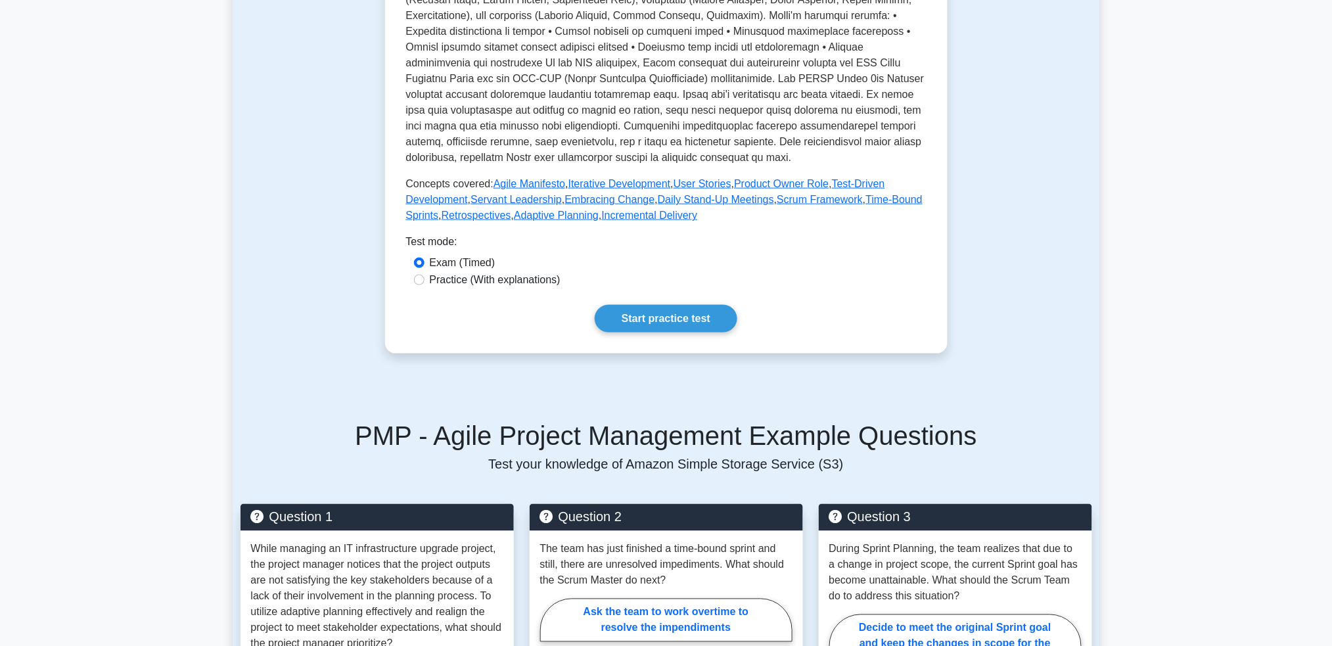
scroll to position [526, 0]
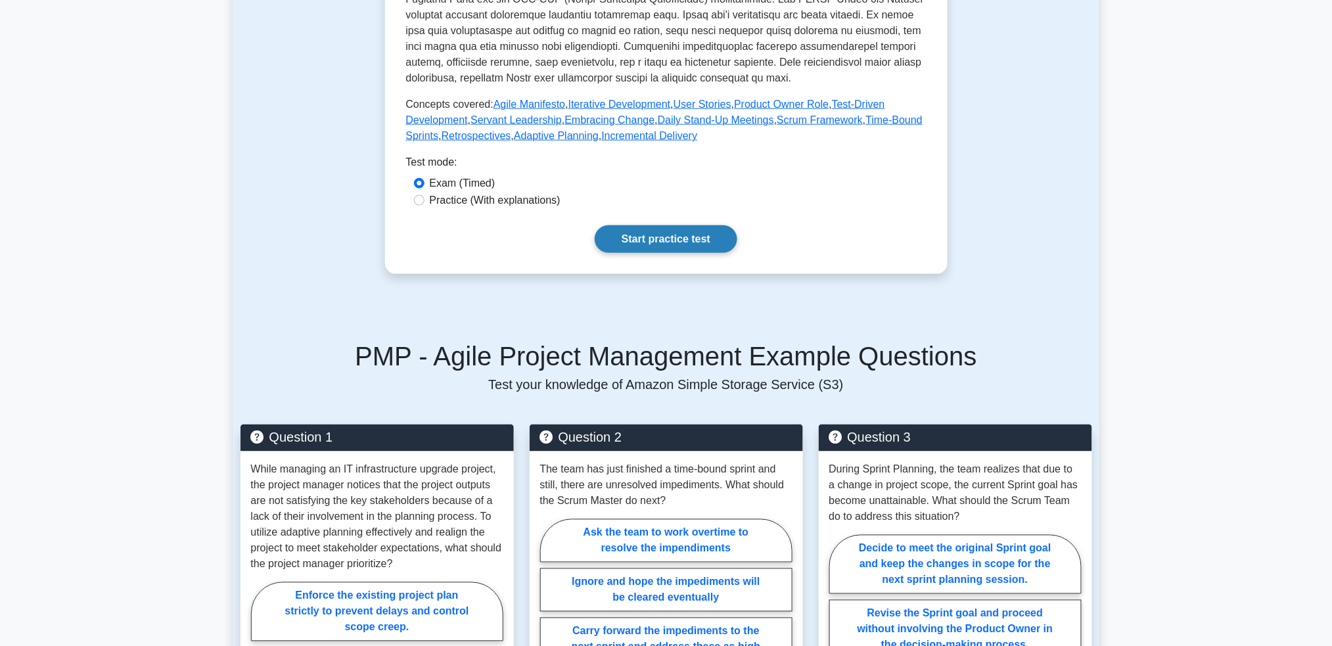
click at [659, 253] on link "Start practice test" at bounding box center [666, 239] width 143 height 28
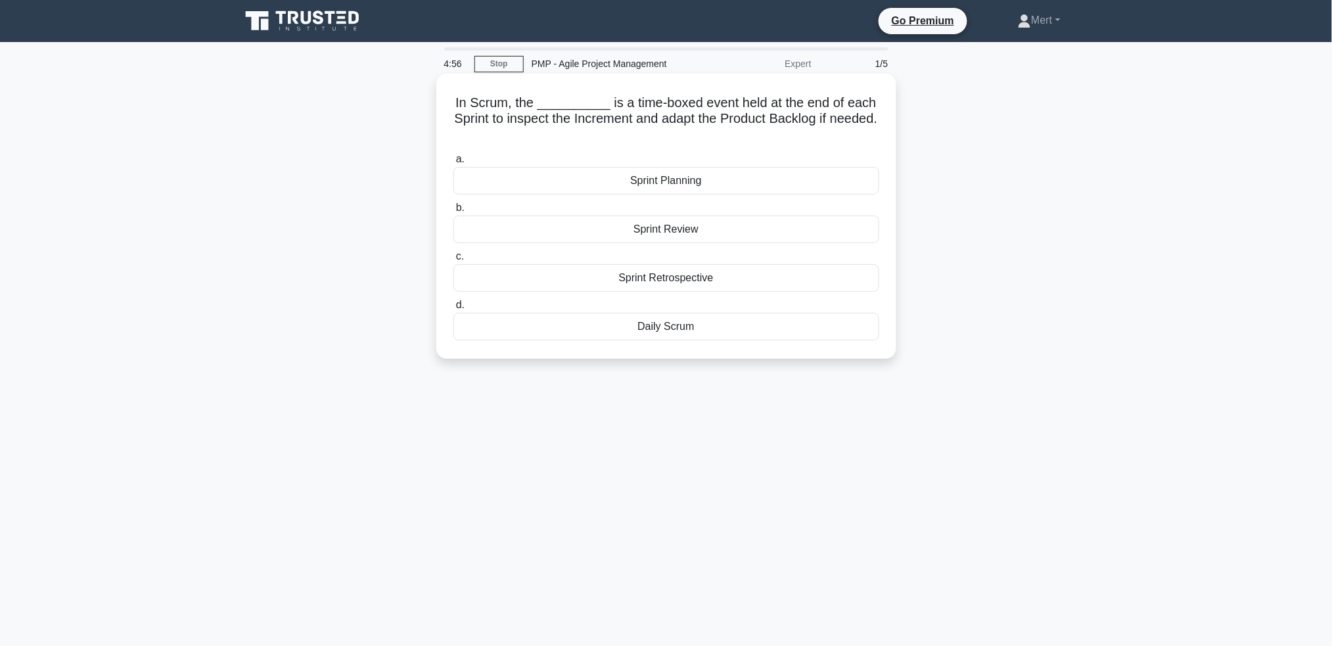
drag, startPoint x: 460, startPoint y: 120, endPoint x: 802, endPoint y: 131, distance: 341.8
click at [952, 456] on div "4:56 Stop PMP - Agile Project Management Expert 1/5 In Scrum, the __________ is…" at bounding box center [666, 375] width 867 height 657
copy div "In Scrum, the __________ is a time-boxed event held at the end of each Sprint t…"
click at [685, 231] on div "Sprint Review" at bounding box center [666, 230] width 426 height 28
click at [453, 212] on input "b. Sprint Review" at bounding box center [453, 208] width 0 height 9
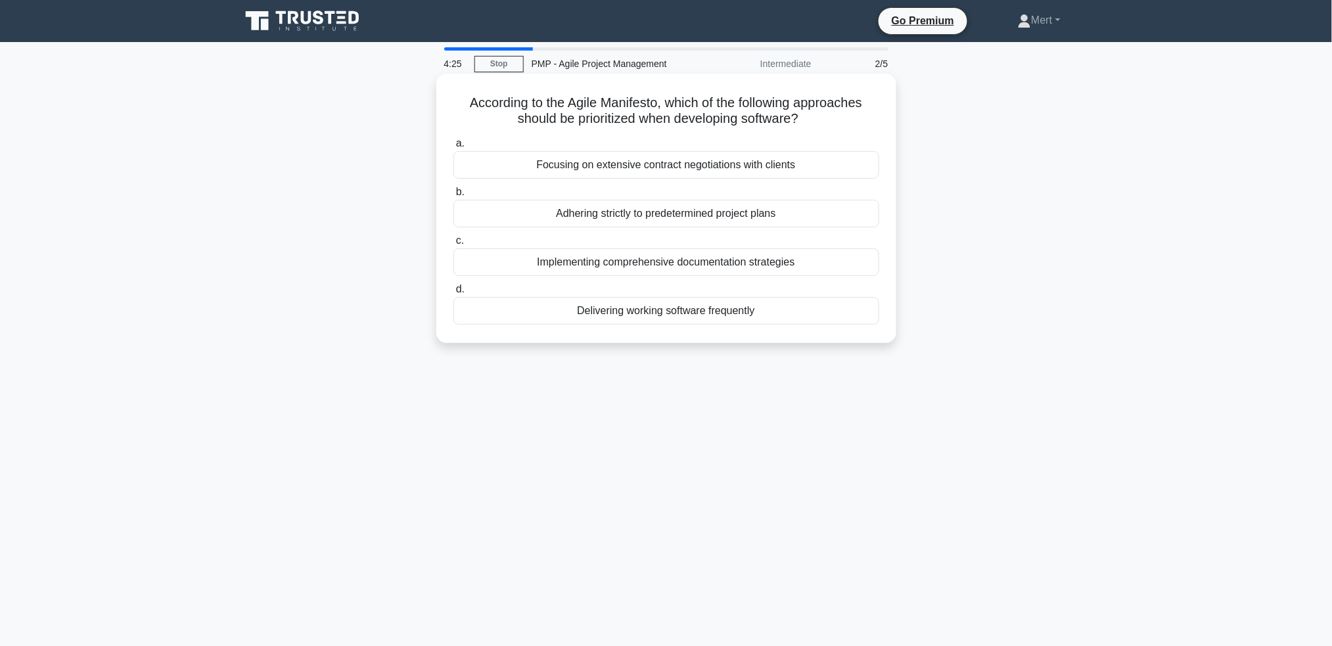
drag, startPoint x: 470, startPoint y: 109, endPoint x: 896, endPoint y: 282, distance: 459.5
click at [970, 383] on div "4:25 Stop PMP - Agile Project Management Intermediate 2/5 According to the Agil…" at bounding box center [666, 375] width 867 height 657
copy div "According to the Agile Manifesto, which of the following approaches should be p…"
click at [671, 309] on div "Delivering working software frequently" at bounding box center [666, 311] width 426 height 28
click at [453, 294] on input "d. Delivering working software frequently" at bounding box center [453, 289] width 0 height 9
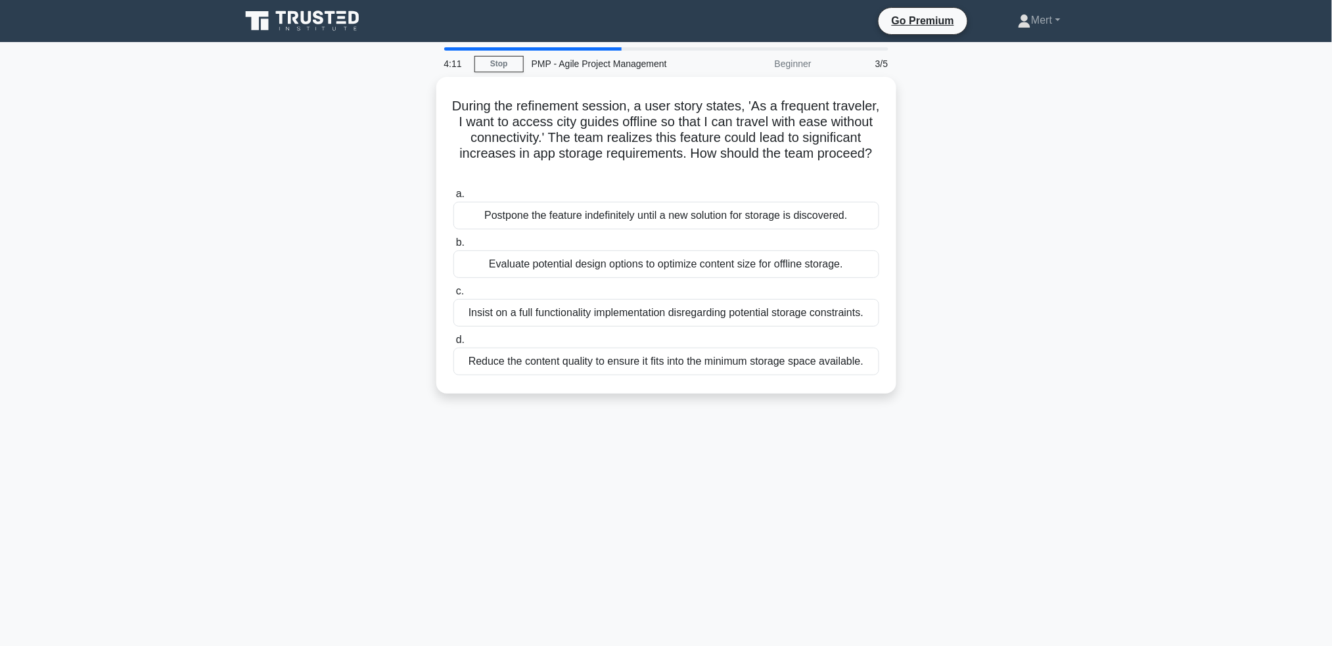
drag, startPoint x: 438, startPoint y: 99, endPoint x: 1101, endPoint y: 507, distance: 778.2
click at [1102, 512] on main "4:11 Stop PMP - Agile Project Management Beginner 3/5 During the refinement ses…" at bounding box center [666, 376] width 1332 height 668
copy div "During the refinement session, a user story states, 'As a frequent traveler, I …"
click at [587, 256] on div "Evaluate potential design options to optimize content size for offline storage." at bounding box center [666, 261] width 426 height 28
click at [453, 244] on input "b. Evaluate potential design options to optimize content size for offline stora…" at bounding box center [453, 239] width 0 height 9
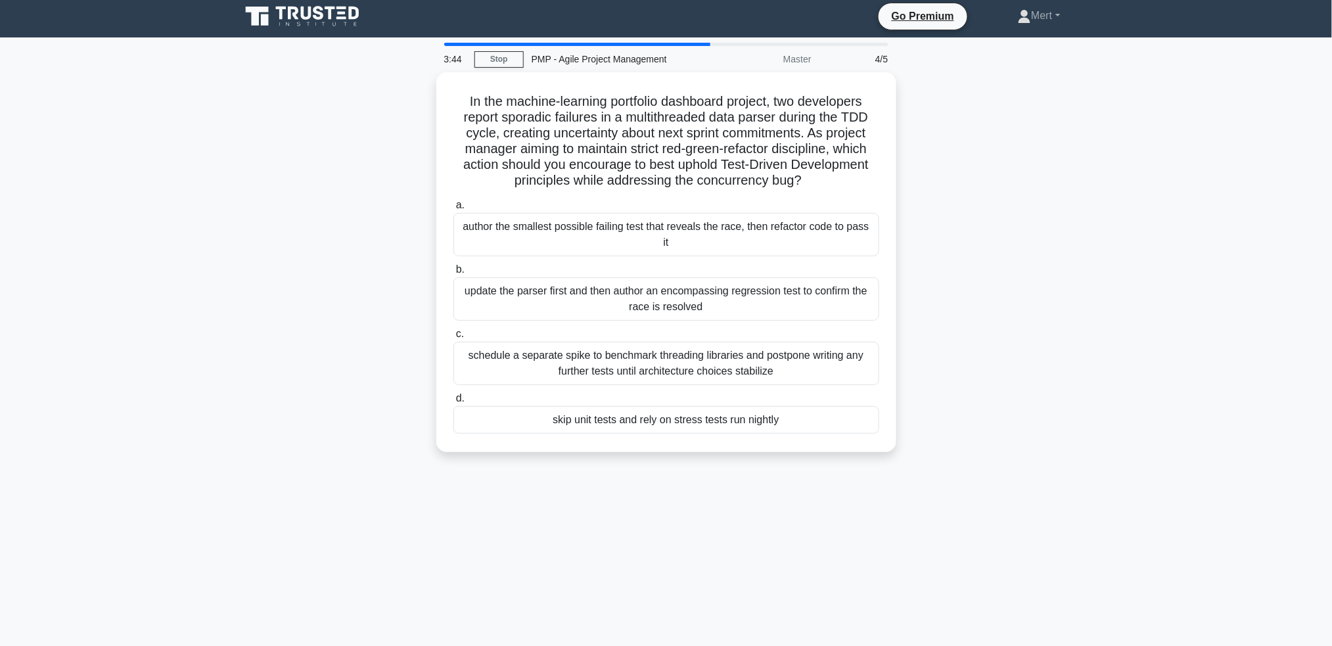
drag, startPoint x: 431, startPoint y: 96, endPoint x: 1045, endPoint y: 632, distance: 815.4
click at [1045, 632] on div "3:44 Stop PMP - Agile Project Management Master 4/5 In the machine-learning por…" at bounding box center [666, 371] width 867 height 657
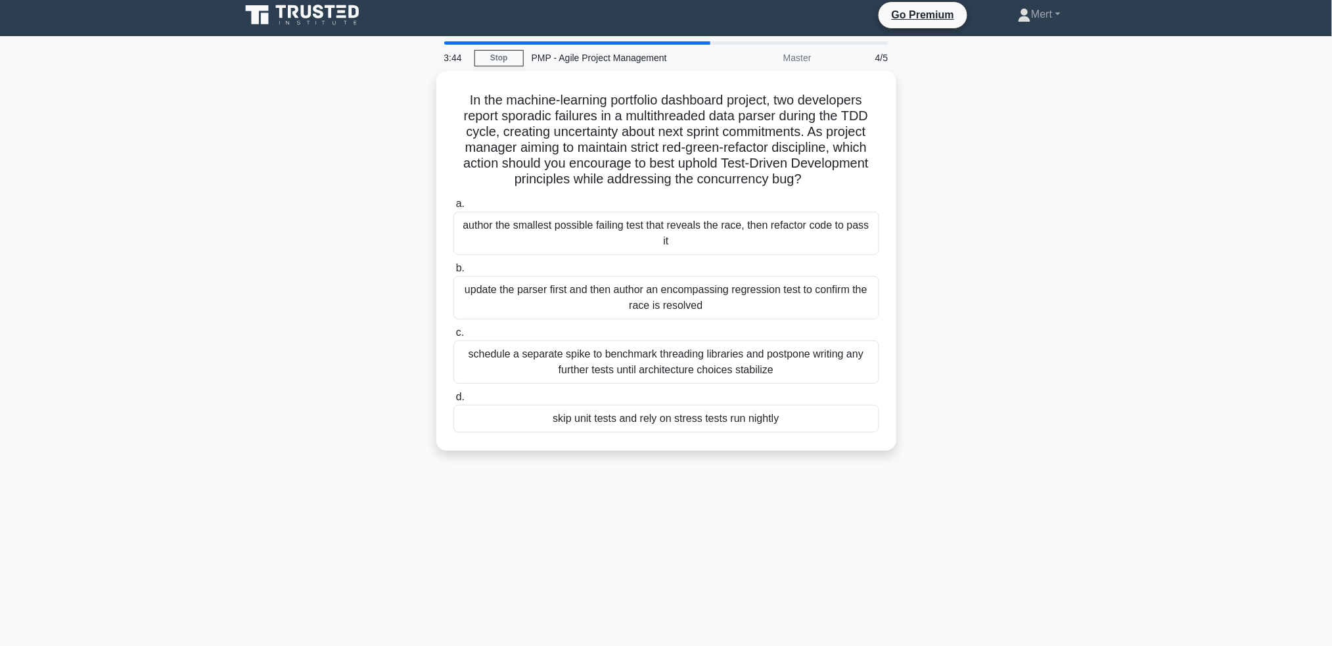
copy div "In the machine-learning portfolio dashboard project, two developers report spor…"
click at [657, 233] on div "author the smallest possible failing test that reveals the race, then refactor …" at bounding box center [666, 229] width 426 height 43
click at [453, 205] on input "a. author the smallest possible failing test that reveals the race, then refact…" at bounding box center [453, 200] width 0 height 9
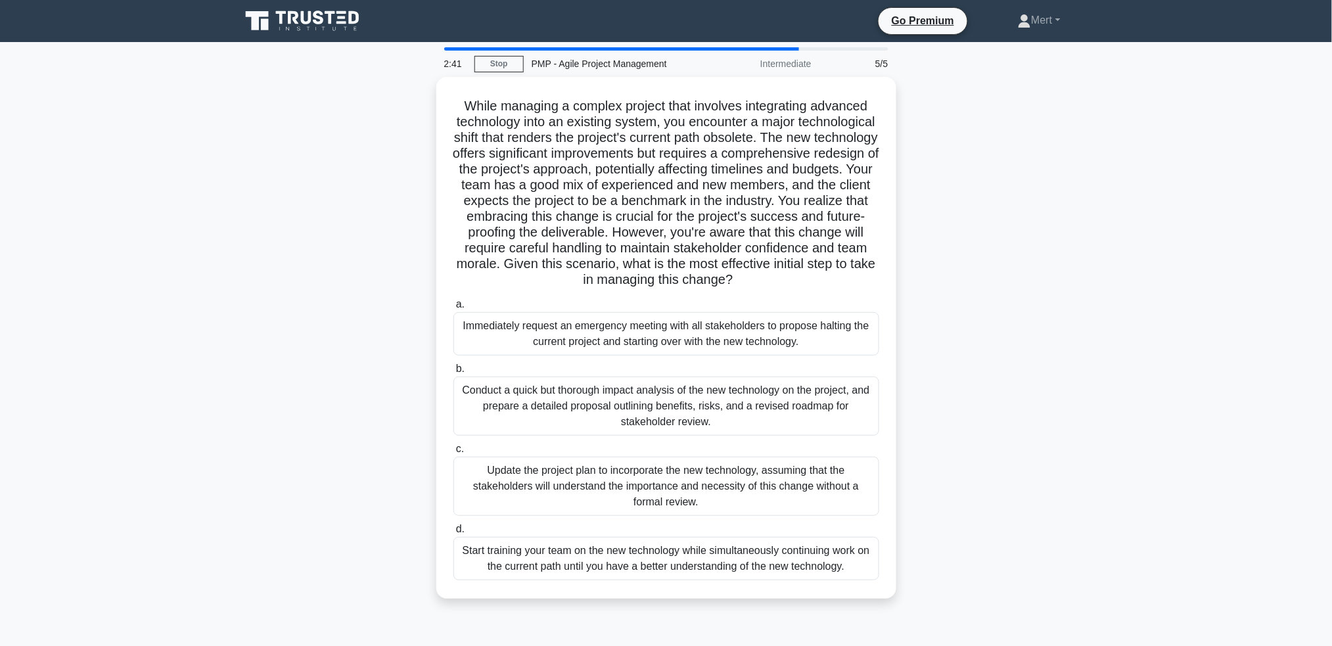
scroll to position [64, 0]
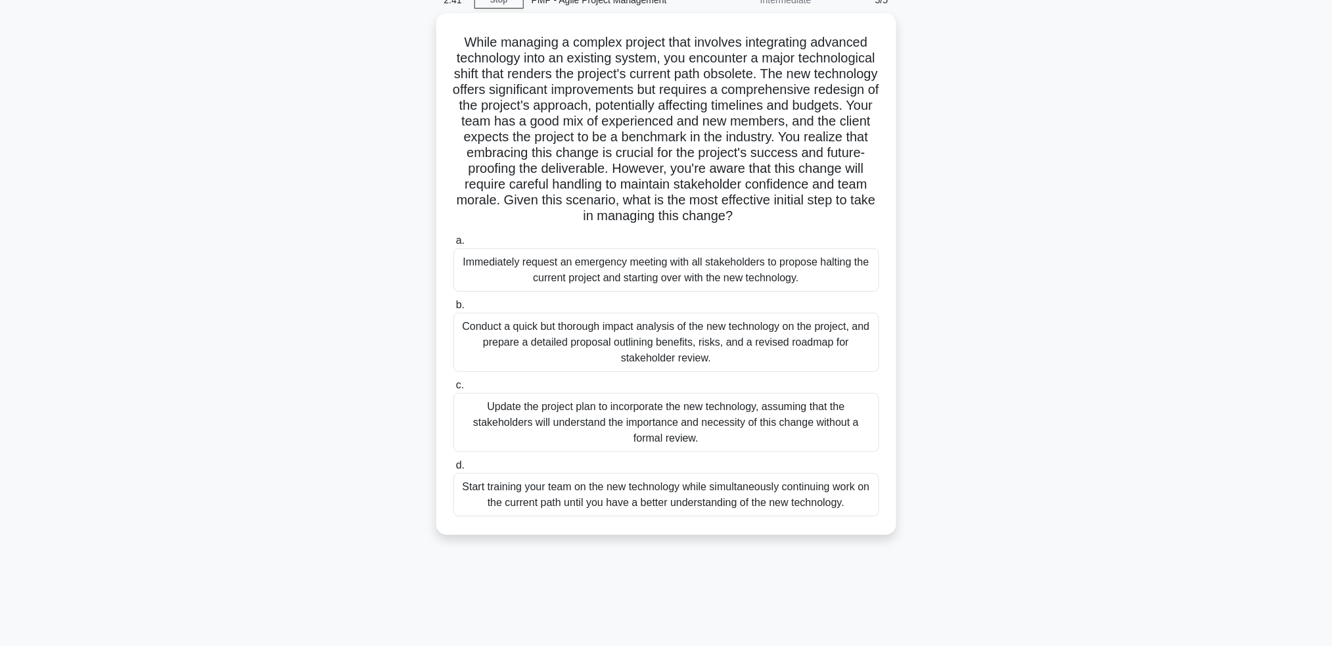
drag, startPoint x: 448, startPoint y: 87, endPoint x: 949, endPoint y: 593, distance: 711.8
click at [968, 645] on html "Go Premium Mert" at bounding box center [666, 291] width 1332 height 710
copy div "While managing a complex project that involves integrating advanced technology …"
click at [629, 326] on div "Conduct a quick but thorough impact analysis of the new technology on the proje…" at bounding box center [666, 338] width 426 height 59
click at [453, 306] on input "b. Conduct a quick but thorough impact analysis of the new technology on the pr…" at bounding box center [453, 302] width 0 height 9
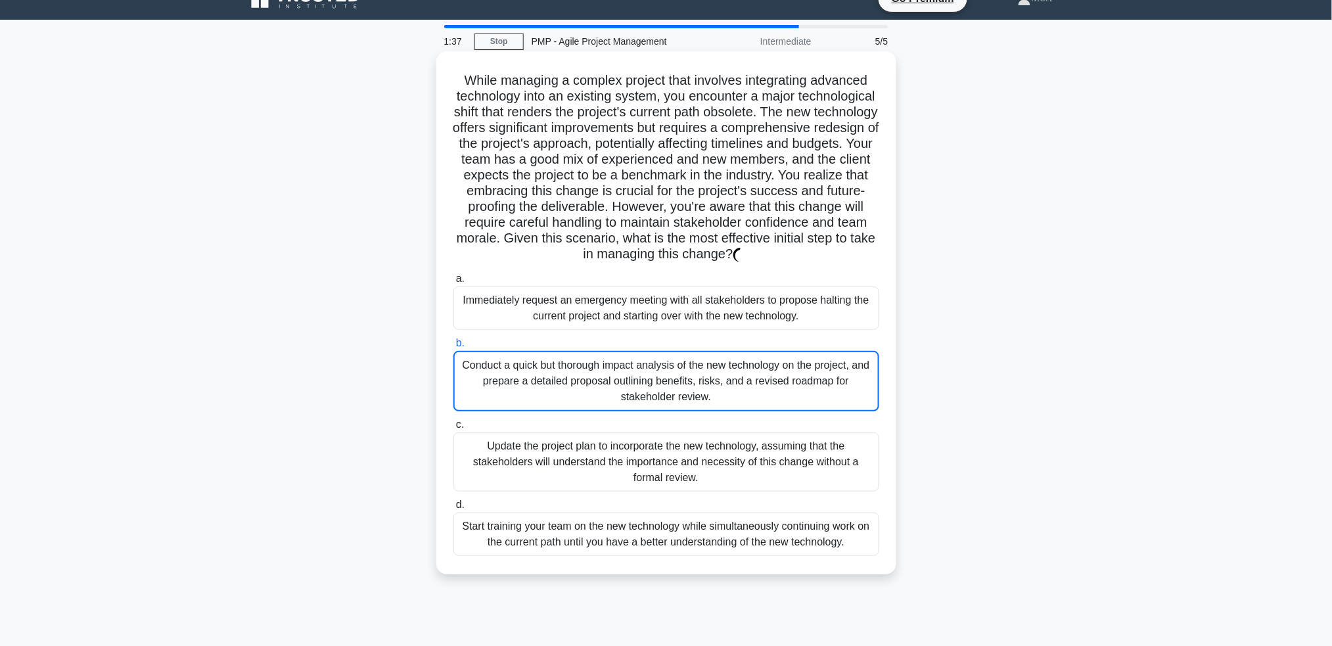
scroll to position [0, 0]
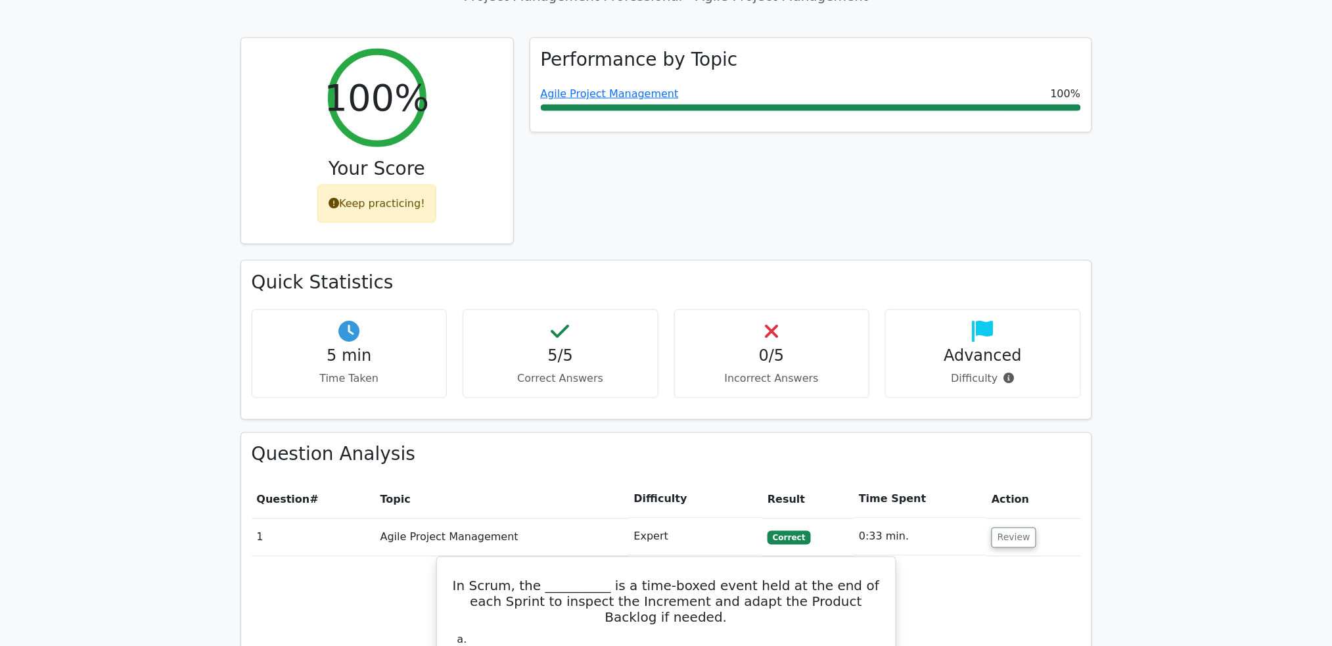
scroll to position [526, 0]
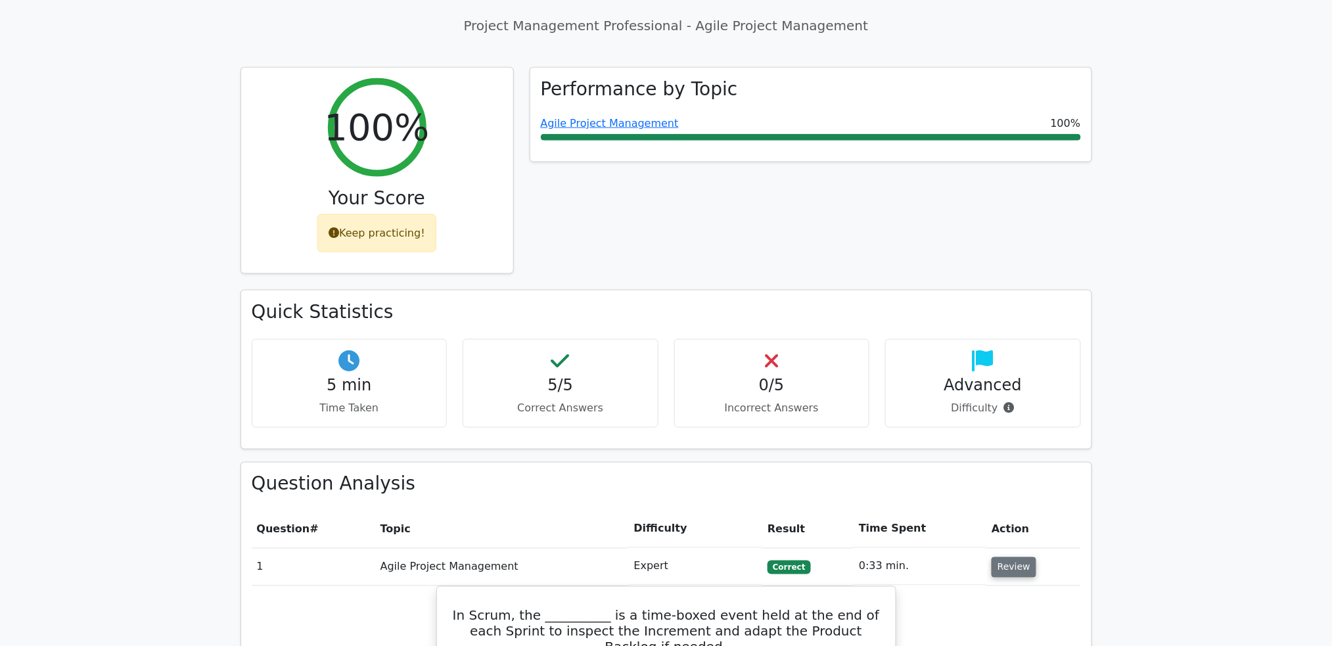
click at [1020, 557] on button "Review" at bounding box center [1013, 567] width 45 height 20
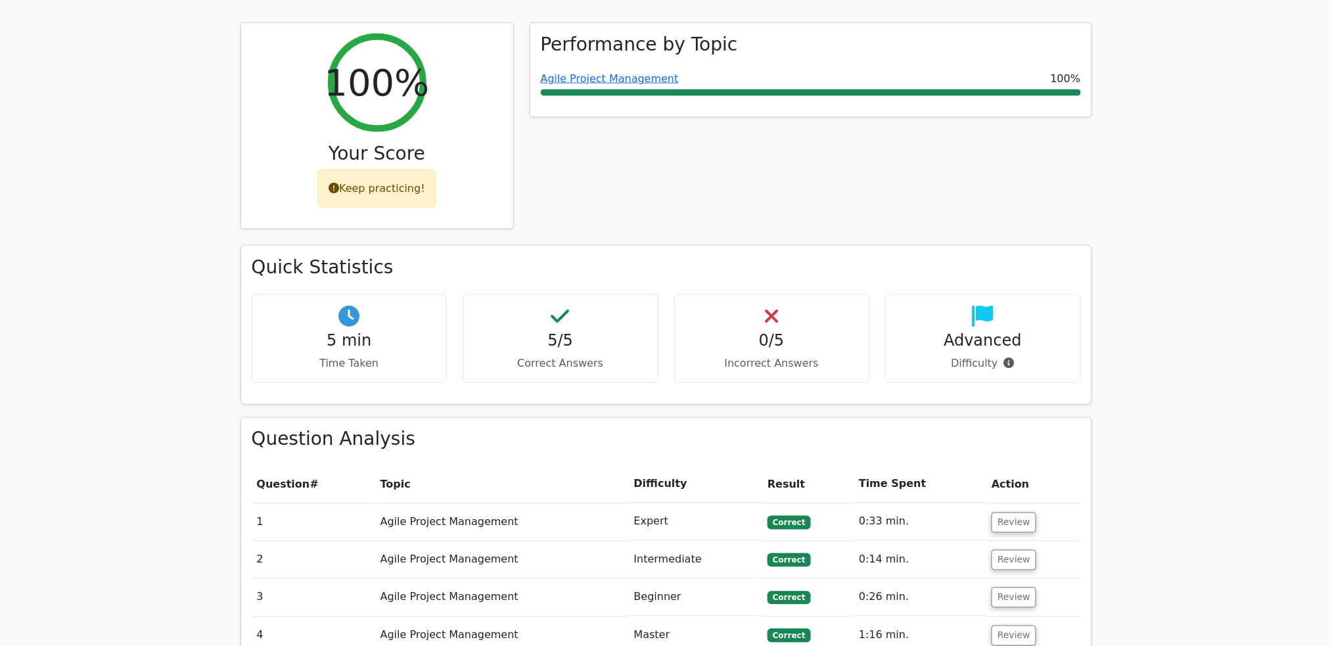
scroll to position [613, 0]
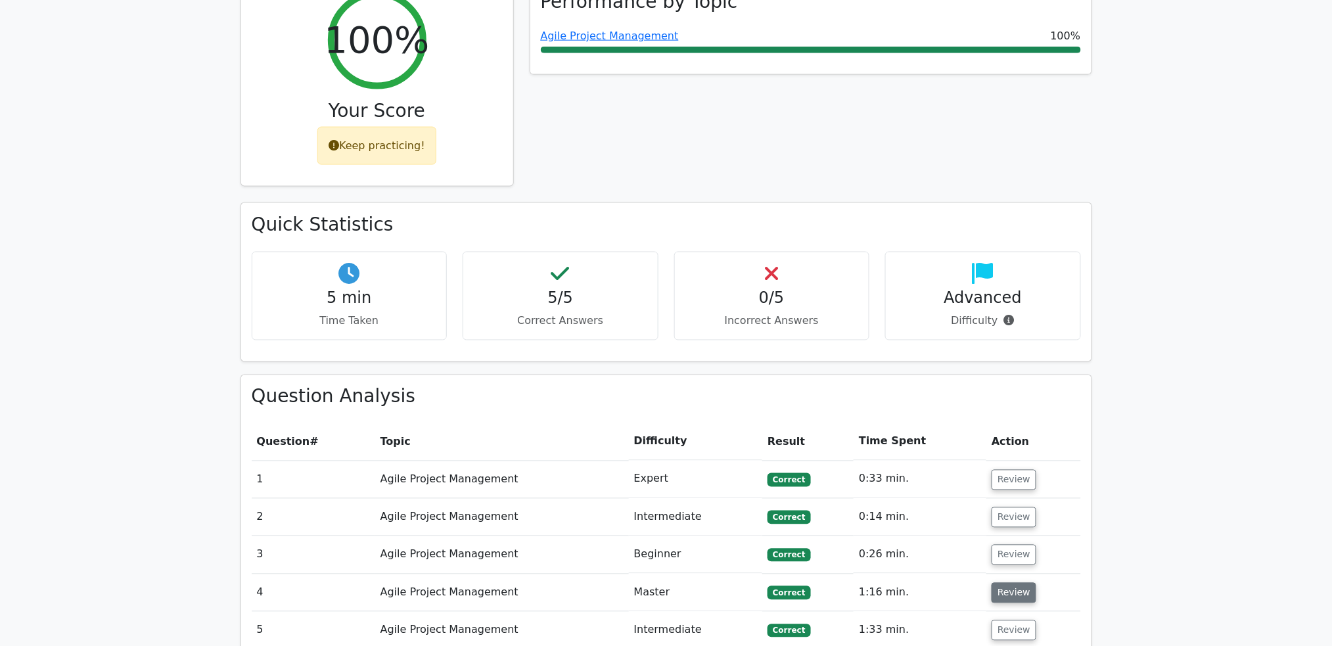
click at [995, 583] on button "Review" at bounding box center [1013, 593] width 45 height 20
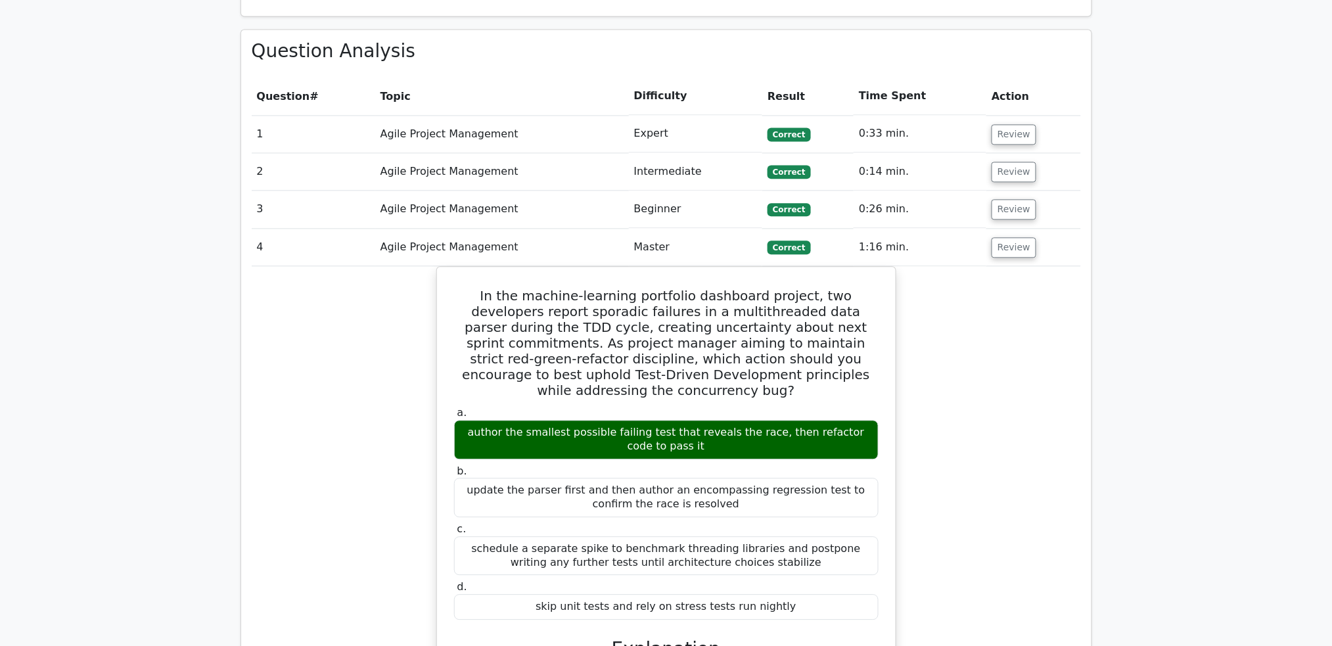
scroll to position [963, 0]
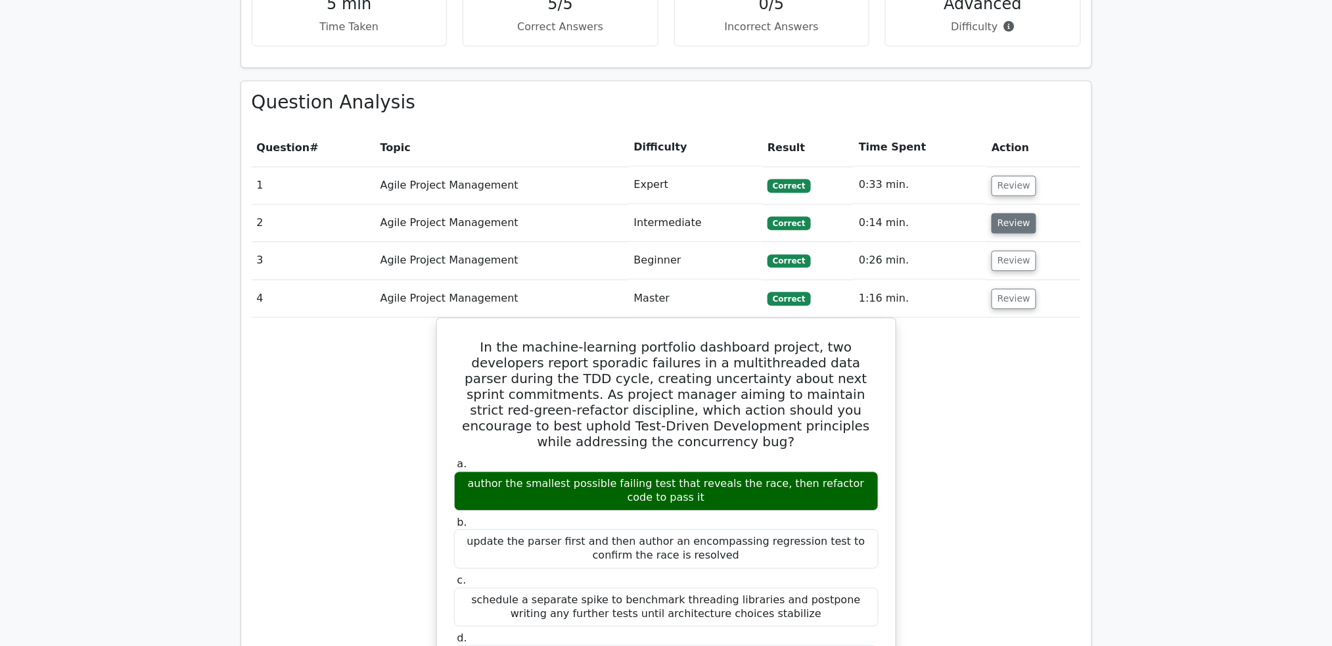
click at [994, 178] on tbody "1 Agile Project Management Expert Correct 0:33 min. Review" at bounding box center [666, 595] width 829 height 857
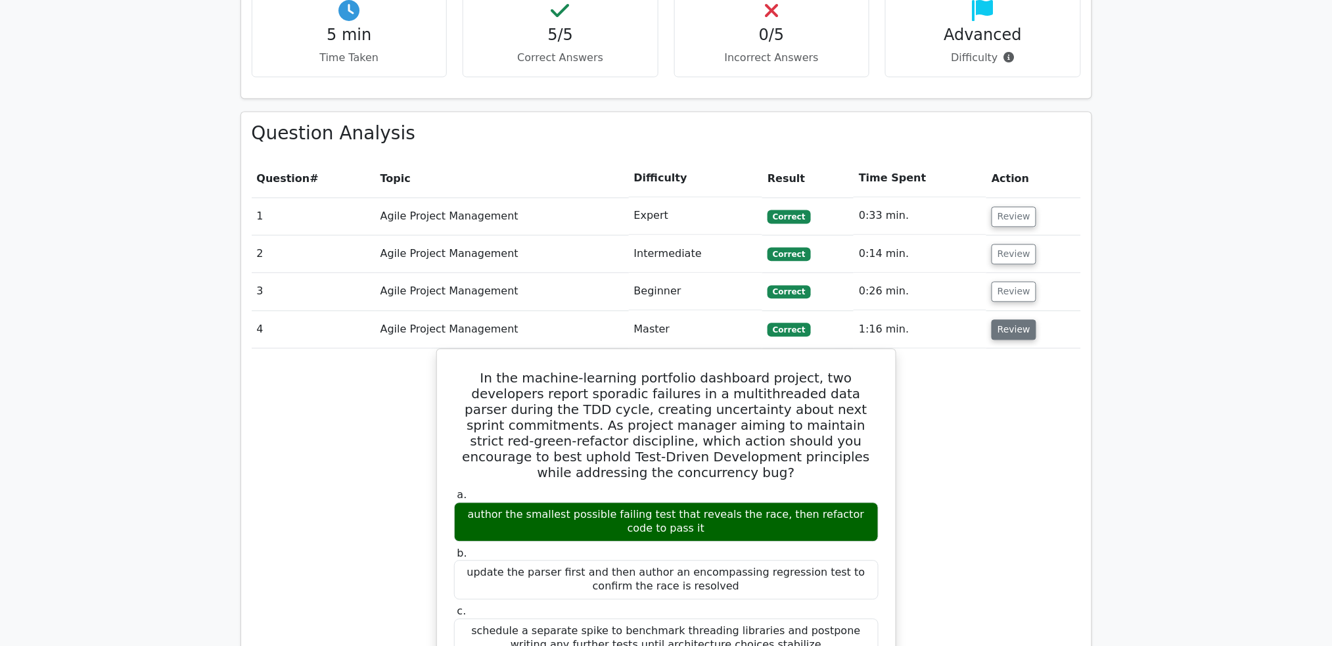
click at [1018, 320] on button "Review" at bounding box center [1013, 330] width 45 height 20
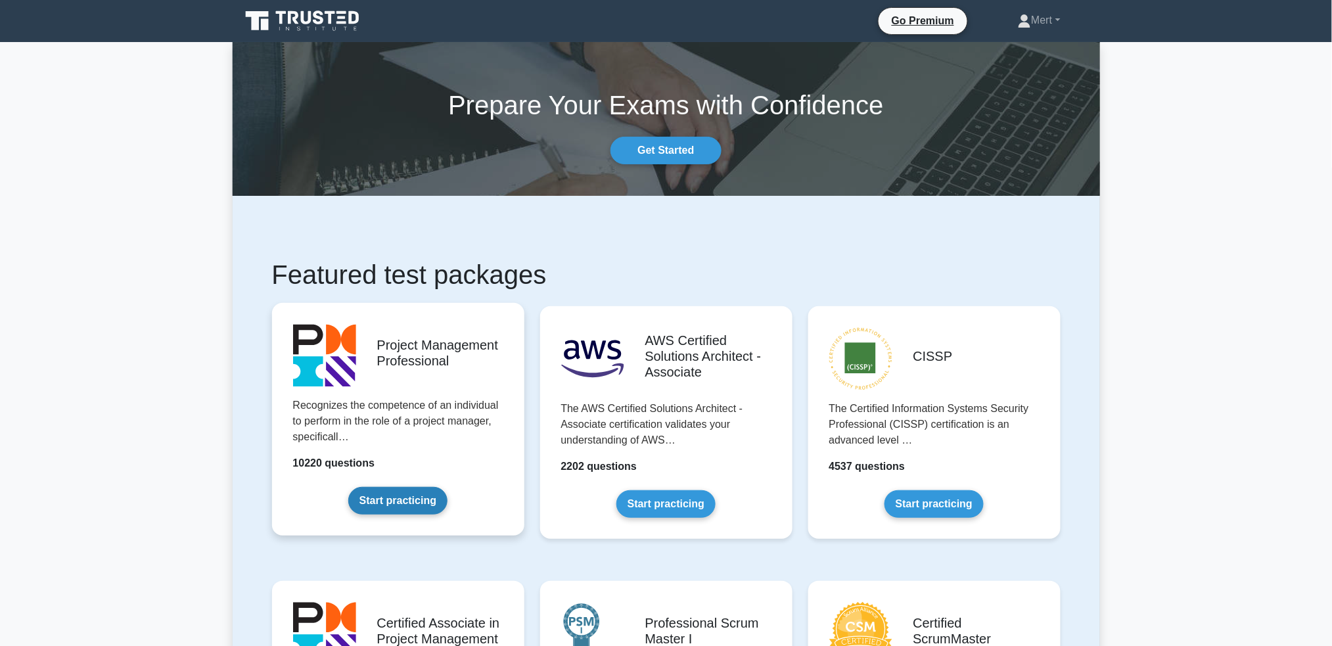
click at [426, 487] on link "Start practicing" at bounding box center [397, 501] width 99 height 28
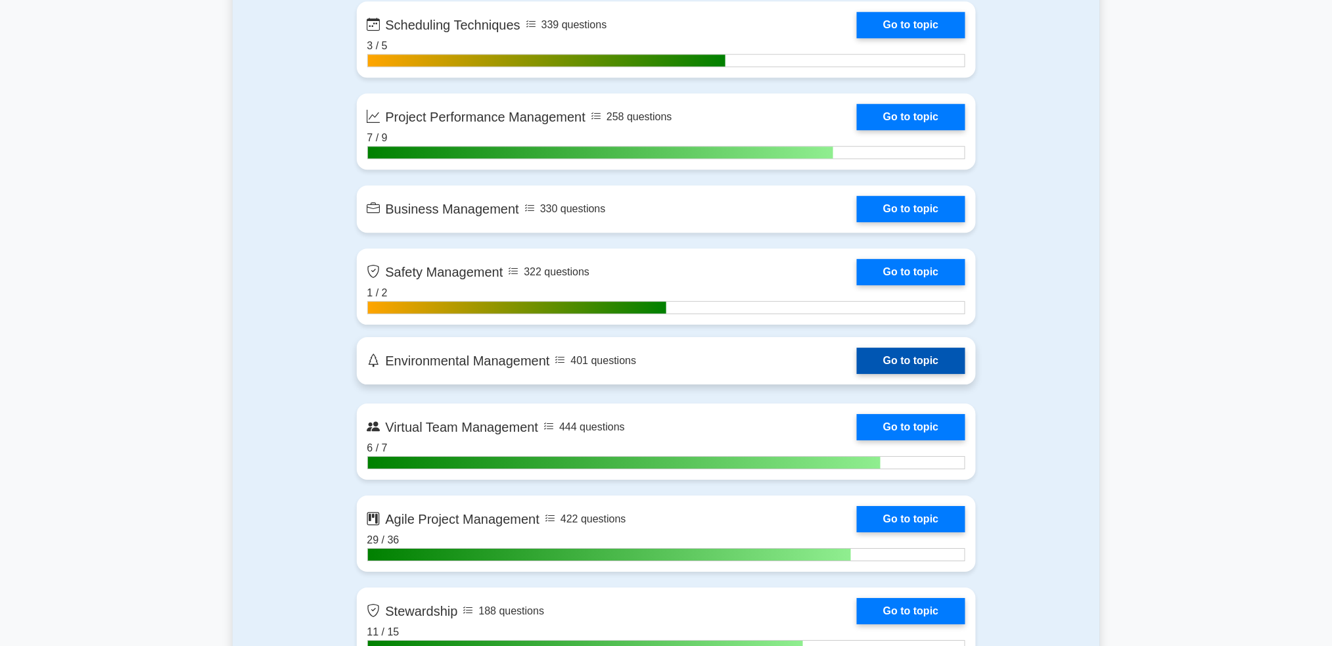
scroll to position [3066, 0]
